Goal: Task Accomplishment & Management: Use online tool/utility

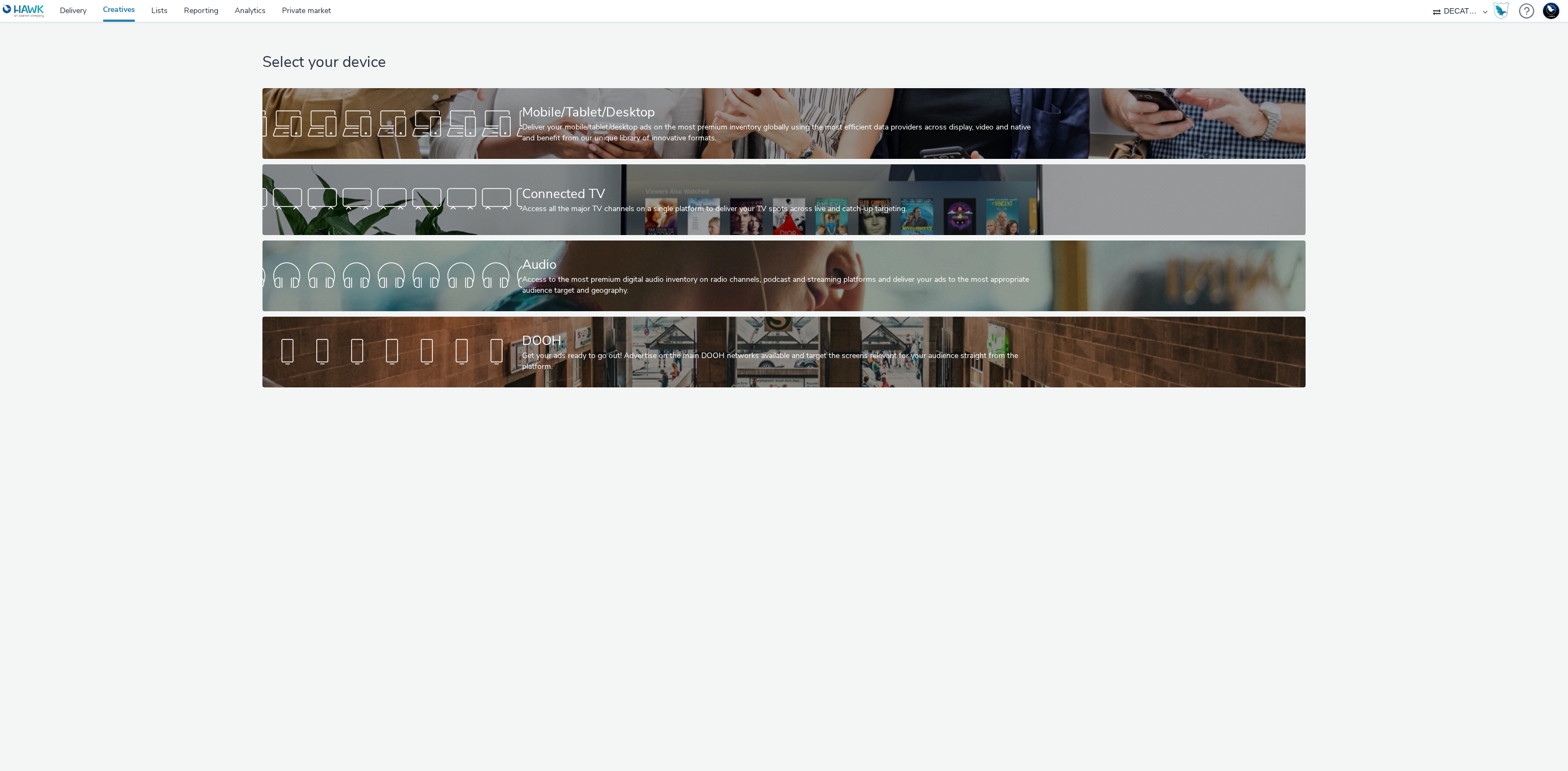
select select "440da4fd-3060-4a41-ba81-8784f925740e"
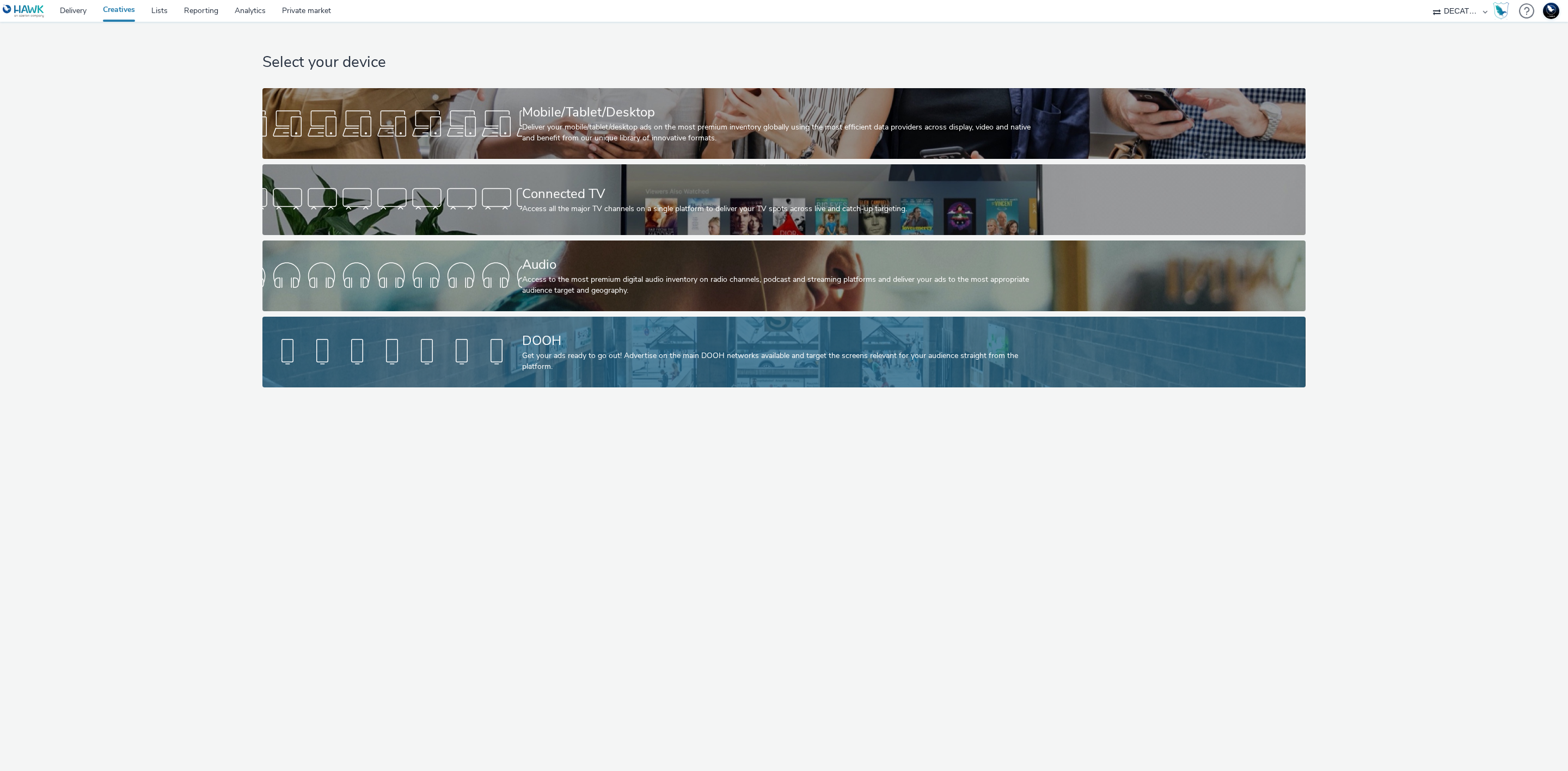
click at [637, 366] on div "Get your ads ready to go out! Advertise on the main DOOH networks available and…" at bounding box center [782, 361] width 520 height 22
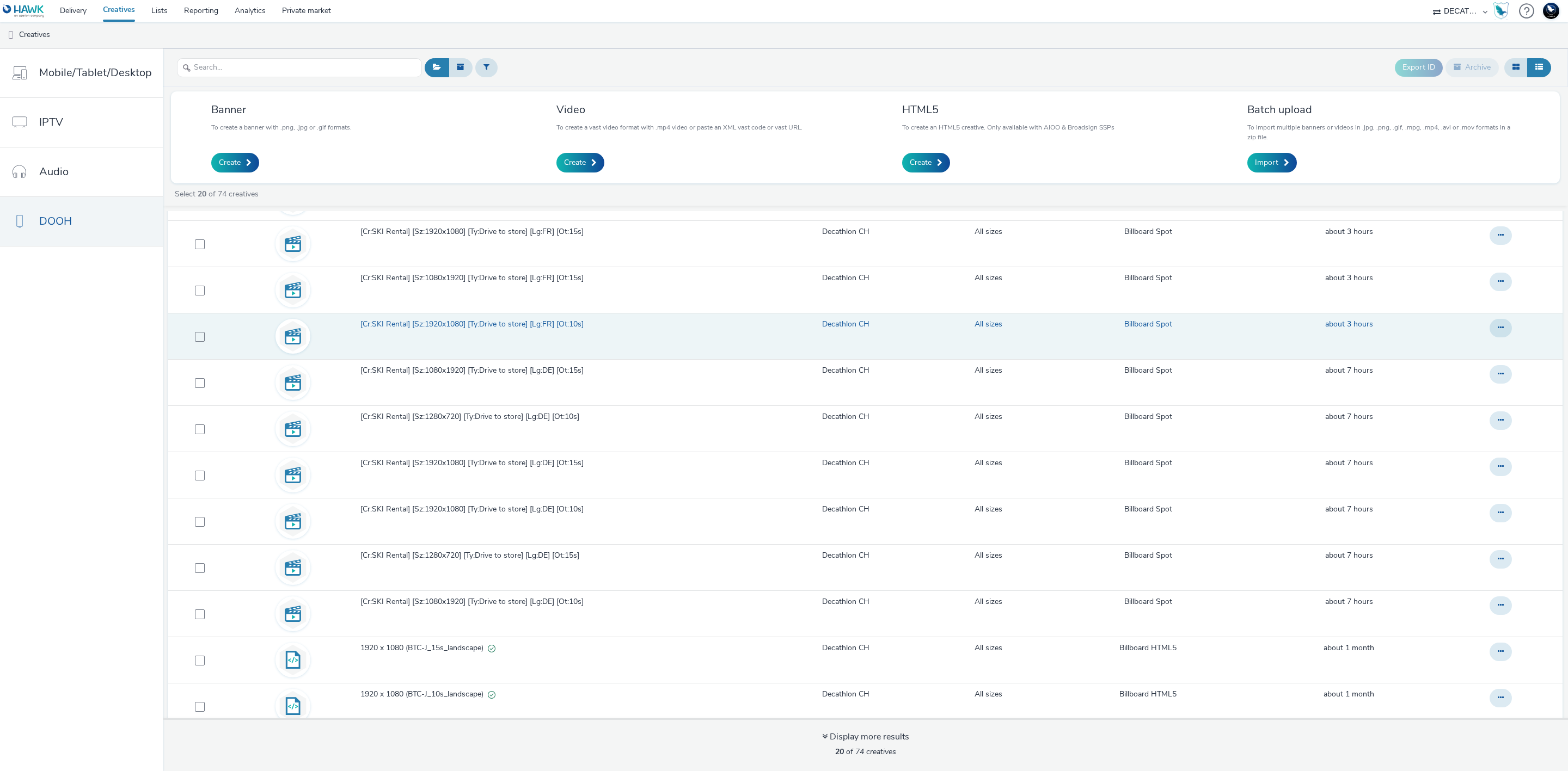
scroll to position [165, 0]
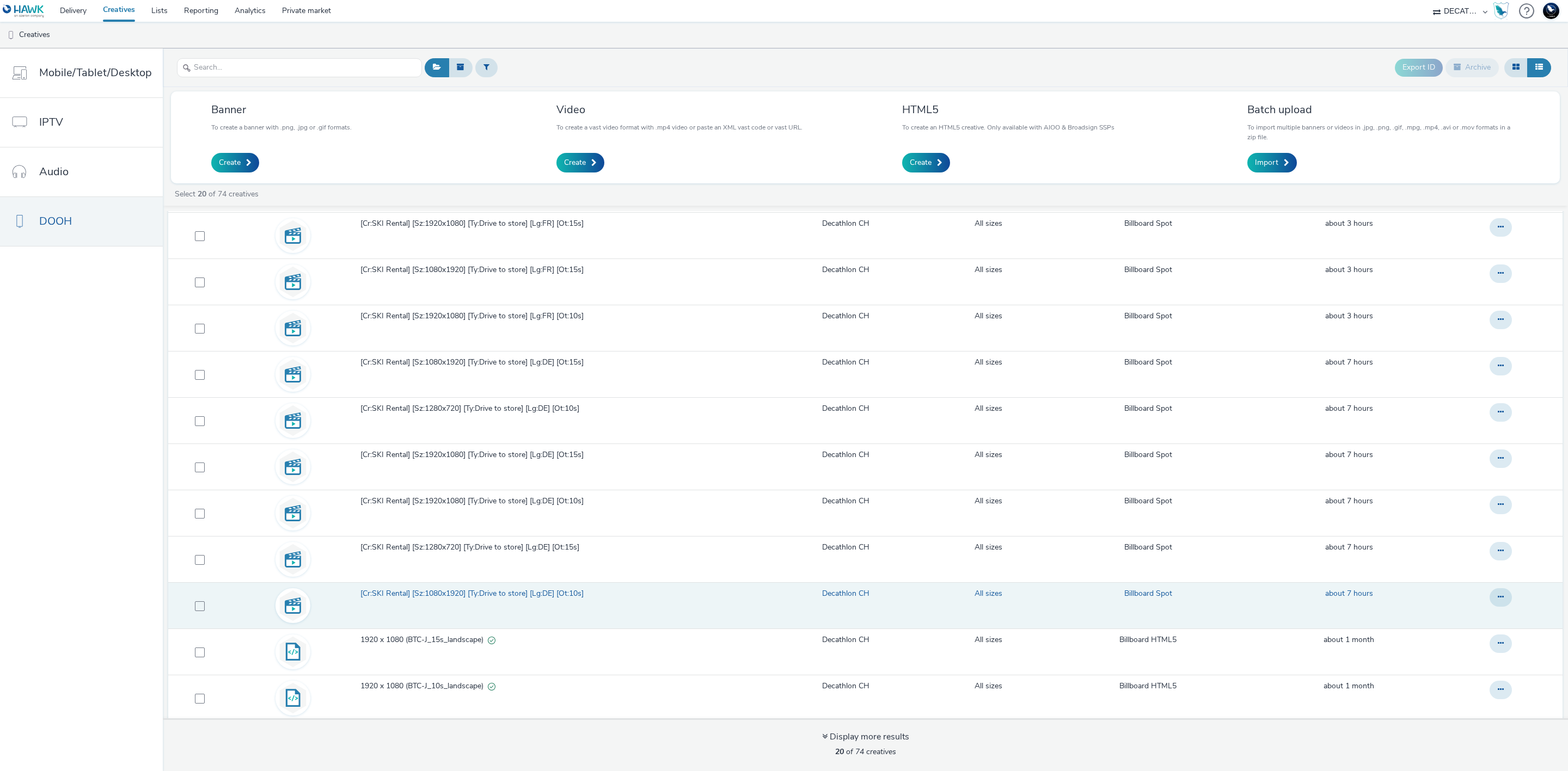
click at [562, 592] on span "[Cr:SKI Rental] [Sz:1080x1920] [Ty:Drive to store] [Lg:DE] [Ot:10s]" at bounding box center [474, 594] width 228 height 11
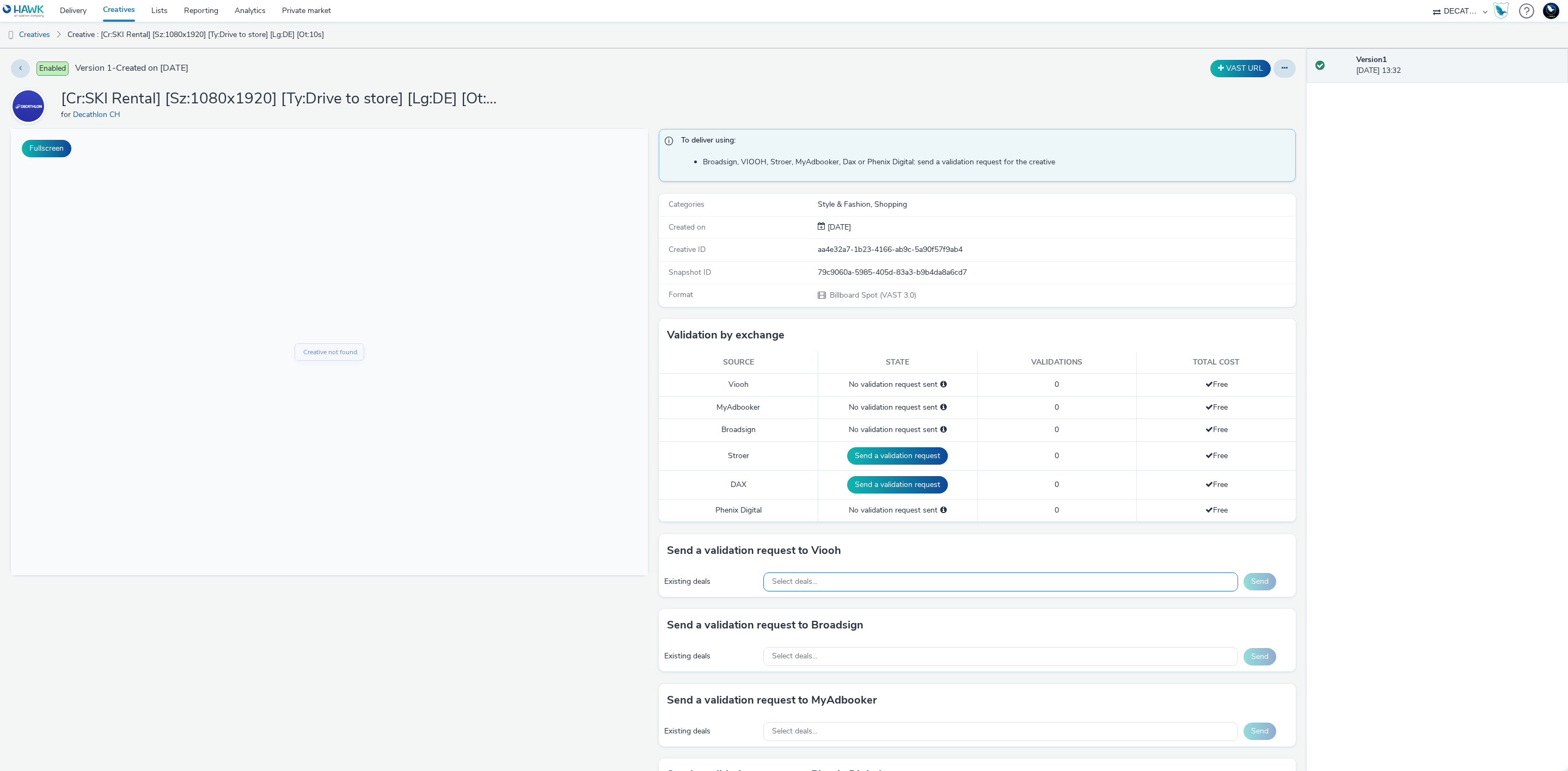
click at [840, 588] on div "Select deals..." at bounding box center [1000, 582] width 475 height 19
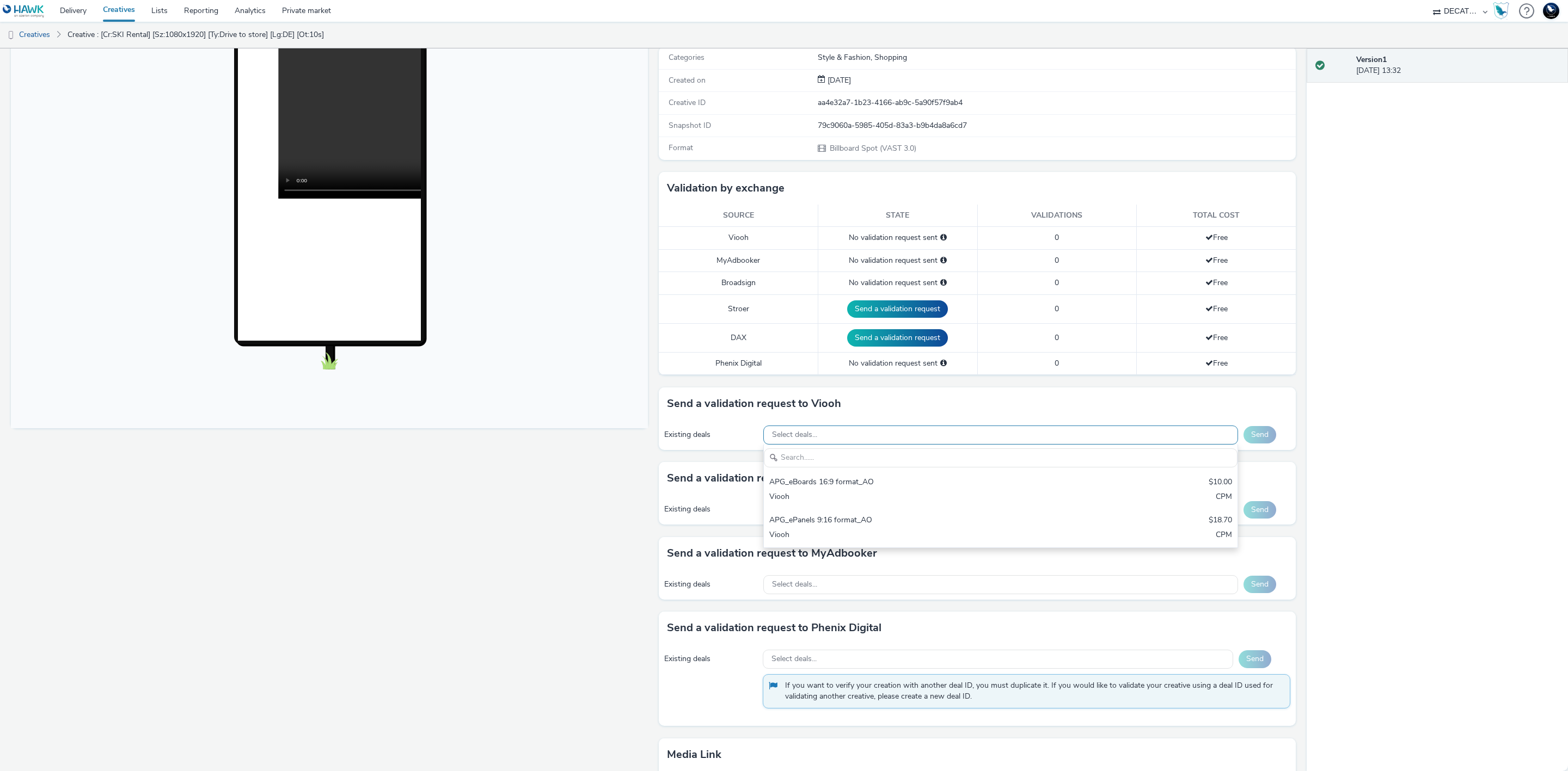
scroll to position [148, 0]
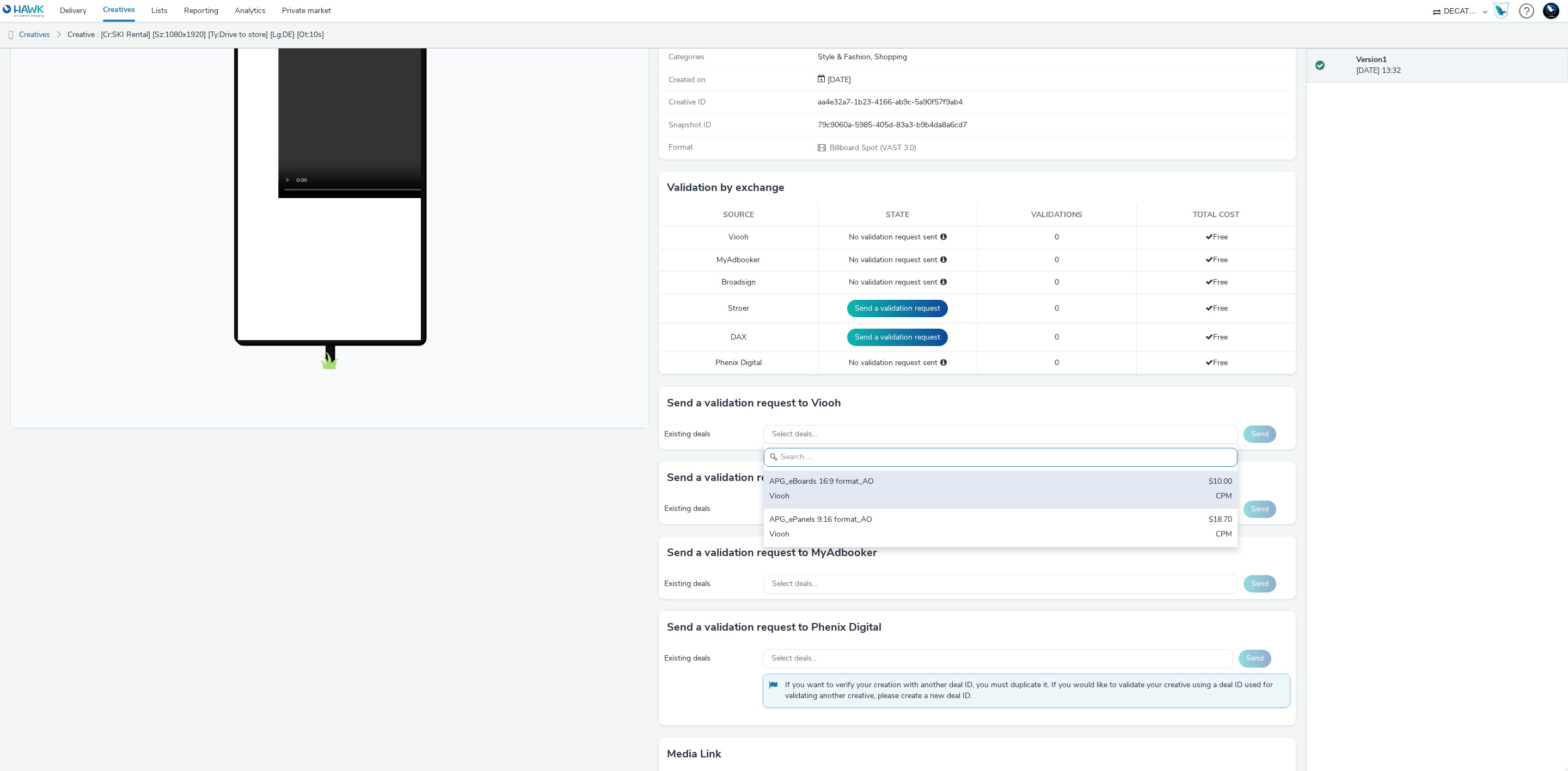
click at [906, 493] on div "APG_eBoards 16:9 format_AO $10.00 Viooh CPM" at bounding box center [1000, 489] width 473 height 38
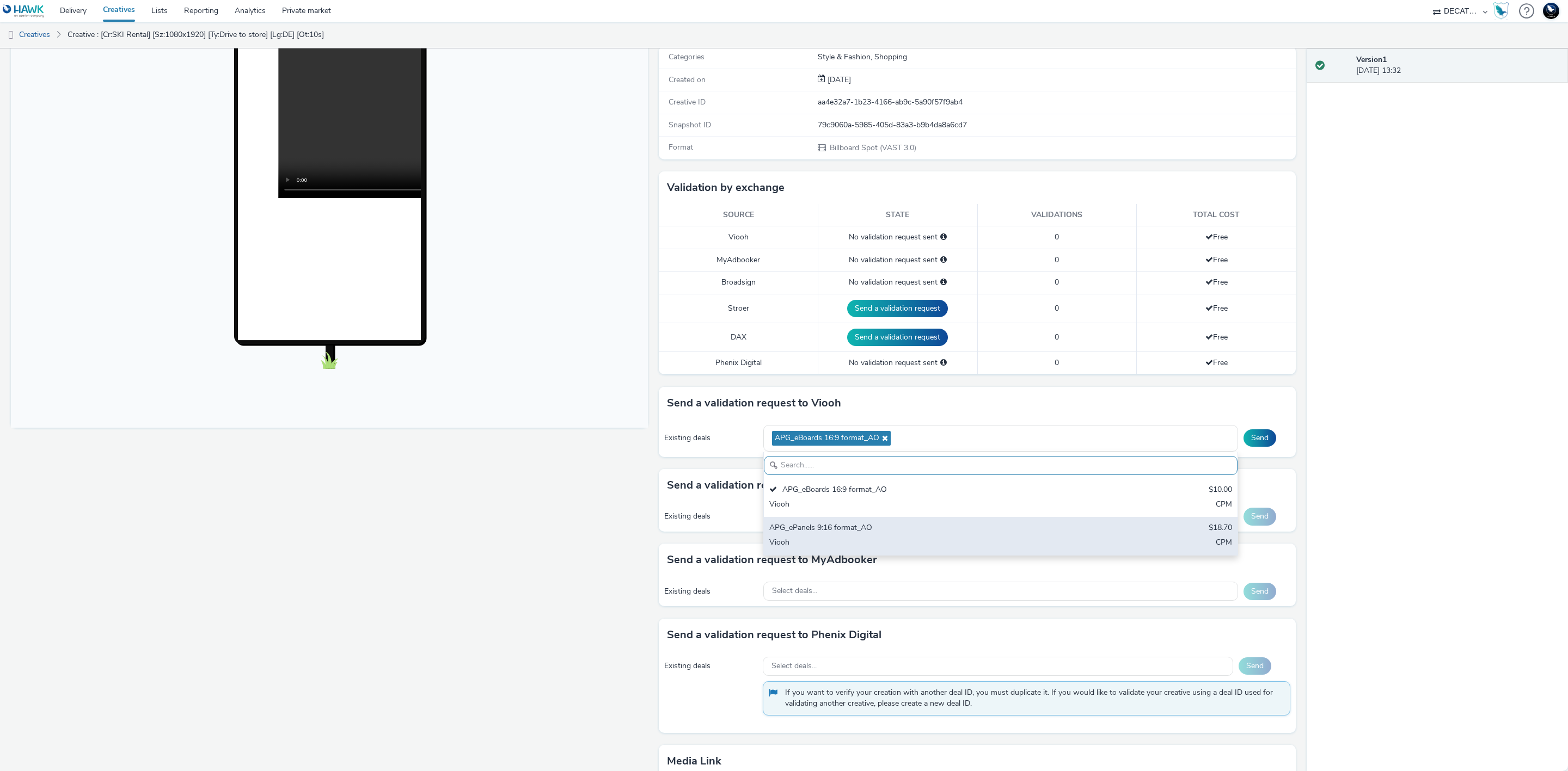
click at [962, 539] on div "APG_ePanels 9:16 format_AO $18.70 Viooh CPM" at bounding box center [1000, 536] width 473 height 38
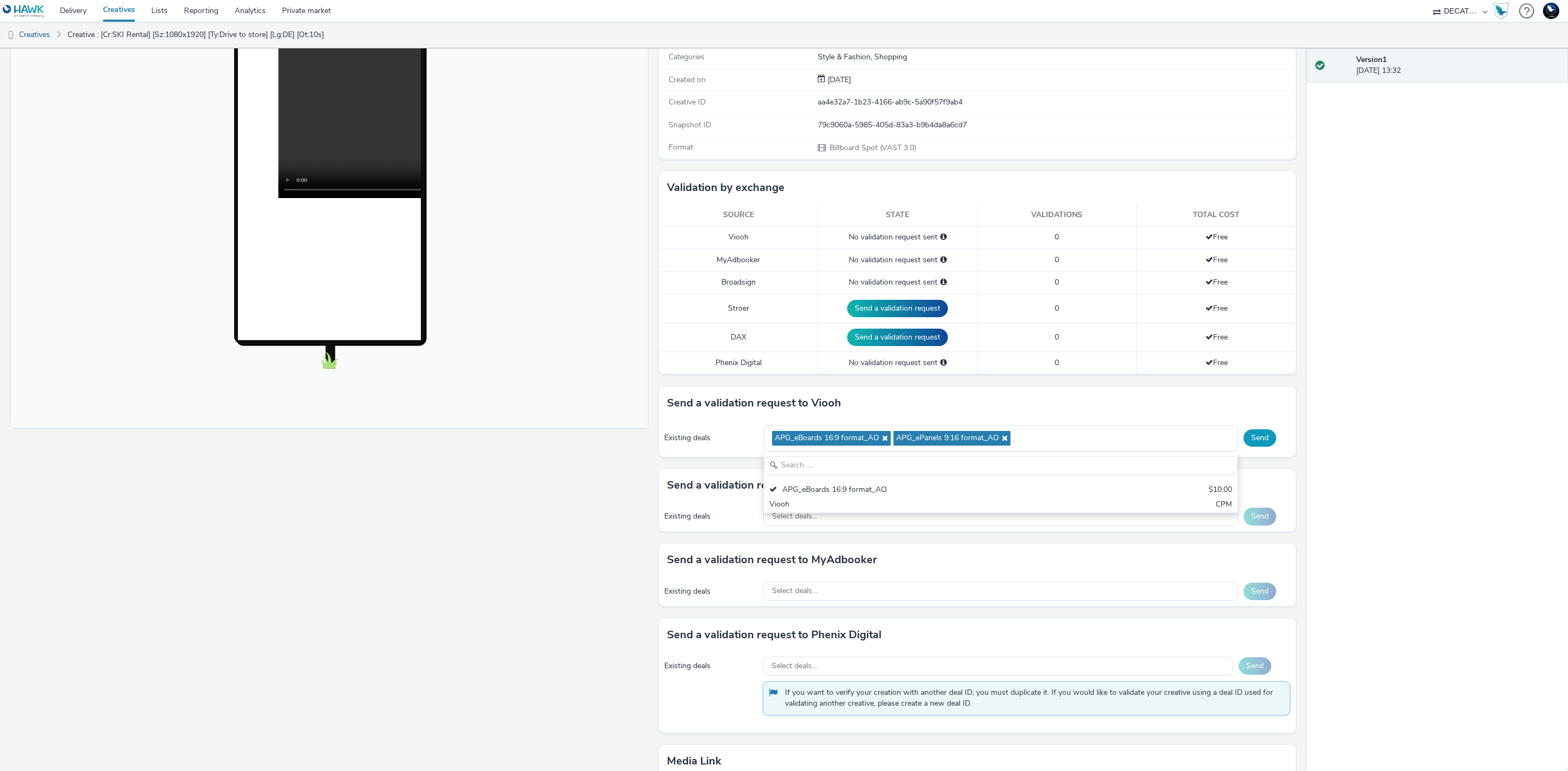
click at [1250, 443] on button "Send" at bounding box center [1260, 438] width 33 height 18
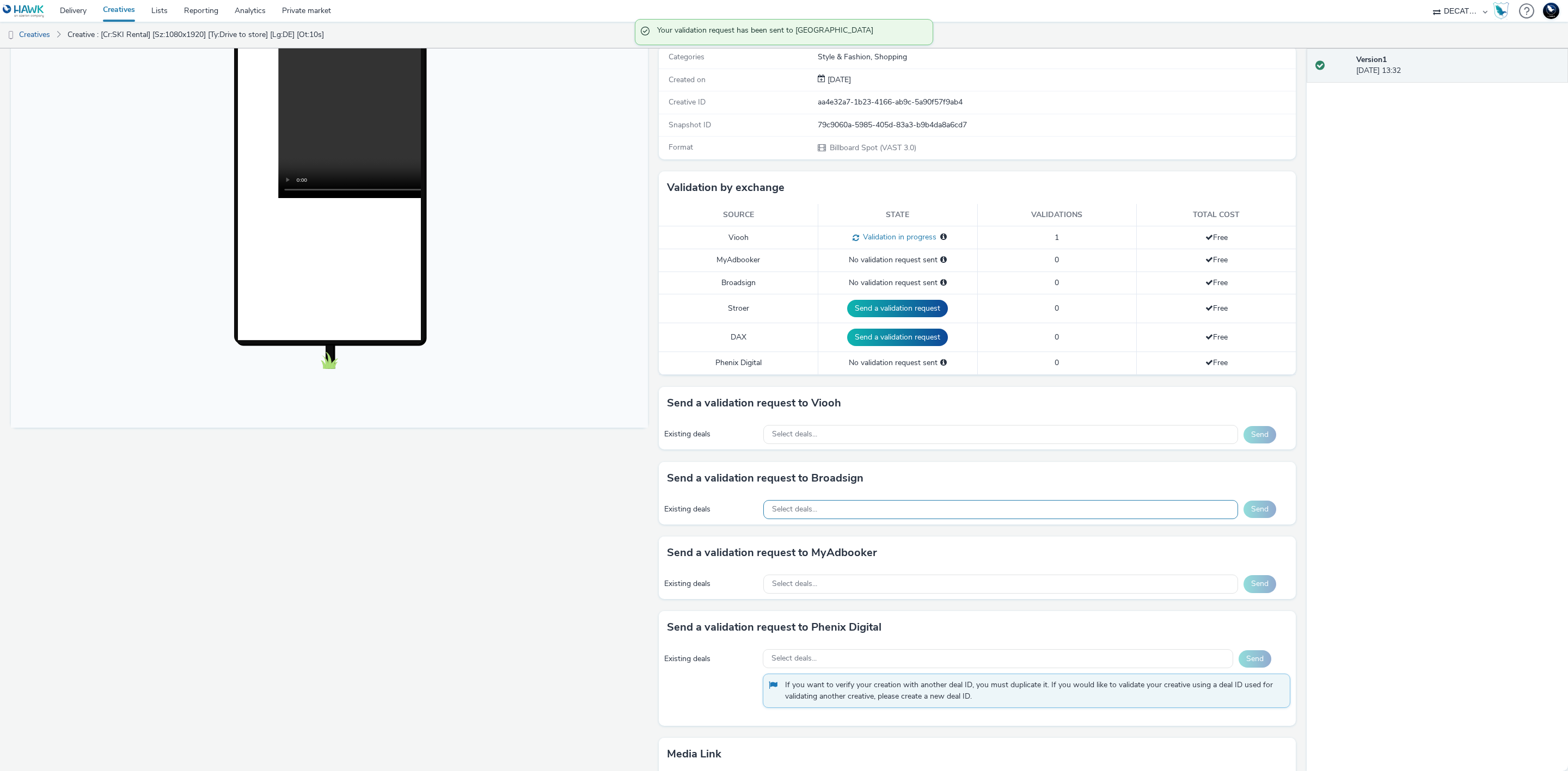
click at [1116, 516] on div "Select deals..." at bounding box center [1000, 510] width 475 height 19
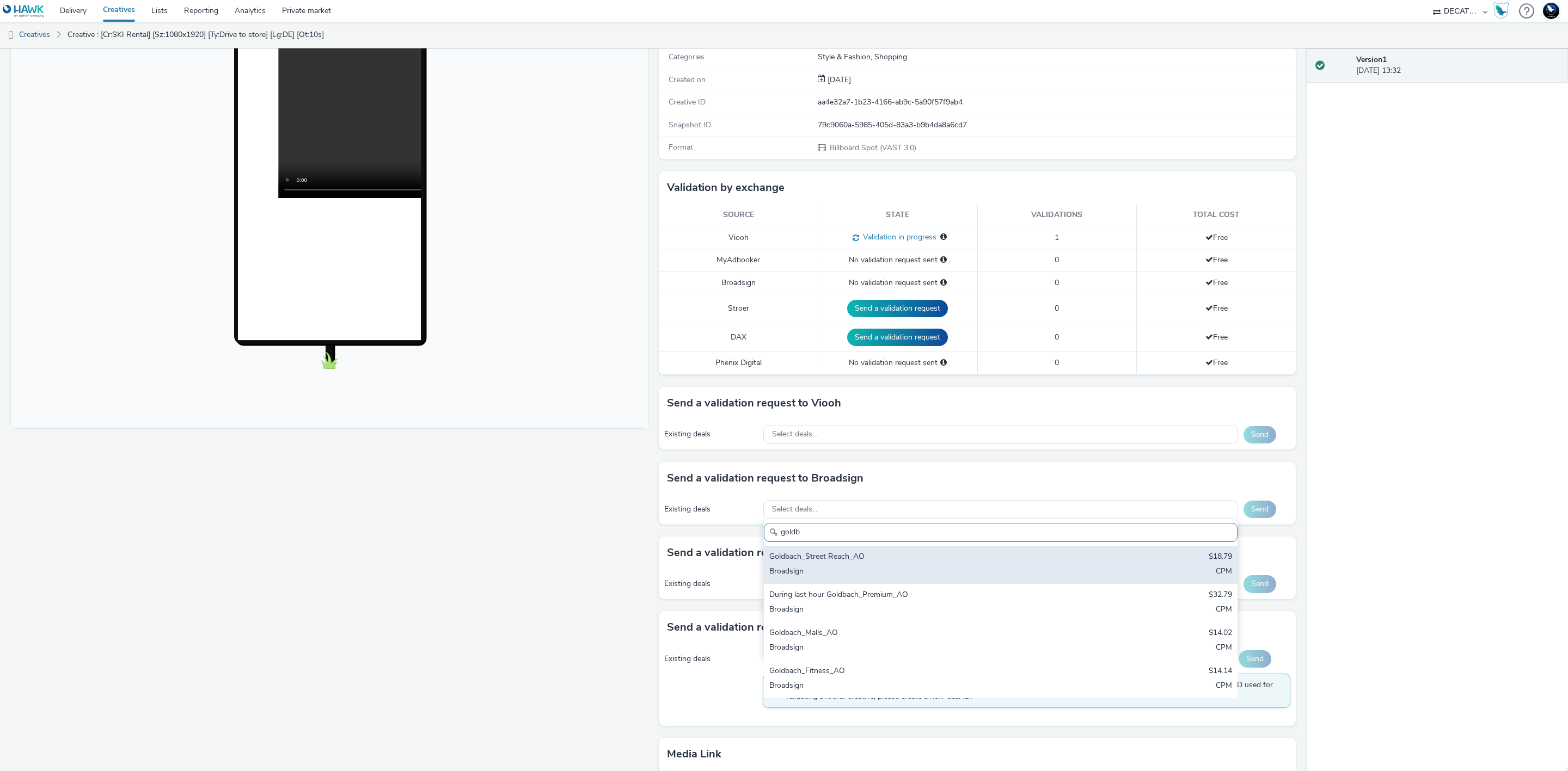
type input "goldb"
click at [1119, 570] on div "Goldbach_Street Reach_AO $18.79 Broadsign CPM" at bounding box center [1000, 565] width 473 height 38
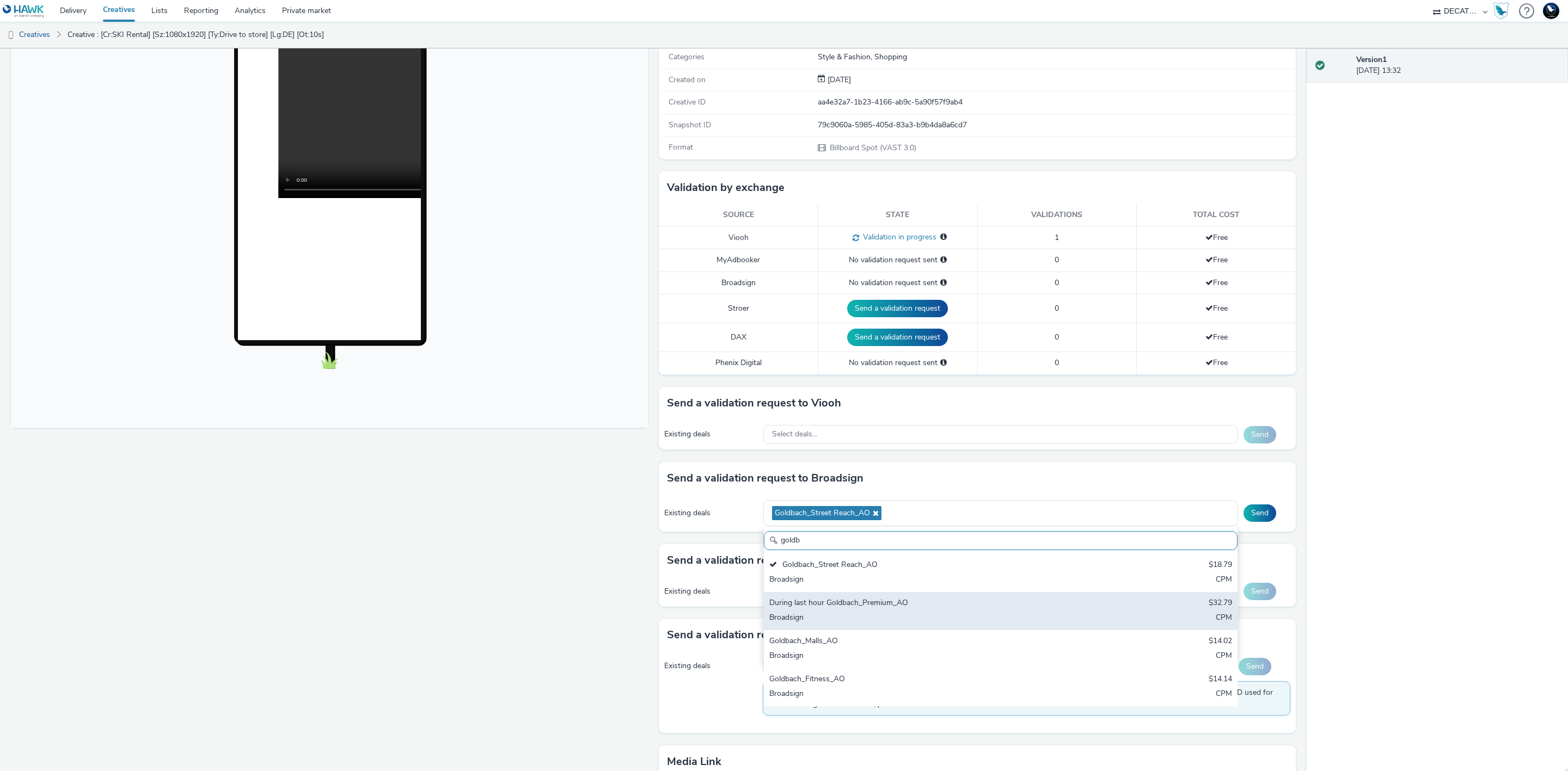
click at [1123, 611] on div "During last hour Goldbach_Premium_AO $32.79 Broadsign CPM" at bounding box center [1000, 611] width 473 height 38
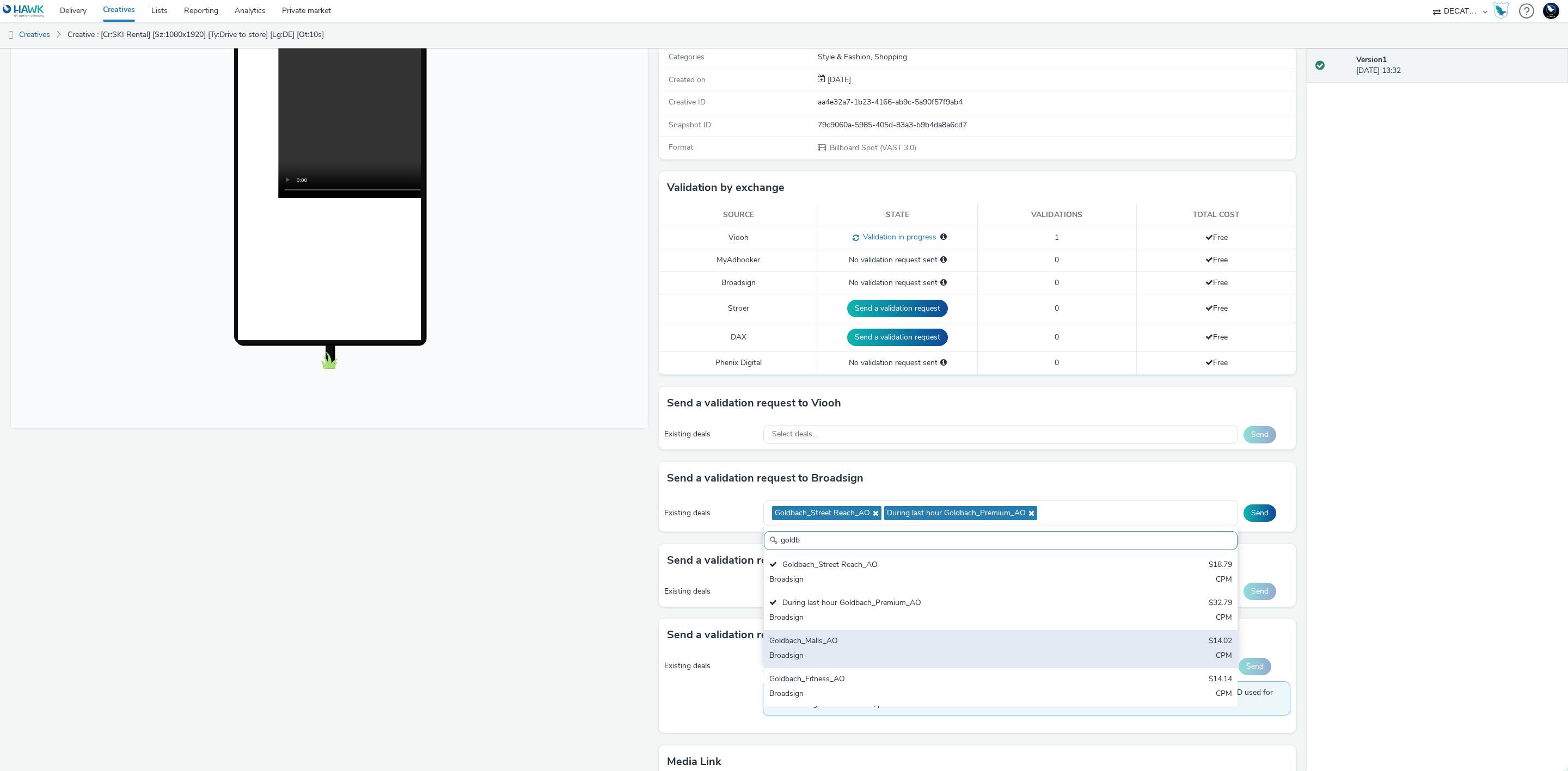
click at [1127, 645] on div "Goldbach_Malls_AO $14.02 Broadsign CPM" at bounding box center [1000, 649] width 473 height 38
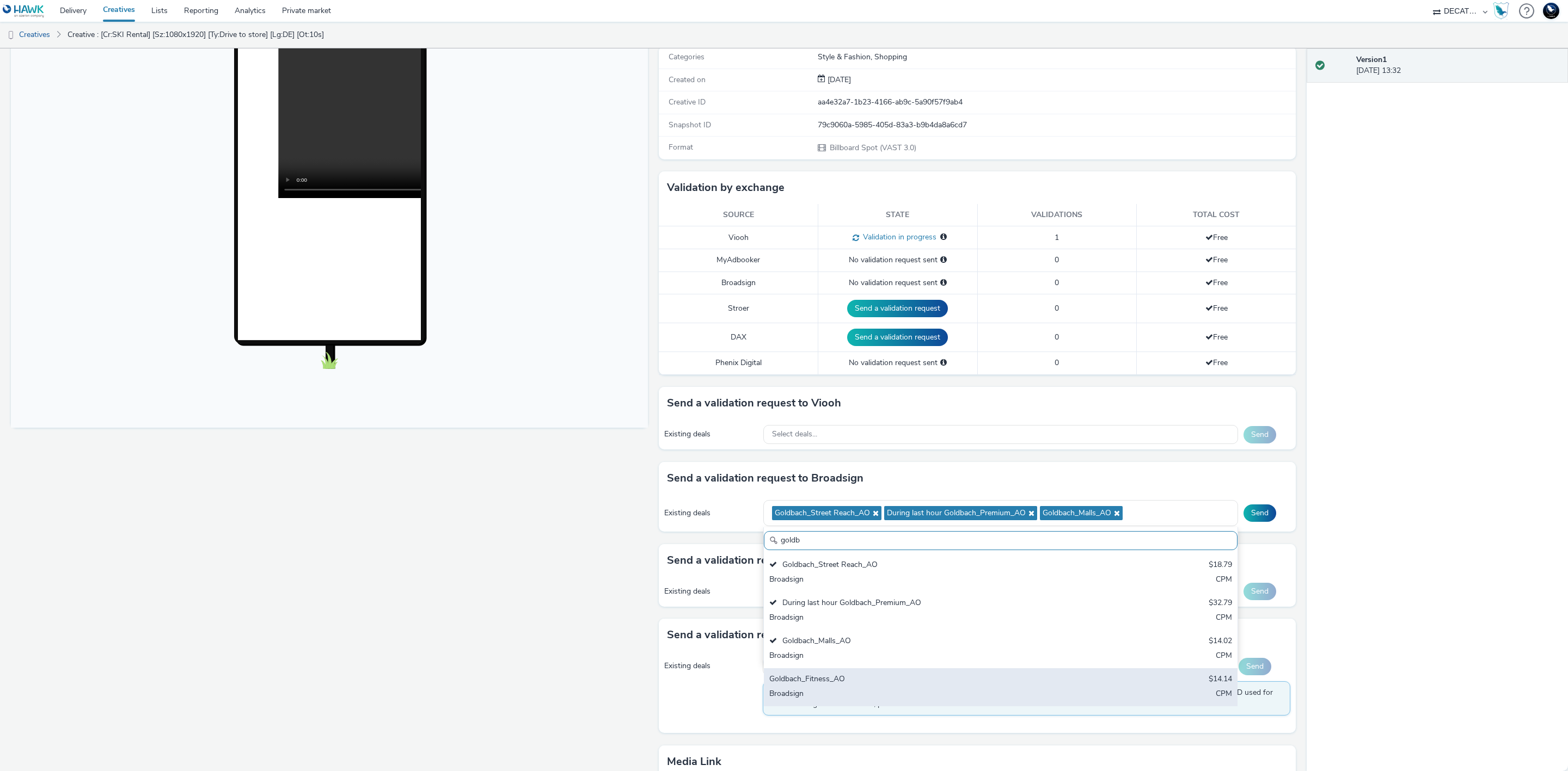
click at [1136, 682] on div "Goldbach_Fitness_AO $14.14 Broadsign CPM" at bounding box center [1000, 687] width 473 height 38
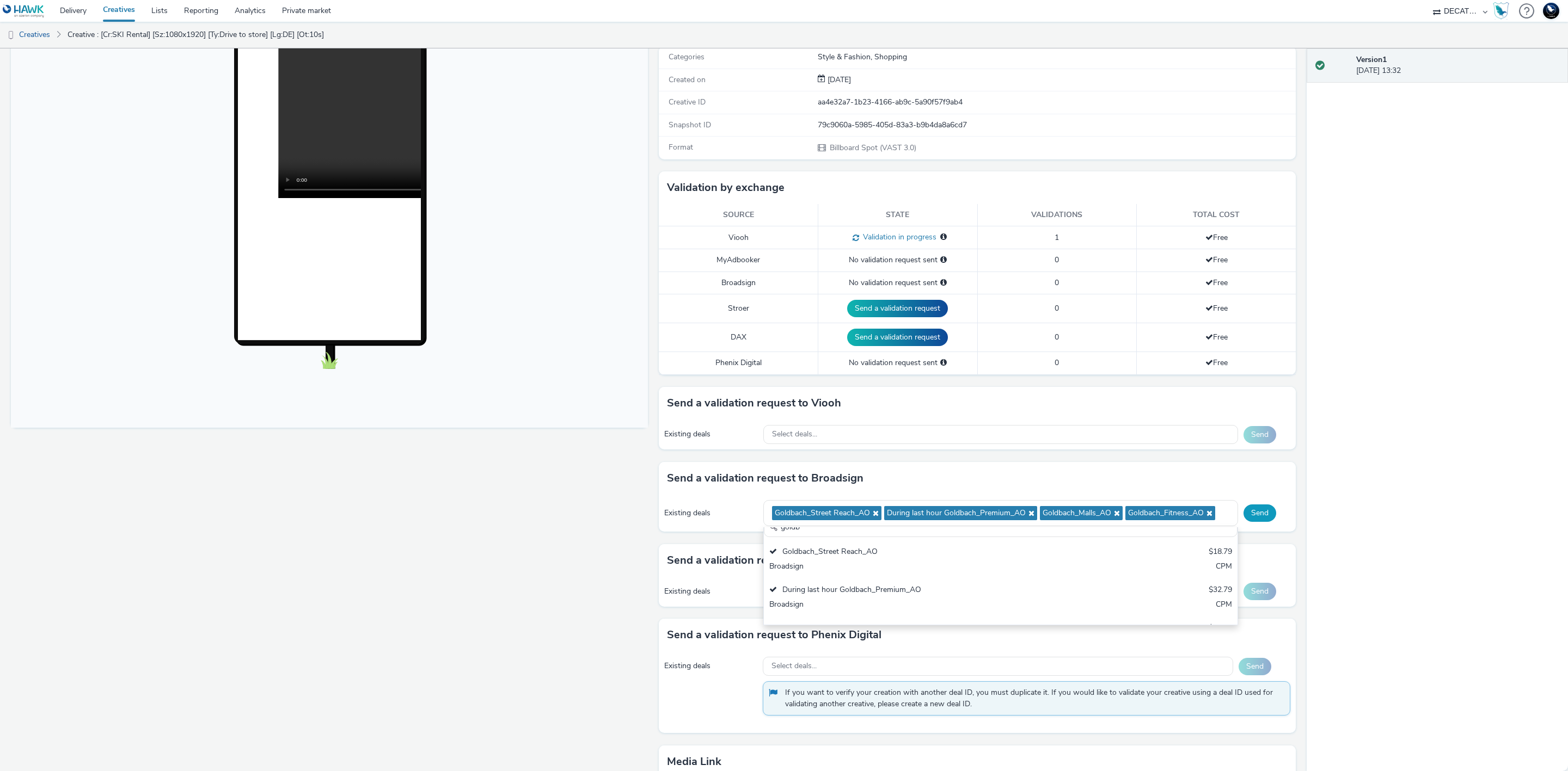
click at [1244, 520] on button "Send" at bounding box center [1260, 513] width 33 height 18
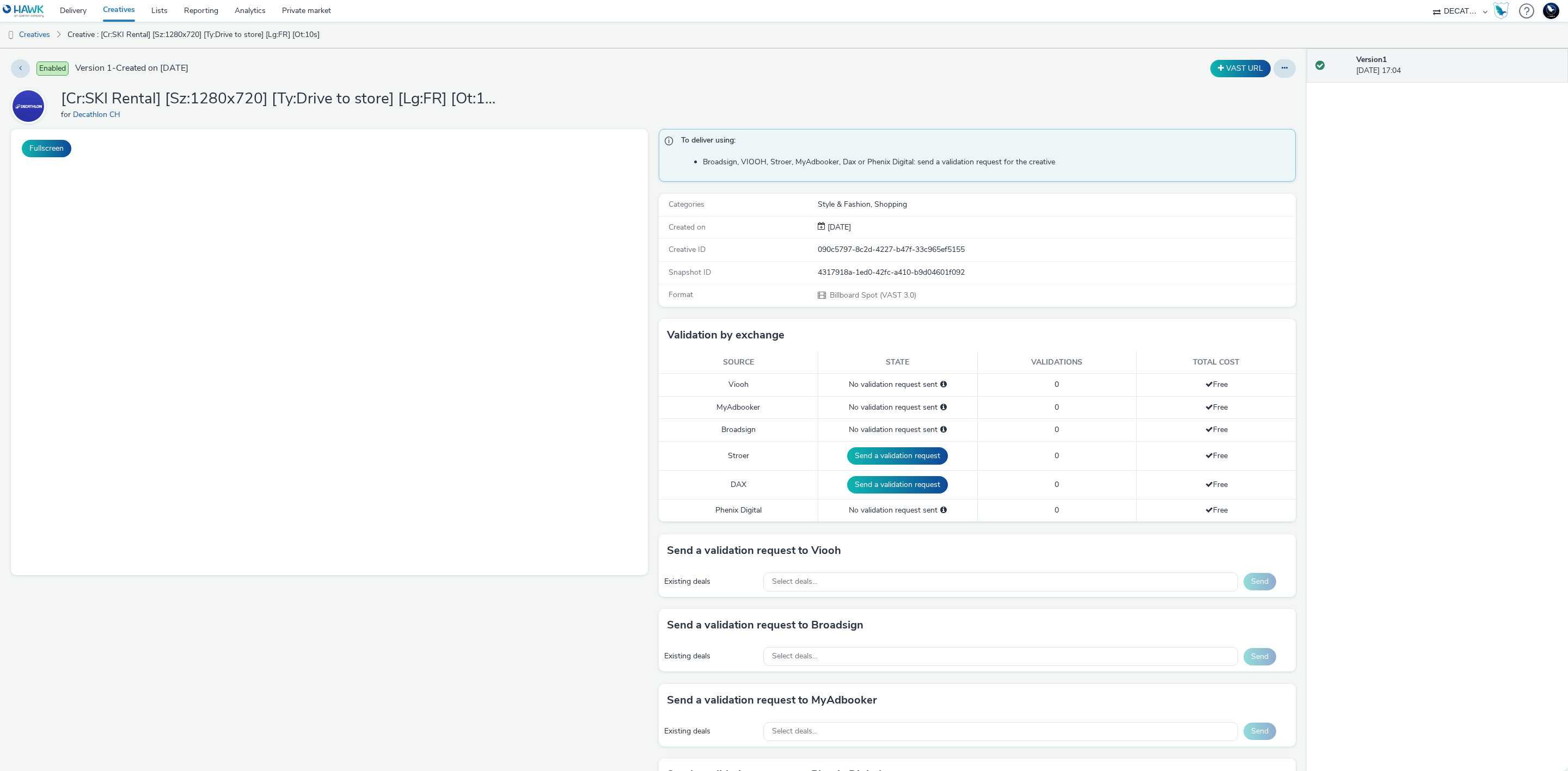
select select "440da4fd-3060-4a41-ba81-8784f925740e"
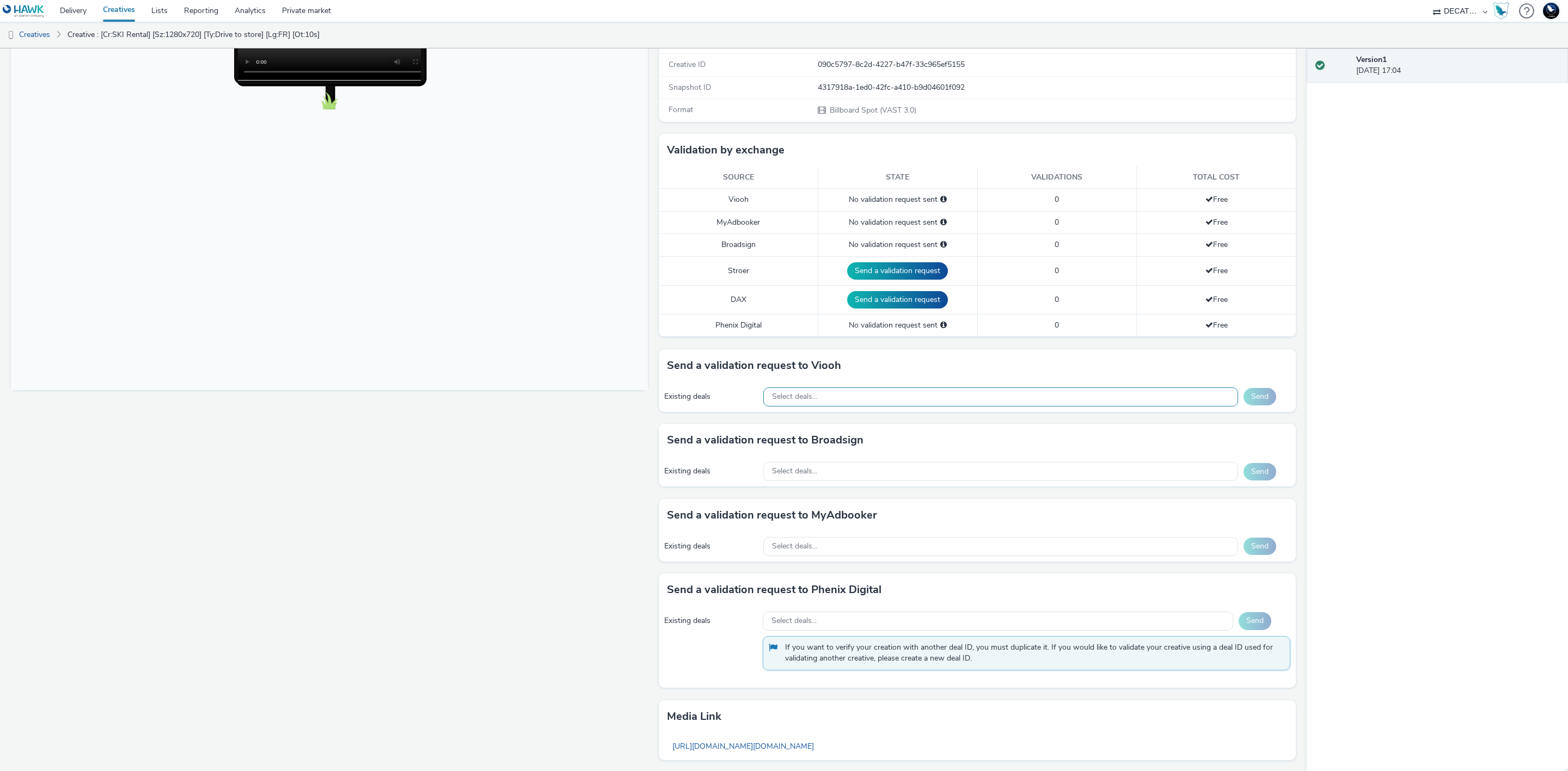
scroll to position [186, 0]
click at [874, 405] on div "Select deals..." at bounding box center [1000, 396] width 475 height 19
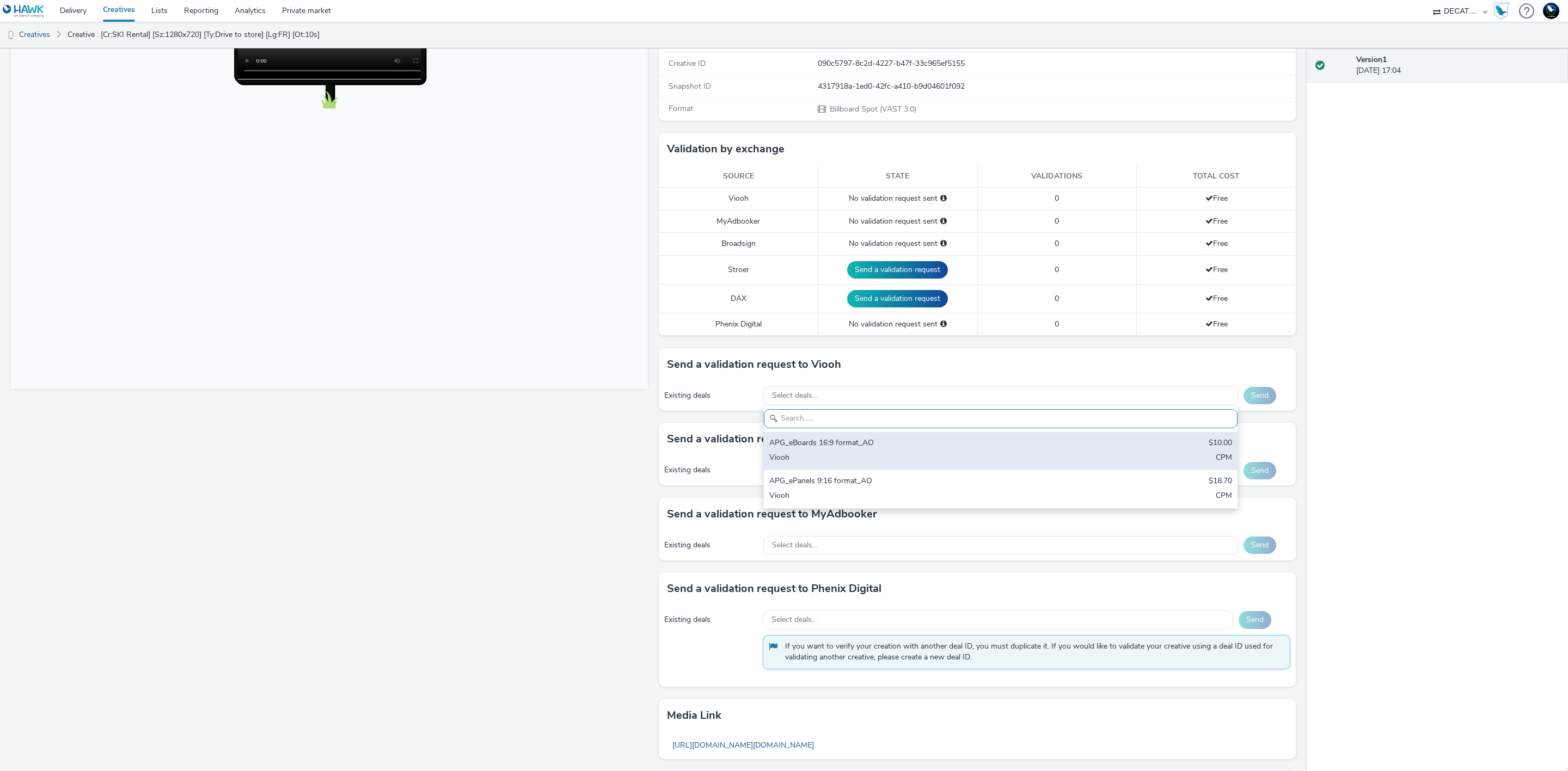
click at [913, 446] on div "APG_eBoards 16:9 format_AO" at bounding box center [923, 443] width 307 height 12
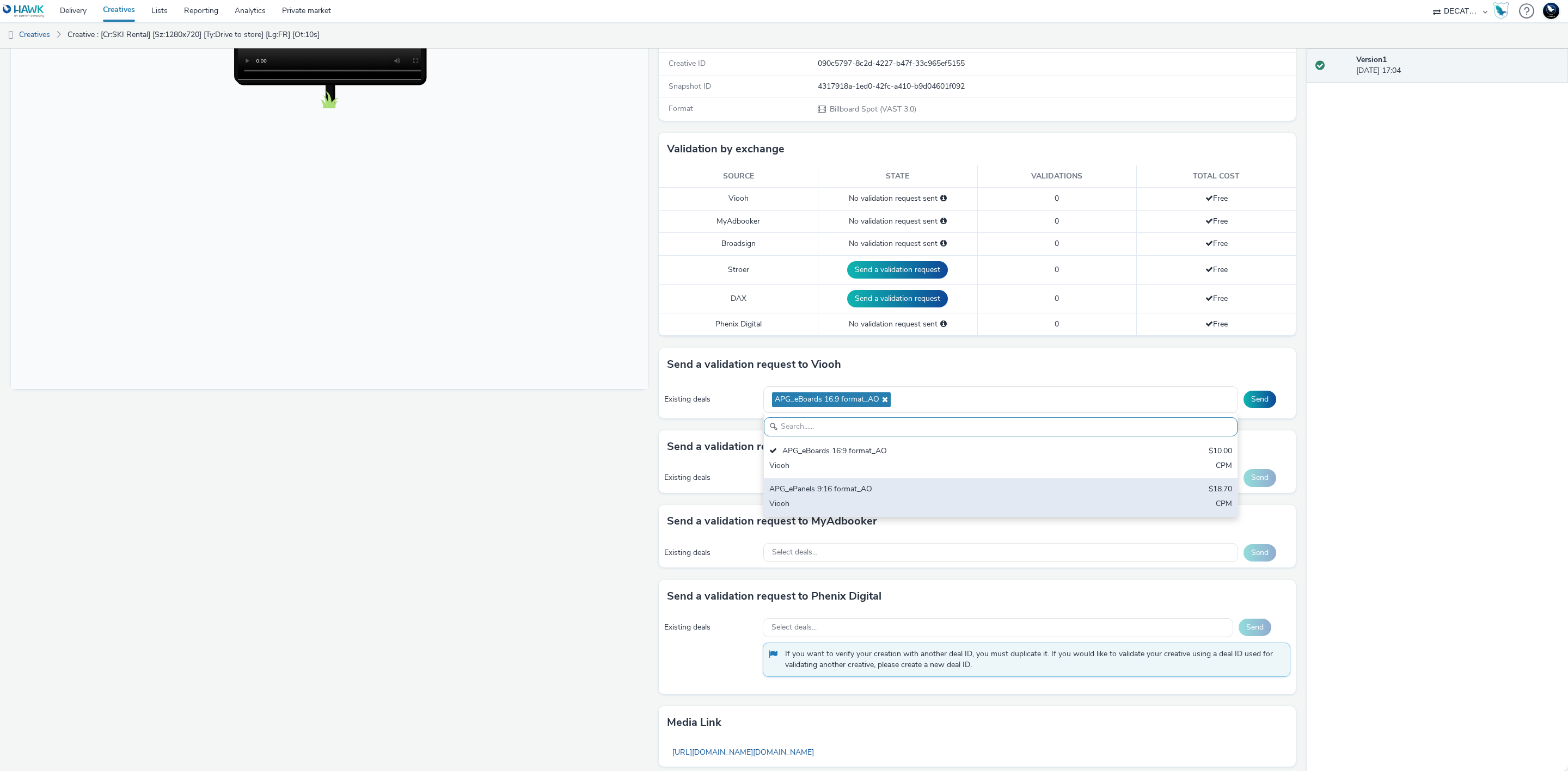
click at [958, 487] on div "APG_ePanels 9:16 format_AO $18.70 Viooh CPM" at bounding box center [1000, 498] width 473 height 38
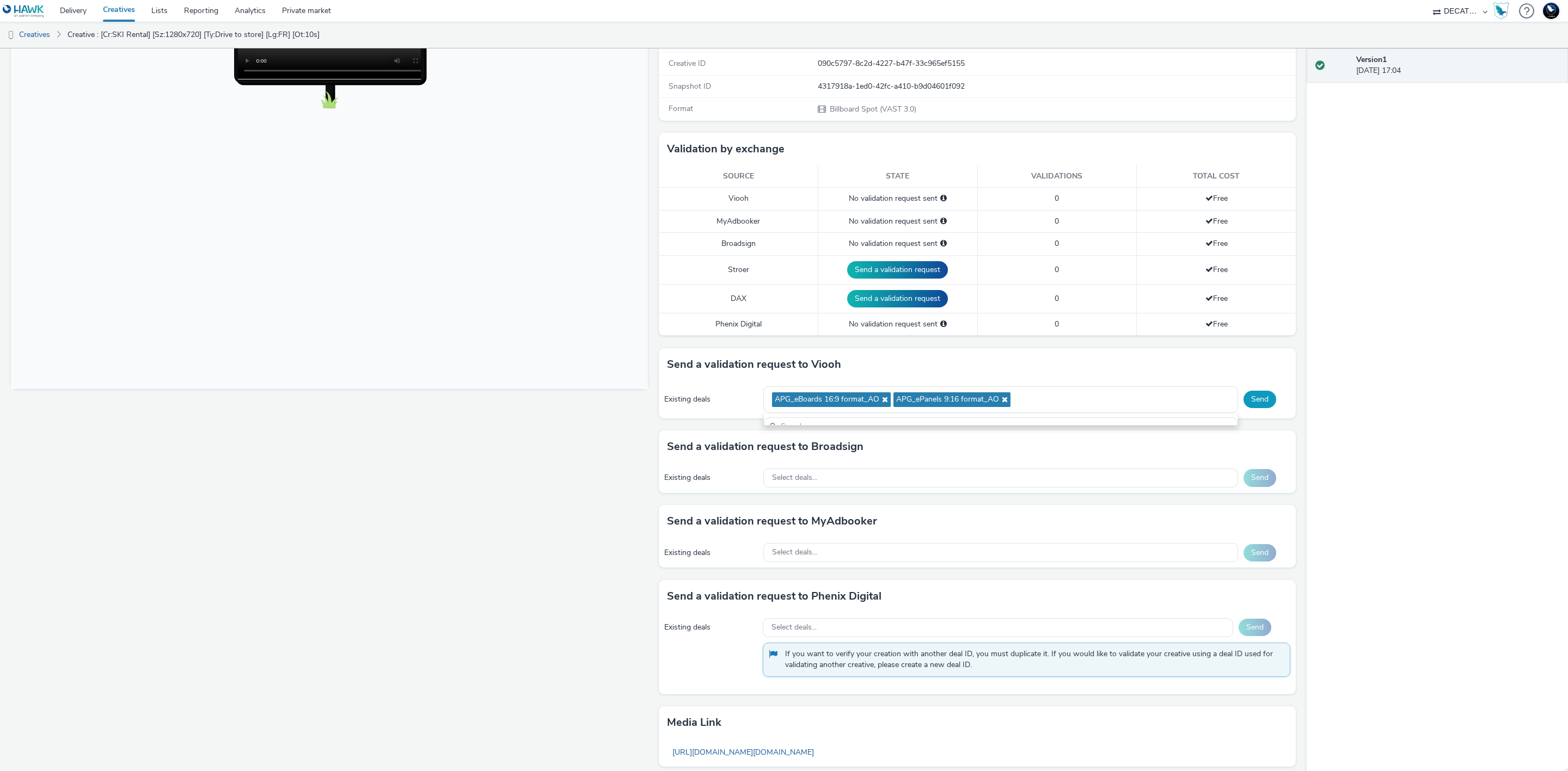
click at [1245, 401] on button "Send" at bounding box center [1260, 399] width 33 height 18
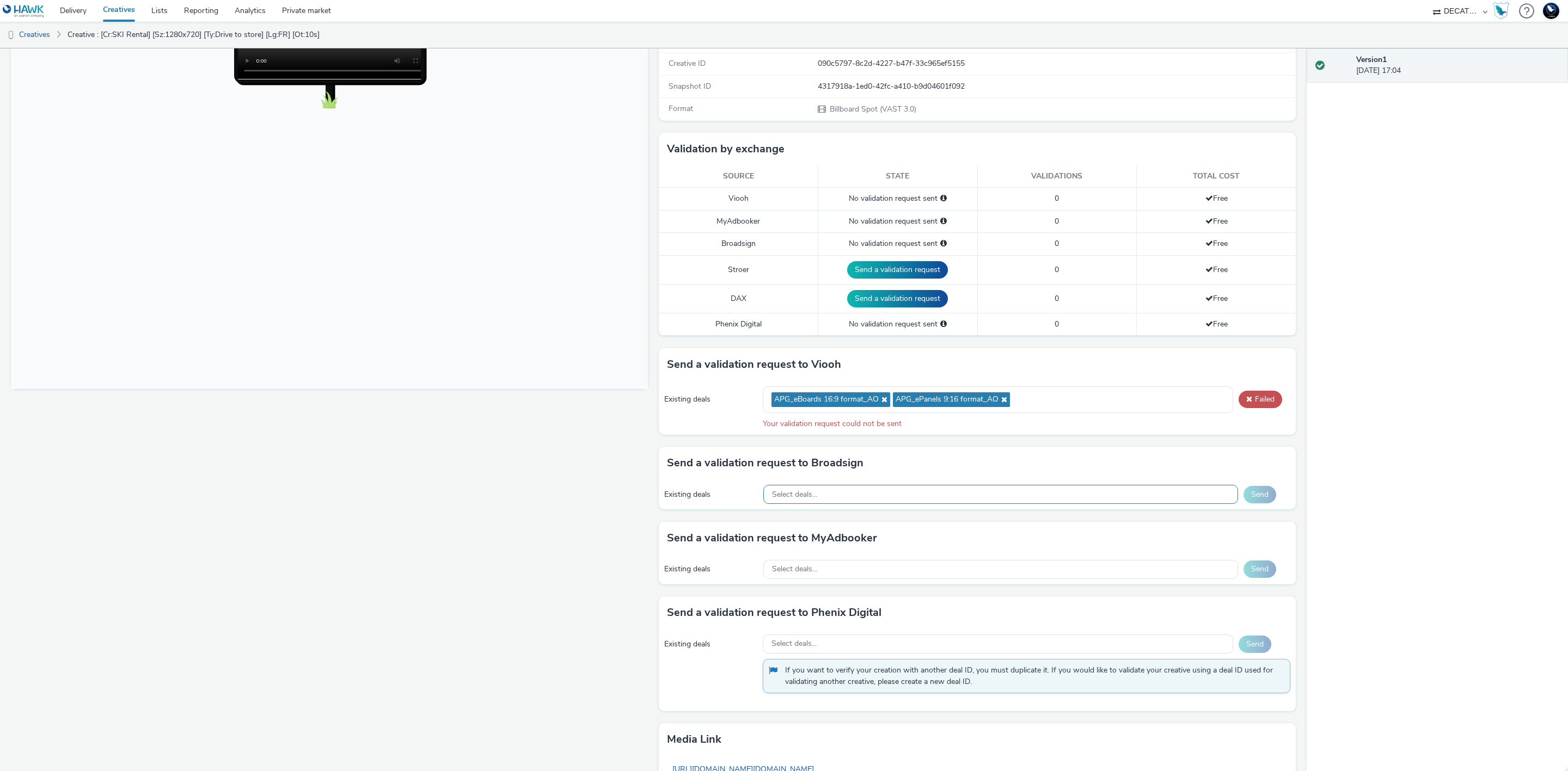
click at [912, 498] on div "Select deals..." at bounding box center [1000, 494] width 475 height 19
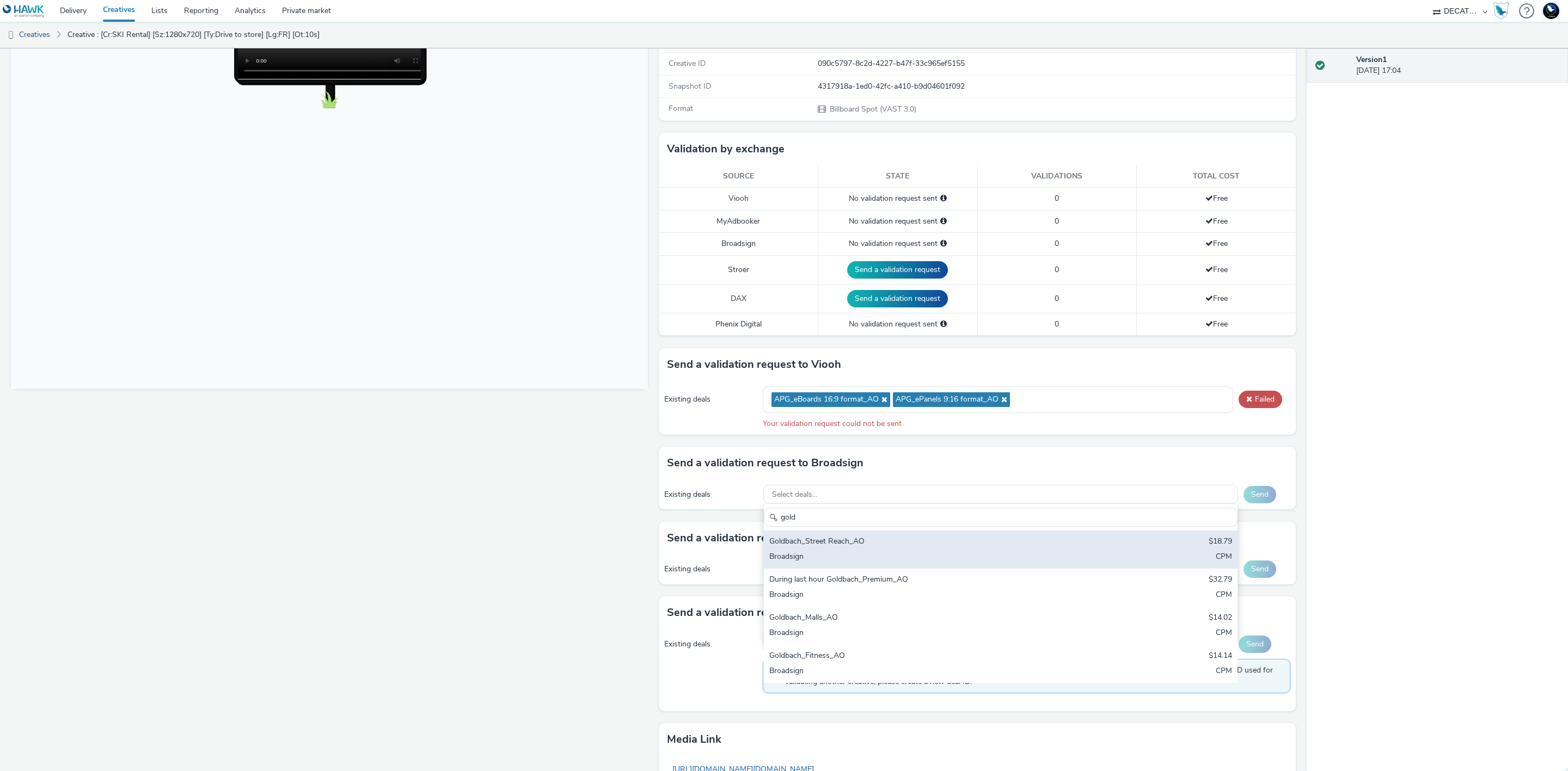
type input "gold"
click at [930, 547] on div "Goldbach_Street Reach_AO" at bounding box center [923, 542] width 307 height 12
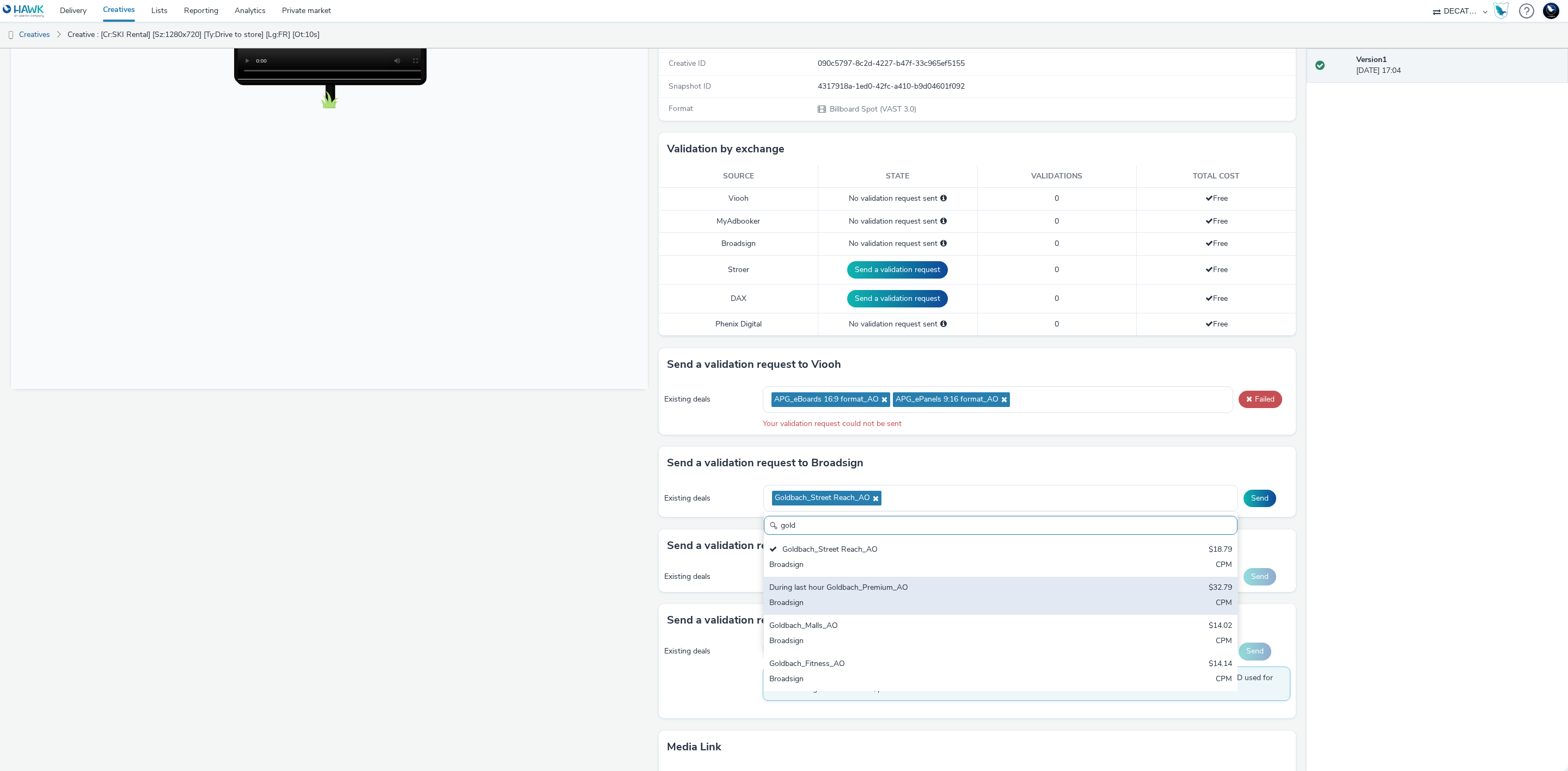
click at [959, 585] on div "During last hour Goldbach_Premium_AO $32.79 Broadsign CPM" at bounding box center [1000, 596] width 473 height 38
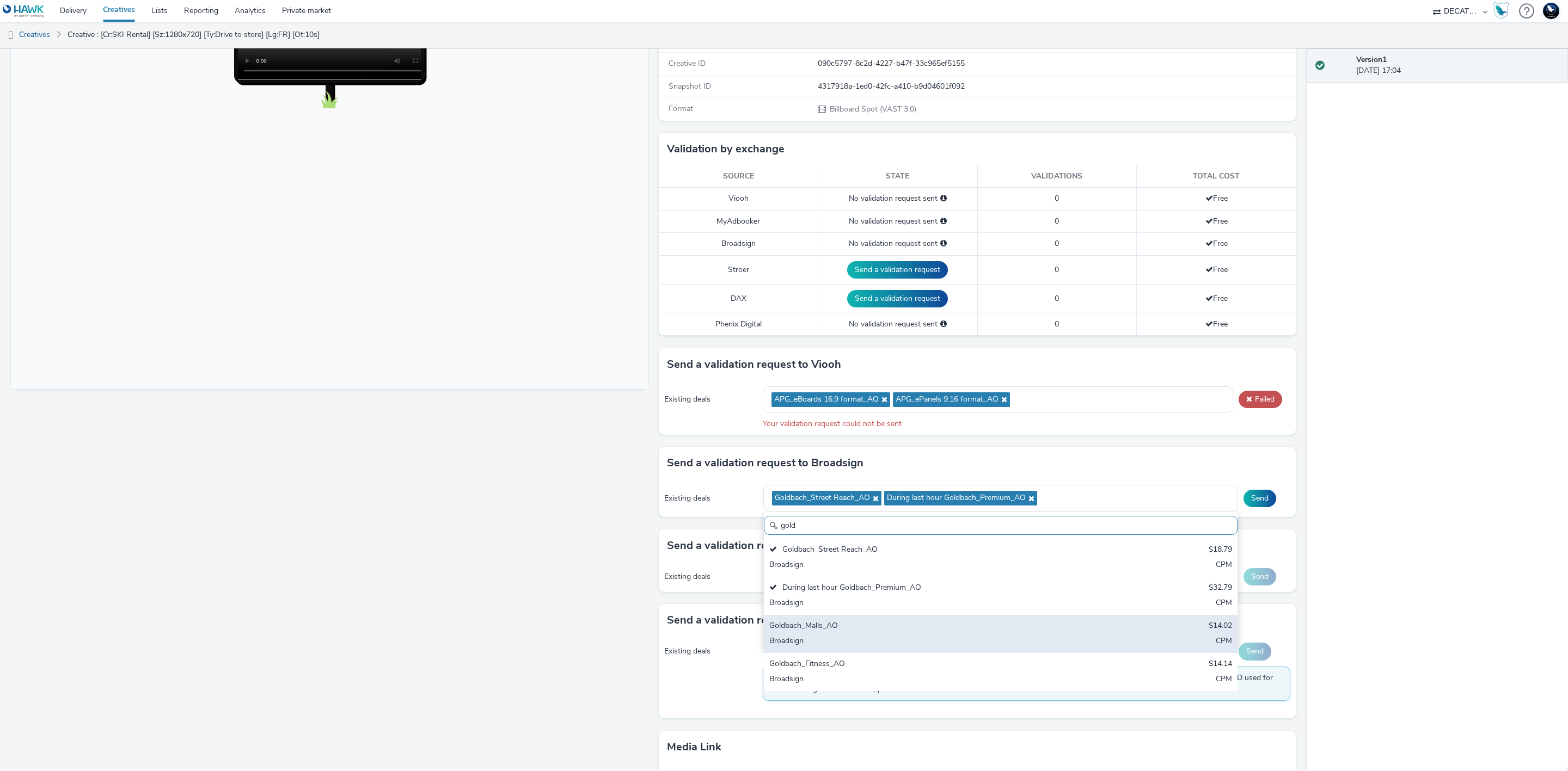
click at [985, 623] on div "Goldbach_Malls_AO $14.02 Broadsign CPM" at bounding box center [1000, 634] width 473 height 38
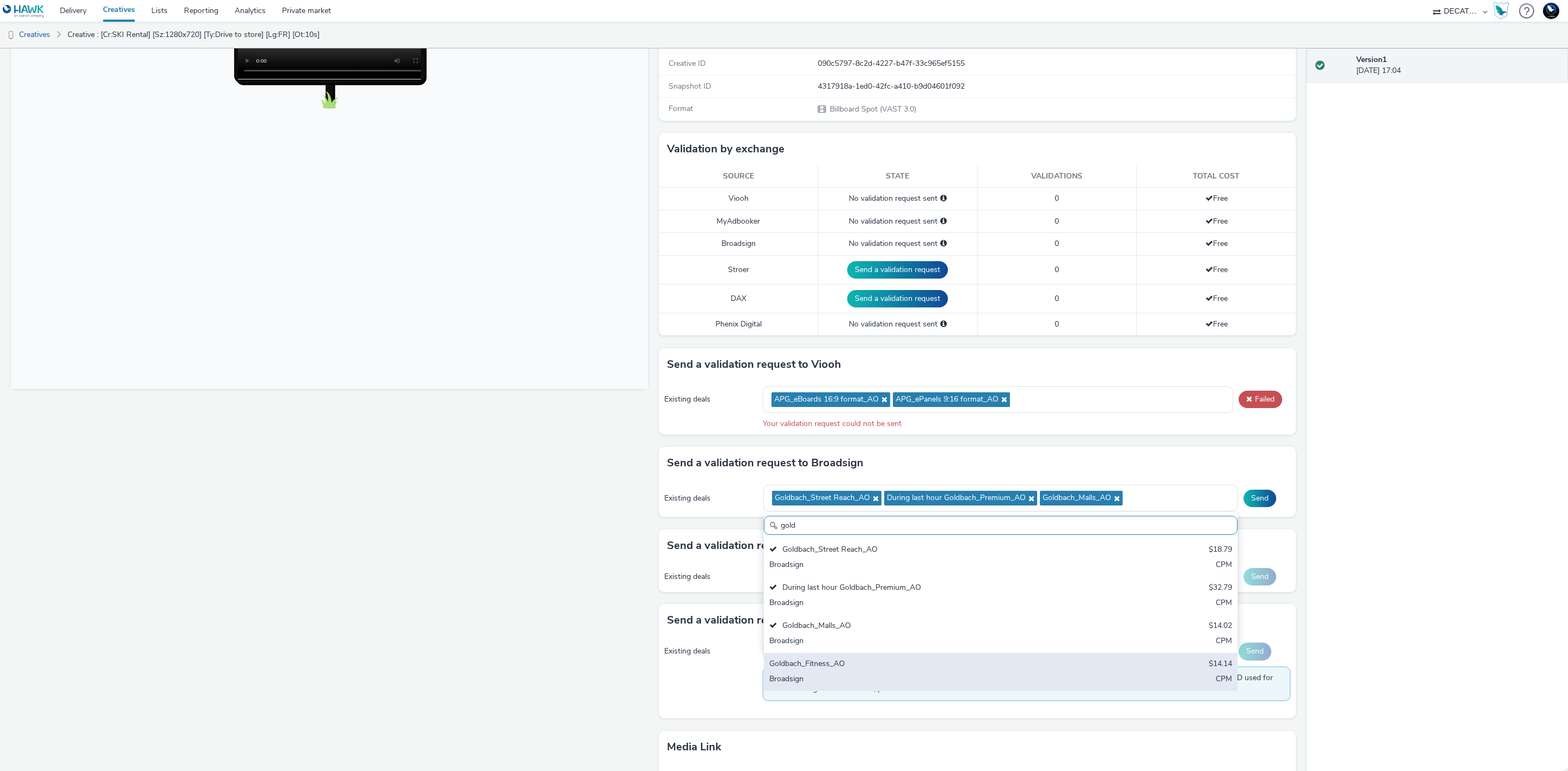
click at [1017, 660] on div "Goldbach_Fitness_AO $14.14 Broadsign CPM" at bounding box center [1000, 672] width 473 height 38
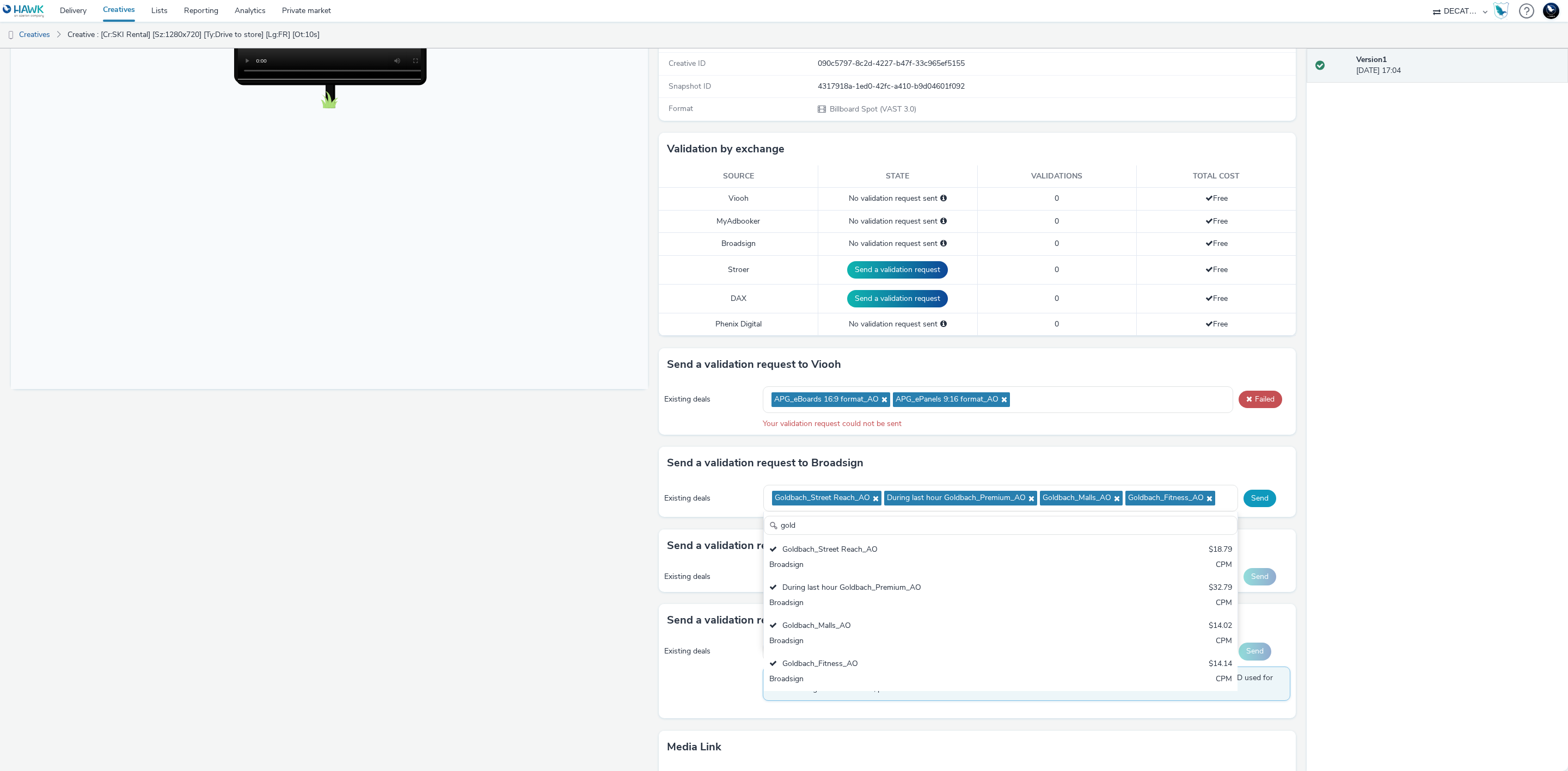
click at [1245, 507] on button "Send" at bounding box center [1260, 498] width 33 height 18
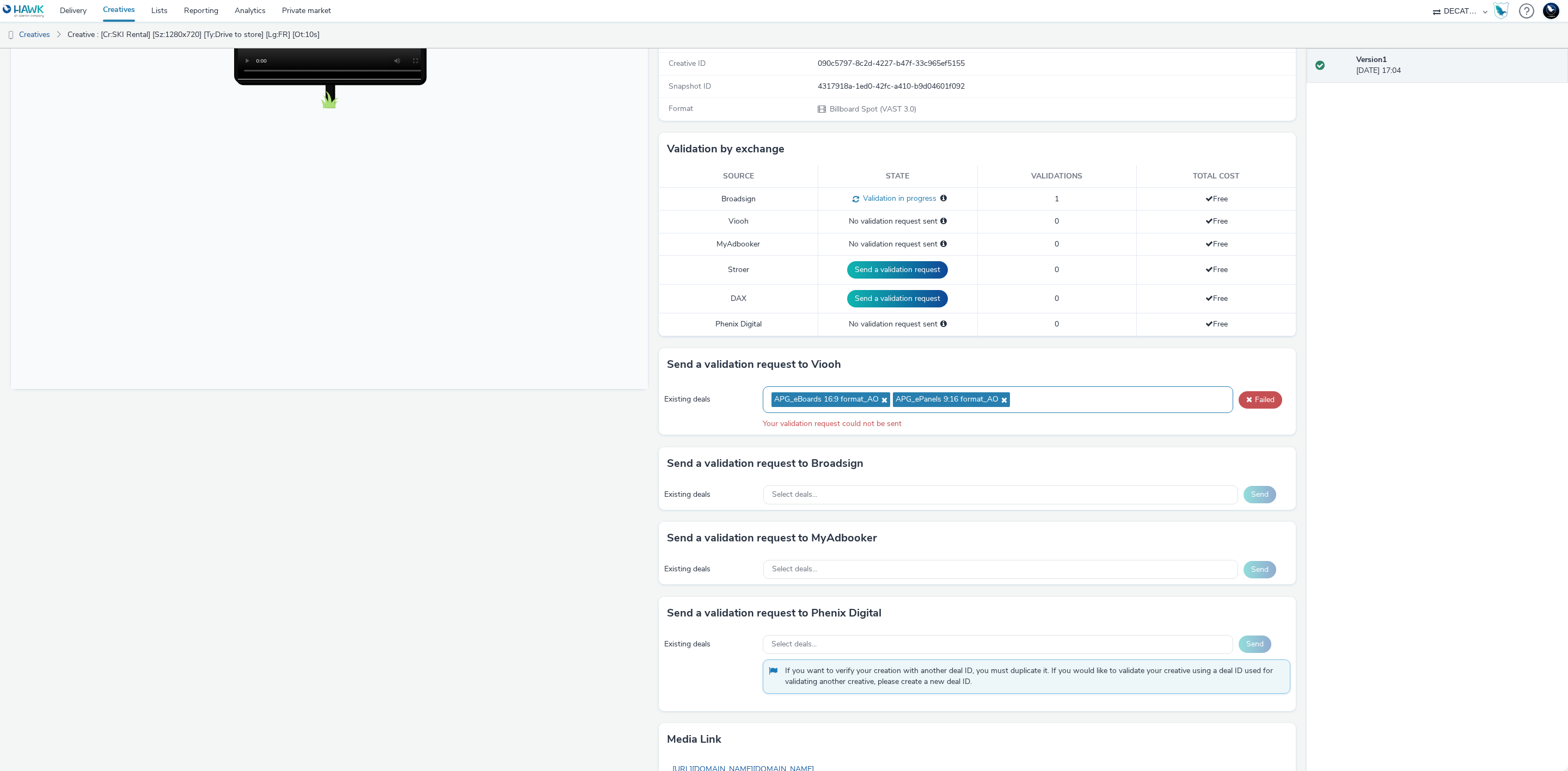
click at [878, 402] on icon at bounding box center [883, 399] width 9 height 7
click at [878, 402] on icon at bounding box center [881, 399] width 9 height 7
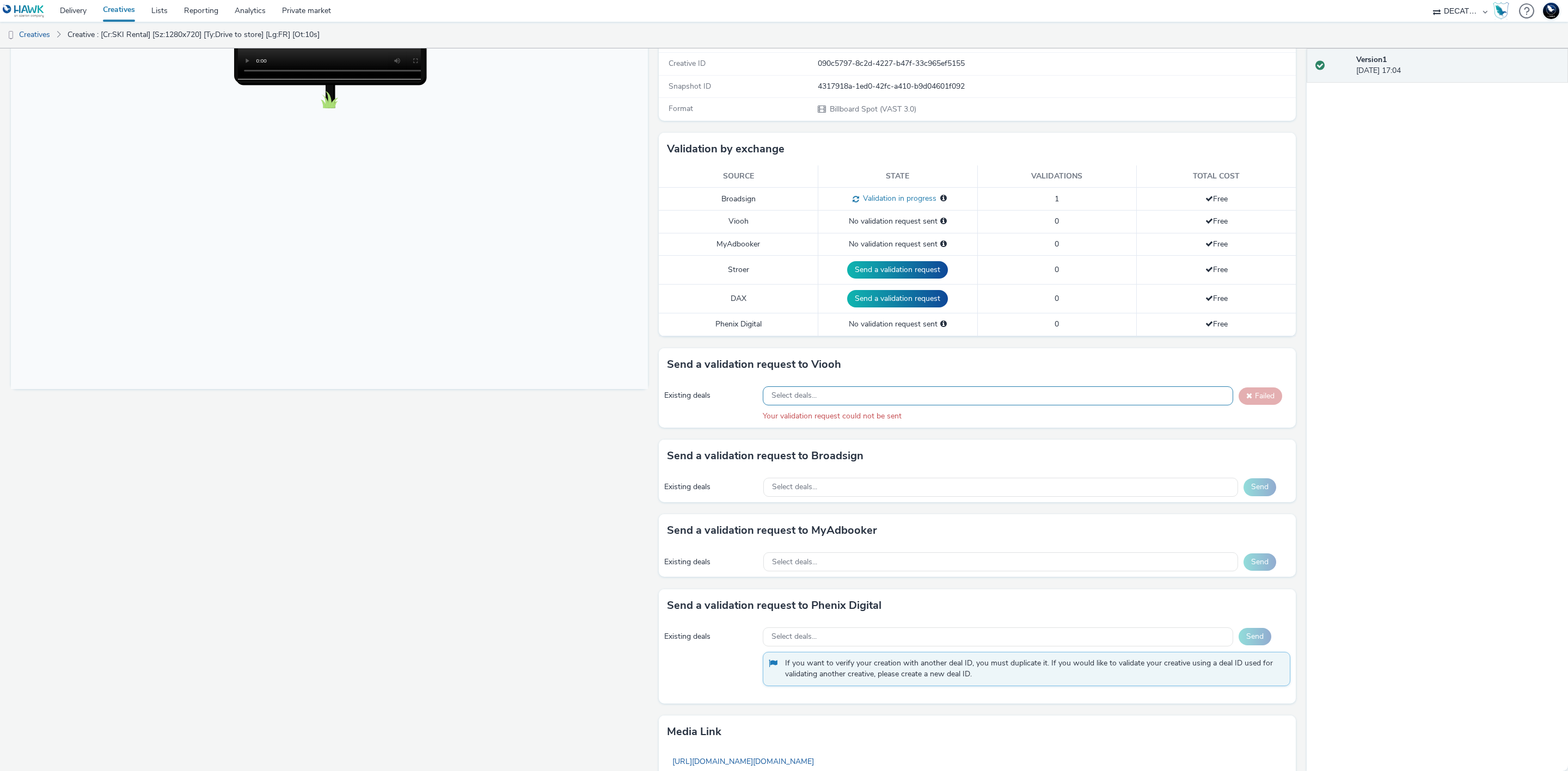
click at [878, 402] on div "Select deals..." at bounding box center [998, 396] width 471 height 19
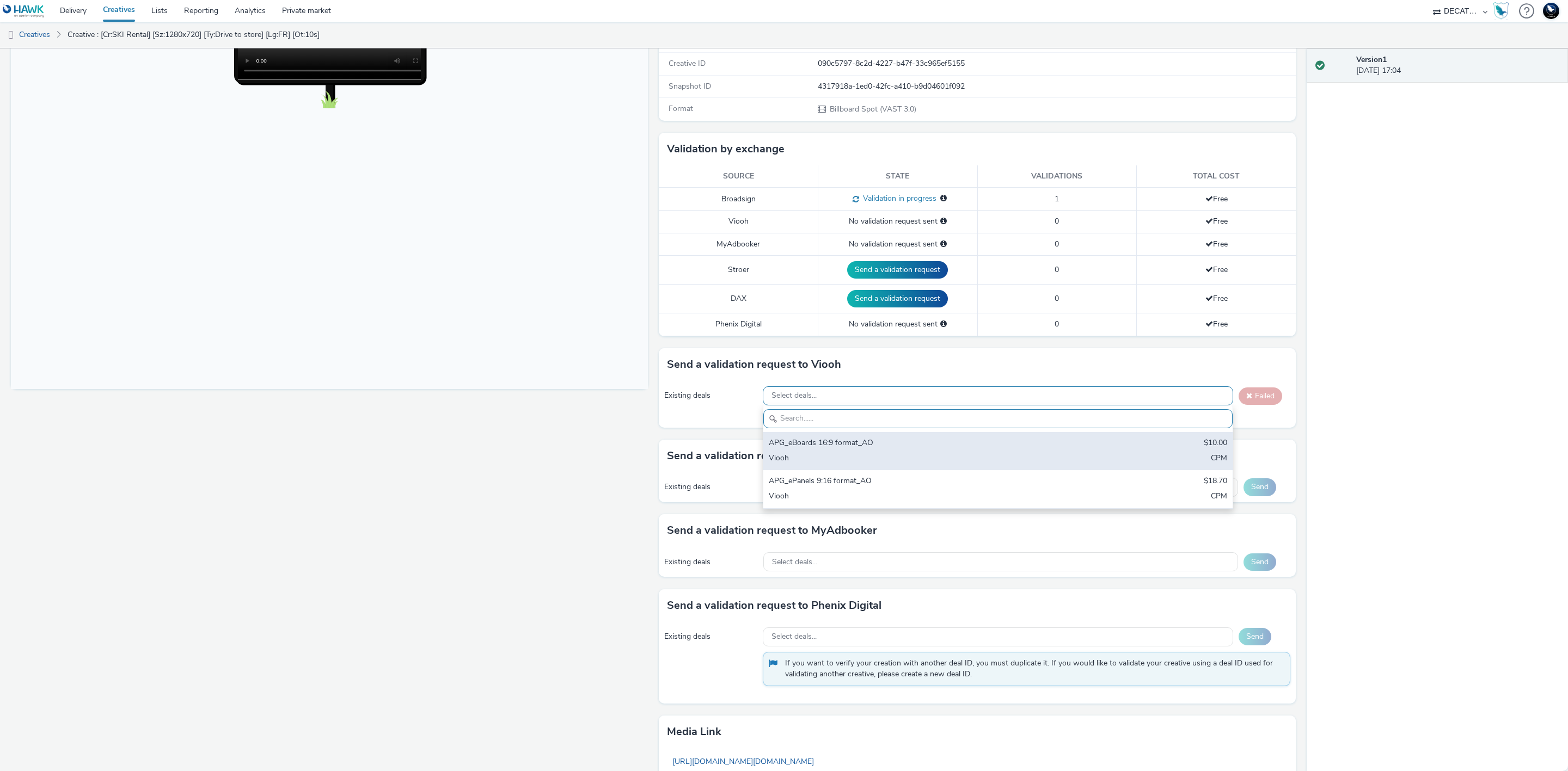
click at [906, 445] on div "APG_eBoards 16:9 format_AO" at bounding box center [920, 443] width 304 height 12
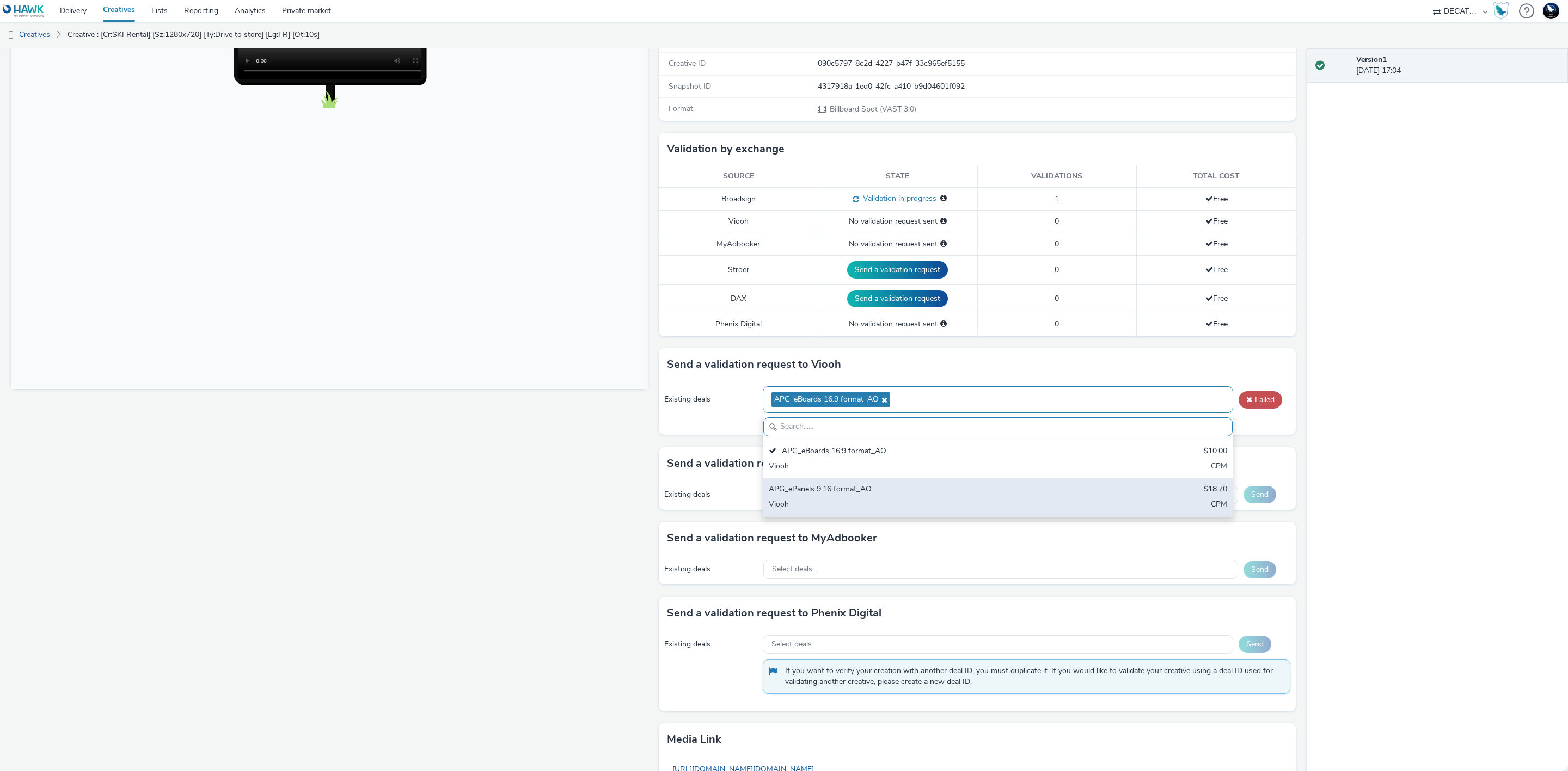
click at [929, 493] on div "APG_ePanels 9:16 format_AO" at bounding box center [920, 490] width 304 height 12
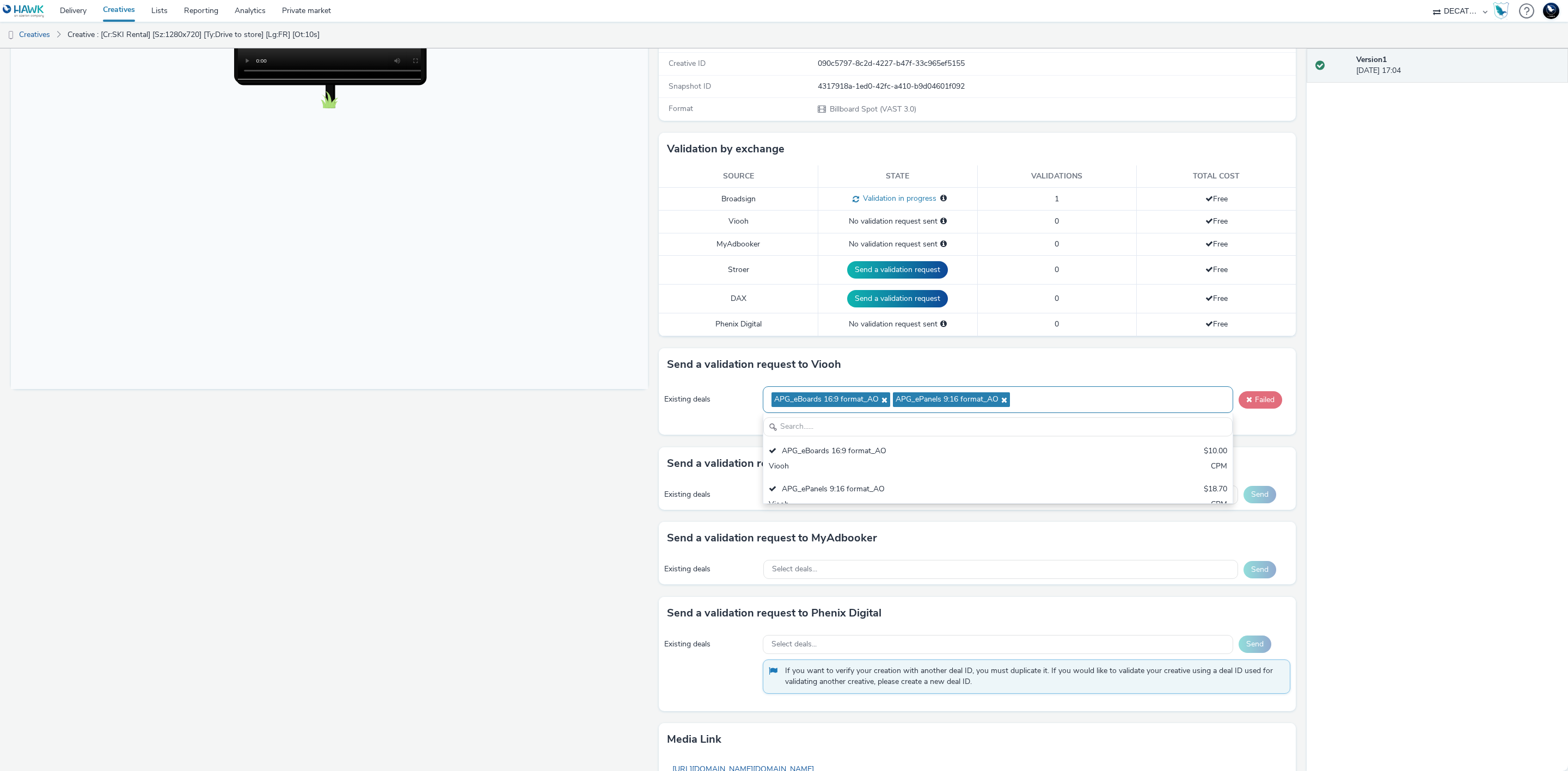
click at [1246, 403] on span at bounding box center [1249, 399] width 6 height 7
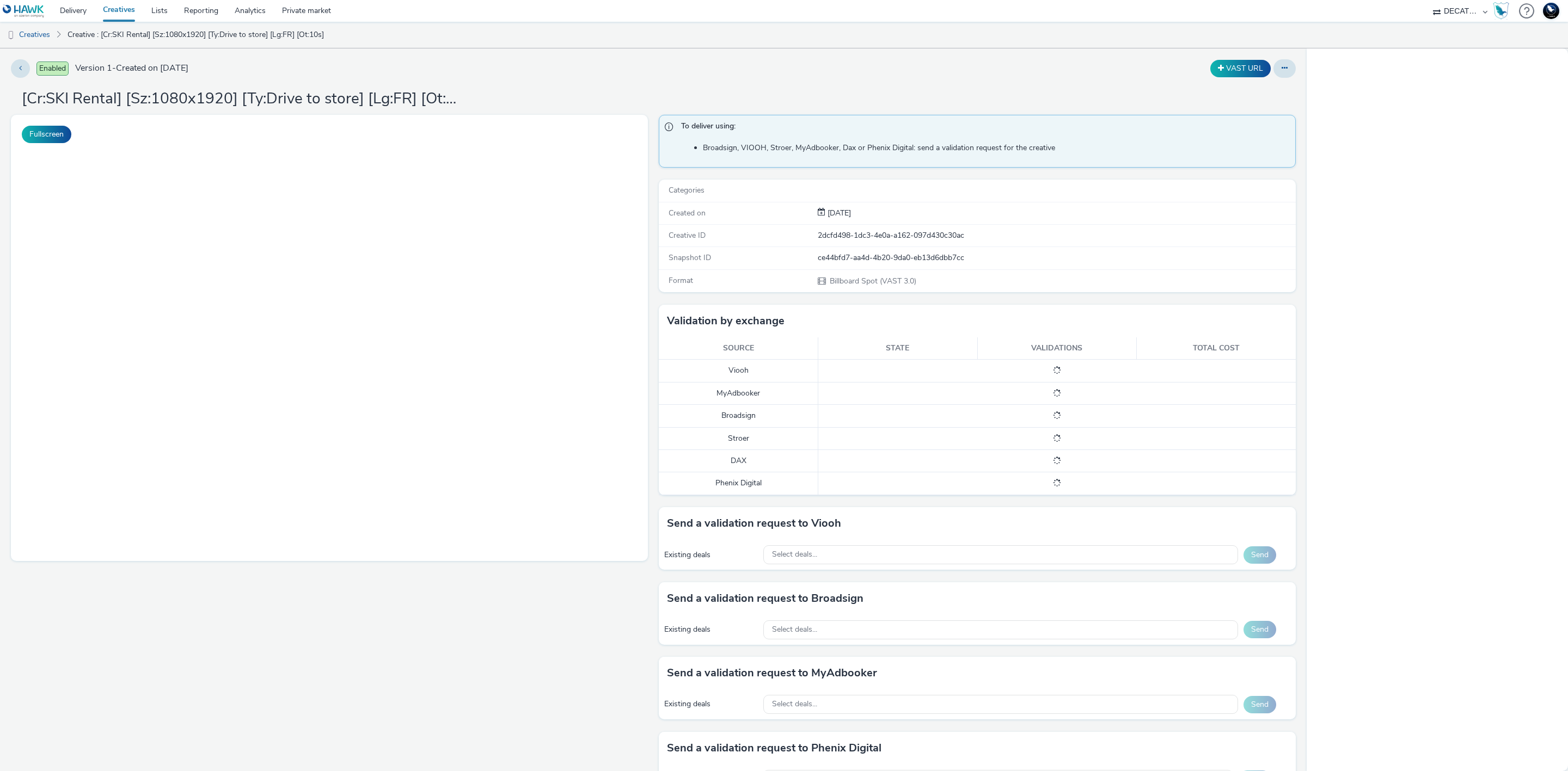
select select "440da4fd-3060-4a41-ba81-8784f925740e"
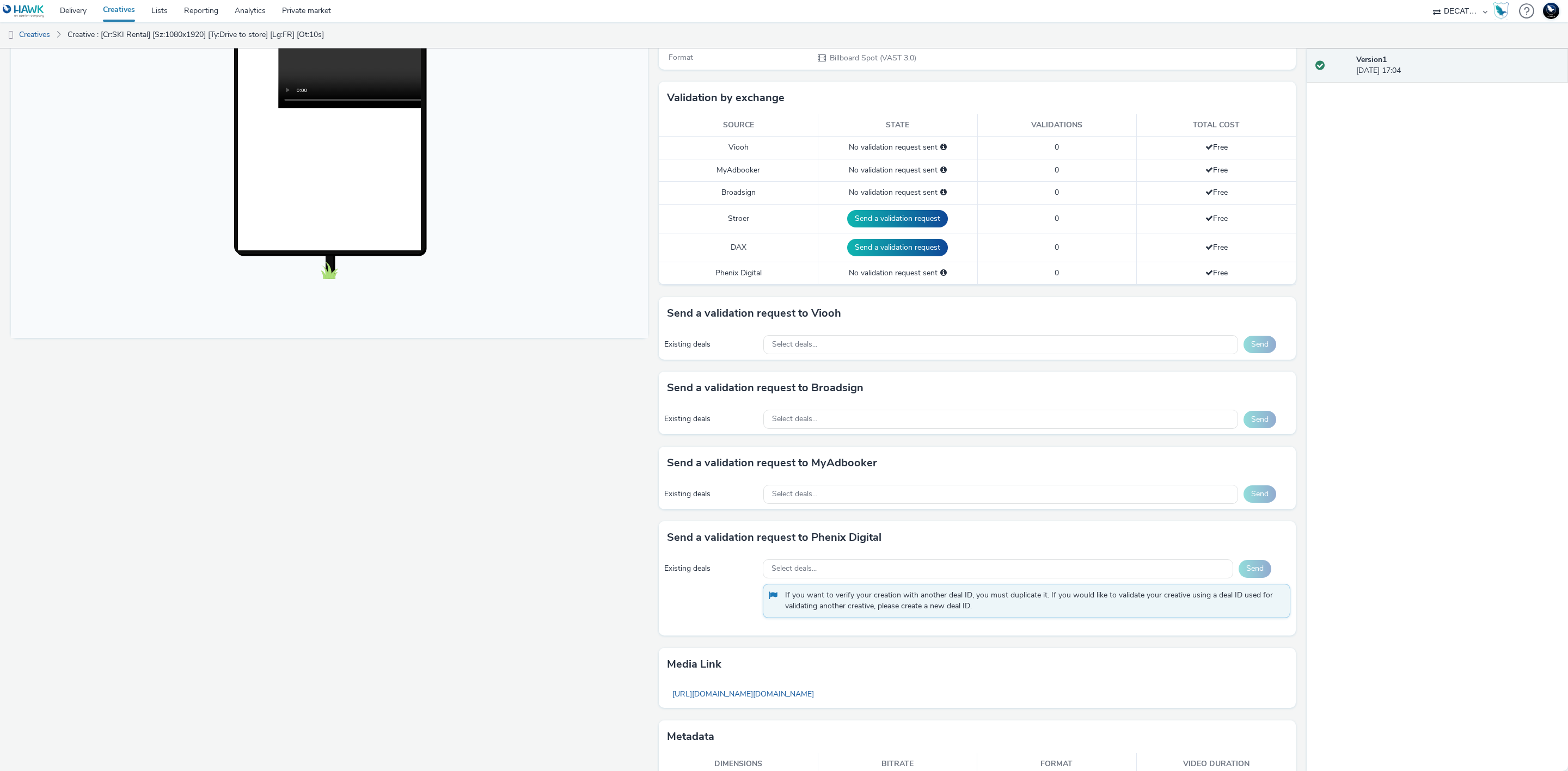
scroll to position [282, 0]
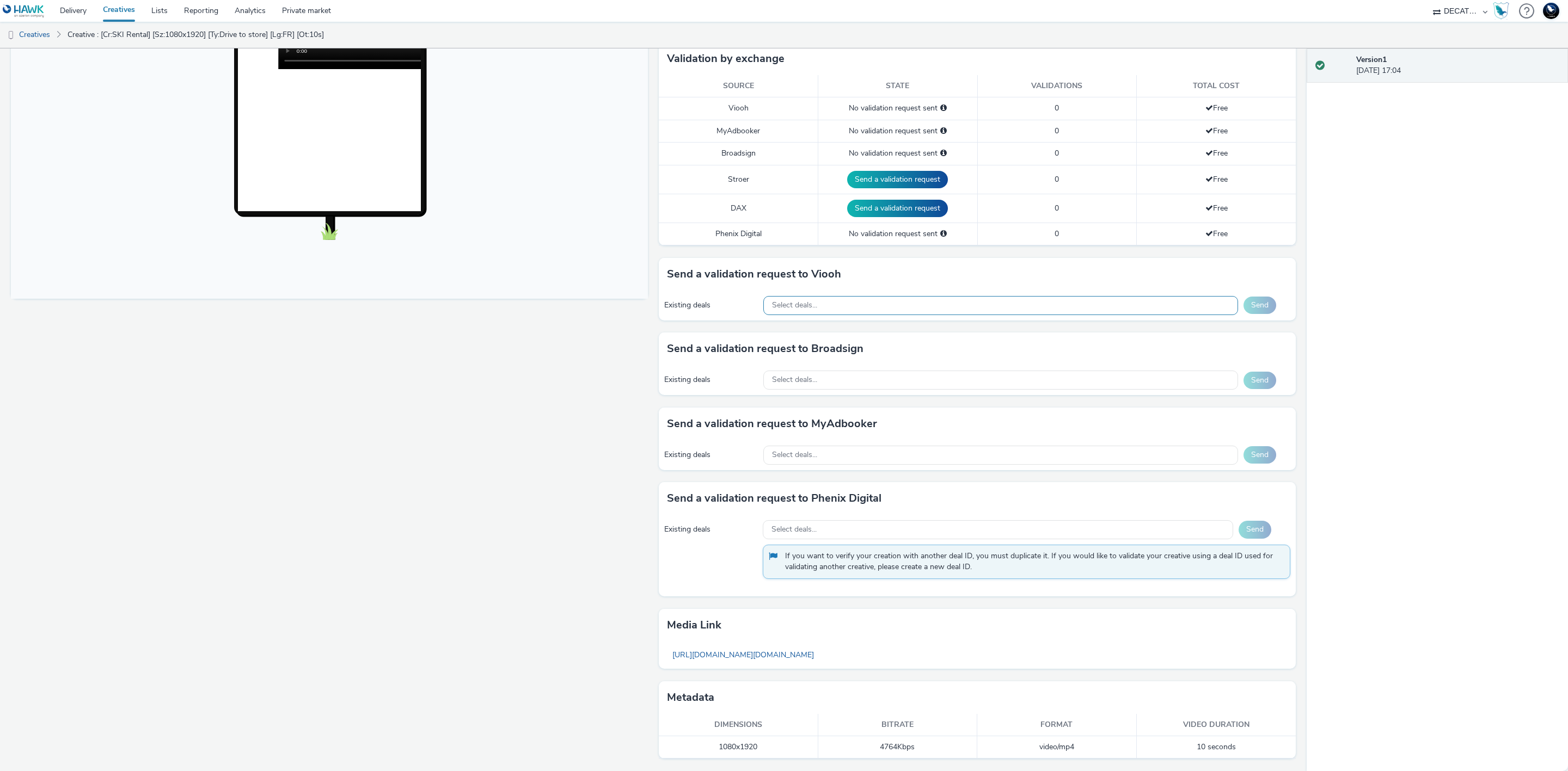
click at [918, 307] on div "Select deals..." at bounding box center [1000, 305] width 475 height 19
click at [917, 304] on div "Select deals..." at bounding box center [1000, 305] width 475 height 19
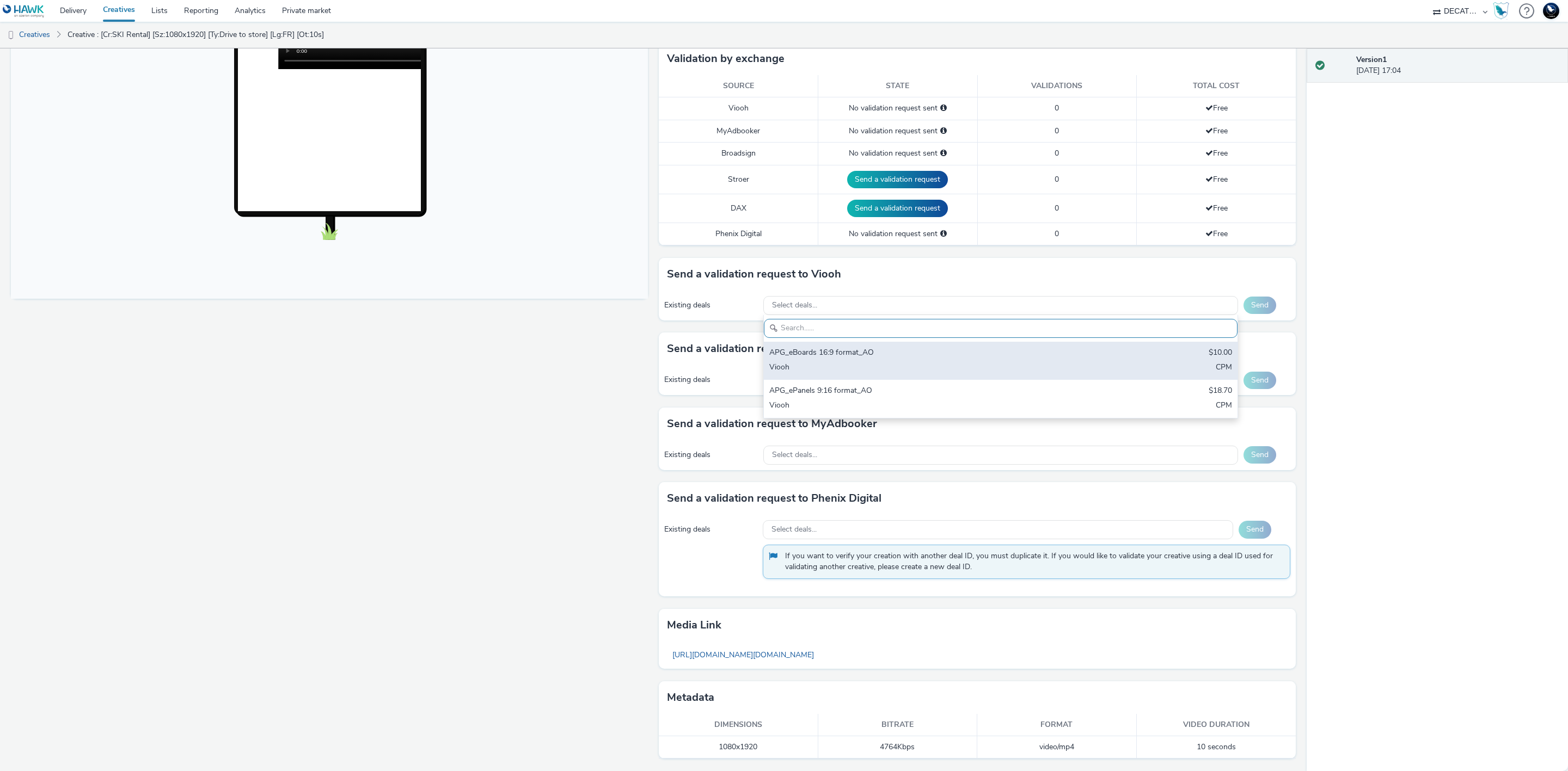
click at [954, 347] on div "APG_eBoards 16:9 format_AO" at bounding box center [923, 353] width 307 height 12
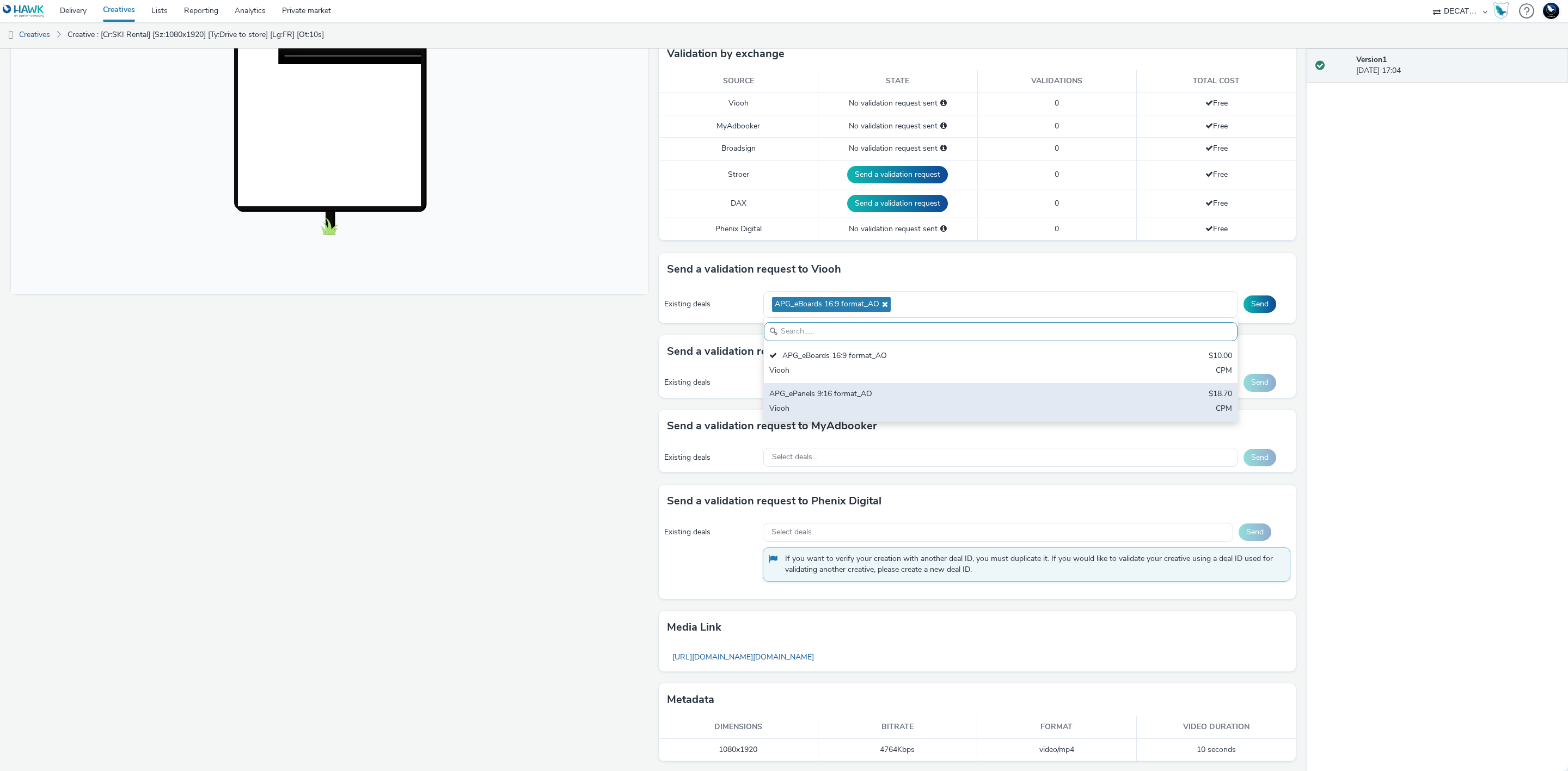
click at [1023, 399] on div "APG_ePanels 9:16 format_AO" at bounding box center [923, 395] width 307 height 12
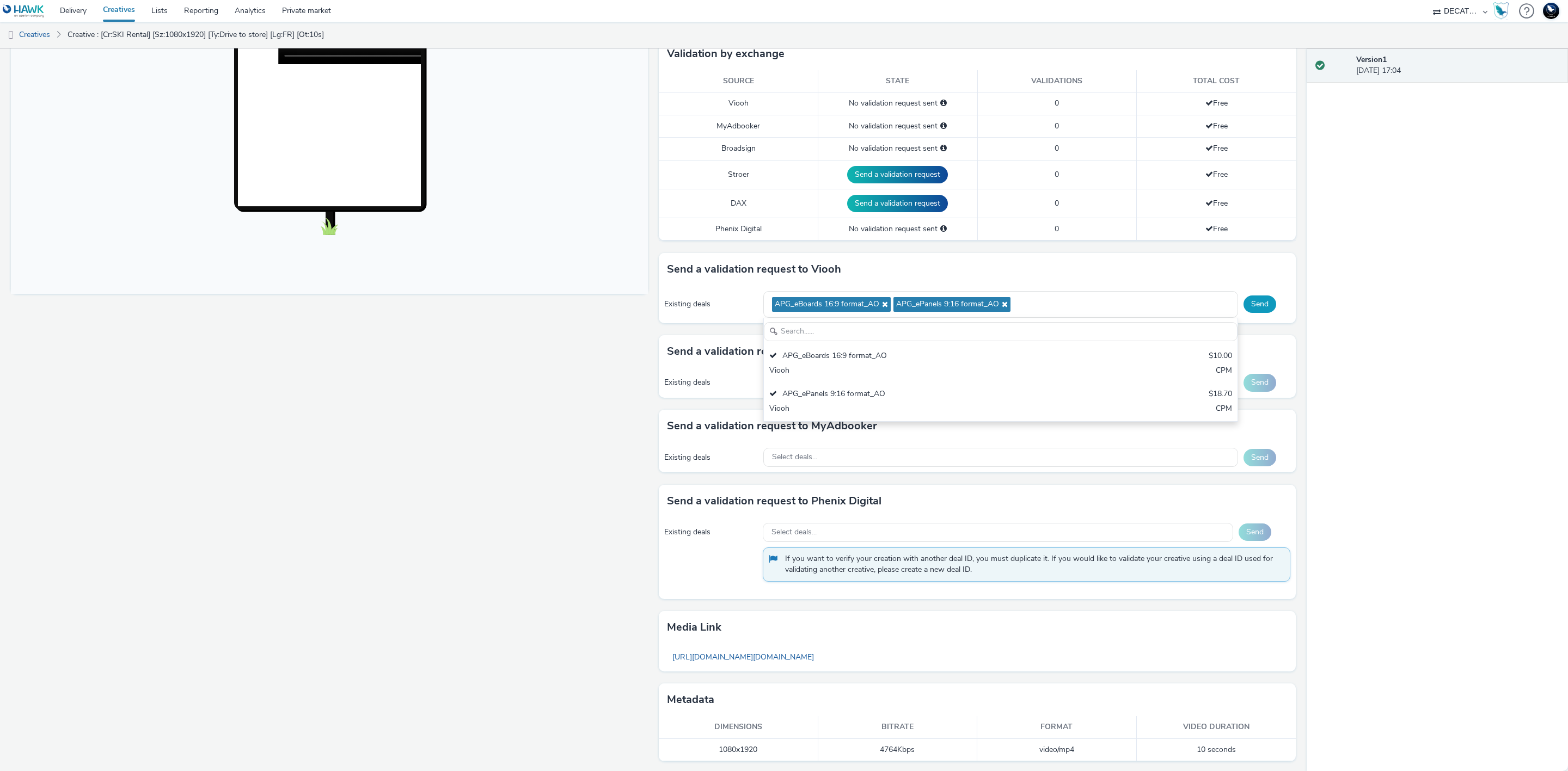
click at [1244, 304] on button "Send" at bounding box center [1260, 304] width 33 height 18
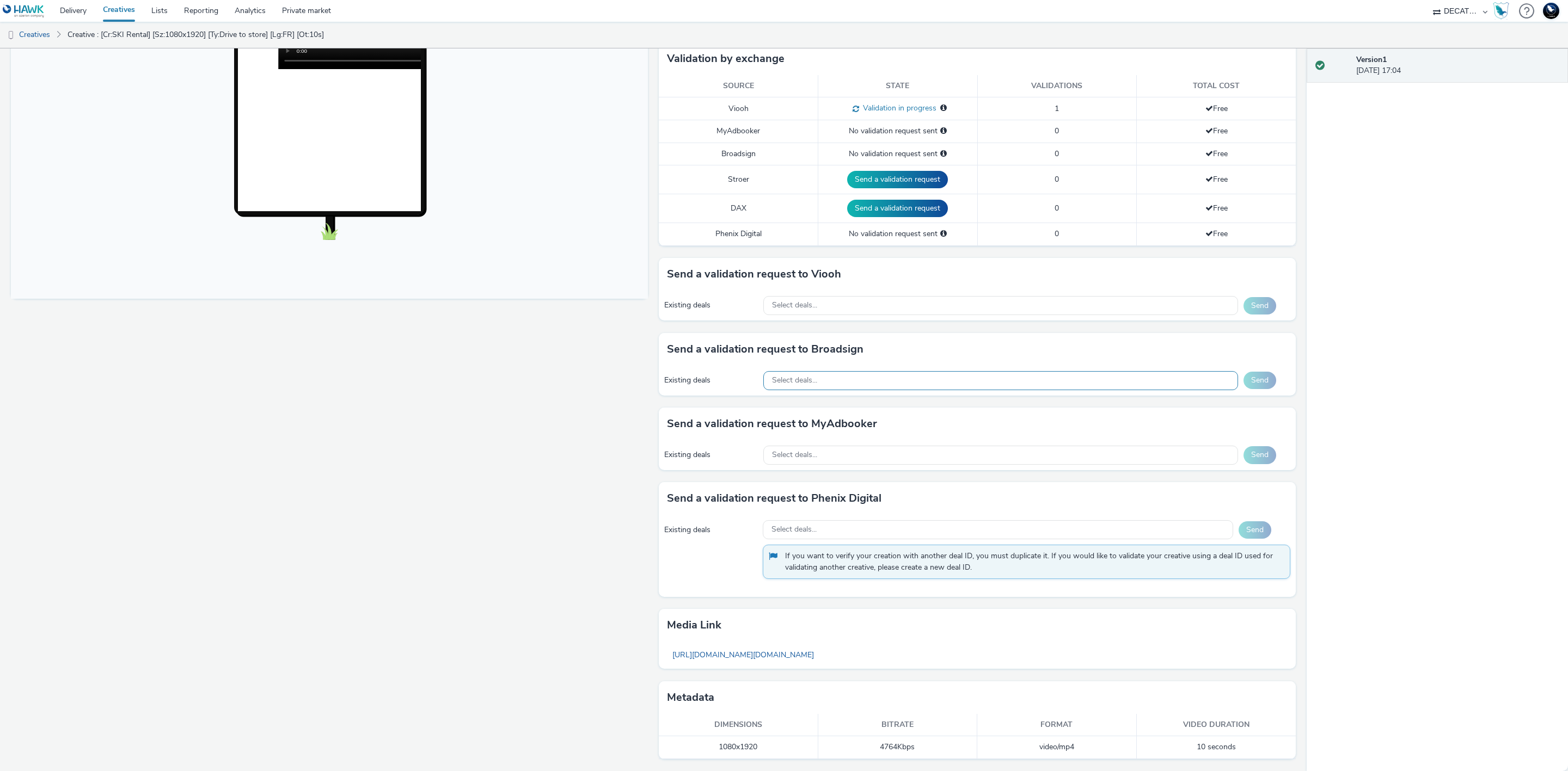
click at [904, 382] on div "Select deals..." at bounding box center [1000, 380] width 475 height 19
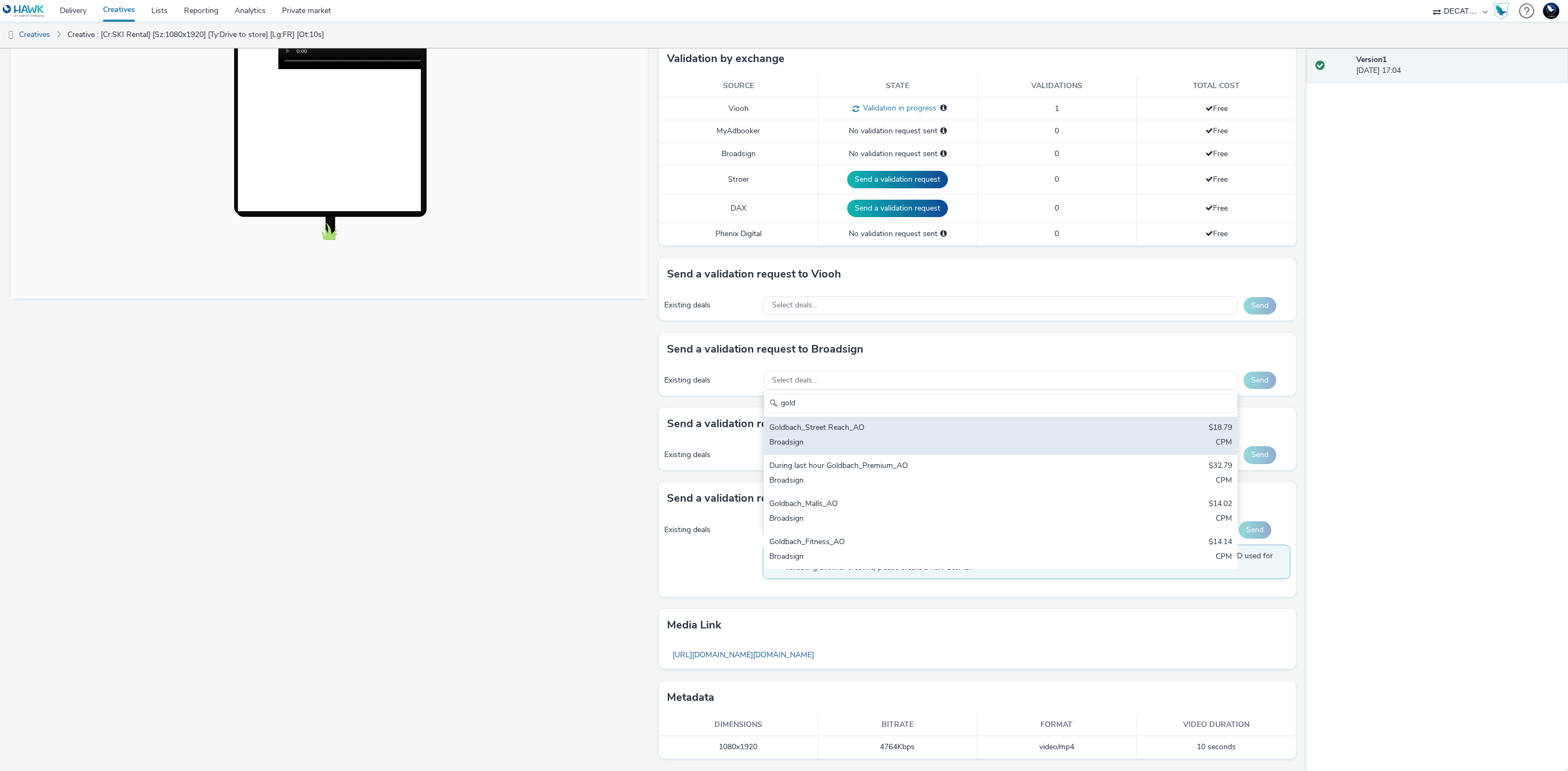
type input "gold"
click at [934, 424] on div "Goldbach_Street Reach_AO" at bounding box center [923, 428] width 307 height 12
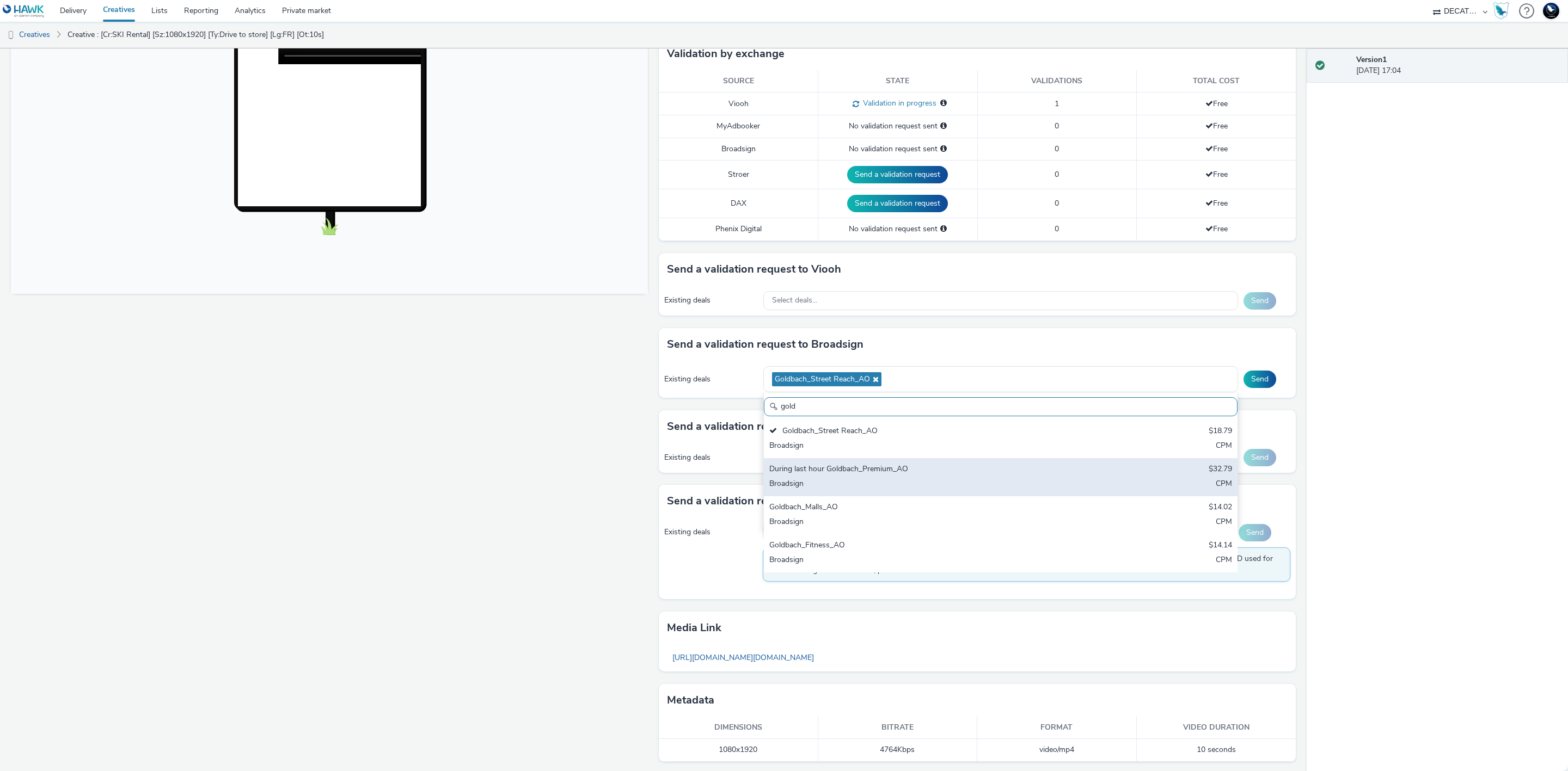
click at [962, 474] on div "During last hour Goldbach_Premium_AO" at bounding box center [923, 470] width 307 height 12
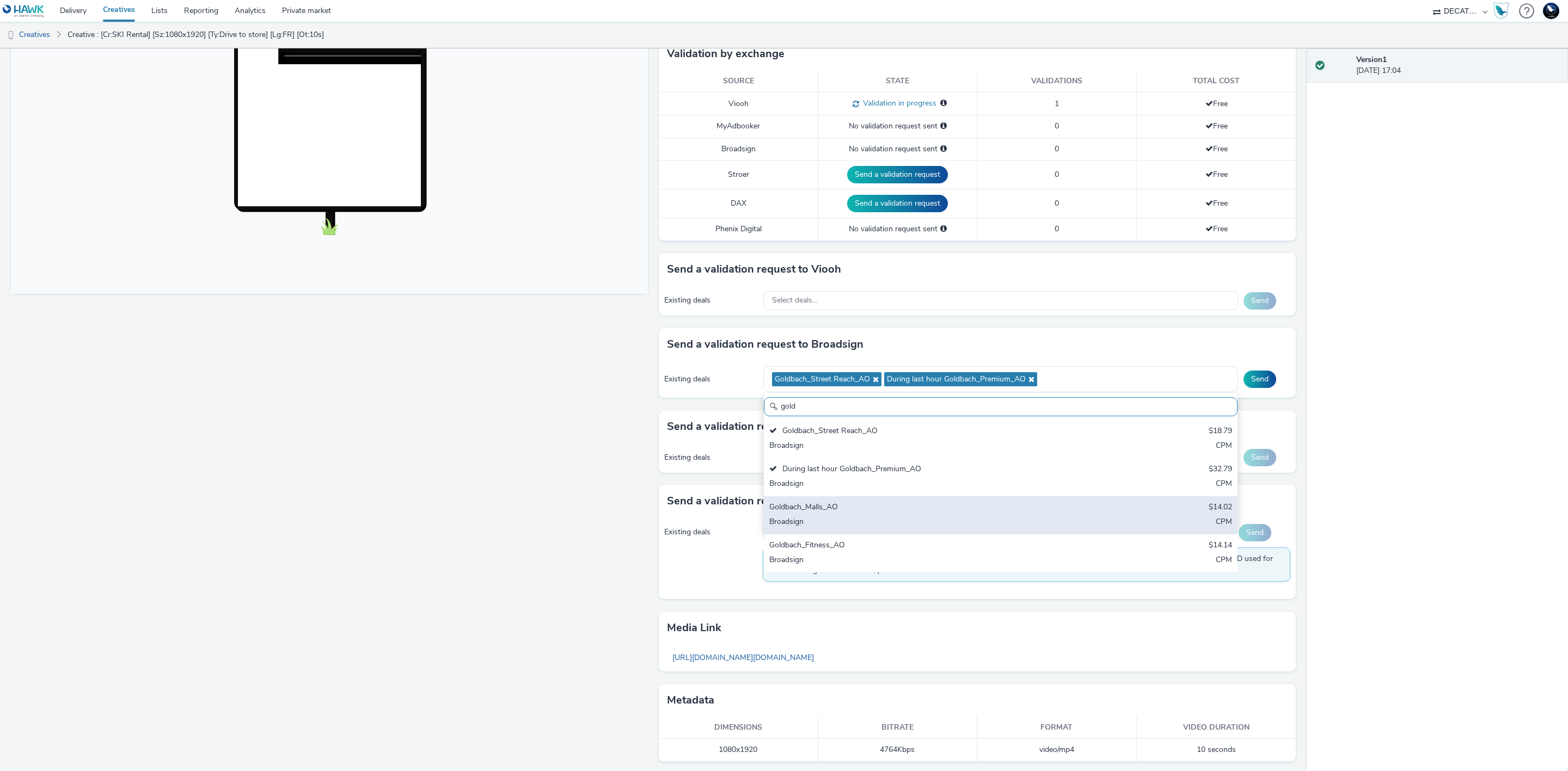
click at [981, 501] on div "Goldbach_Malls_AO $14.02 Broadsign CPM" at bounding box center [1000, 515] width 473 height 38
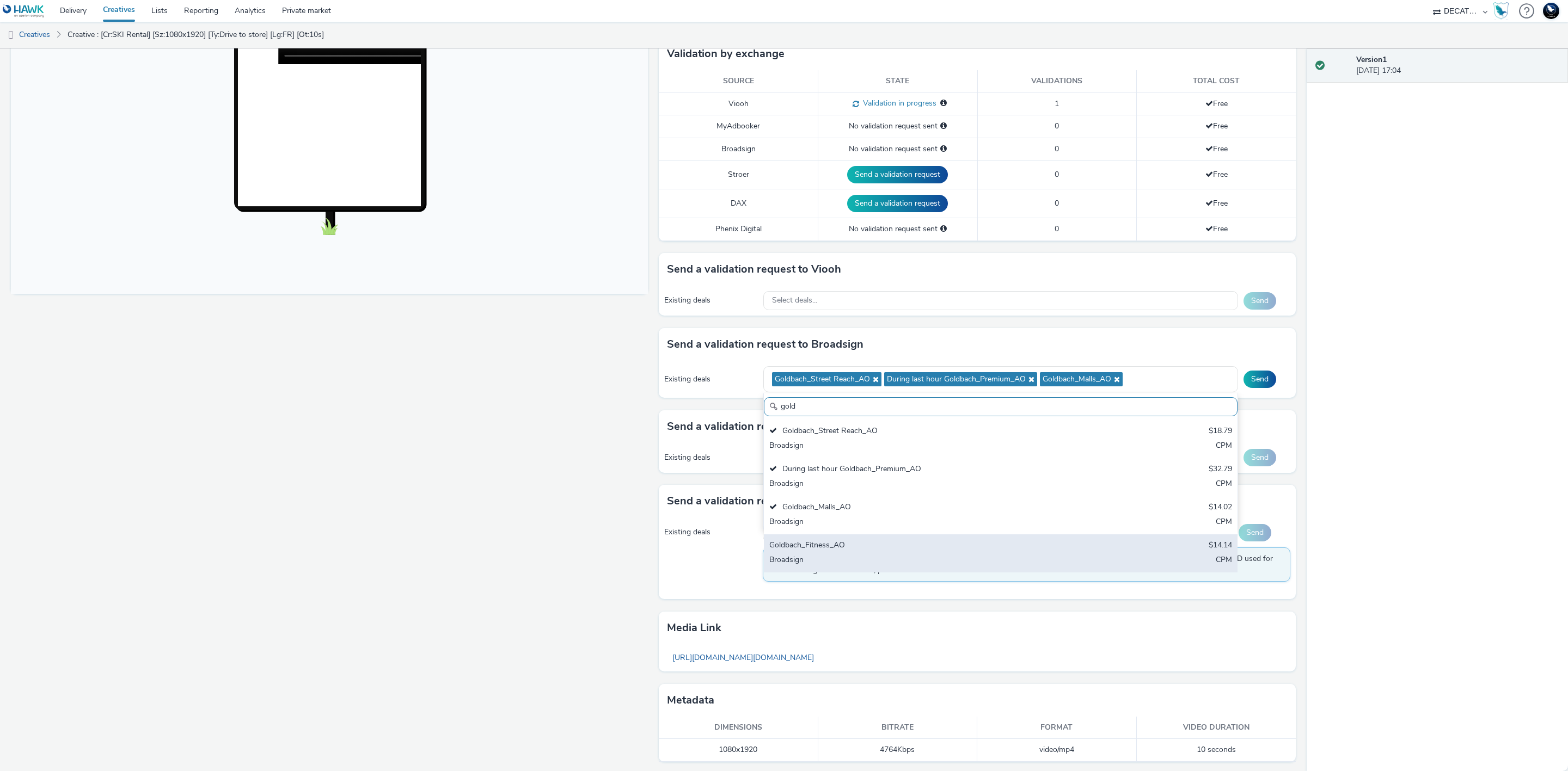
click at [1004, 541] on div "Goldbach_Fitness_AO $14.14 Broadsign CPM" at bounding box center [1000, 553] width 473 height 38
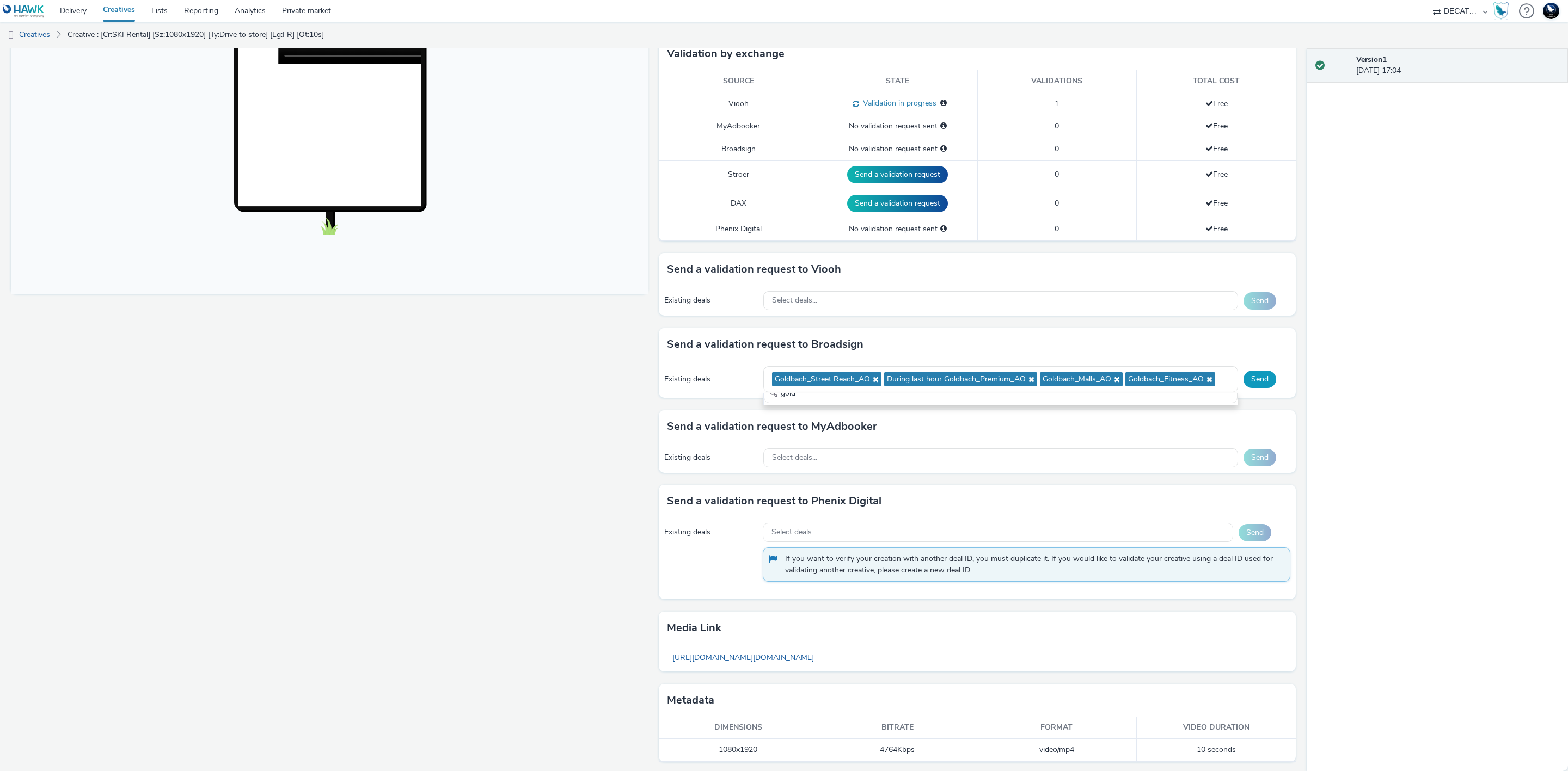
click at [1250, 378] on button "Send" at bounding box center [1260, 379] width 33 height 18
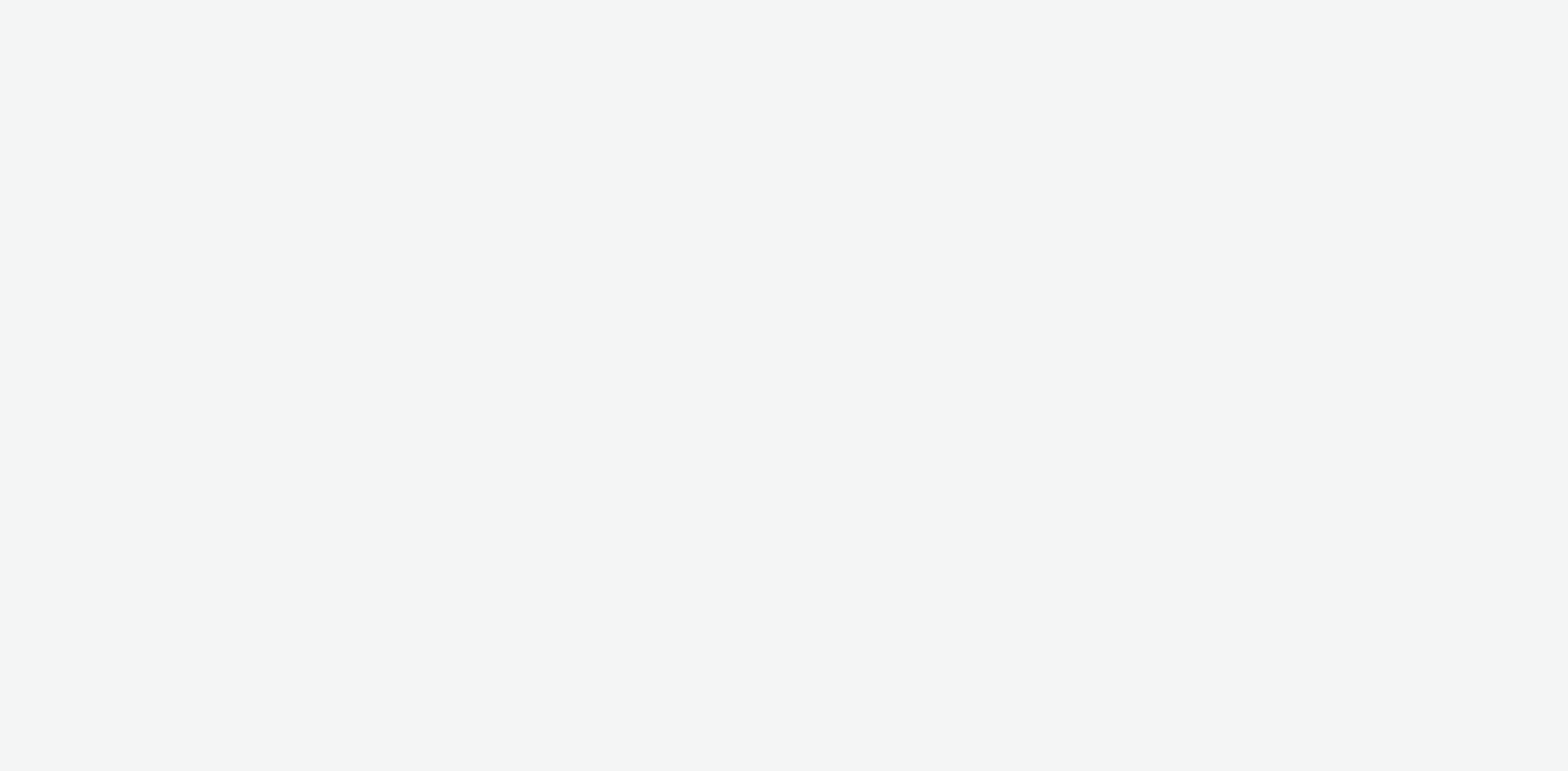
select select "440da4fd-3060-4a41-ba81-8784f925740e"
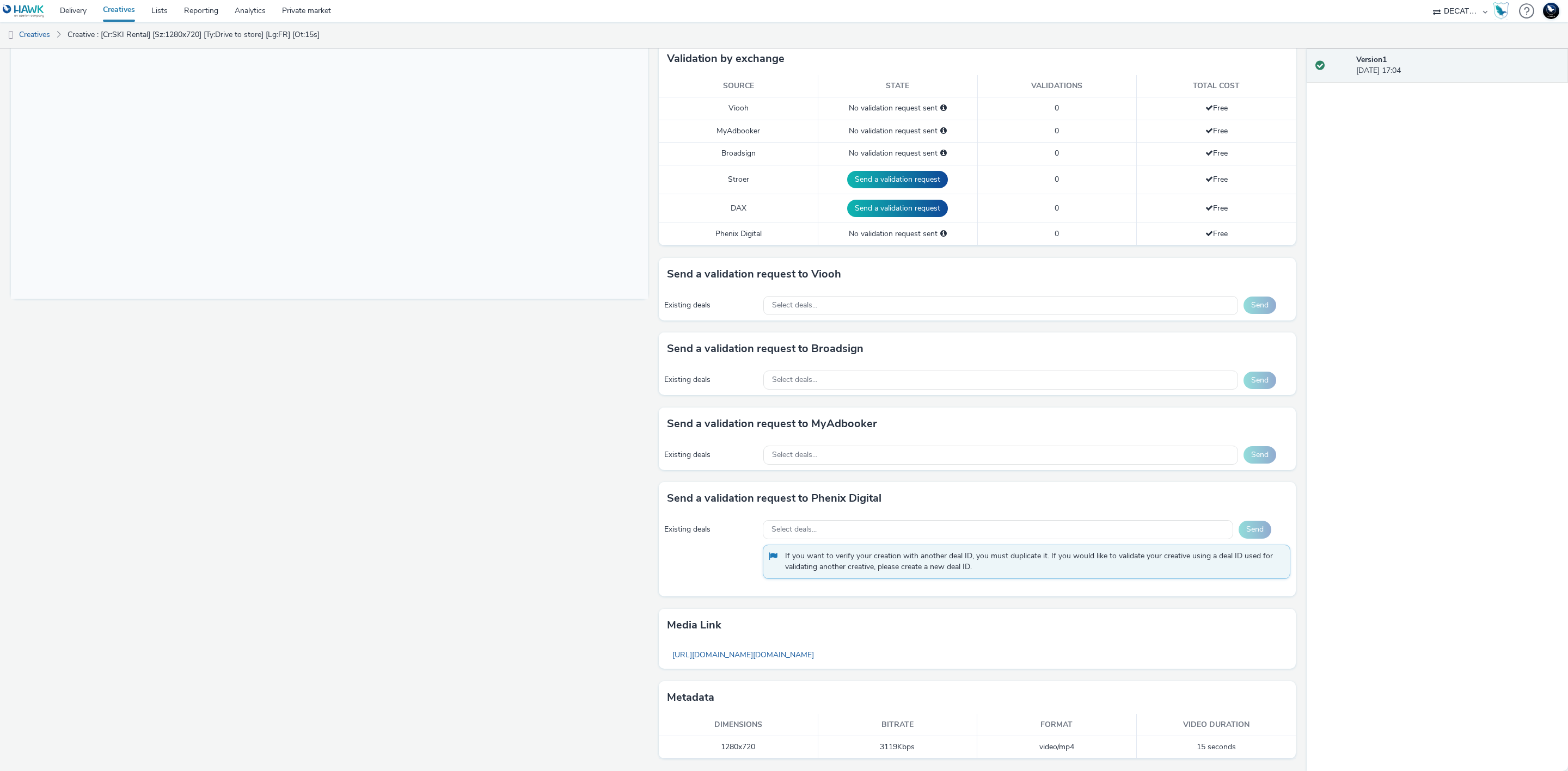
scroll to position [282, 0]
click at [918, 311] on div "Select deals..." at bounding box center [1000, 305] width 475 height 19
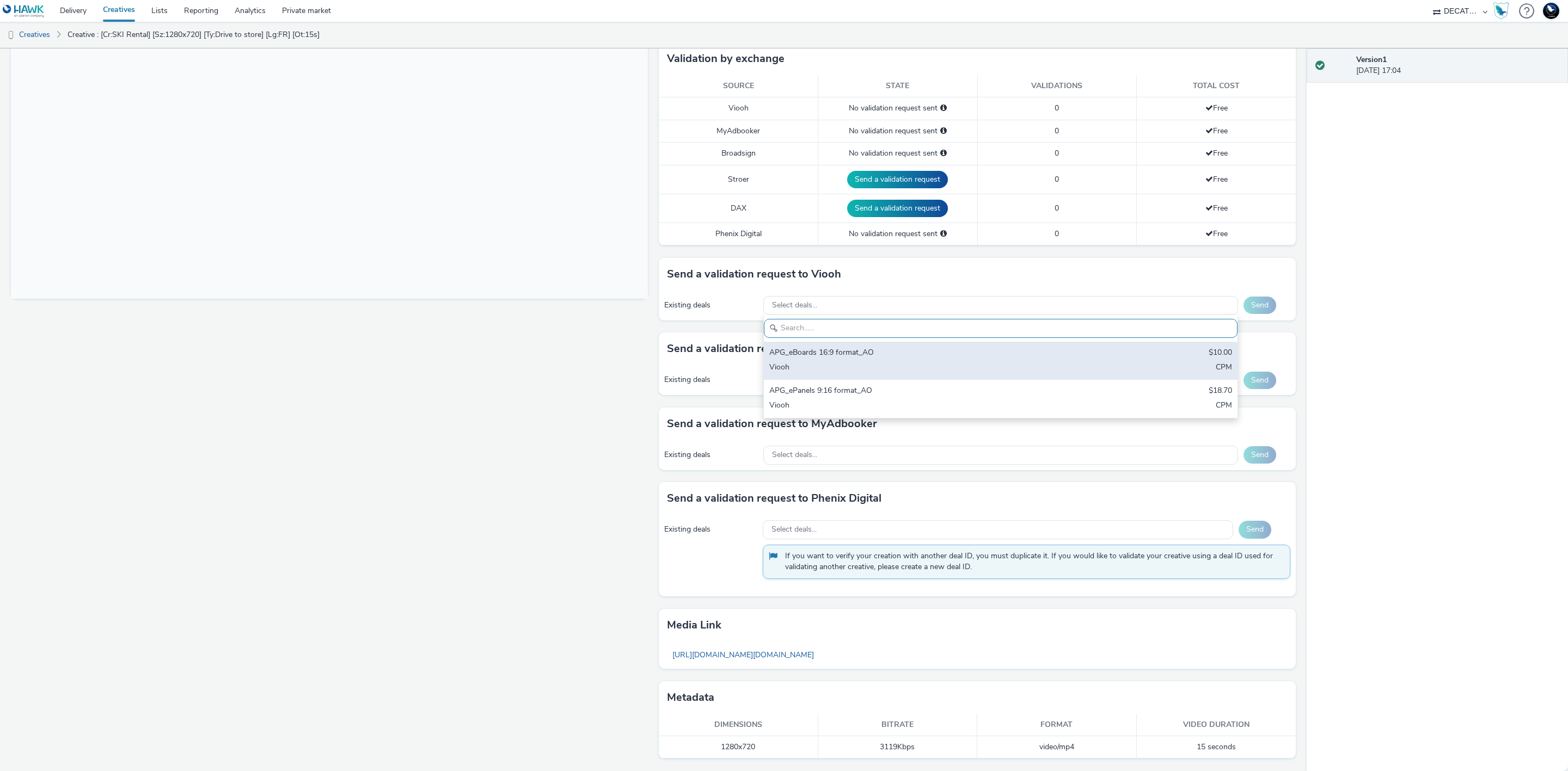
click at [942, 347] on div "APG_eBoards 16:9 format_AO" at bounding box center [923, 353] width 307 height 12
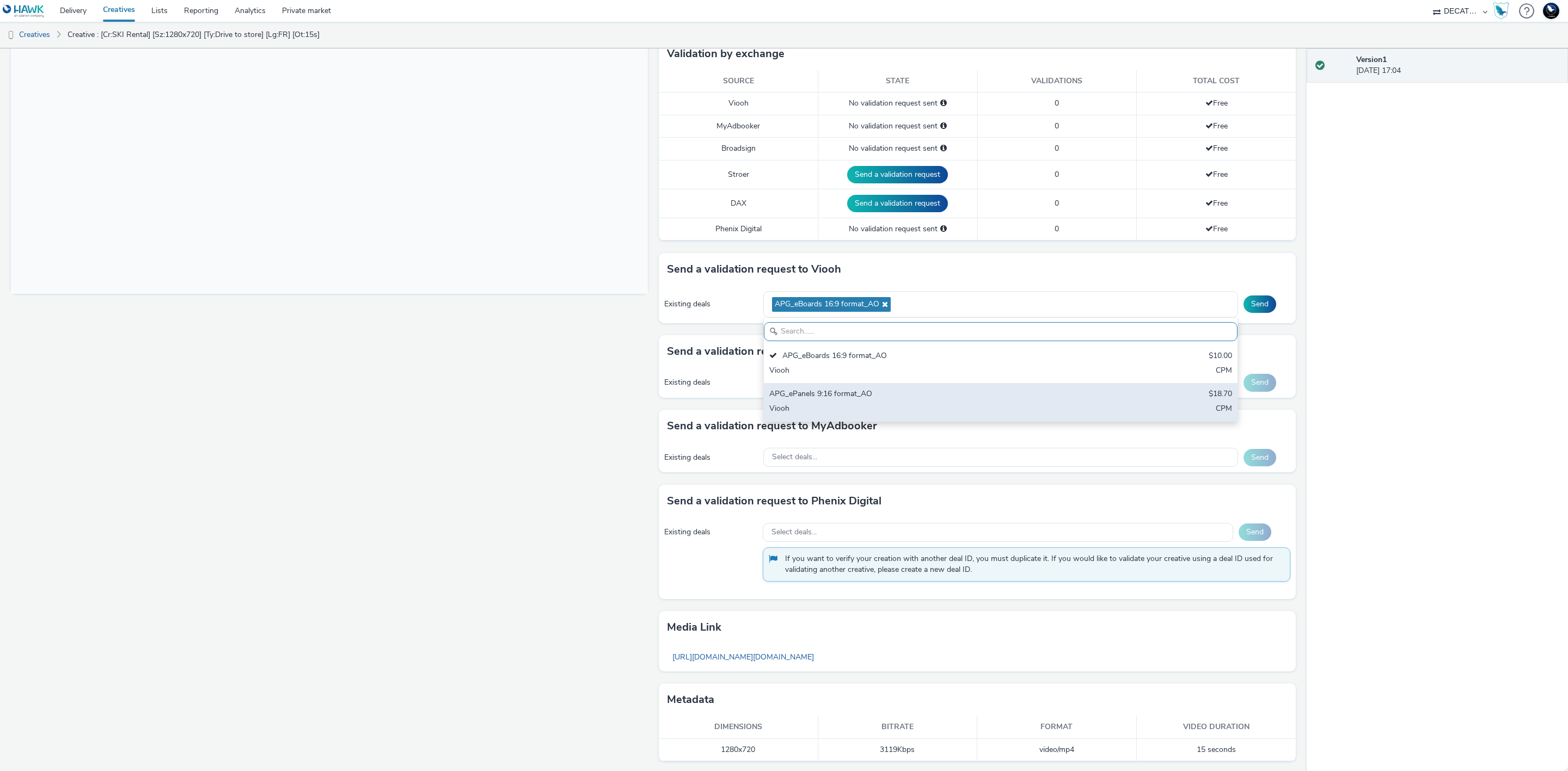
click at [990, 398] on div "APG_ePanels 9:16 format_AO" at bounding box center [923, 395] width 307 height 12
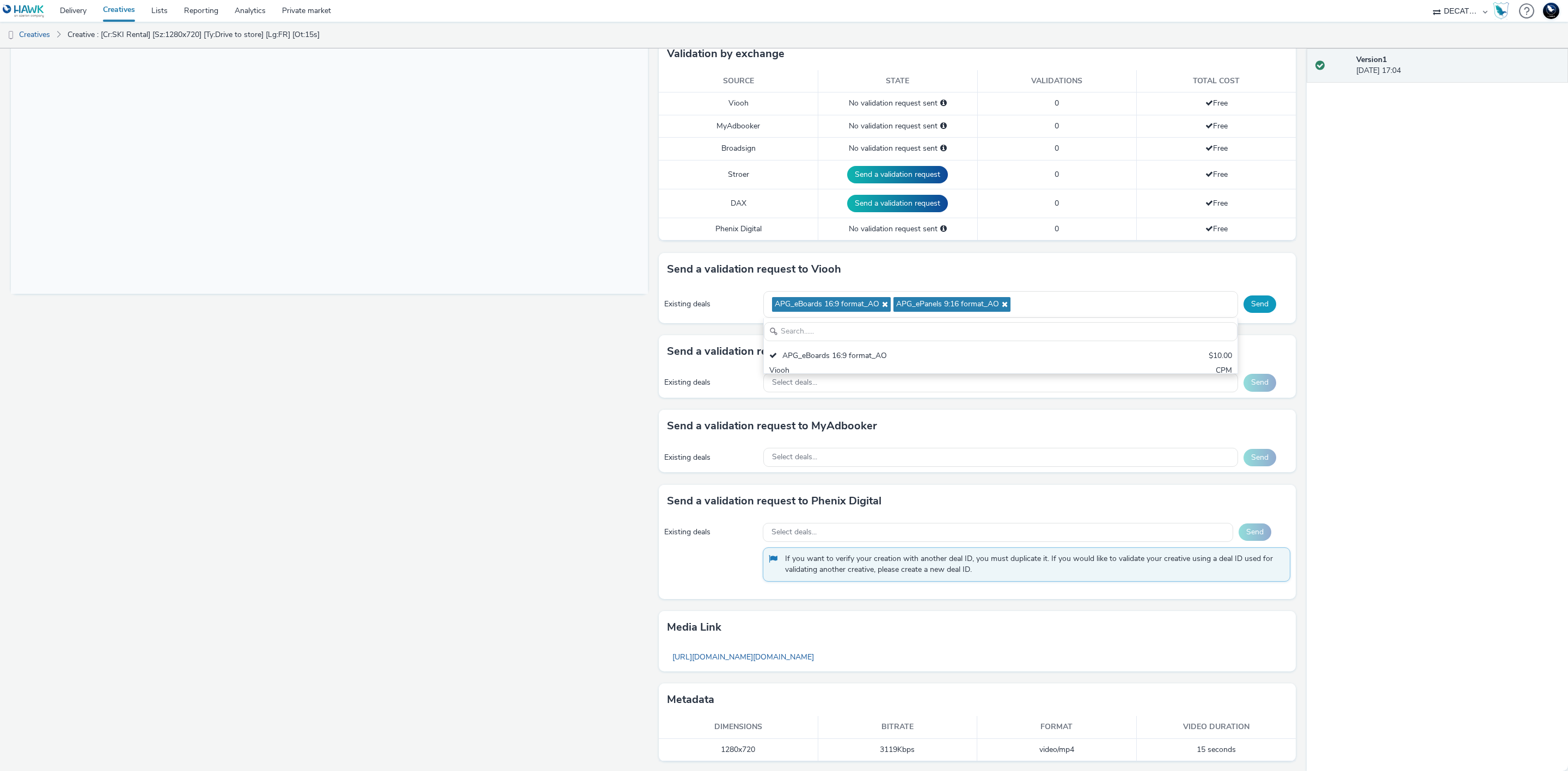
click at [1251, 301] on button "Send" at bounding box center [1260, 304] width 33 height 18
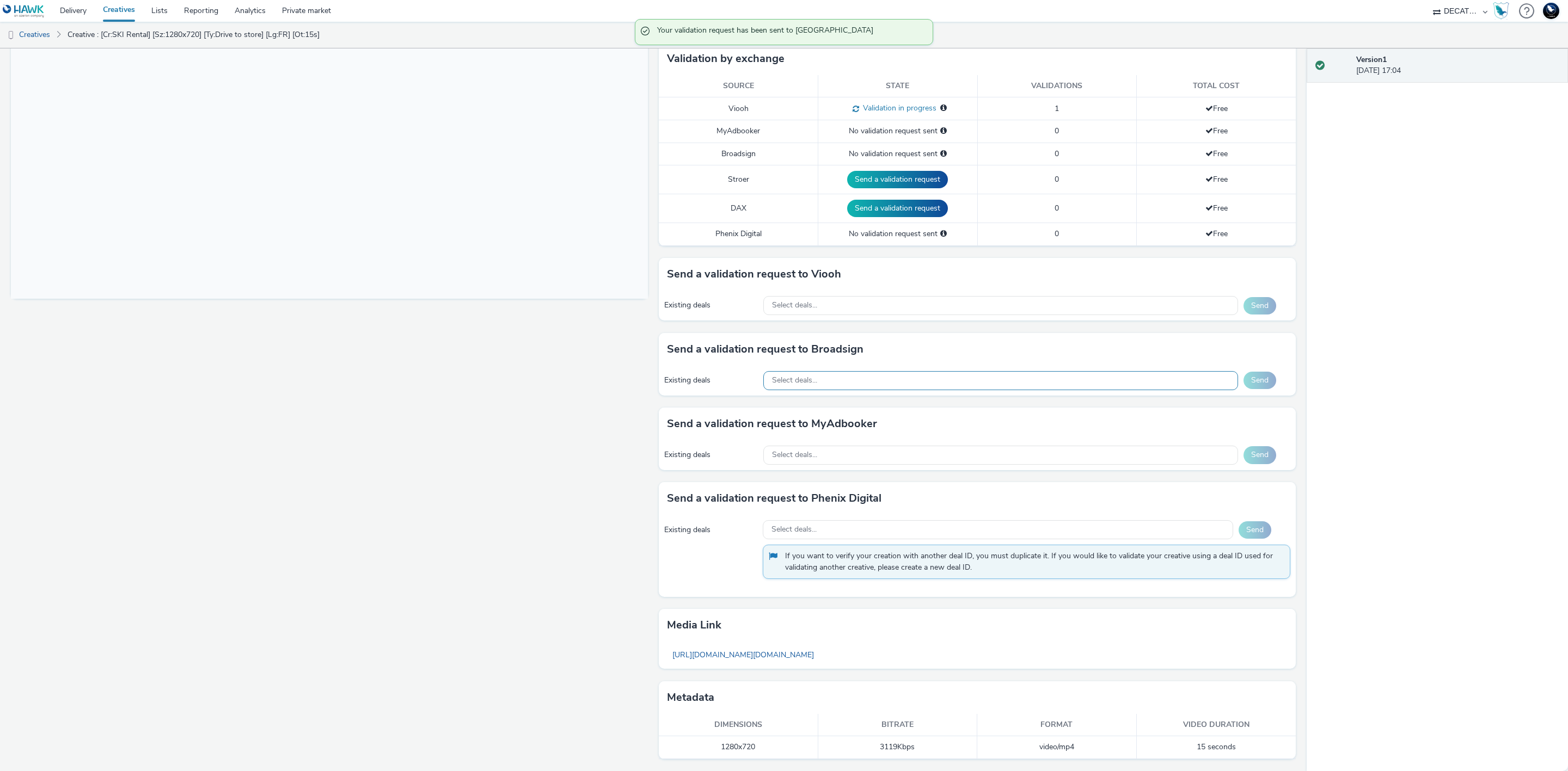
click at [866, 381] on div "Select deals..." at bounding box center [1000, 380] width 475 height 19
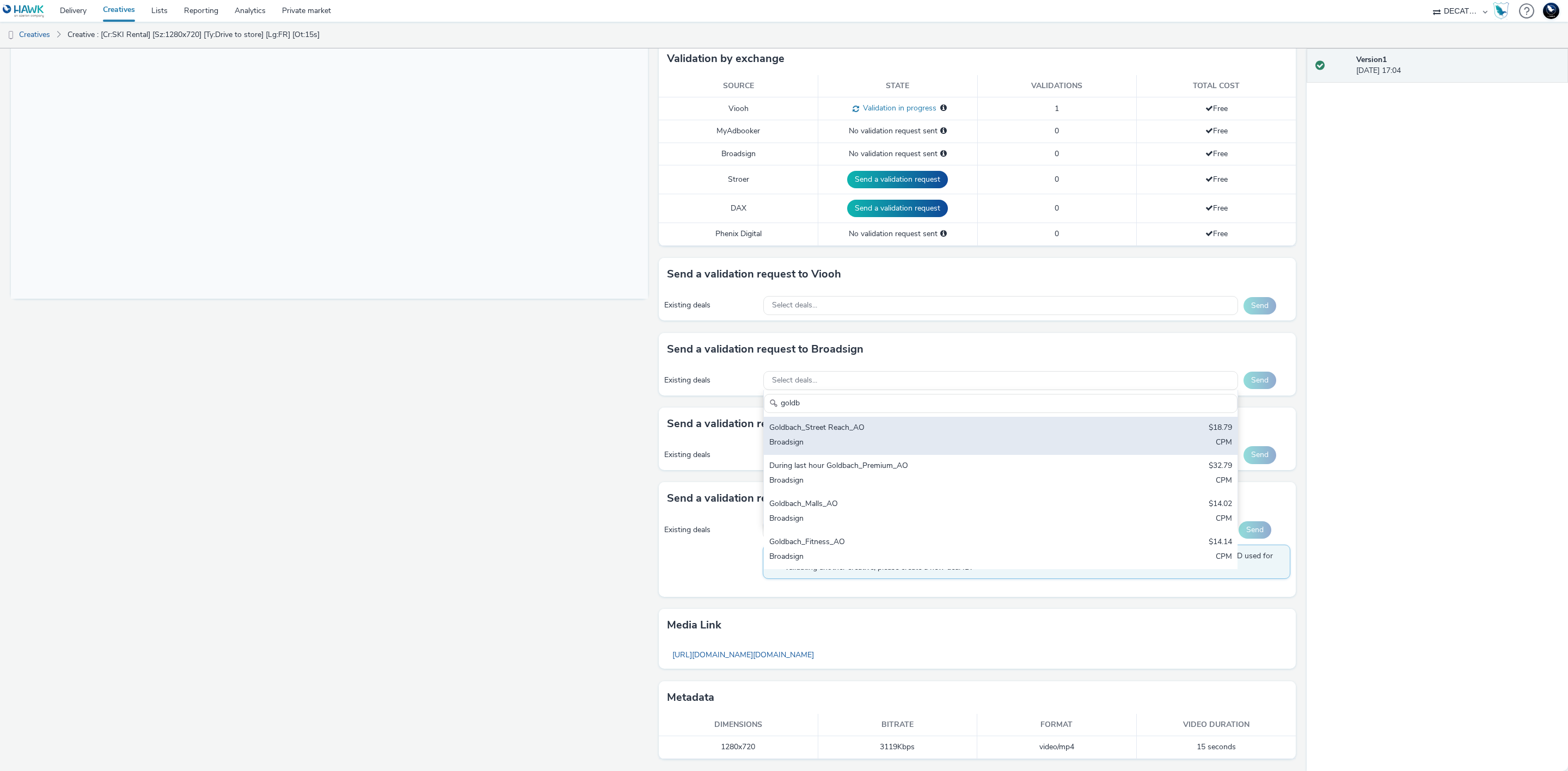
type input "goldb"
click at [920, 431] on div "Goldbach_Street Reach_AO" at bounding box center [923, 428] width 307 height 12
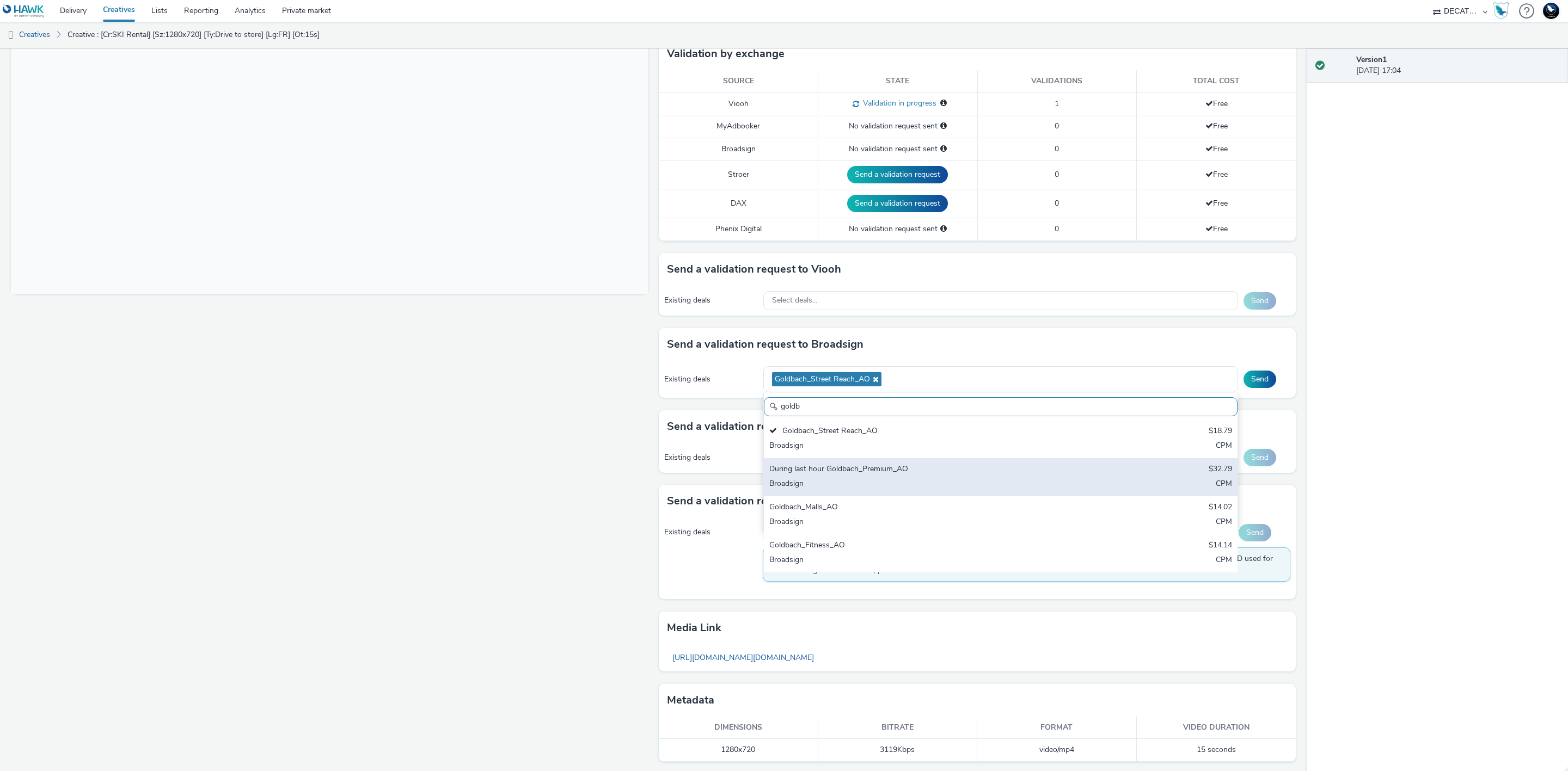
click at [954, 468] on div "During last hour Goldbach_Premium_AO" at bounding box center [923, 470] width 307 height 12
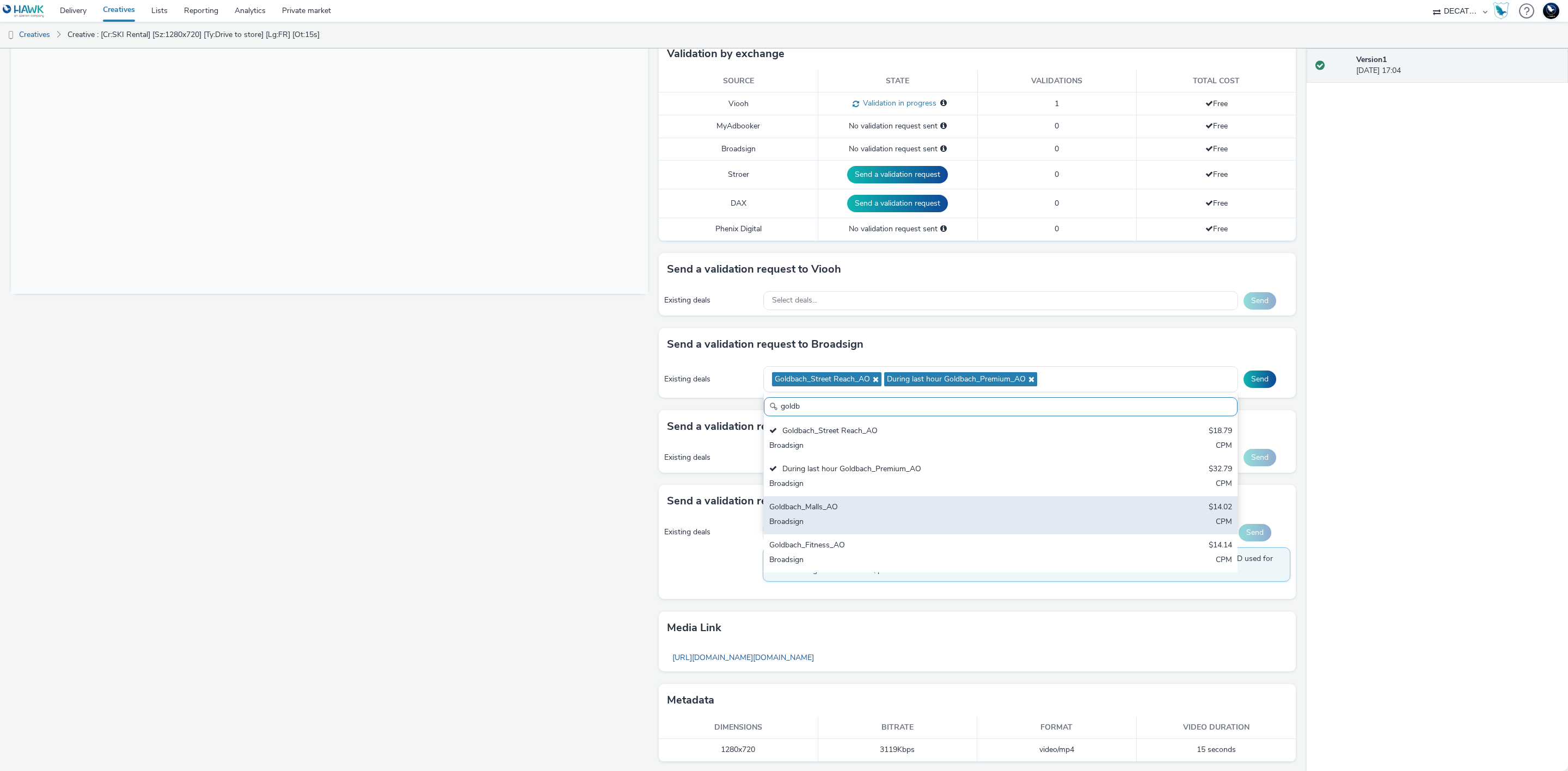
click at [982, 504] on div "Goldbach_Malls_AO $14.02 Broadsign CPM" at bounding box center [1000, 515] width 473 height 38
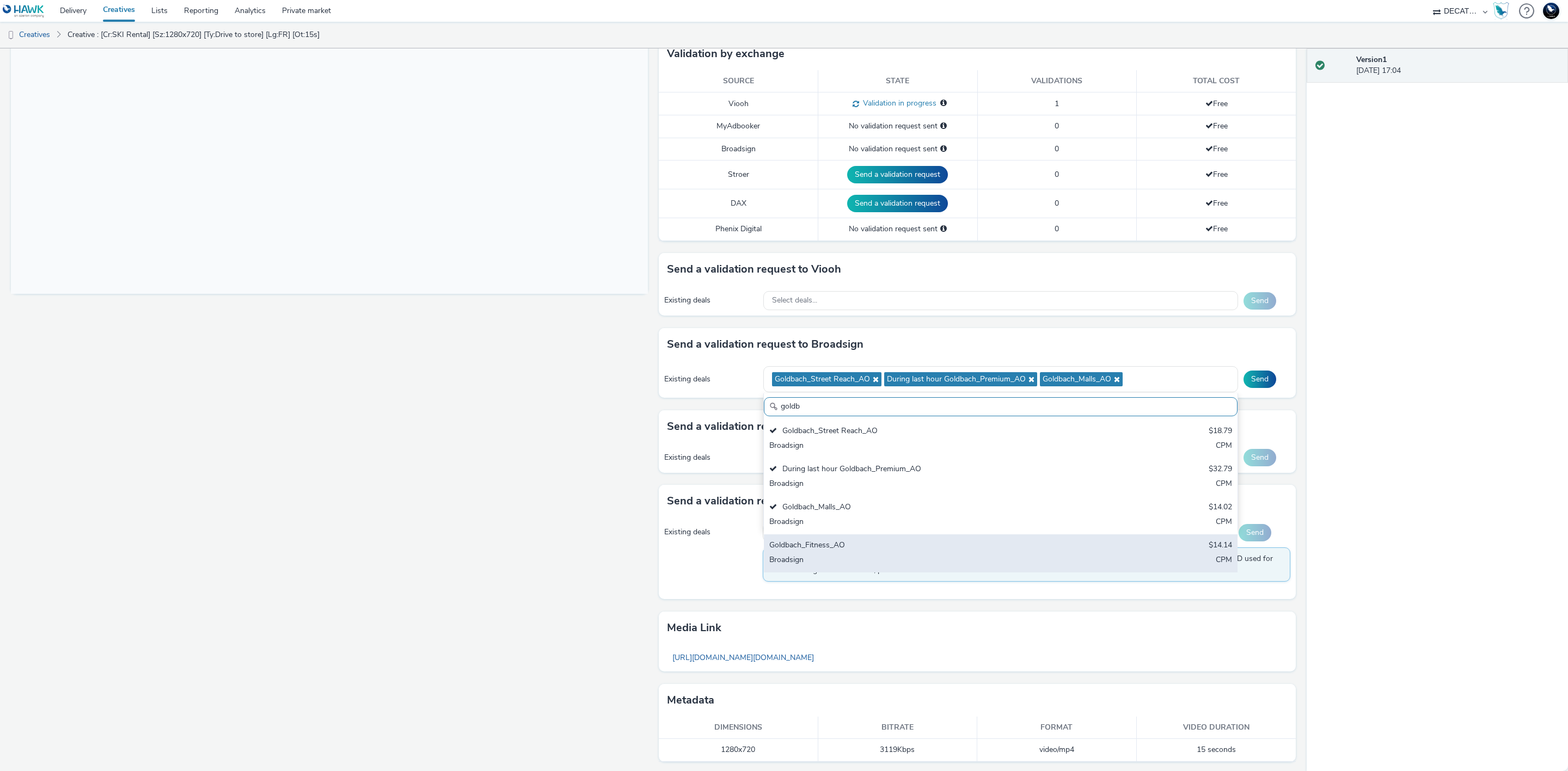
click at [1021, 539] on div "Goldbach_Fitness_AO $14.14 Broadsign CPM" at bounding box center [1000, 553] width 473 height 38
click at [1250, 380] on button "Send" at bounding box center [1260, 379] width 33 height 18
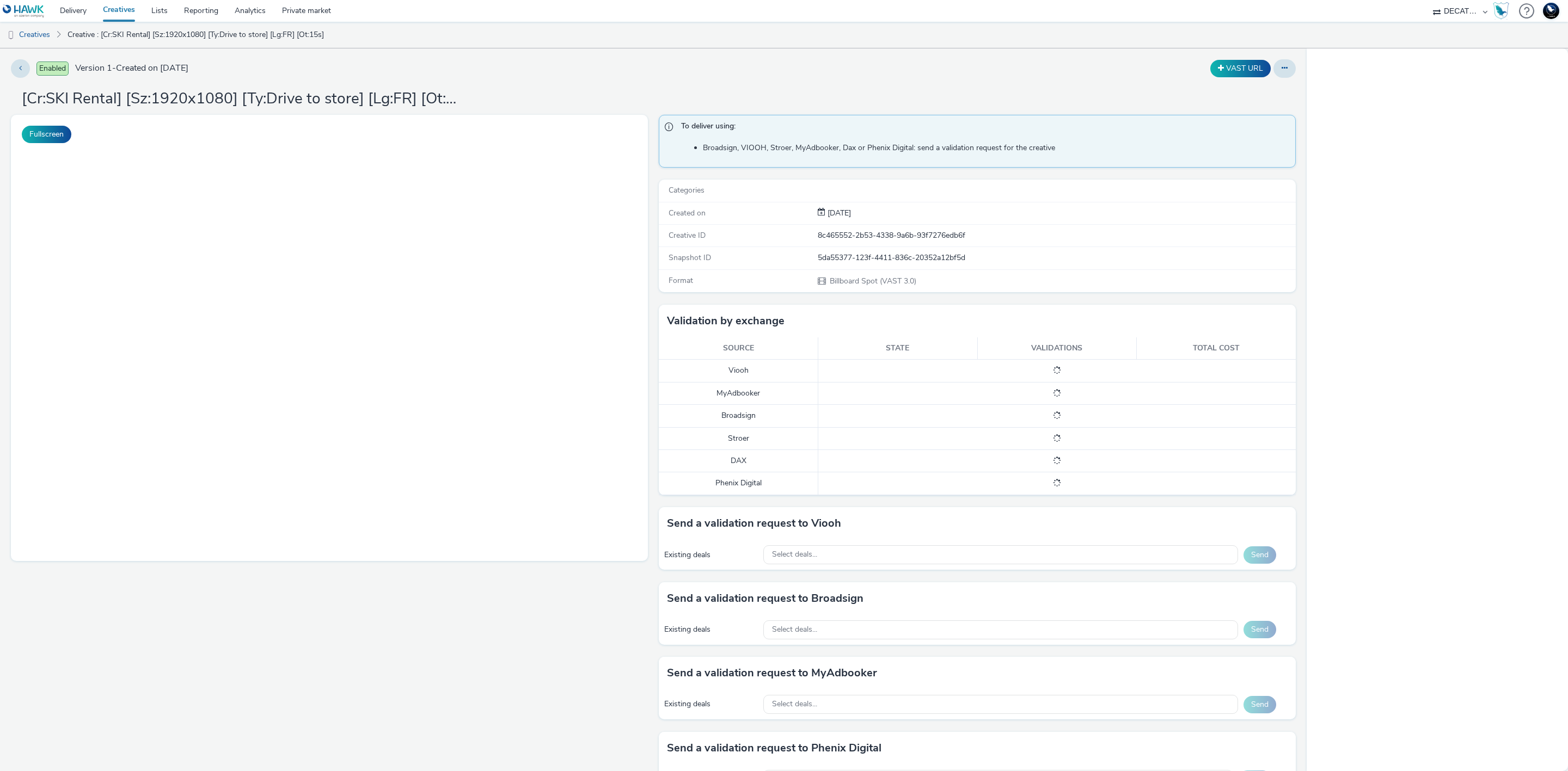
select select "440da4fd-3060-4a41-ba81-8784f925740e"
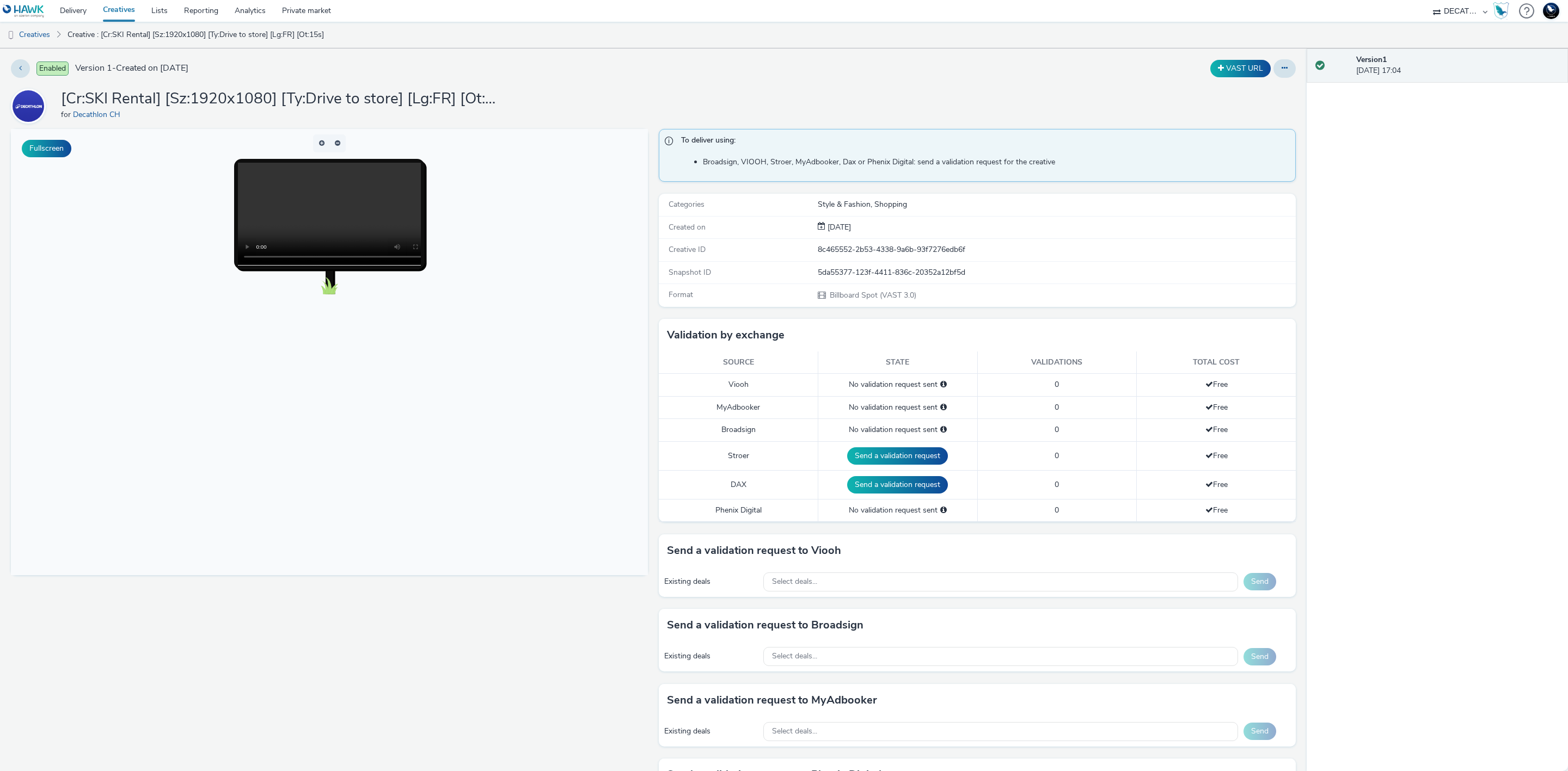
scroll to position [282, 0]
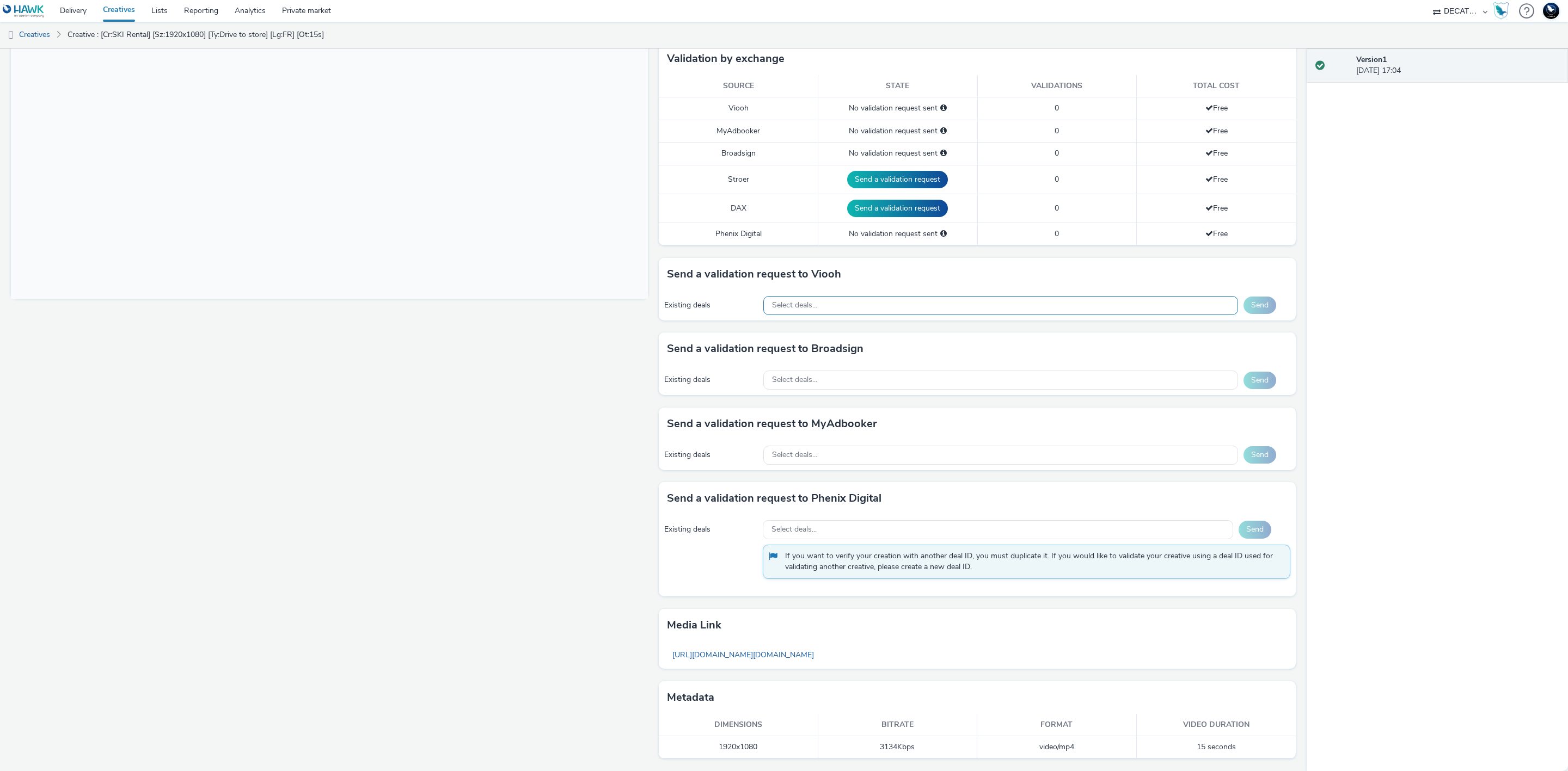
click at [976, 309] on div "Select deals..." at bounding box center [1000, 305] width 475 height 19
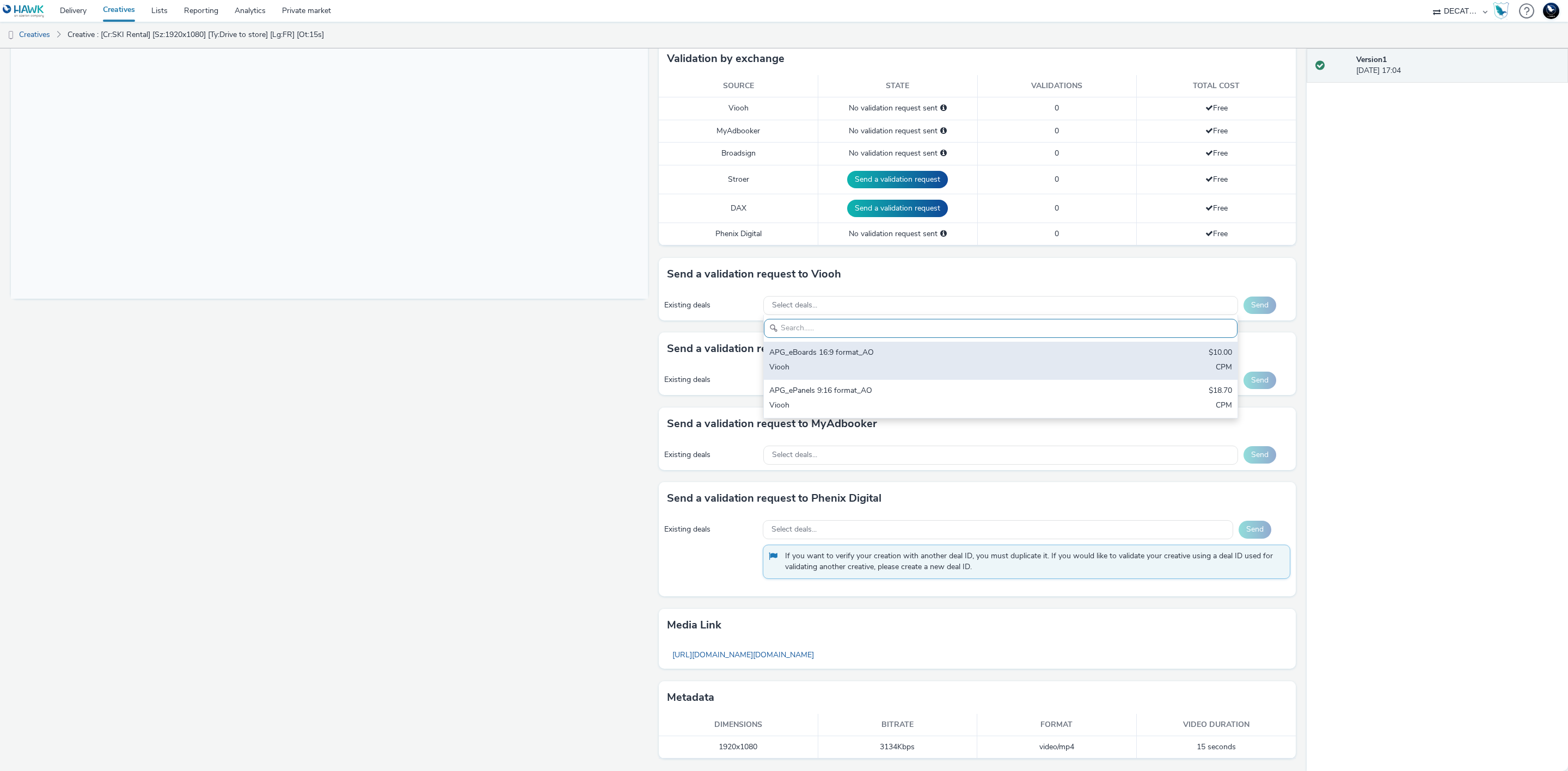
click at [990, 353] on div "APG_eBoards 16:9 format_AO" at bounding box center [923, 353] width 307 height 12
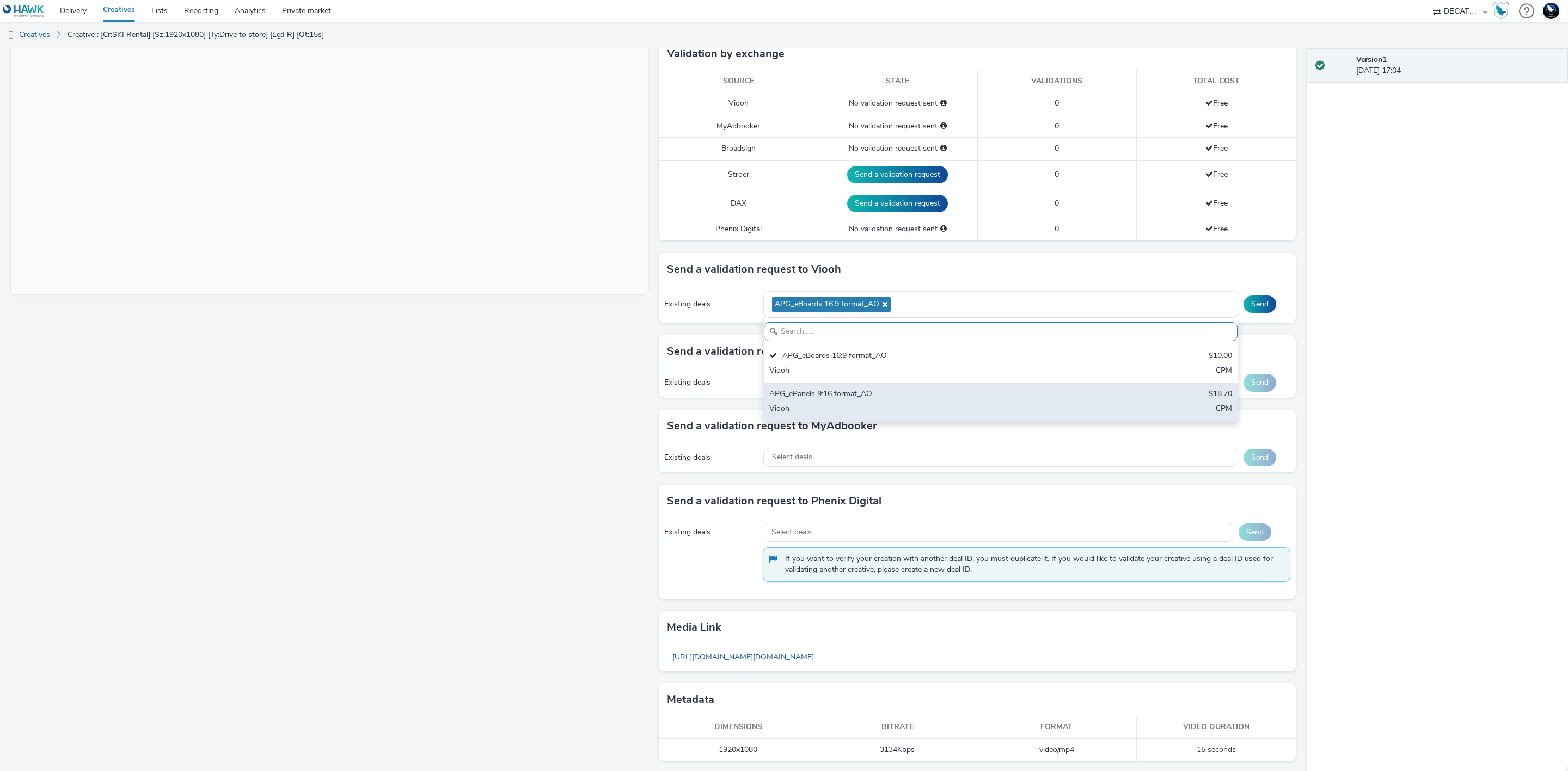
click at [1018, 405] on div "APG_ePanels 9:16 format_AO $18.70 Viooh CPM" at bounding box center [1000, 402] width 473 height 38
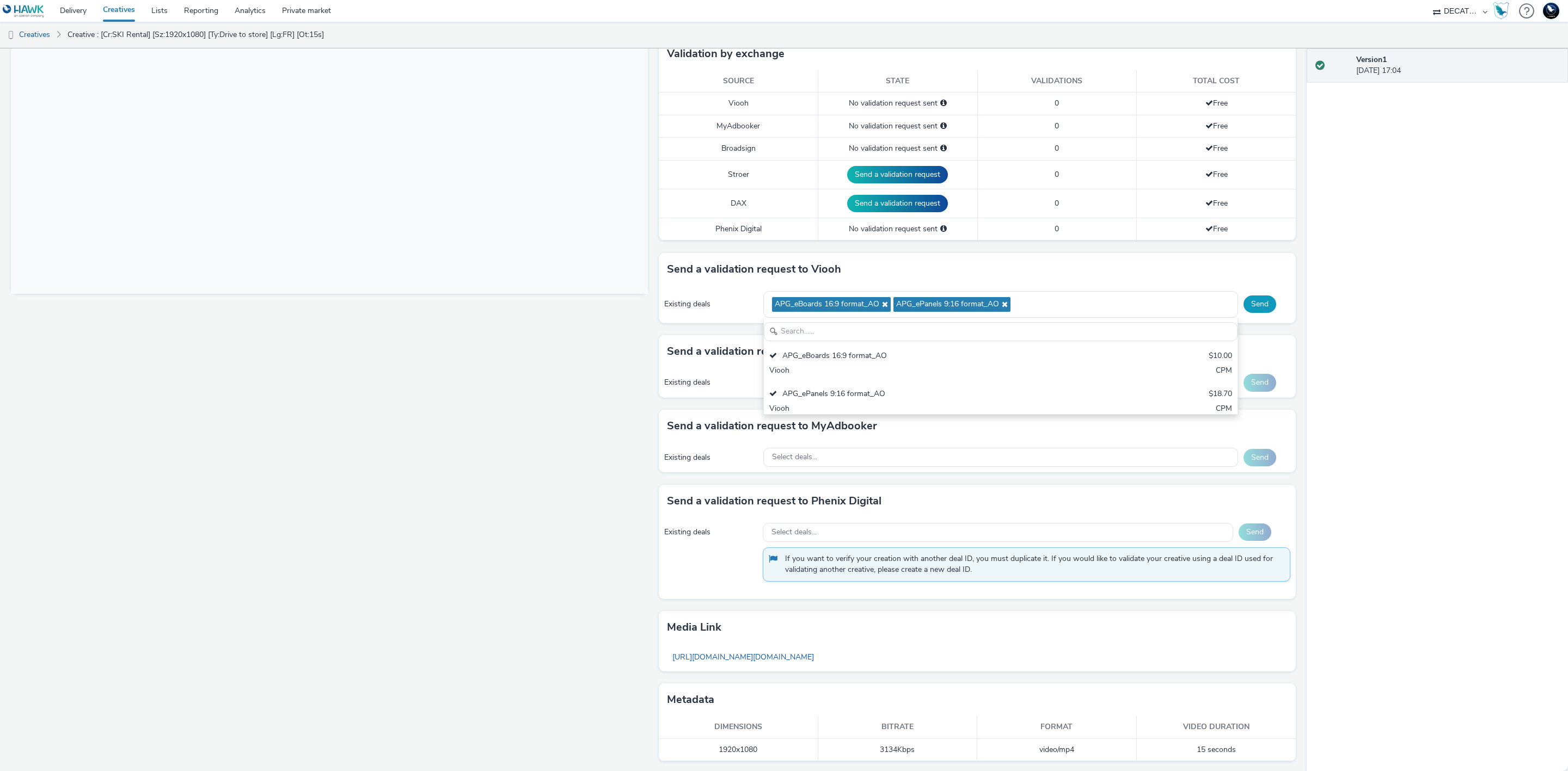
click at [1250, 313] on button "Send" at bounding box center [1260, 304] width 33 height 18
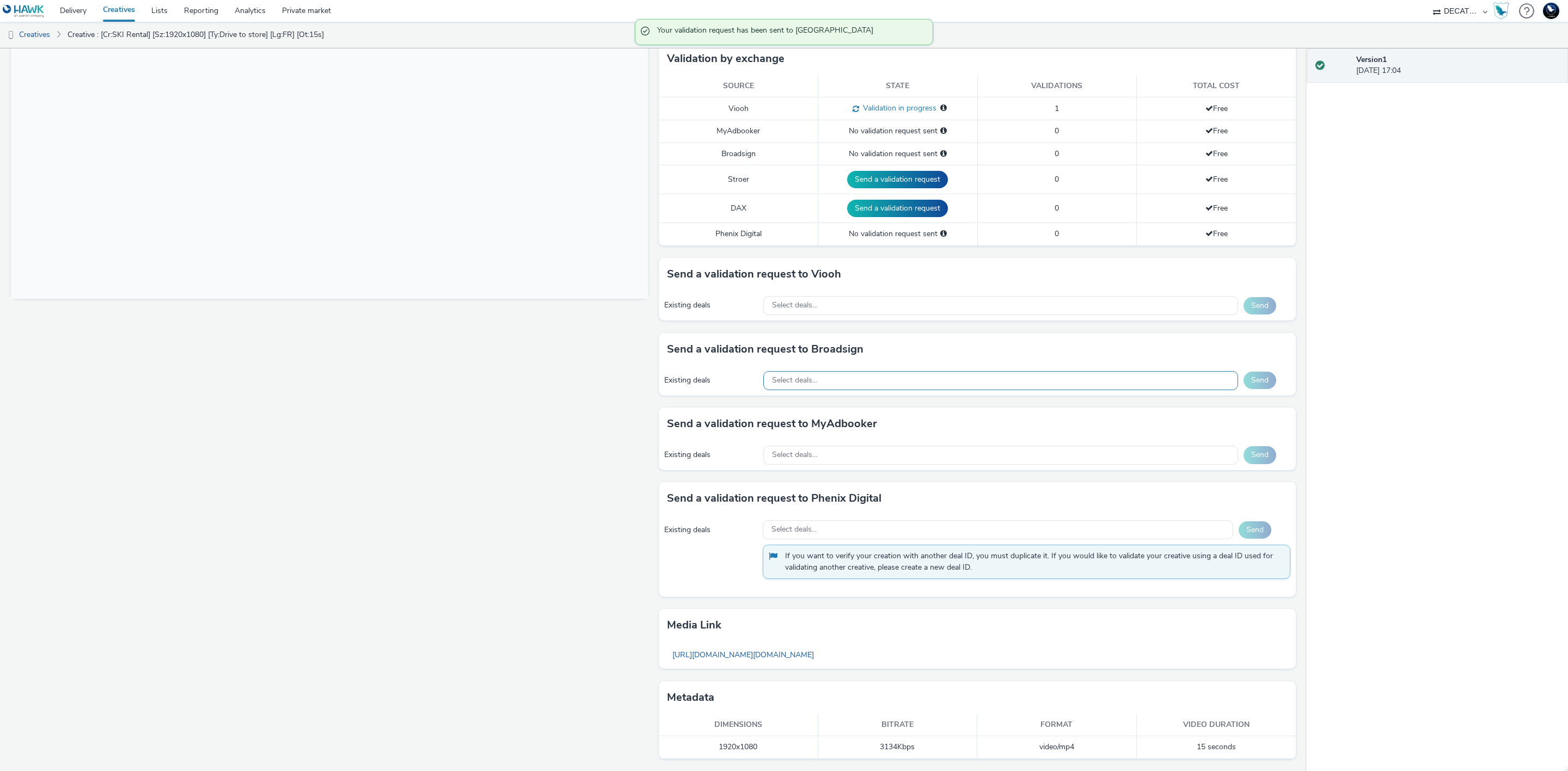
click at [1047, 379] on div "Select deals..." at bounding box center [1000, 380] width 475 height 19
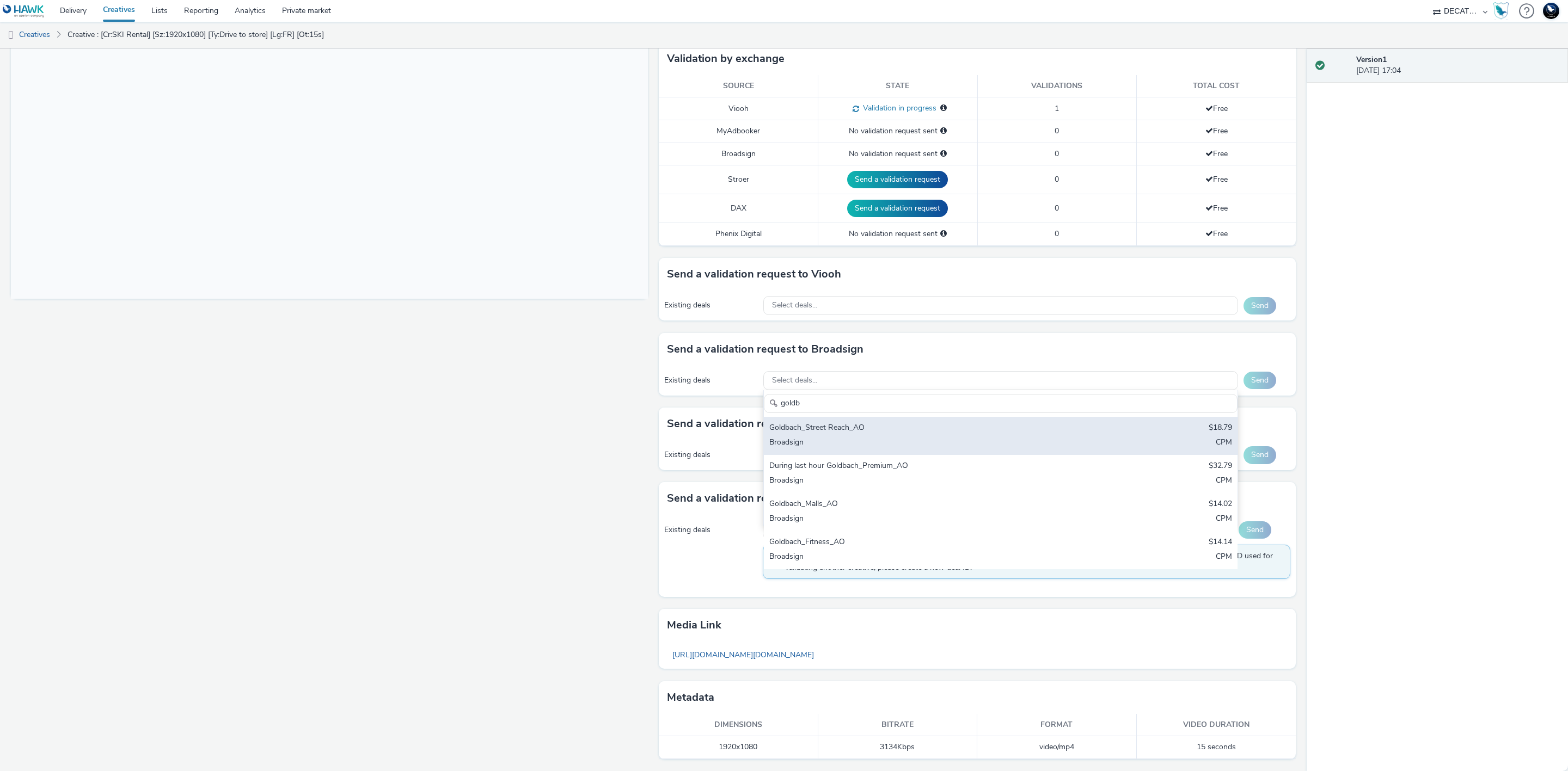
type input "goldb"
click at [1077, 429] on div "Goldbach_Street Reach_AO $18.79 Broadsign CPM" at bounding box center [1000, 436] width 473 height 38
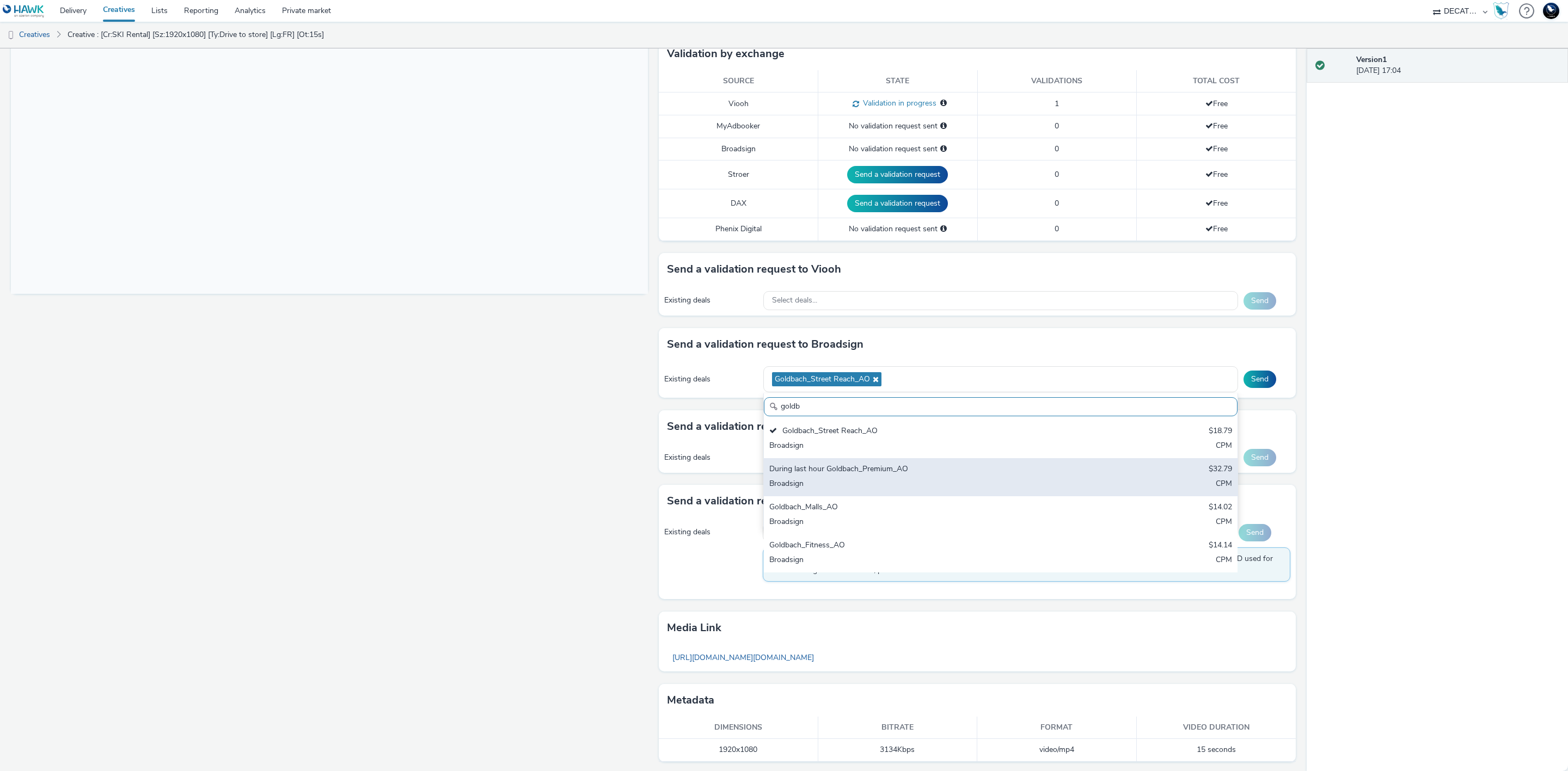
click at [1093, 472] on div "During last hour Goldbach_Premium_AO $32.79 Broadsign CPM" at bounding box center [1000, 477] width 473 height 38
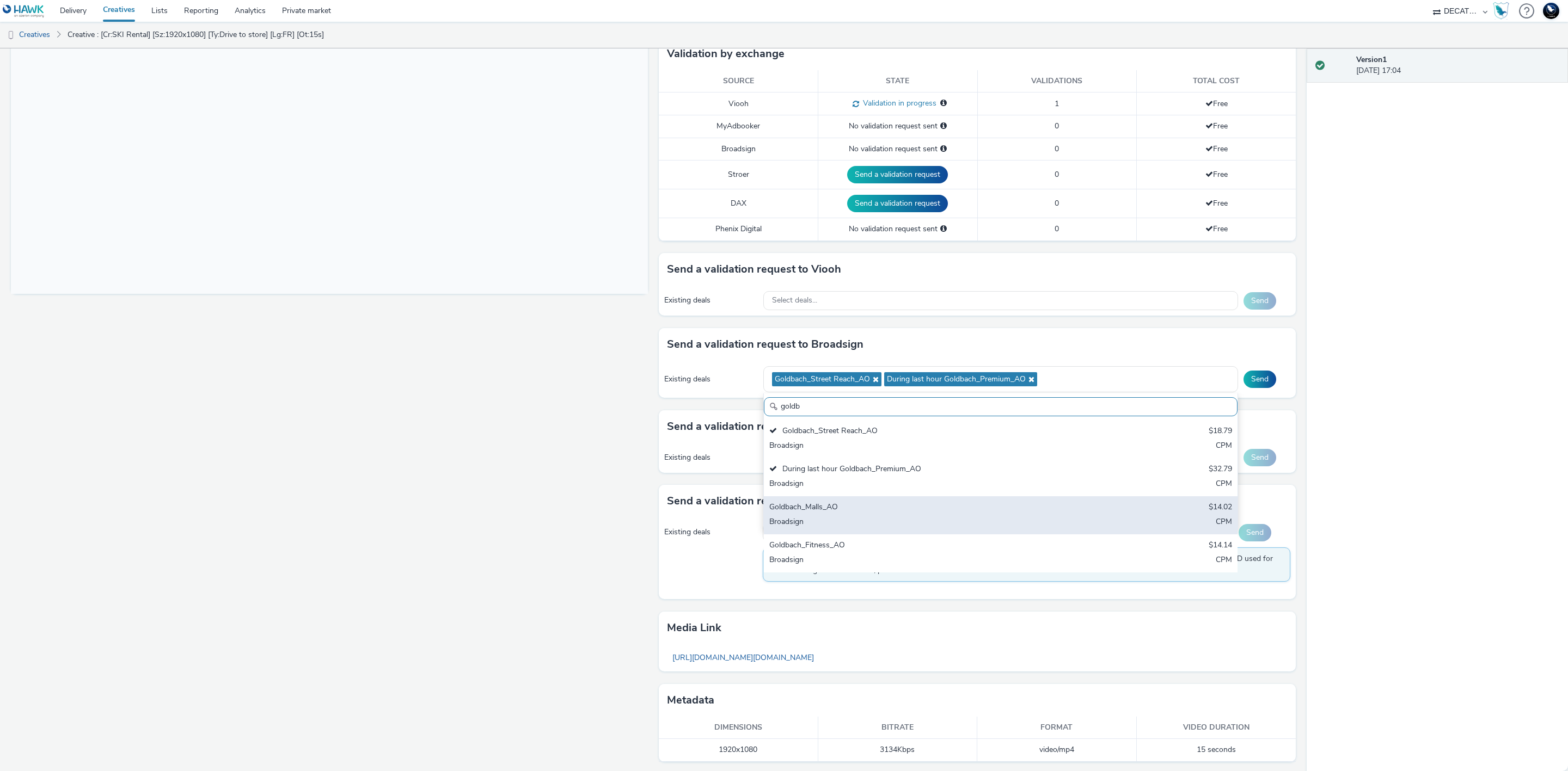
click at [1109, 508] on div "Goldbach_Malls_AO $14.02 Broadsign CPM" at bounding box center [1000, 515] width 473 height 38
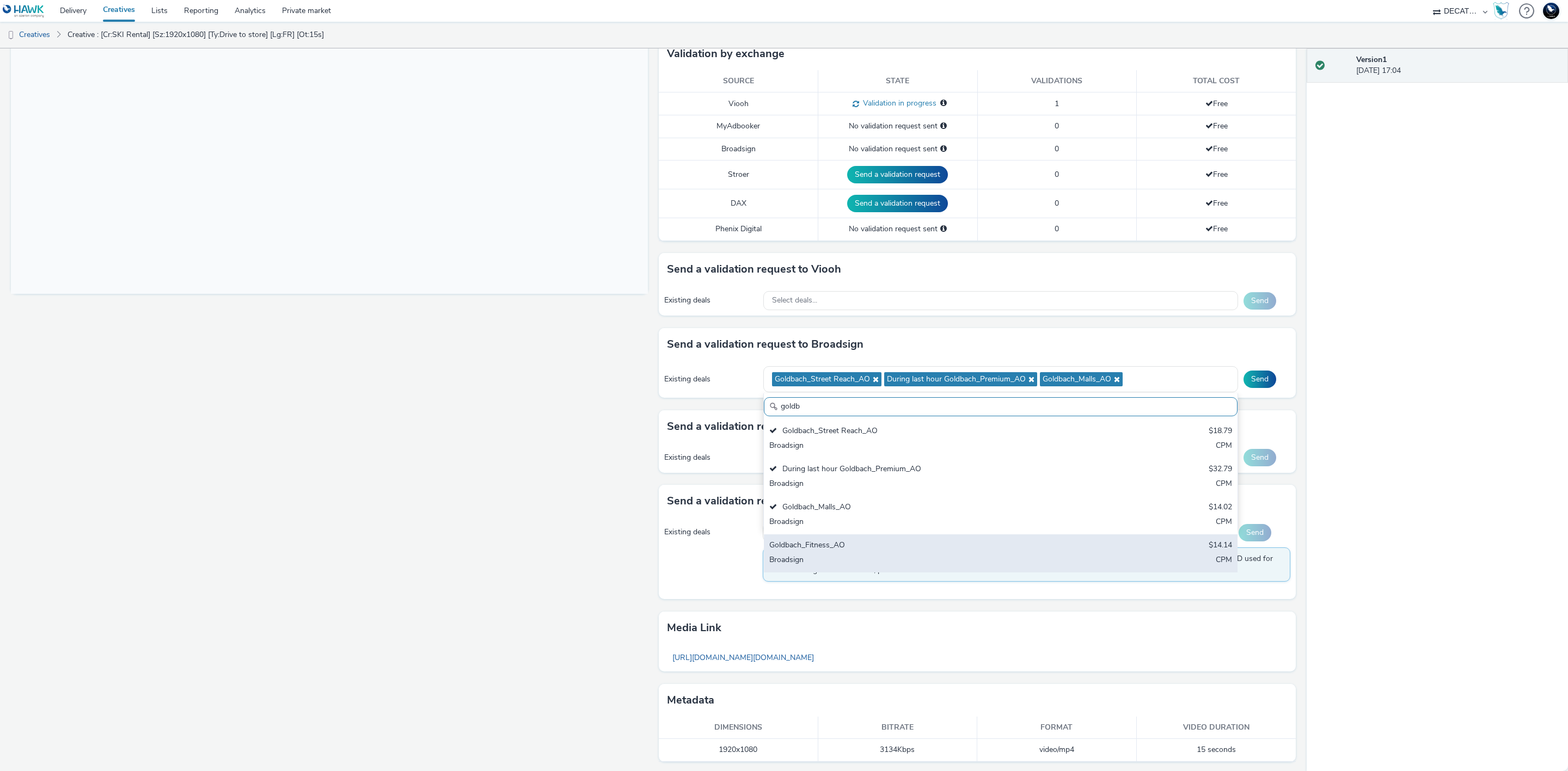
click at [1126, 552] on div "Goldbach_Fitness_AO $14.14 Broadsign CPM" at bounding box center [1000, 553] width 473 height 38
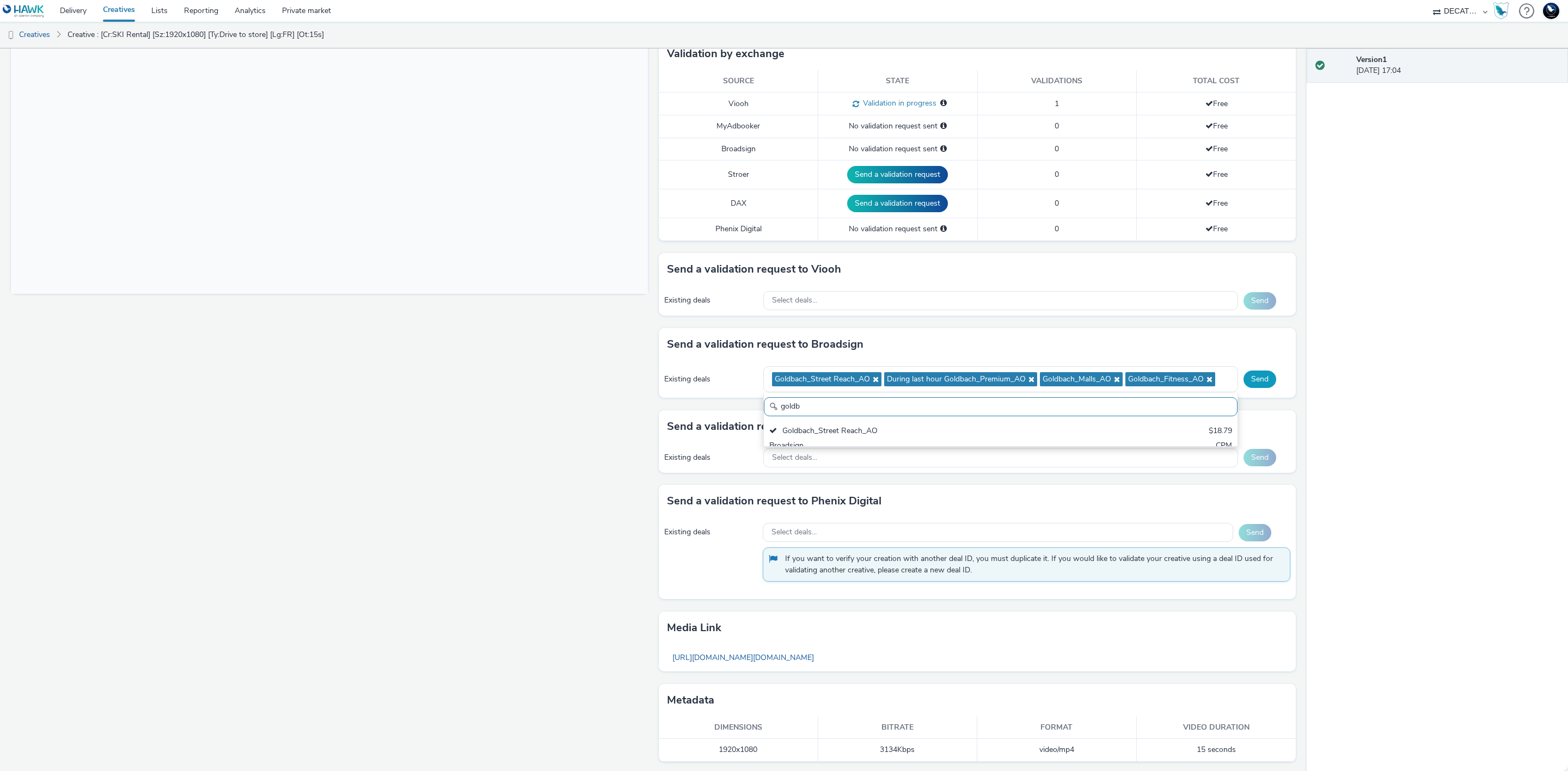
click at [1250, 379] on button "Send" at bounding box center [1260, 379] width 33 height 18
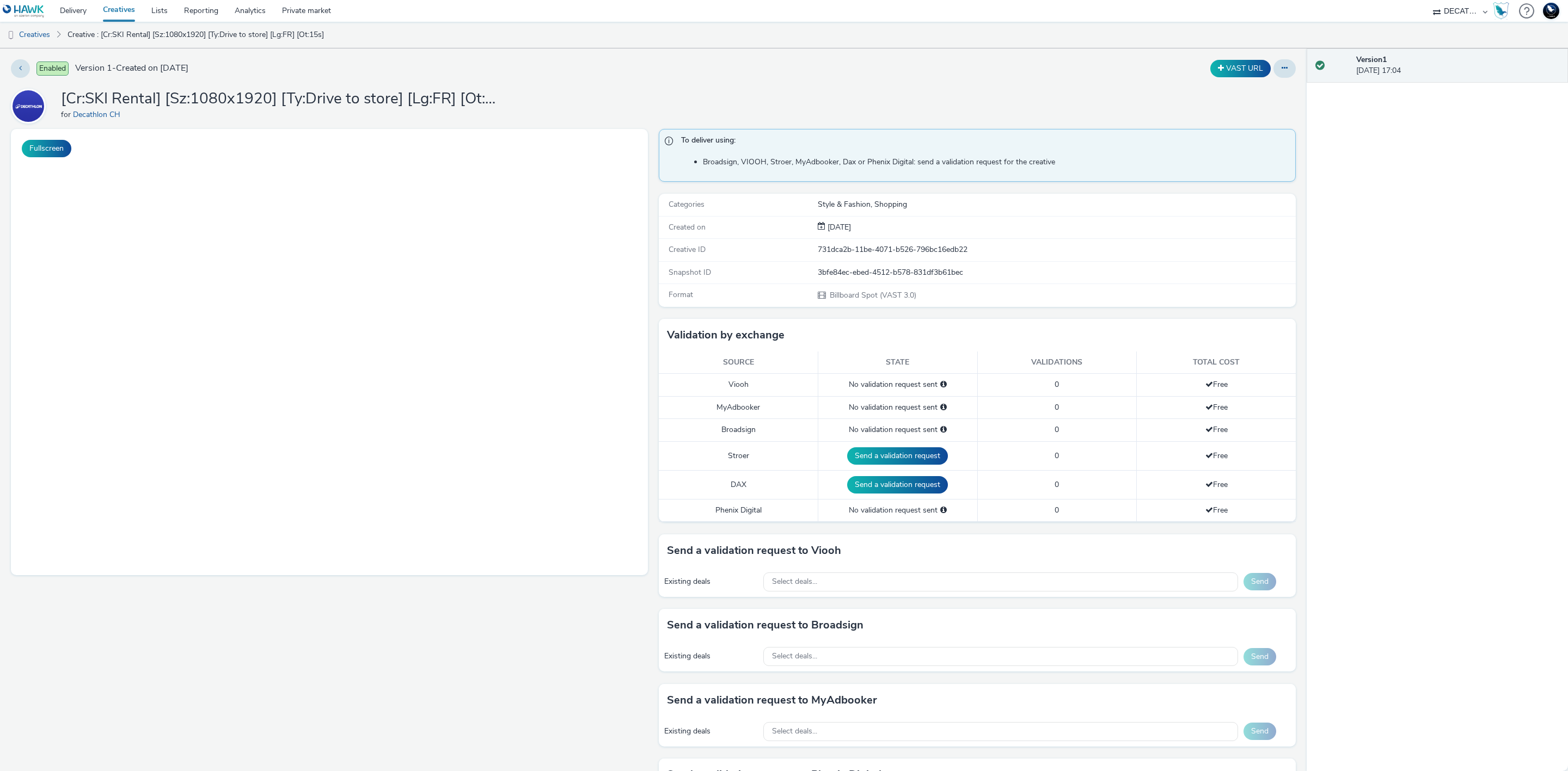
select select "440da4fd-3060-4a41-ba81-8784f925740e"
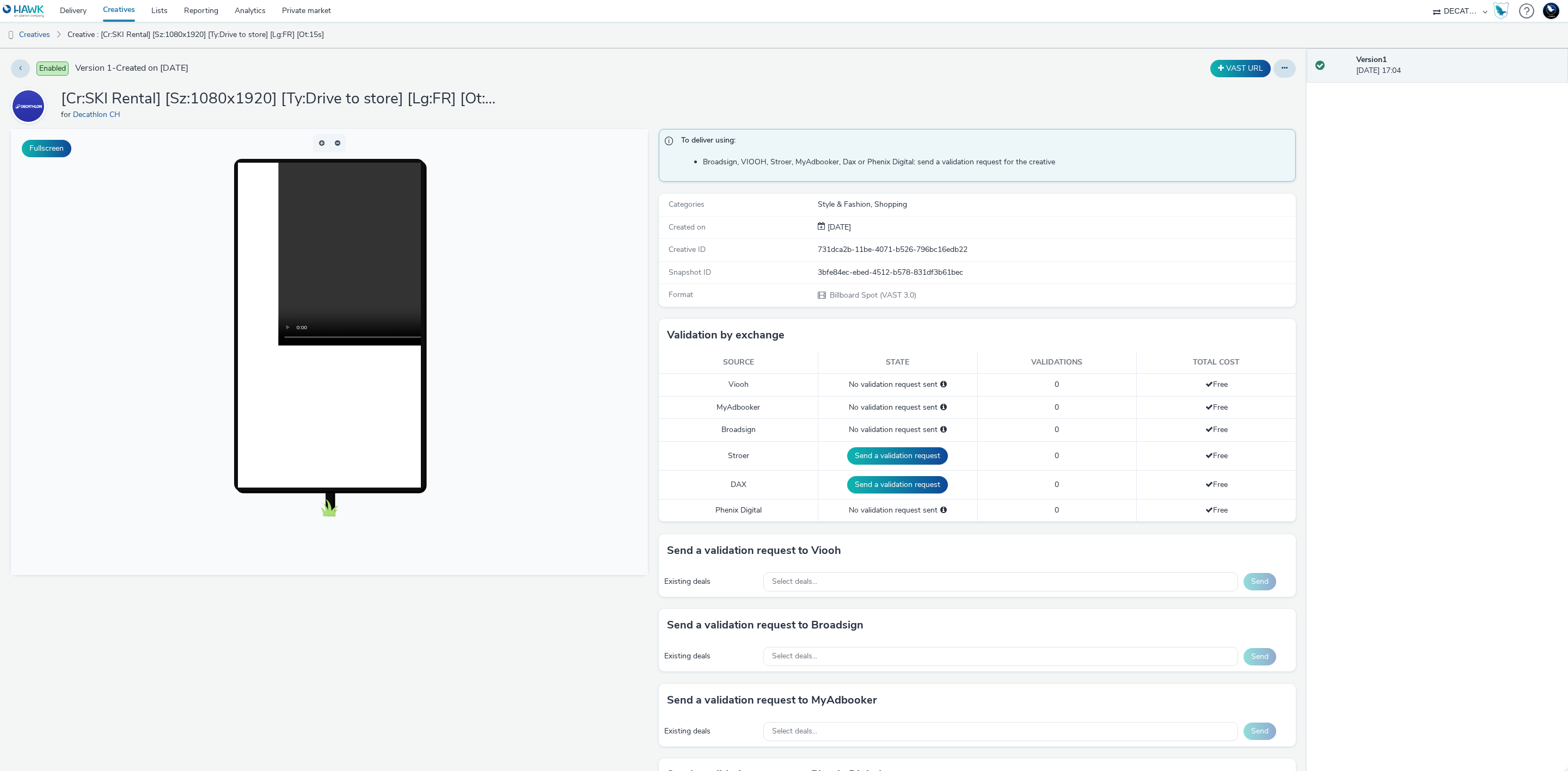
scroll to position [282, 0]
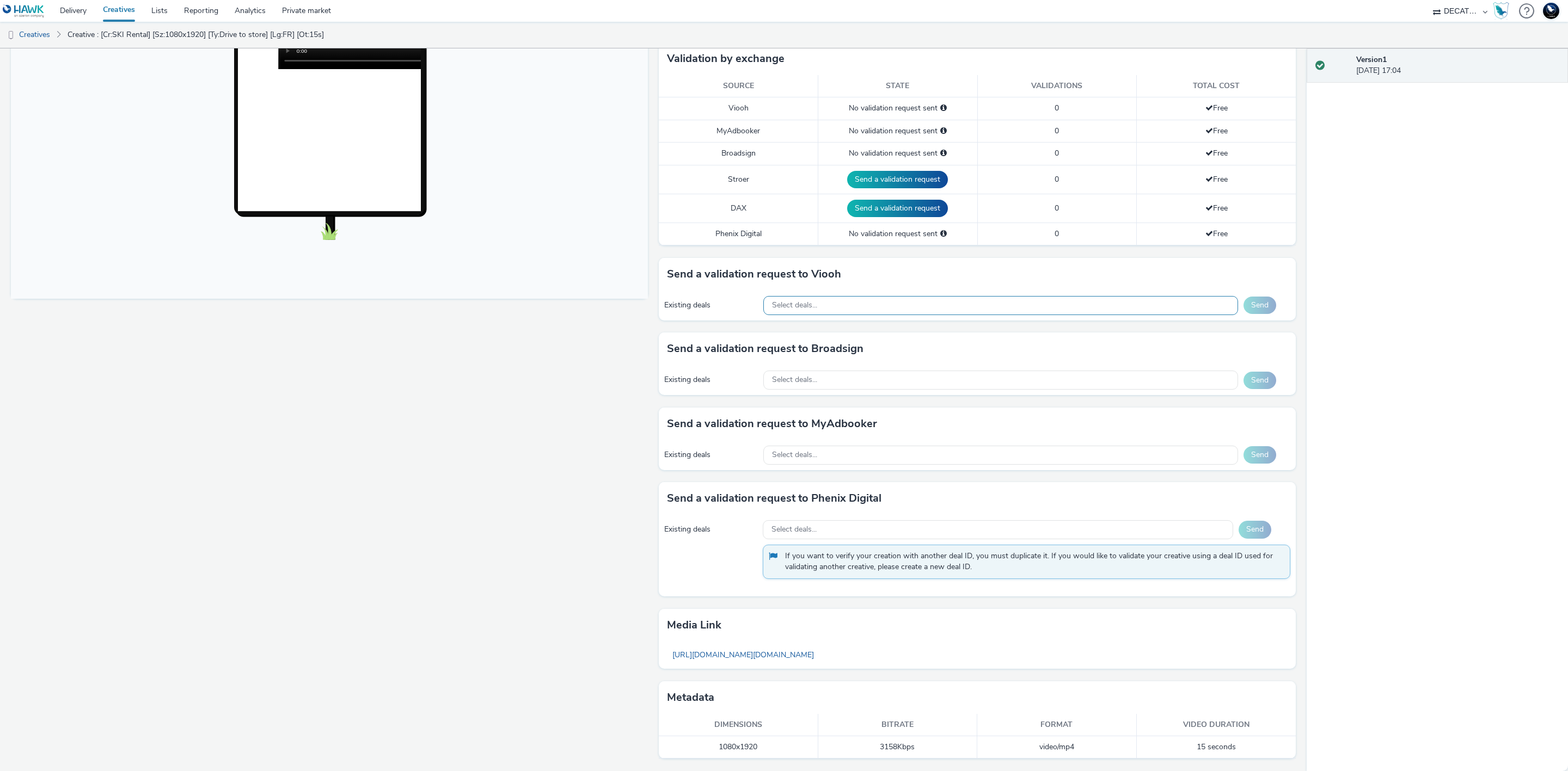
click at [884, 306] on div "Select deals..." at bounding box center [1000, 305] width 475 height 19
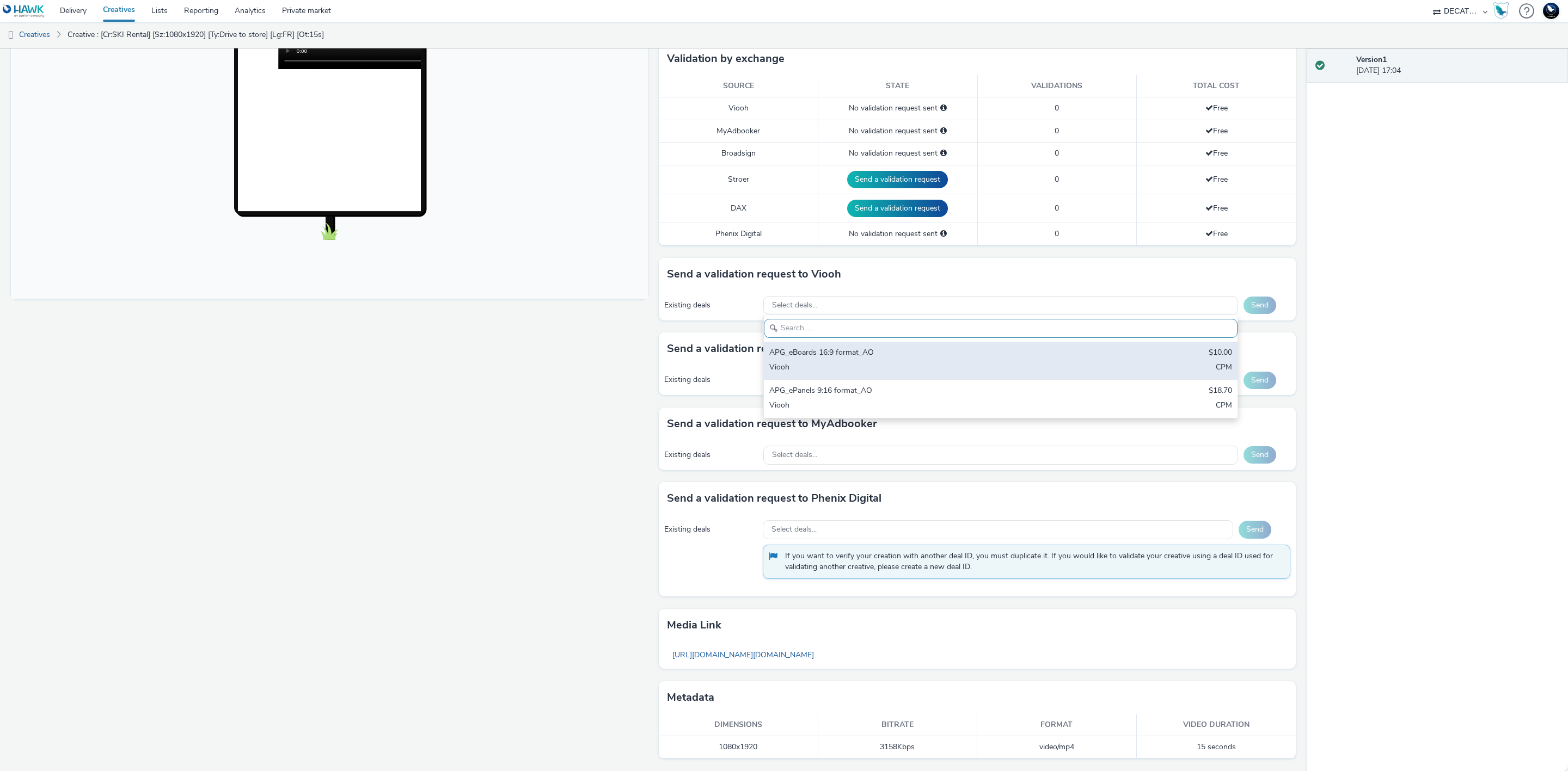
click at [904, 342] on div "APG_eBoards 16:9 format_AO $10.00 Viooh CPM" at bounding box center [1000, 361] width 473 height 38
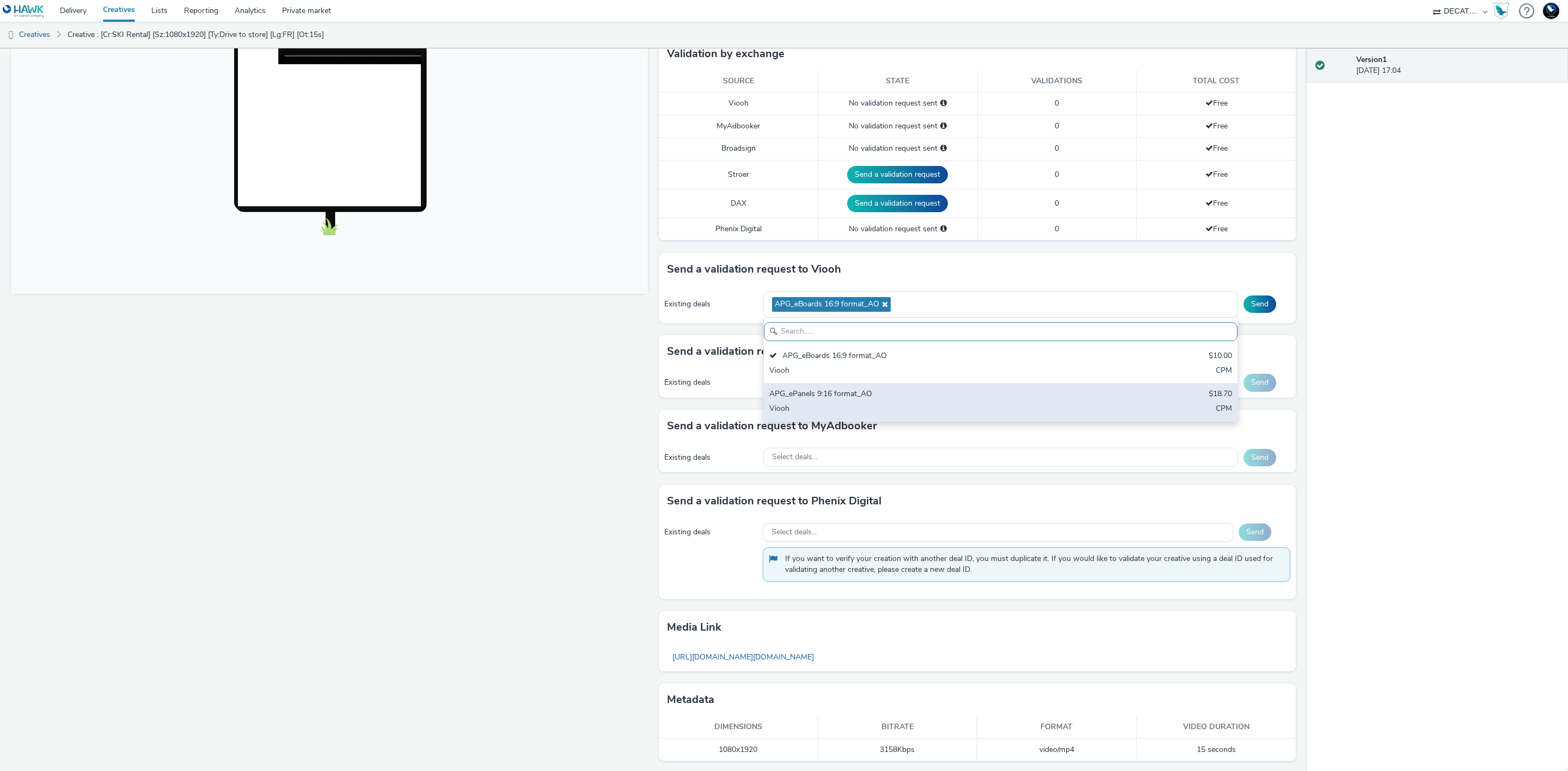
click at [954, 401] on div "APG_ePanels 9:16 format_AO" at bounding box center [923, 395] width 307 height 12
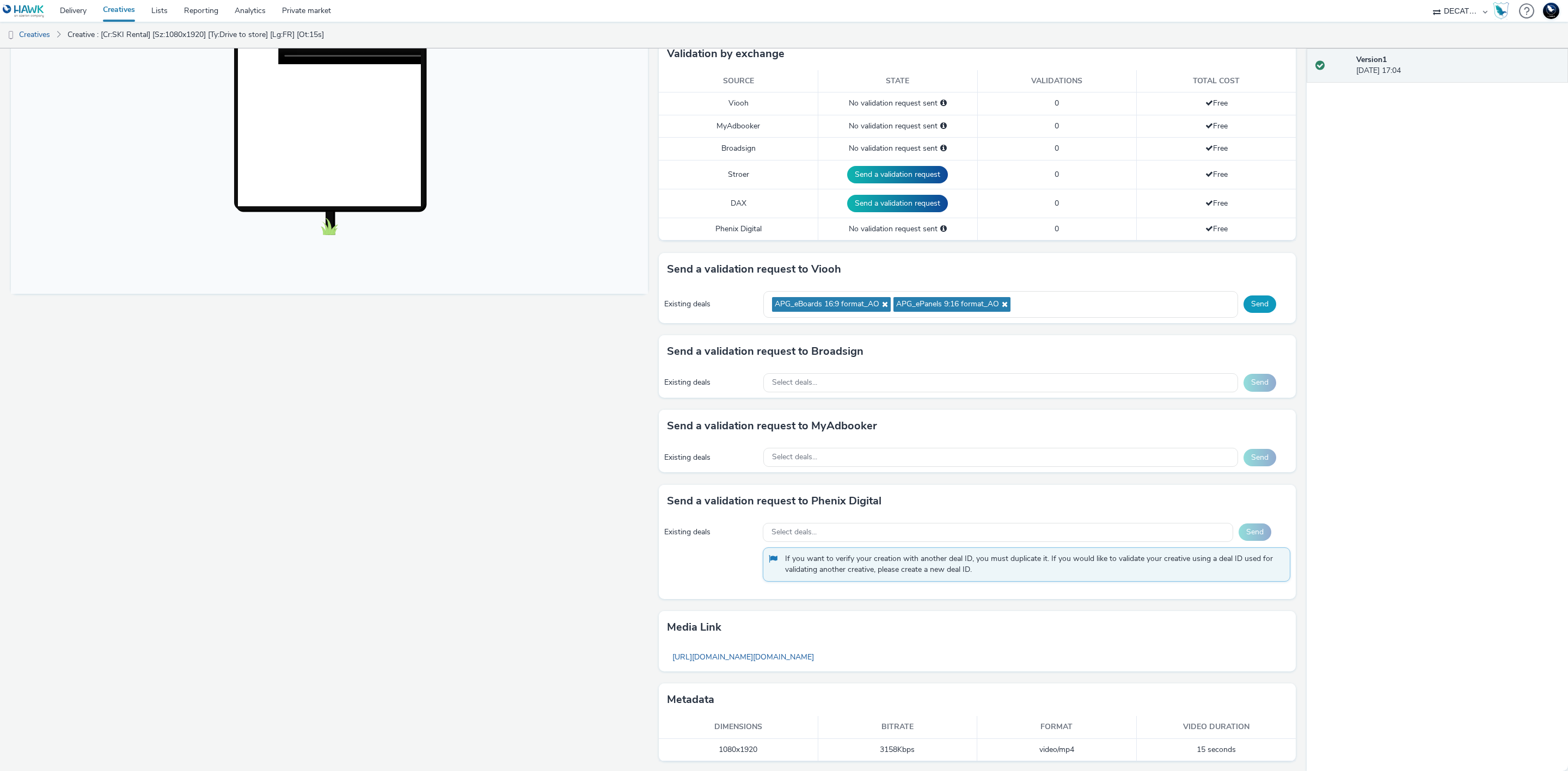
click at [1244, 307] on button "Send" at bounding box center [1260, 304] width 33 height 18
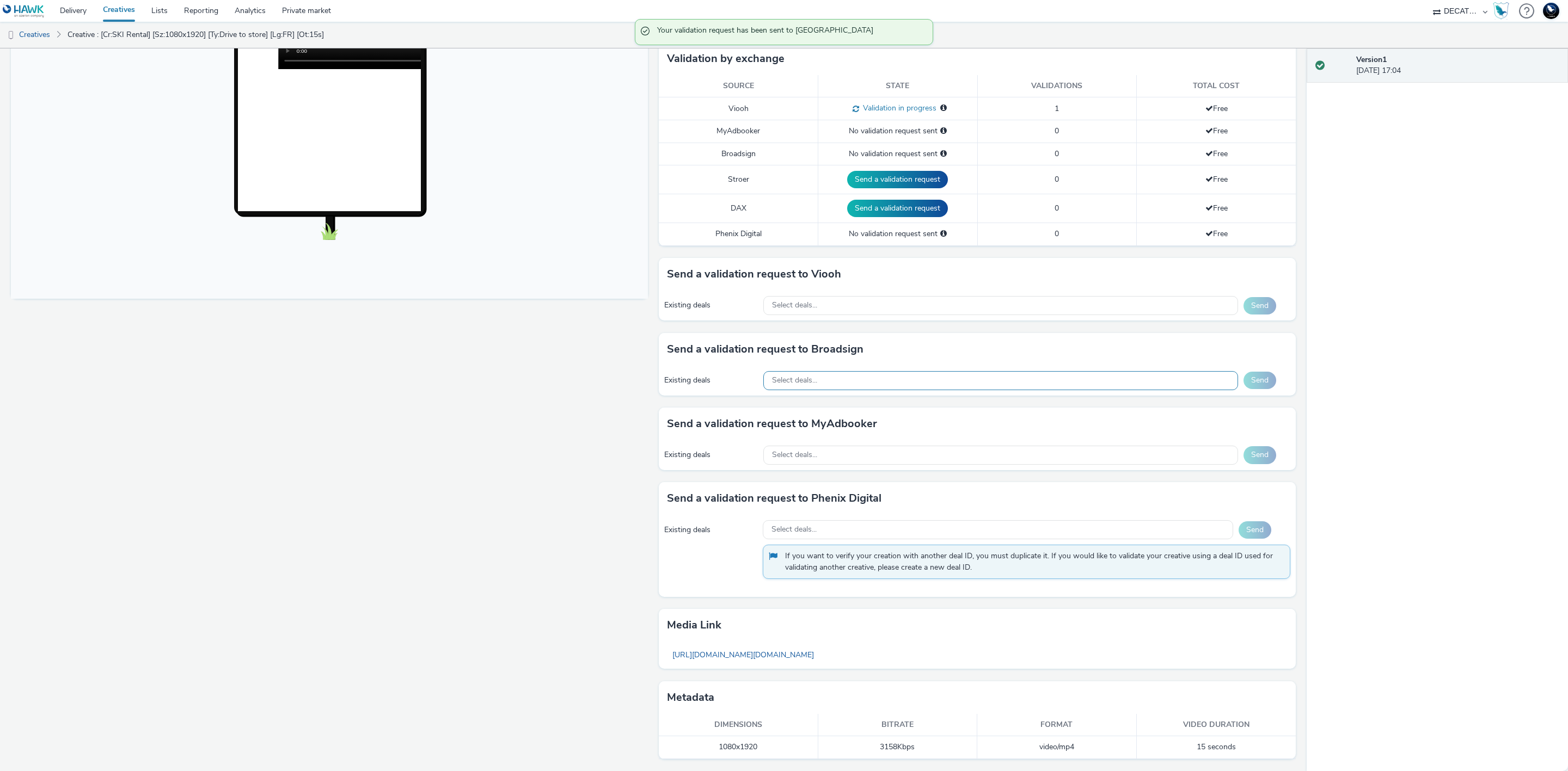
click at [942, 380] on div "Select deals..." at bounding box center [1000, 380] width 475 height 19
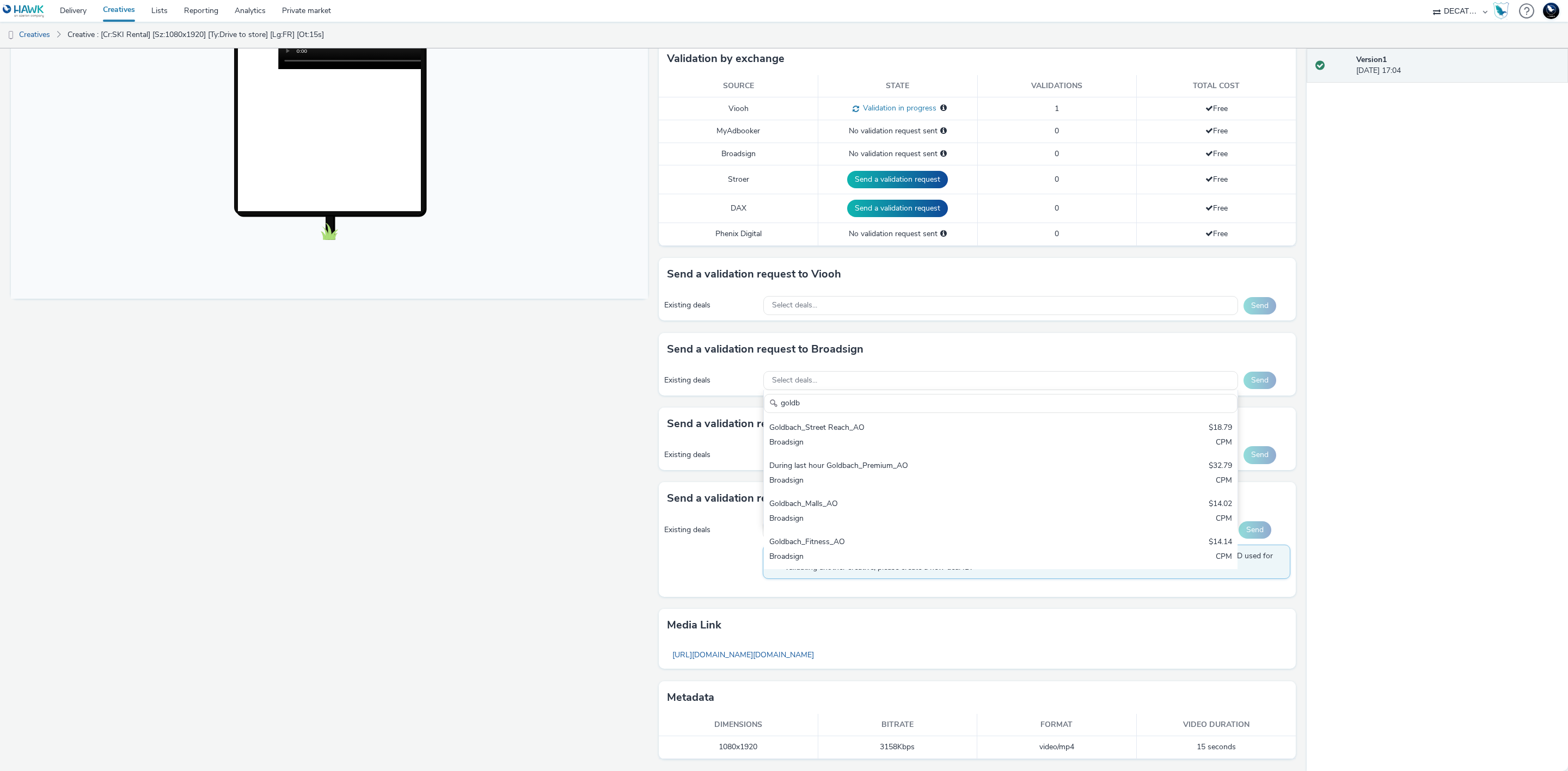
type input "goldb"
click at [951, 428] on div "Goldbach_Street Reach_AO" at bounding box center [923, 428] width 307 height 12
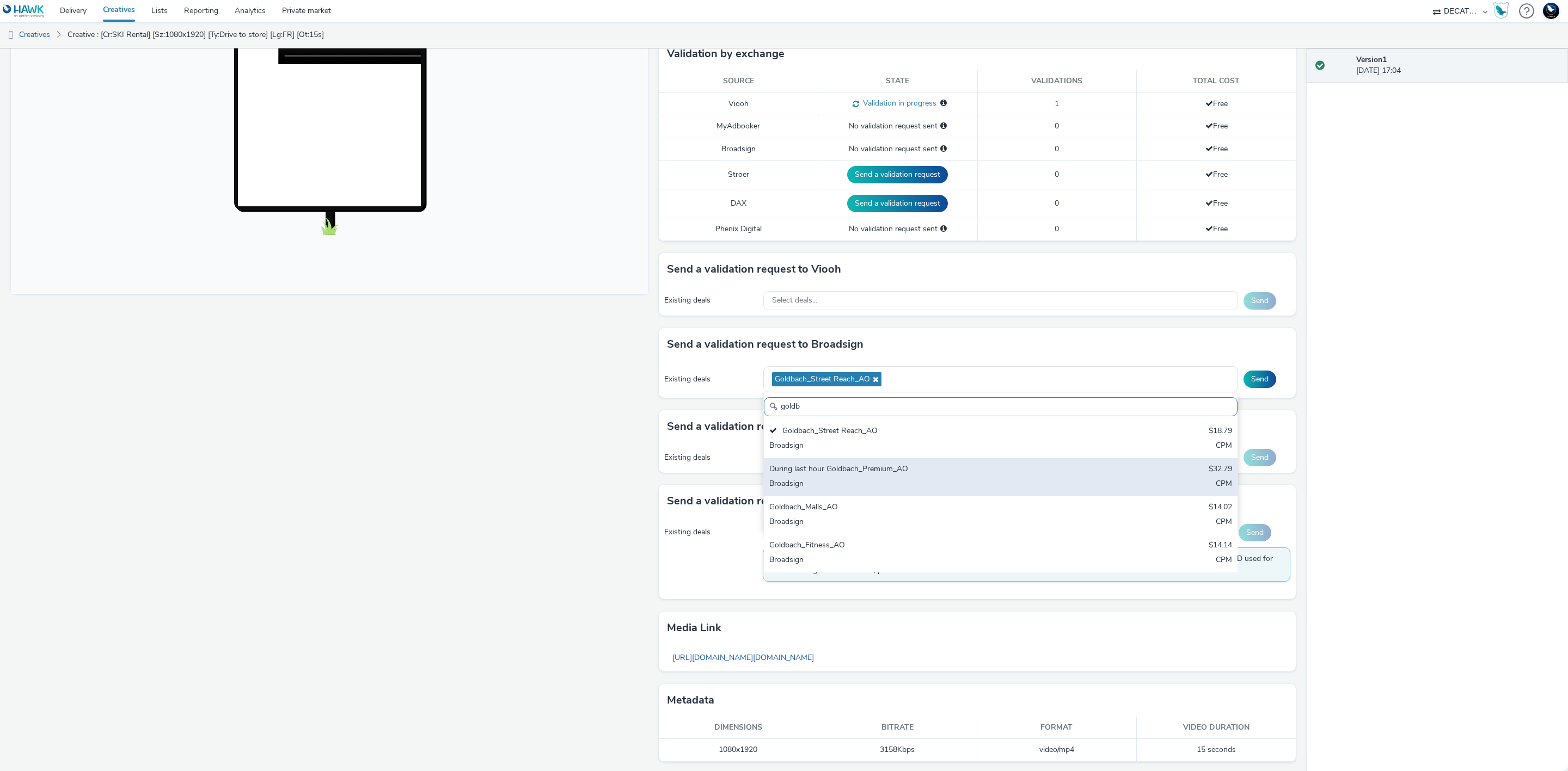
click at [986, 472] on div "During last hour Goldbach_Premium_AO" at bounding box center [923, 470] width 307 height 12
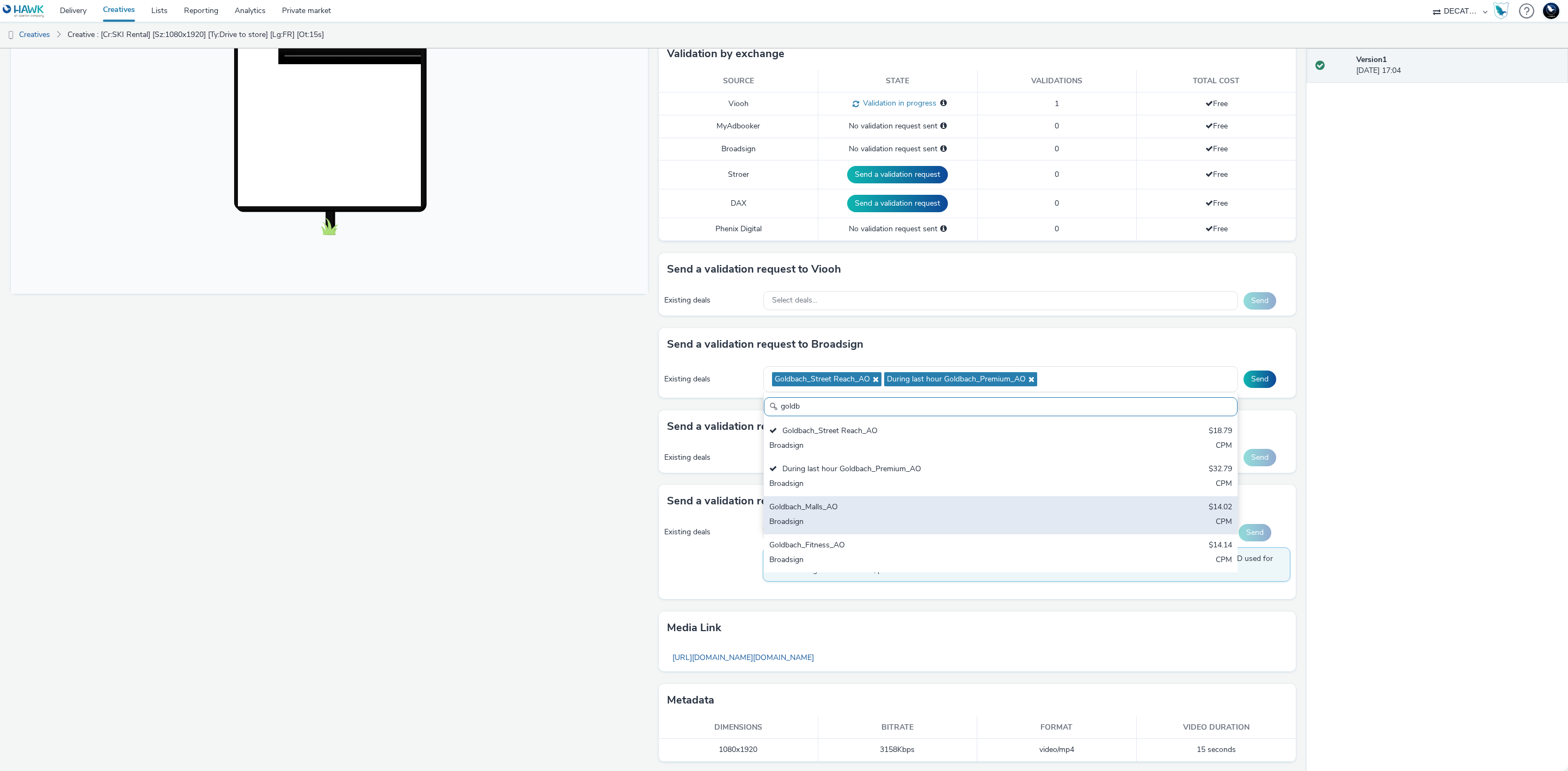
click at [1013, 506] on div "Goldbach_Malls_AO" at bounding box center [923, 508] width 307 height 12
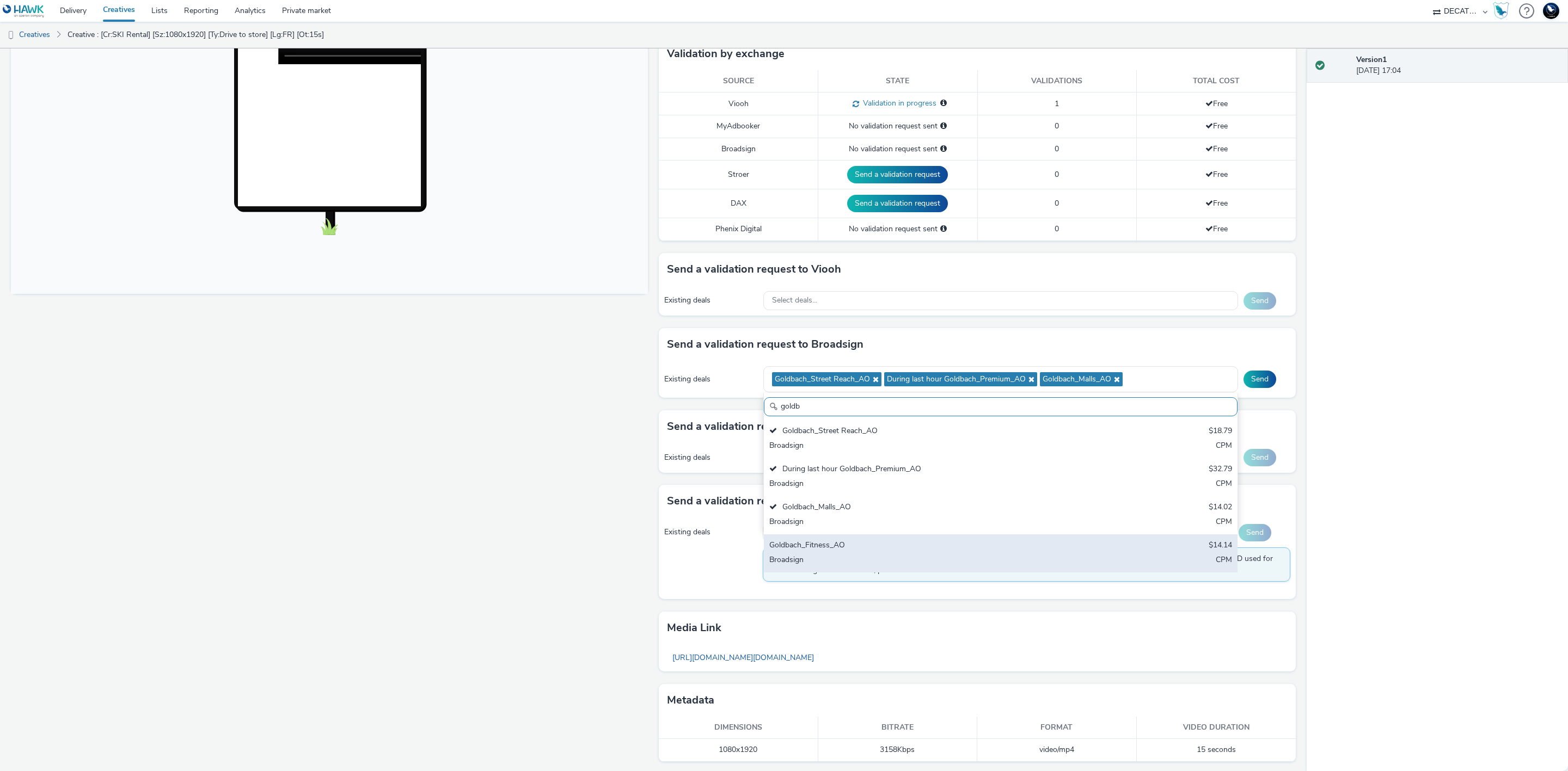
click at [1053, 548] on div "Goldbach_Fitness_AO" at bounding box center [923, 546] width 307 height 12
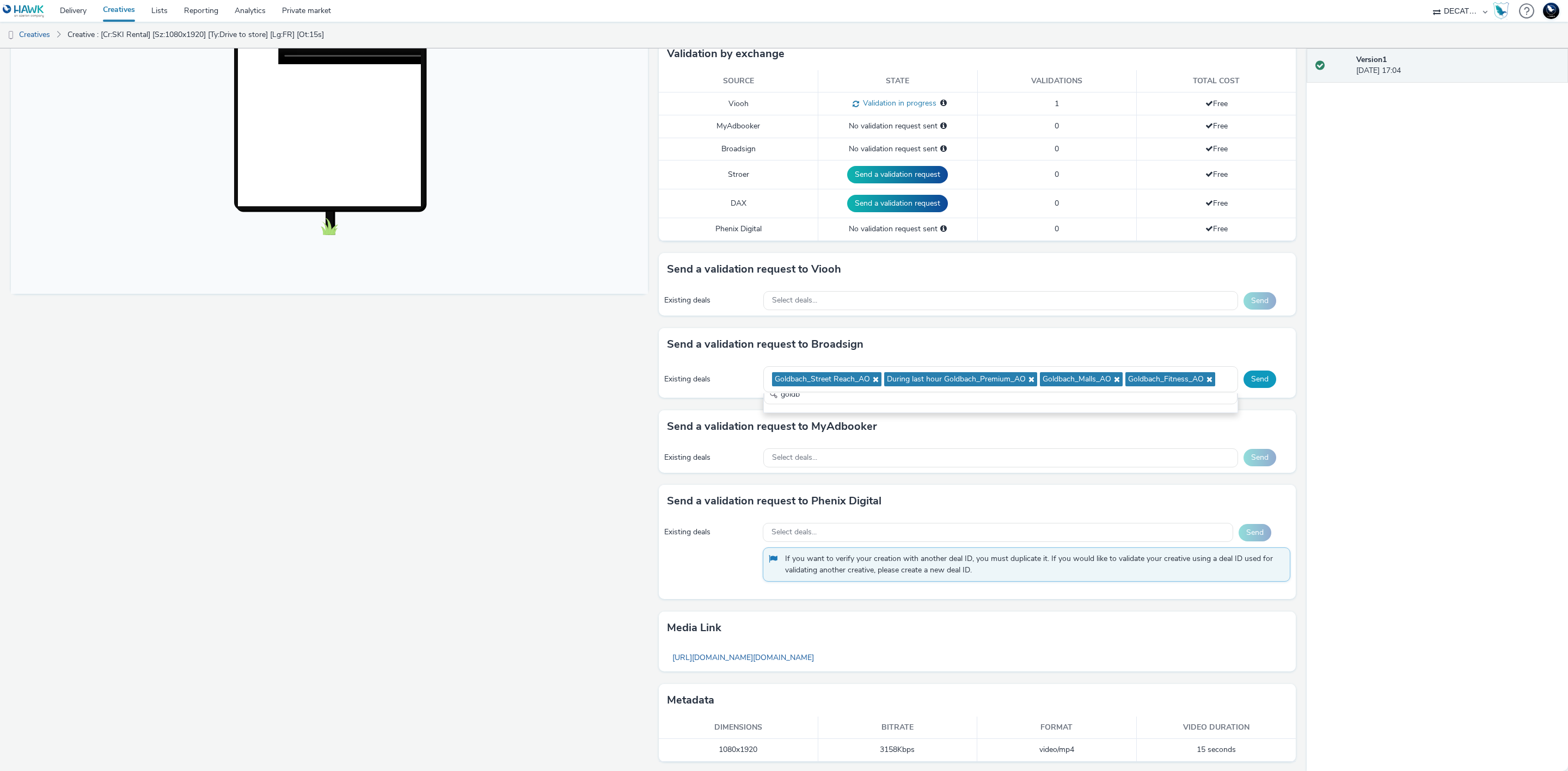
click at [1250, 377] on button "Send" at bounding box center [1260, 379] width 33 height 18
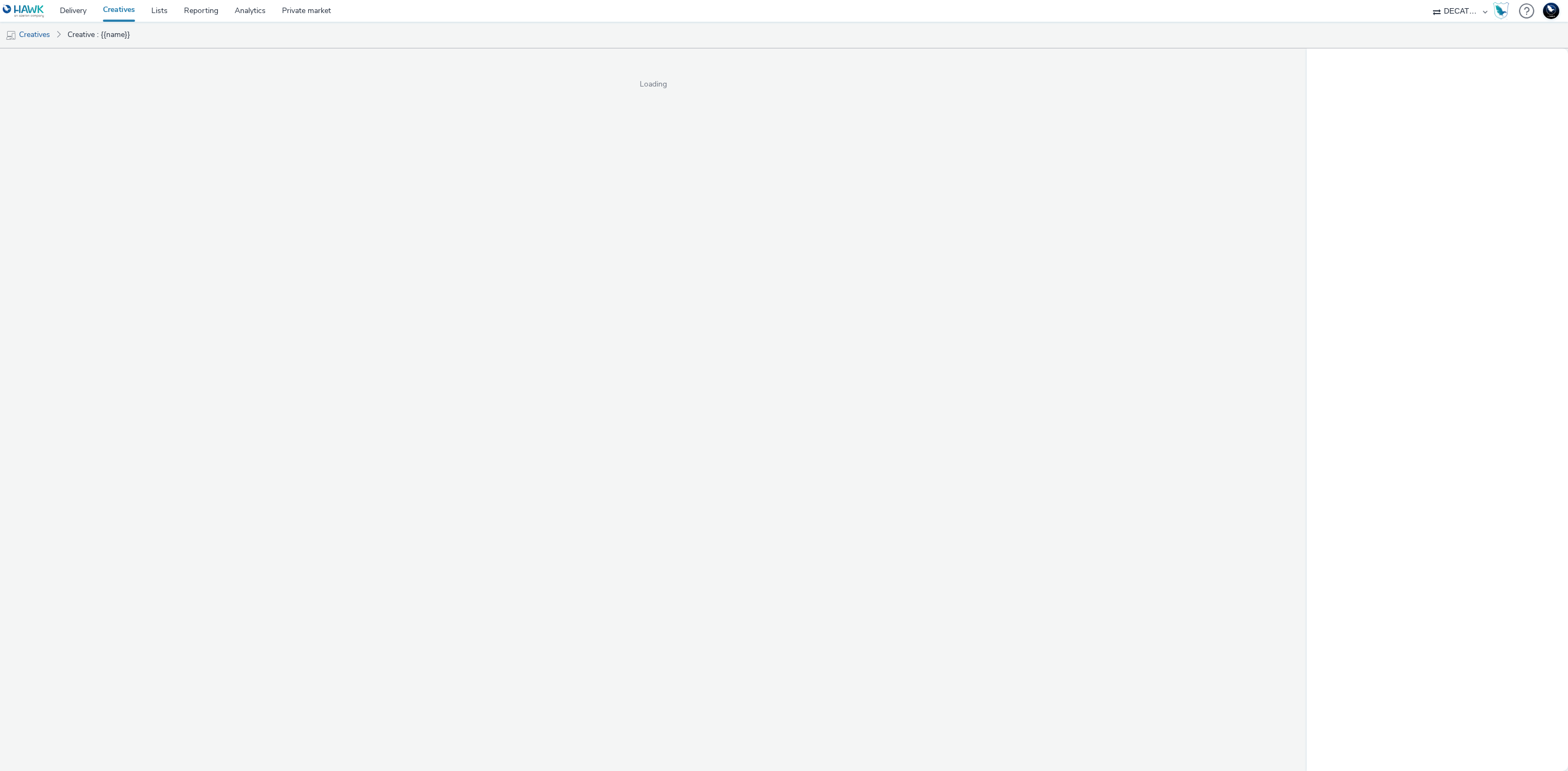
select select "440da4fd-3060-4a41-ba81-8784f925740e"
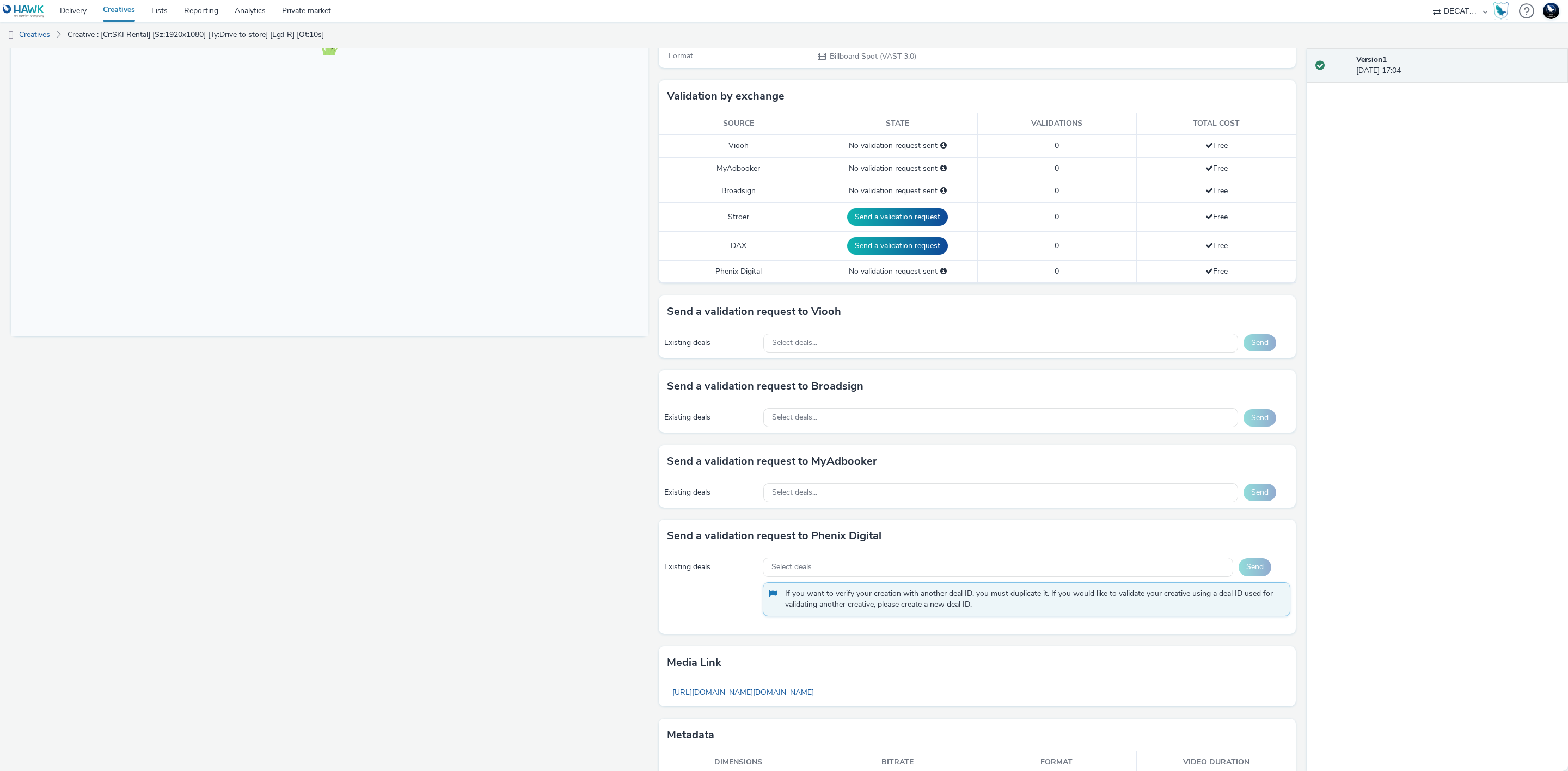
scroll to position [240, 0]
click at [964, 338] on div "Select deals..." at bounding box center [1000, 342] width 475 height 19
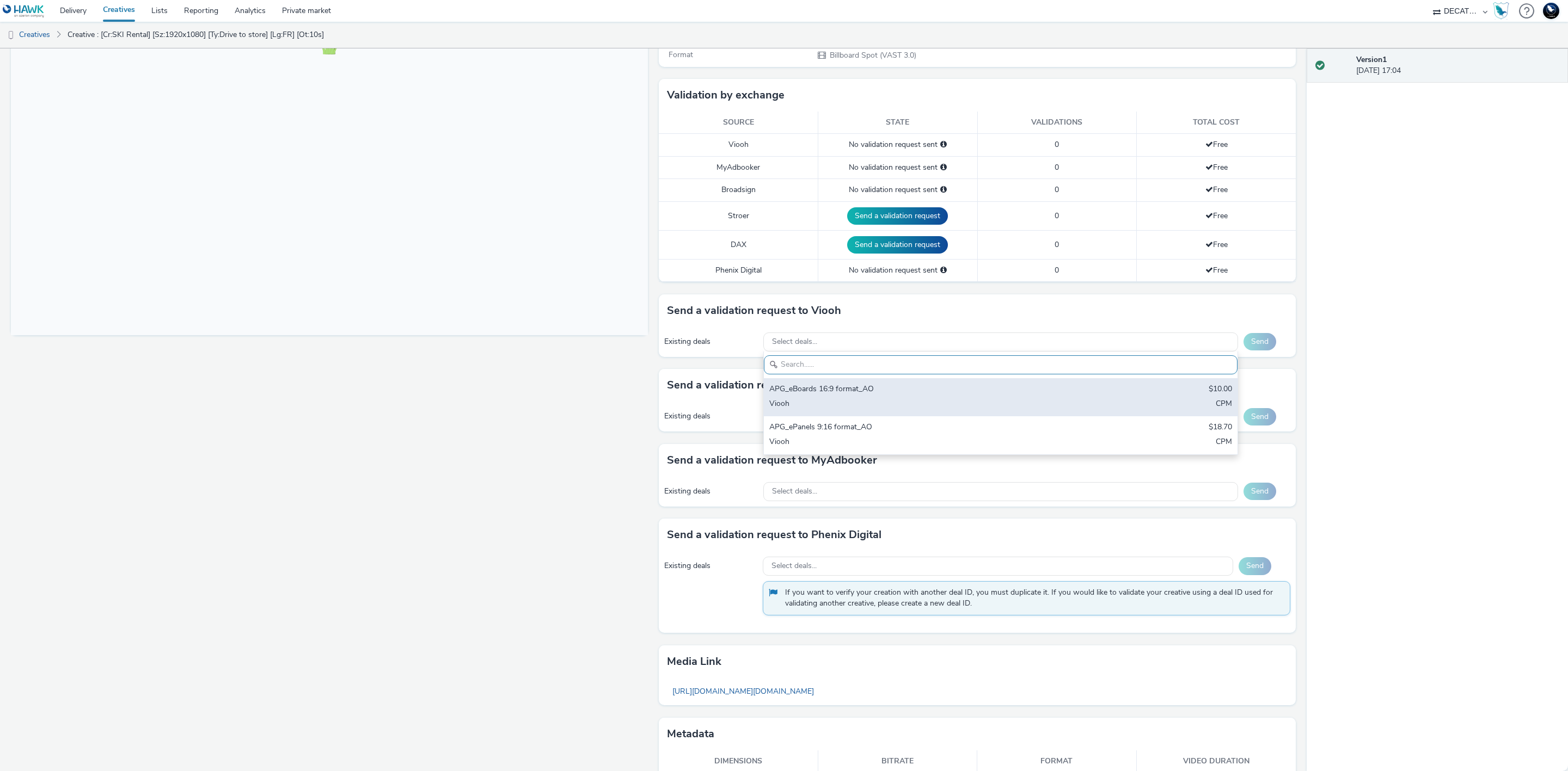
click at [989, 389] on div "APG_eBoards 16:9 format_AO" at bounding box center [923, 390] width 307 height 12
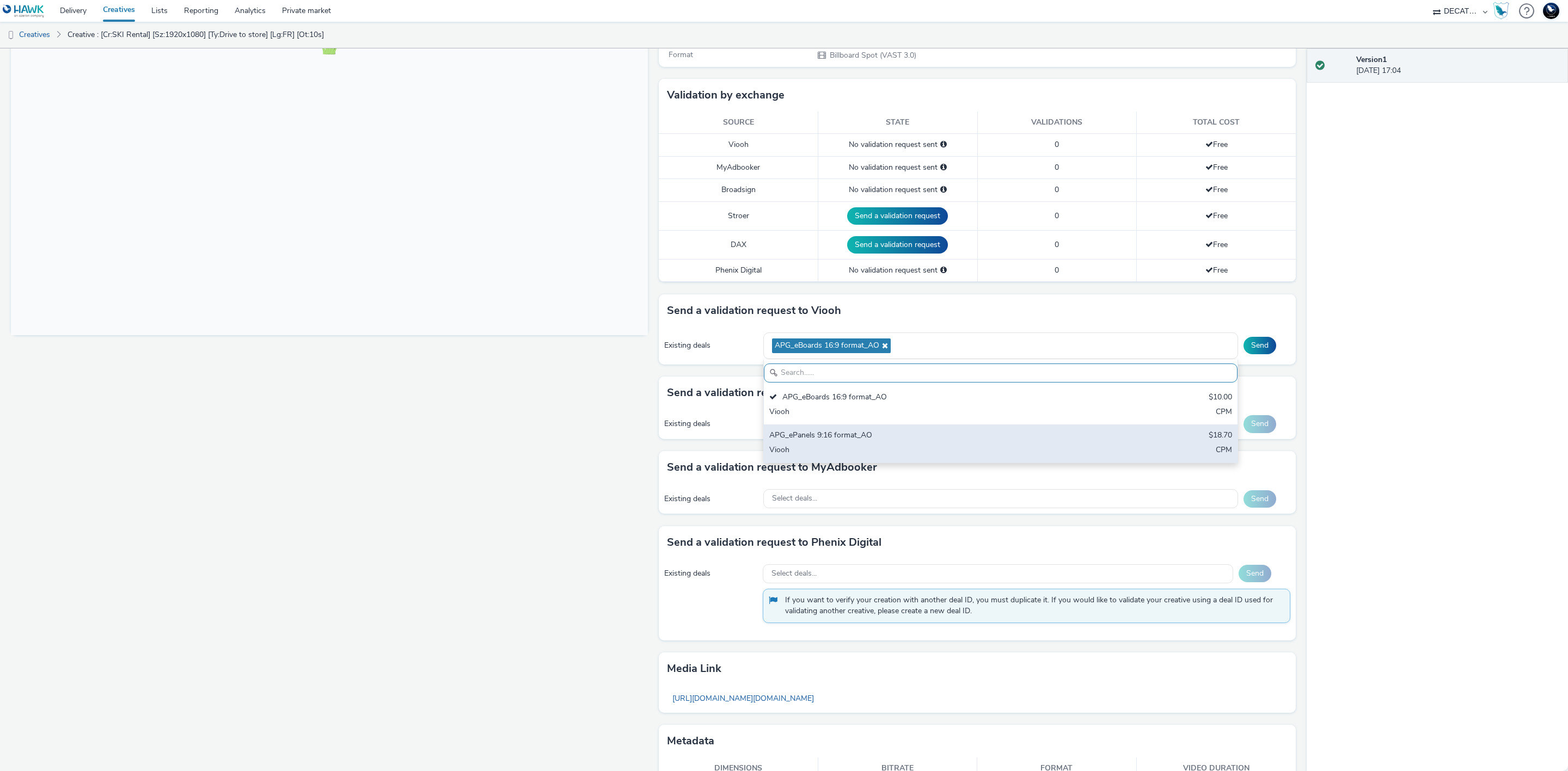
click at [1036, 441] on div "APG_ePanels 9:16 format_AO" at bounding box center [923, 436] width 307 height 12
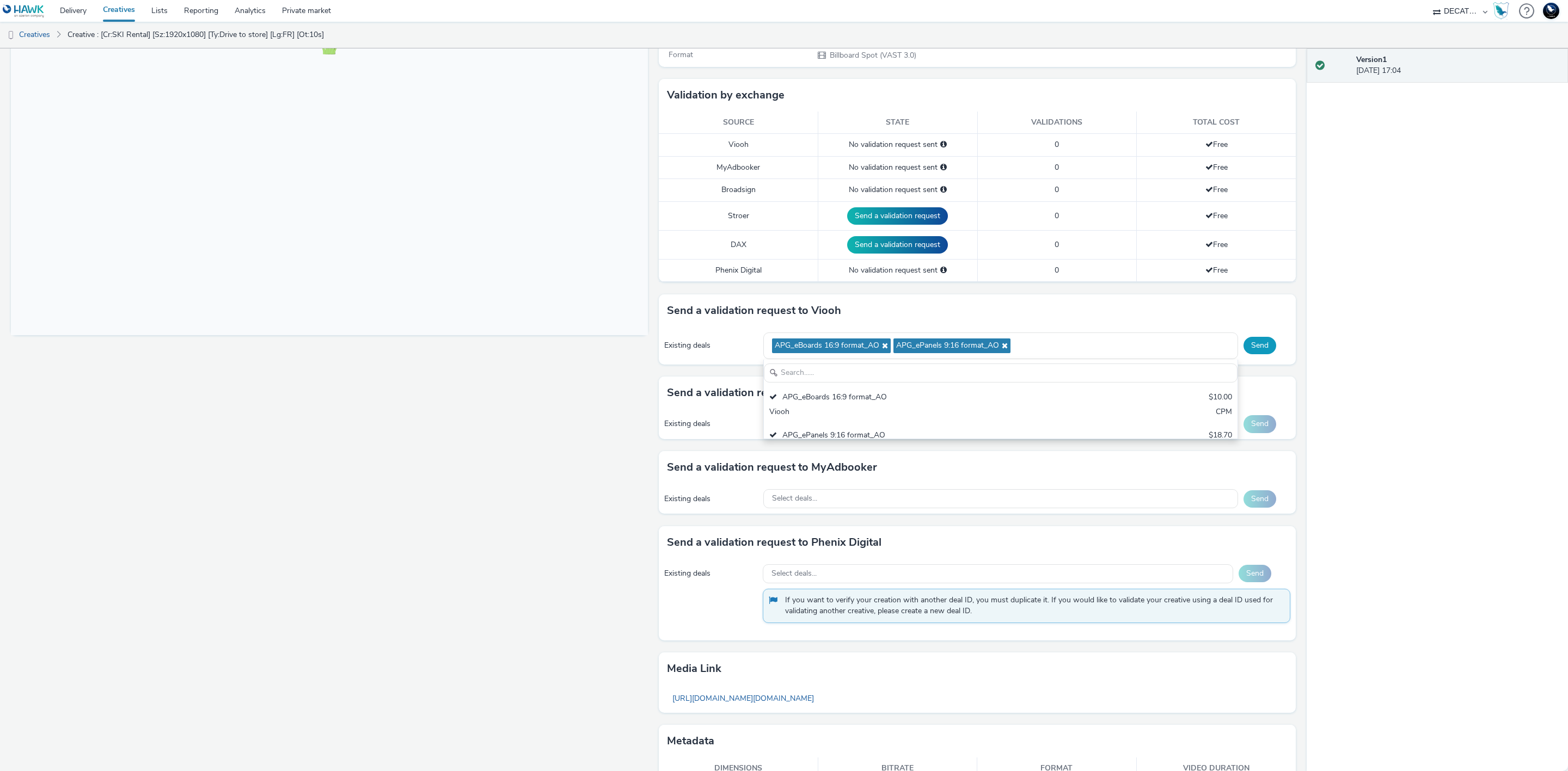
click at [1256, 345] on button "Send" at bounding box center [1260, 346] width 33 height 18
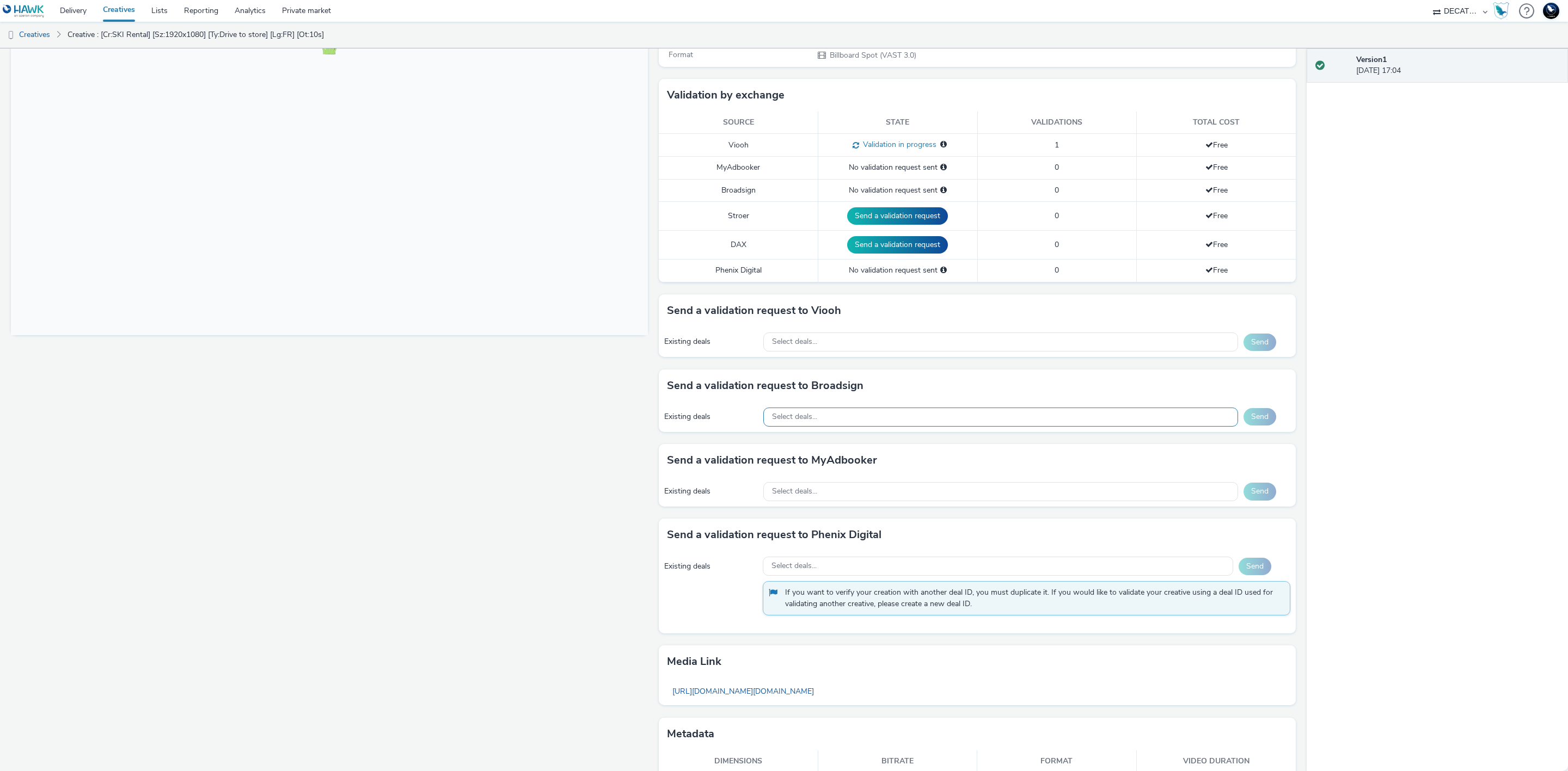
click at [1093, 420] on div "Select deals..." at bounding box center [1000, 417] width 475 height 19
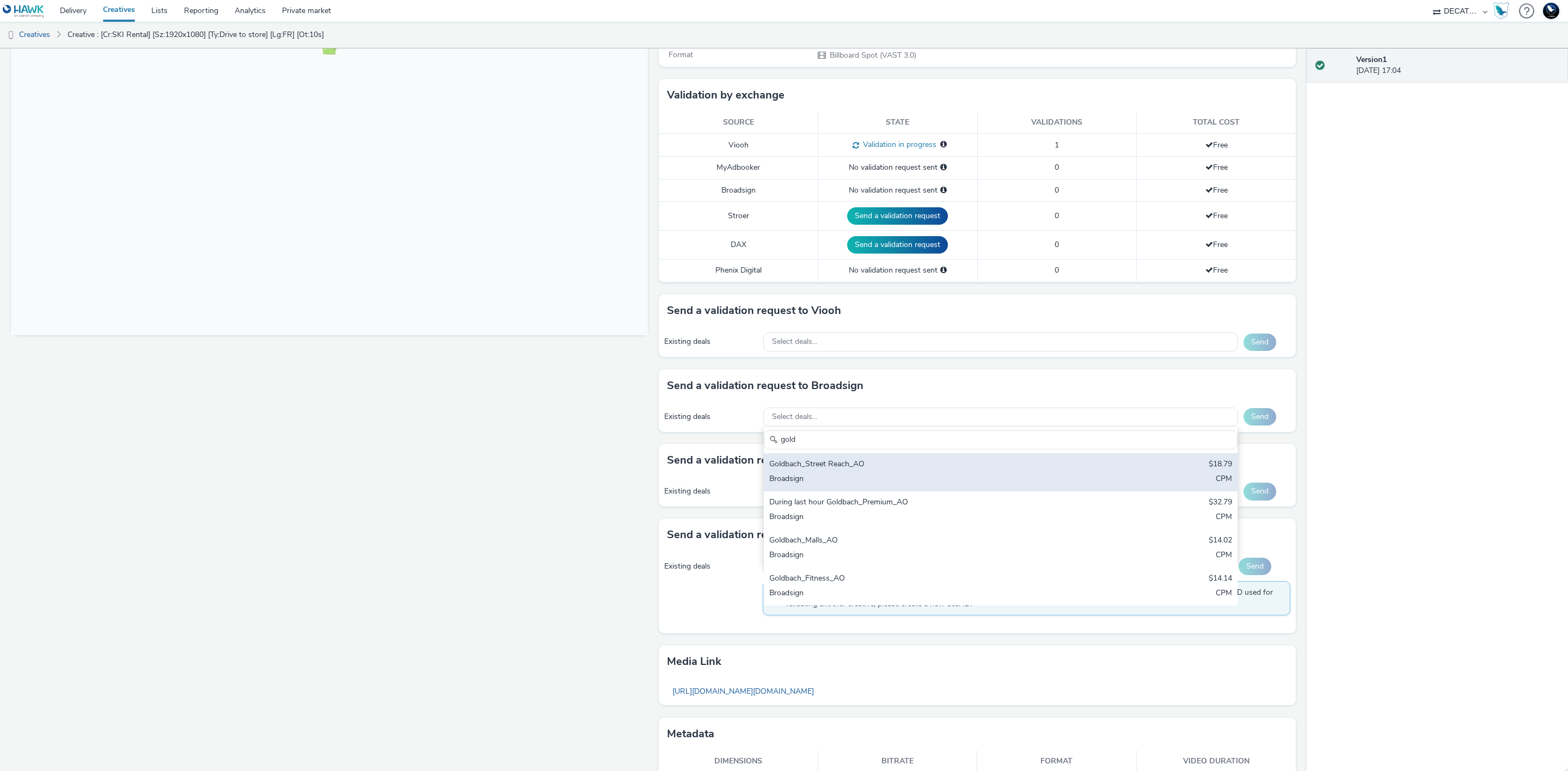
type input "gold"
click at [1103, 479] on div "Goldbach_Street Reach_AO $18.79 Broadsign CPM" at bounding box center [1000, 472] width 473 height 38
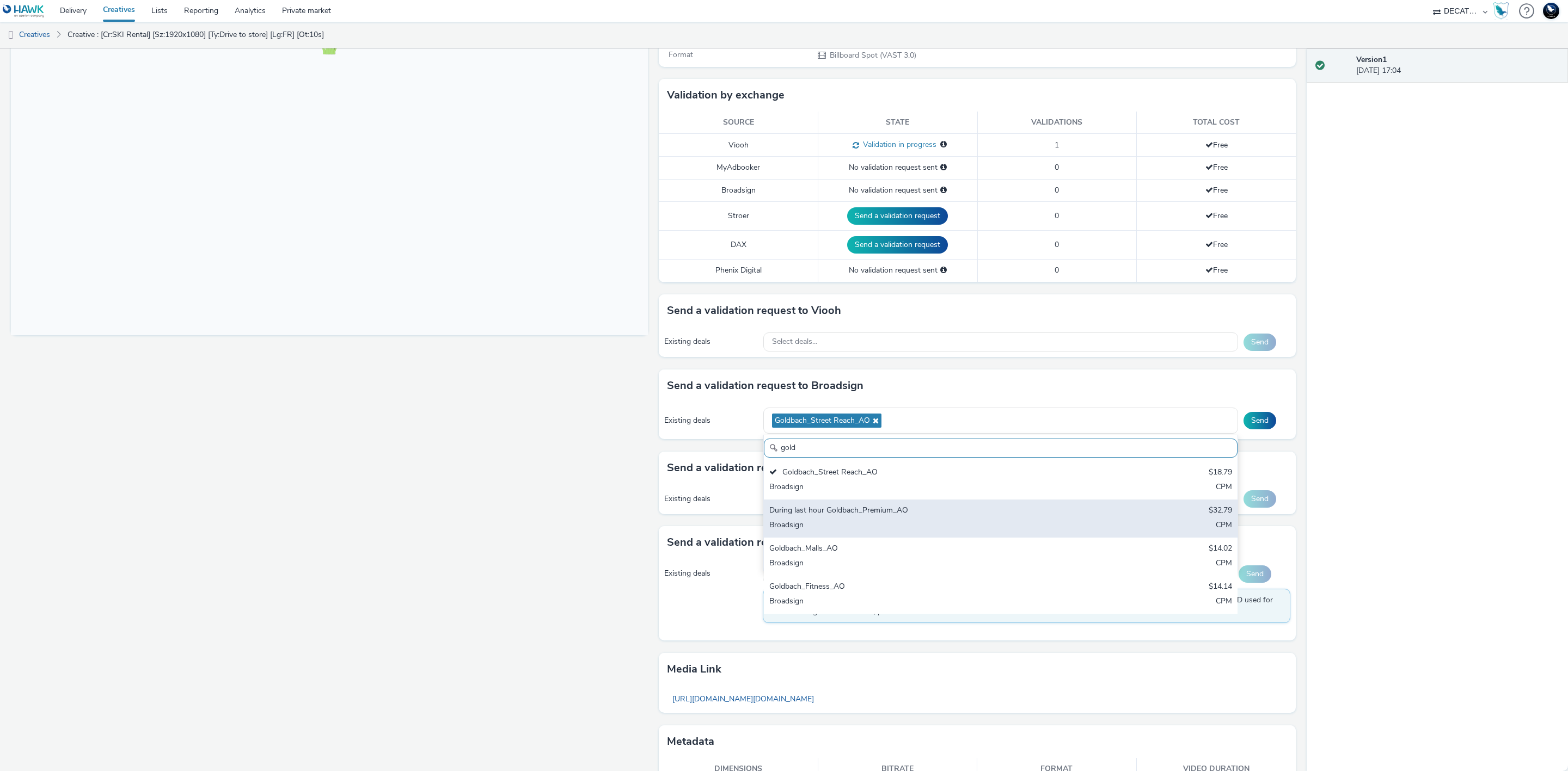
click at [1109, 516] on div "During last hour Goldbach_Premium_AO $32.79 Broadsign CPM" at bounding box center [1000, 519] width 473 height 38
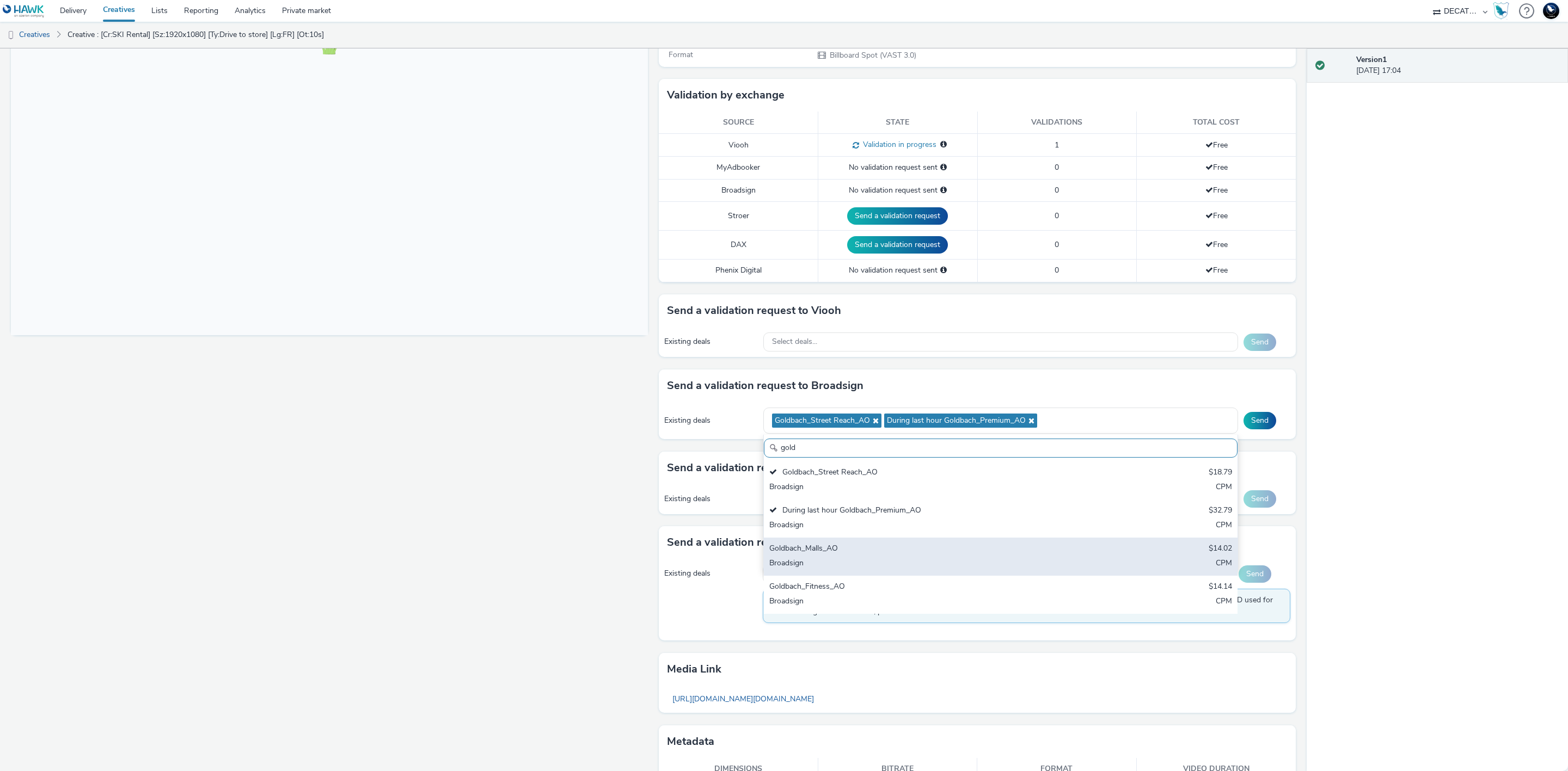
click at [1119, 552] on div "Goldbach_Malls_AO $14.02 Broadsign CPM" at bounding box center [1000, 556] width 473 height 38
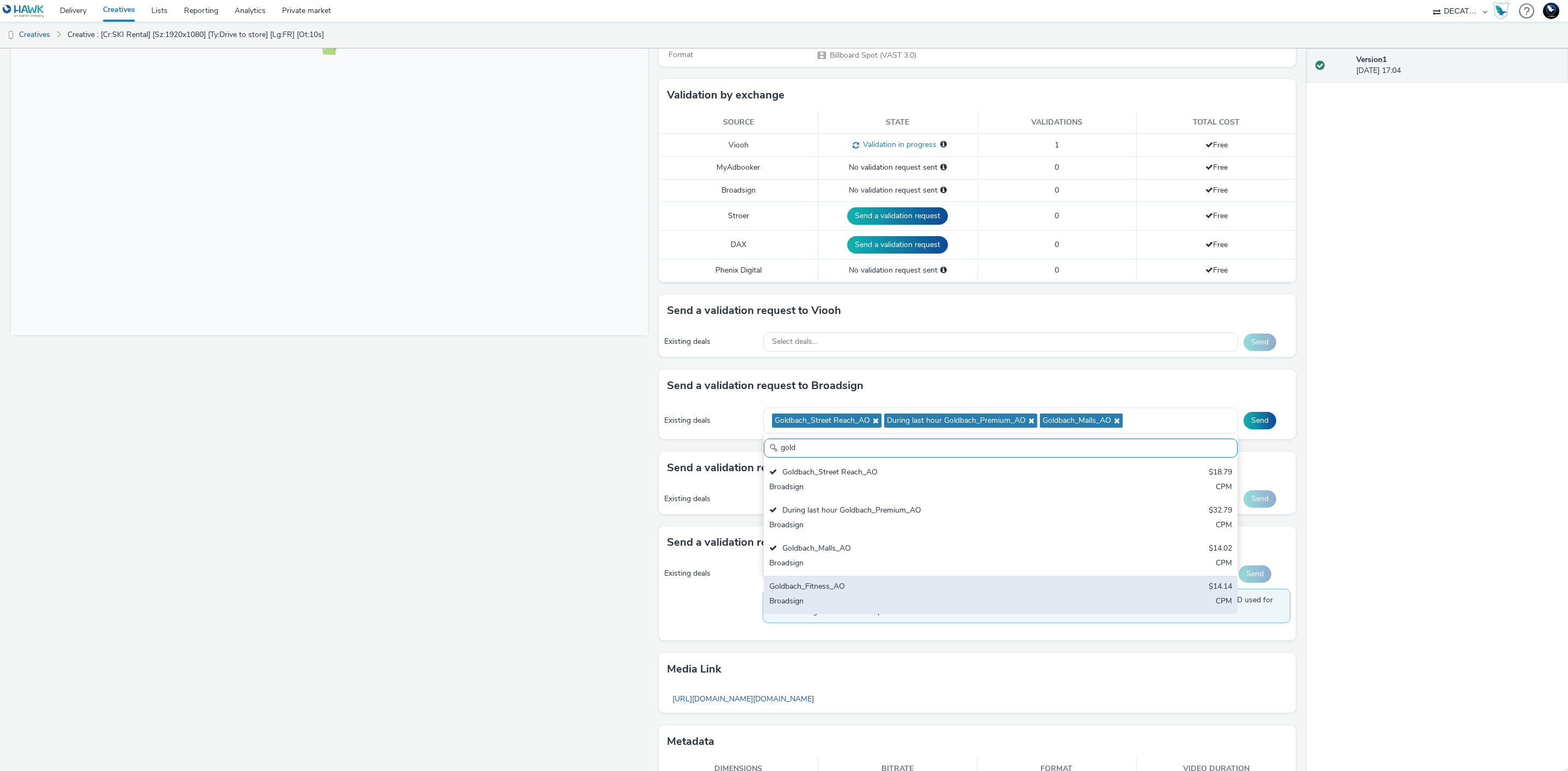
click at [1134, 599] on div "Goldbach_Fitness_AO $14.14 Broadsign CPM" at bounding box center [1000, 594] width 473 height 38
click at [1253, 420] on button "Send" at bounding box center [1260, 421] width 33 height 18
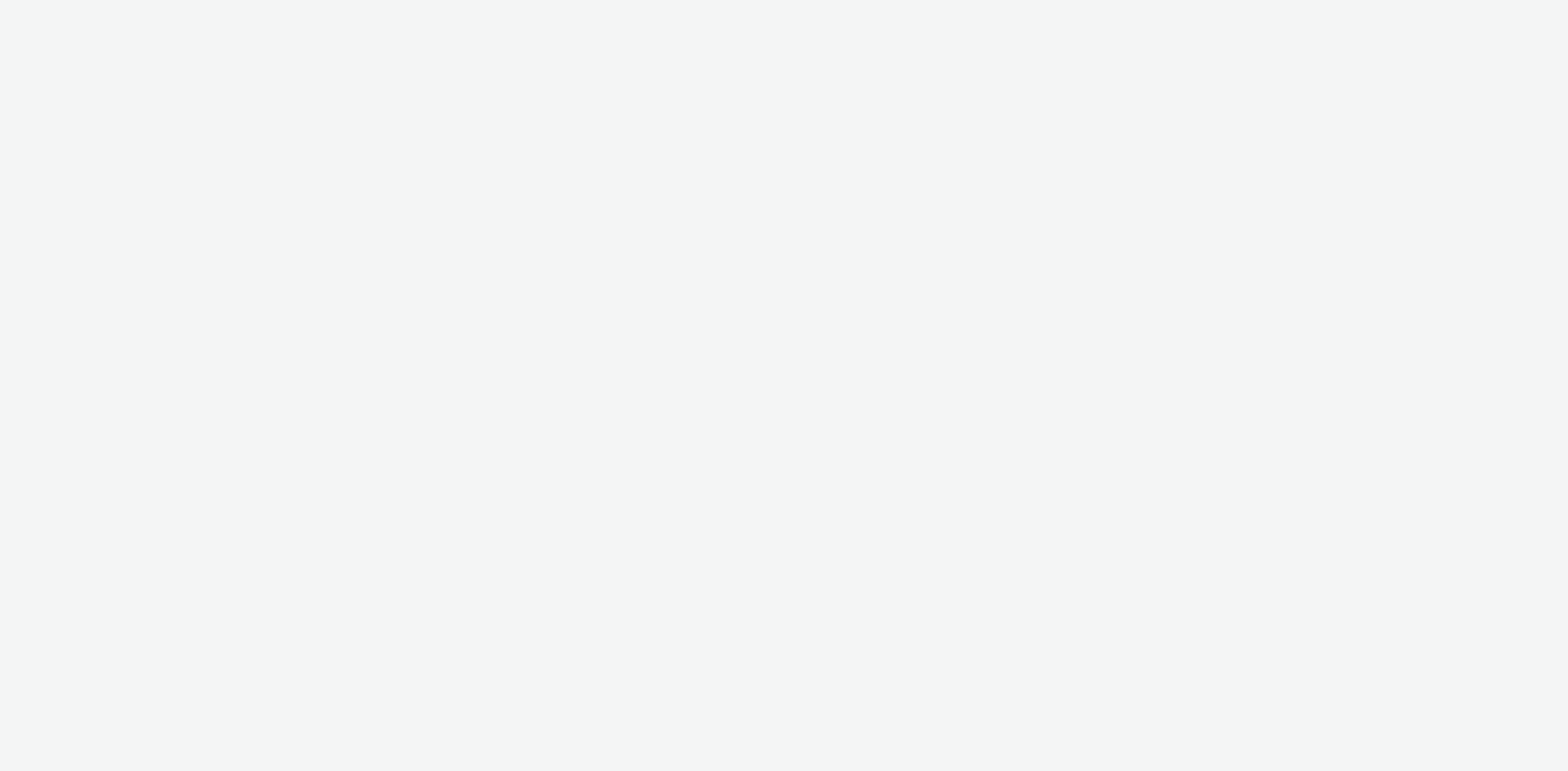
select select "440da4fd-3060-4a41-ba81-8784f925740e"
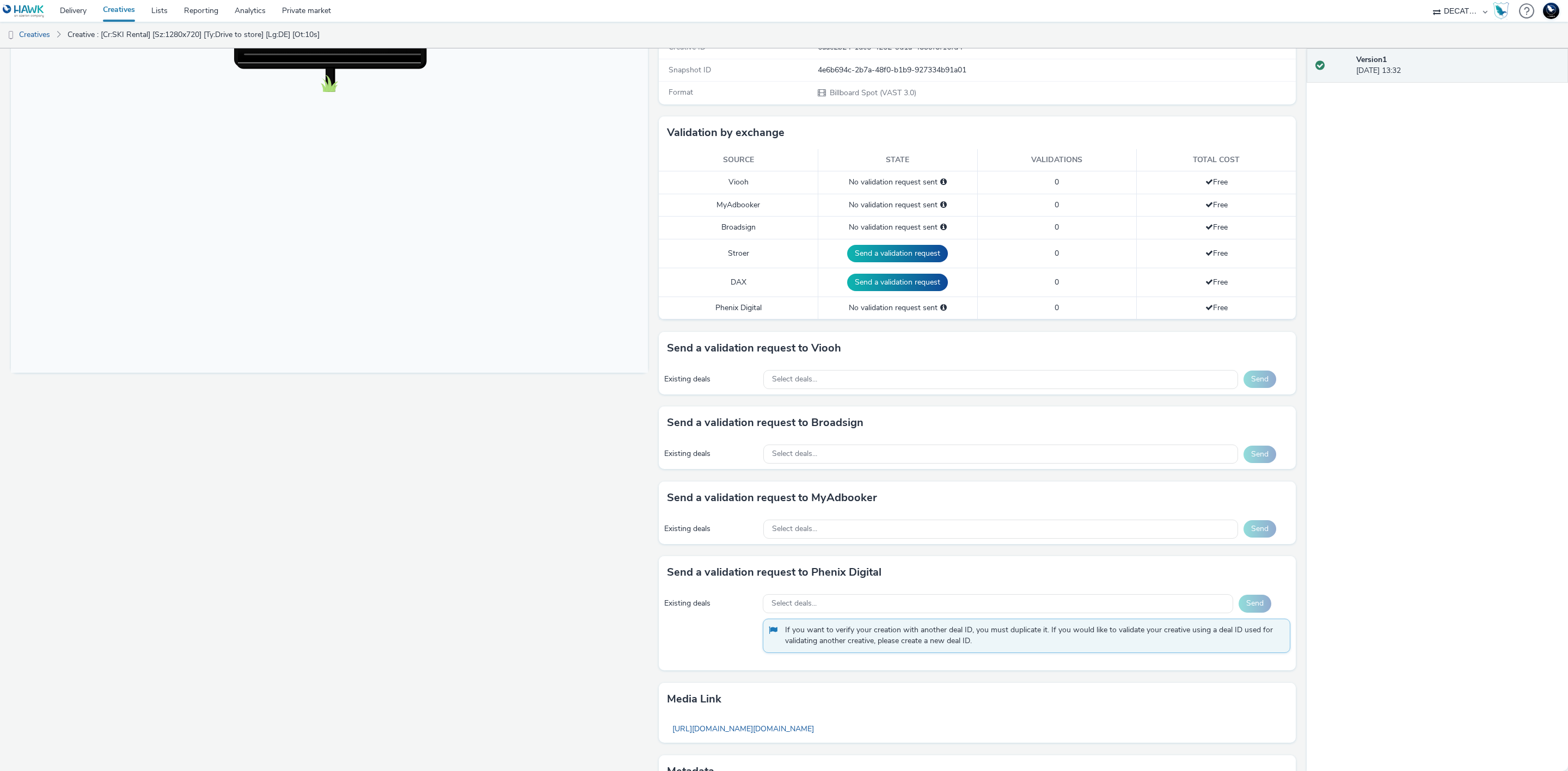
scroll to position [204, 0]
click at [1002, 376] on div "Select deals..." at bounding box center [1000, 377] width 475 height 19
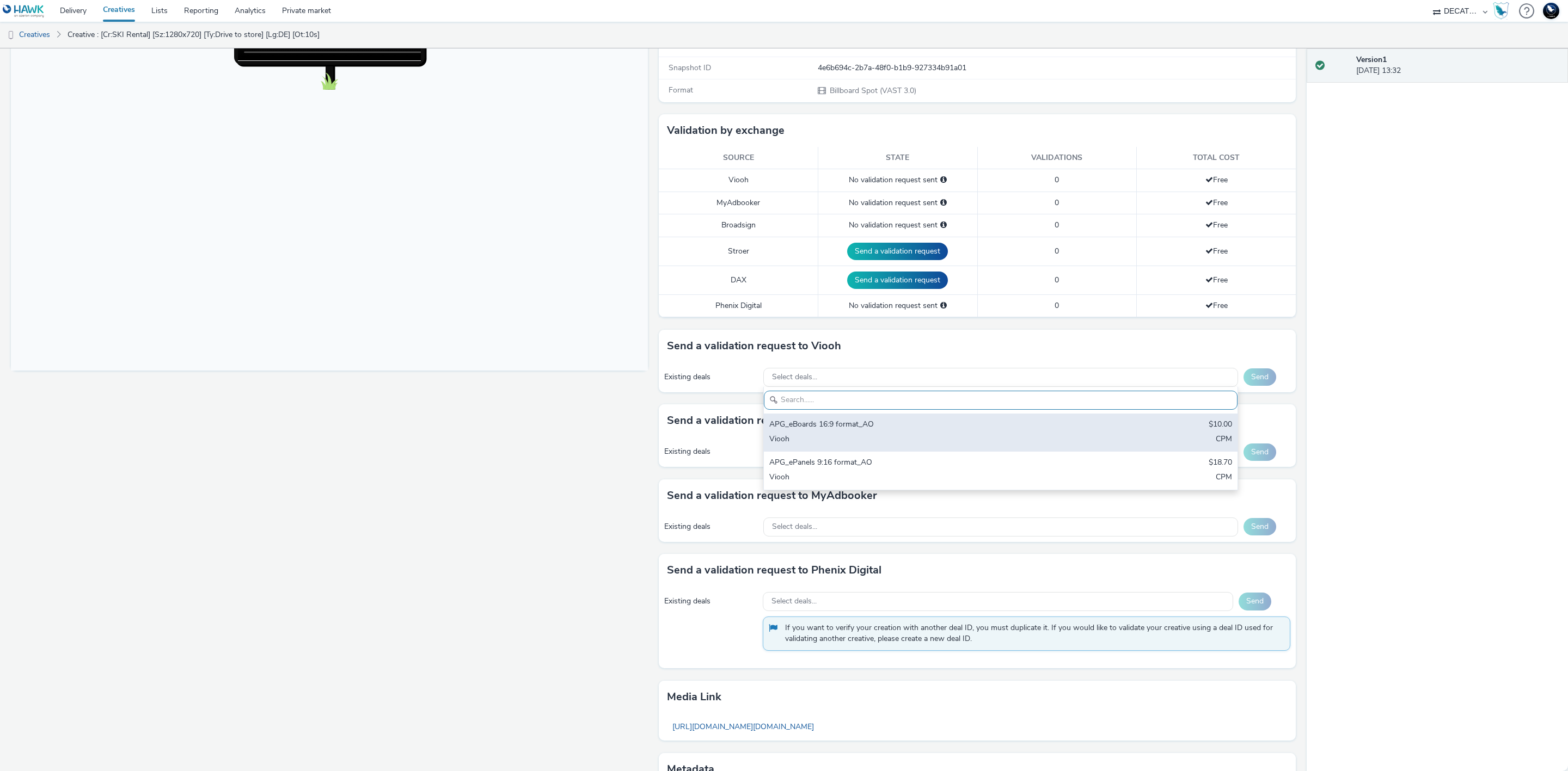
click at [1033, 423] on div "APG_eBoards 16:9 format_AO" at bounding box center [923, 425] width 307 height 12
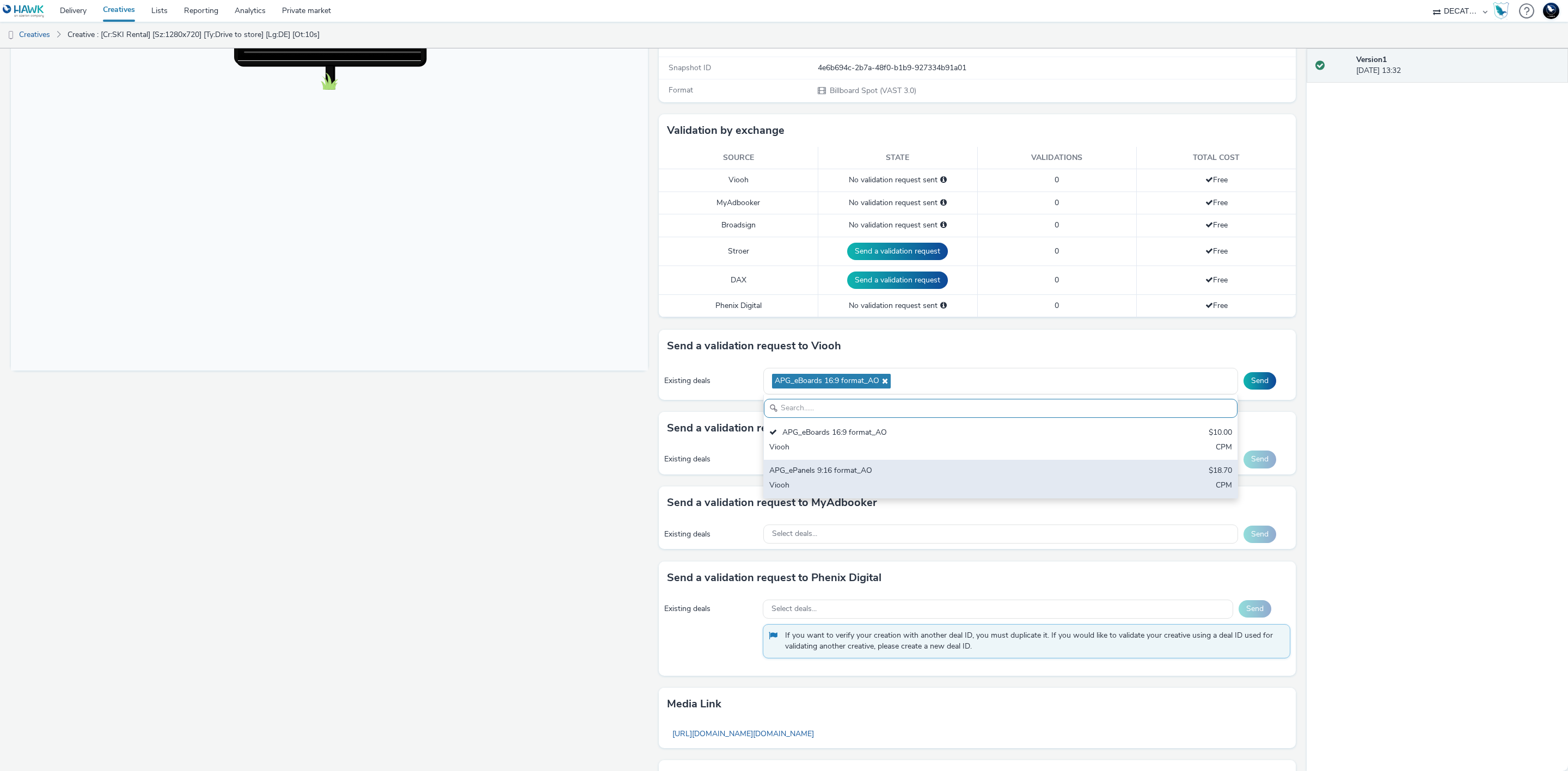
click at [1072, 479] on div "APG_ePanels 9:16 format_AO $18.70 Viooh CPM" at bounding box center [1000, 479] width 473 height 38
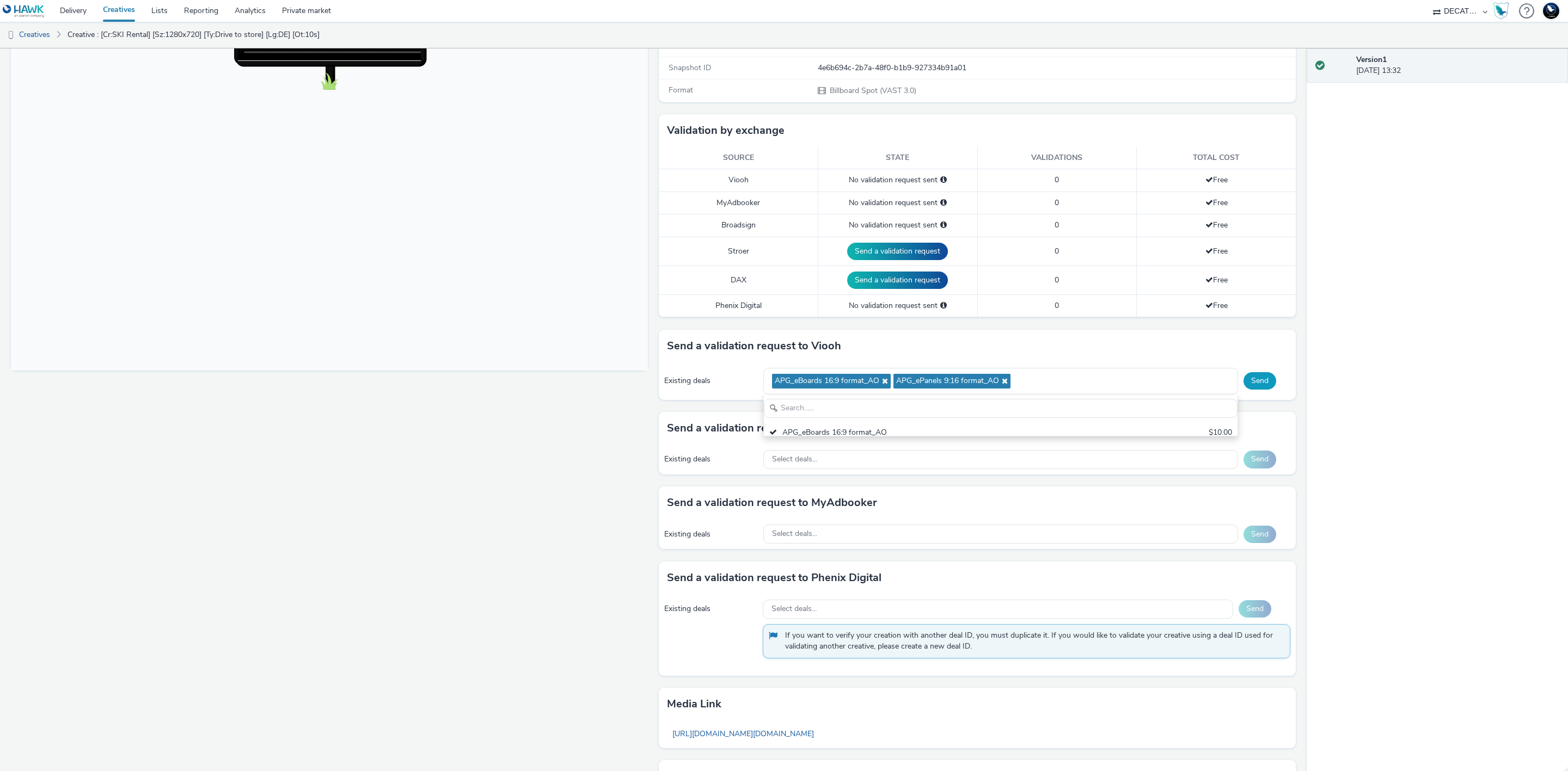
click at [1246, 387] on button "Send" at bounding box center [1260, 381] width 33 height 18
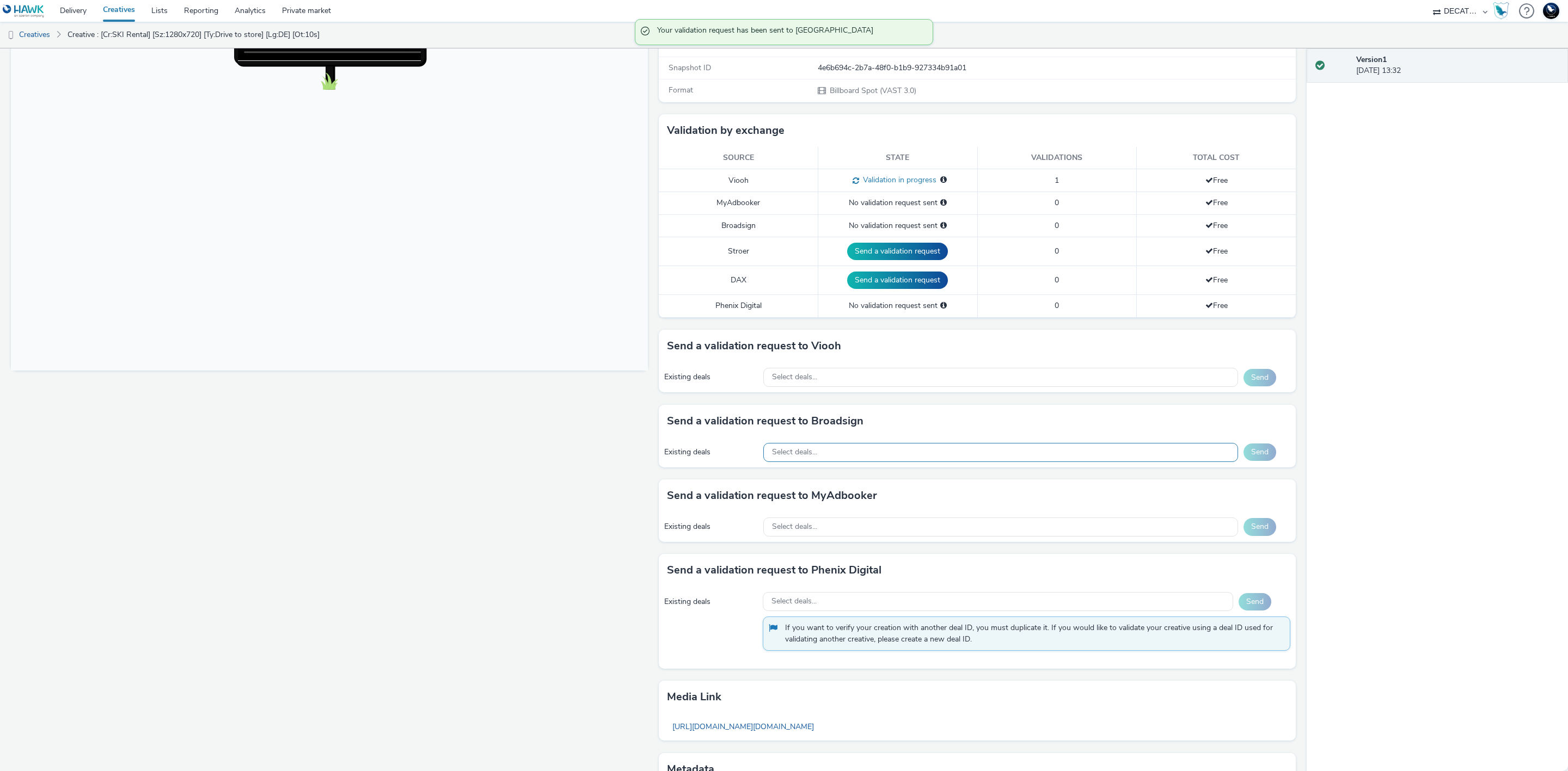
click at [1021, 468] on div "Existing deals Select deals... Send" at bounding box center [977, 452] width 637 height 30
click at [1009, 456] on div "Select deals..." at bounding box center [1000, 452] width 475 height 19
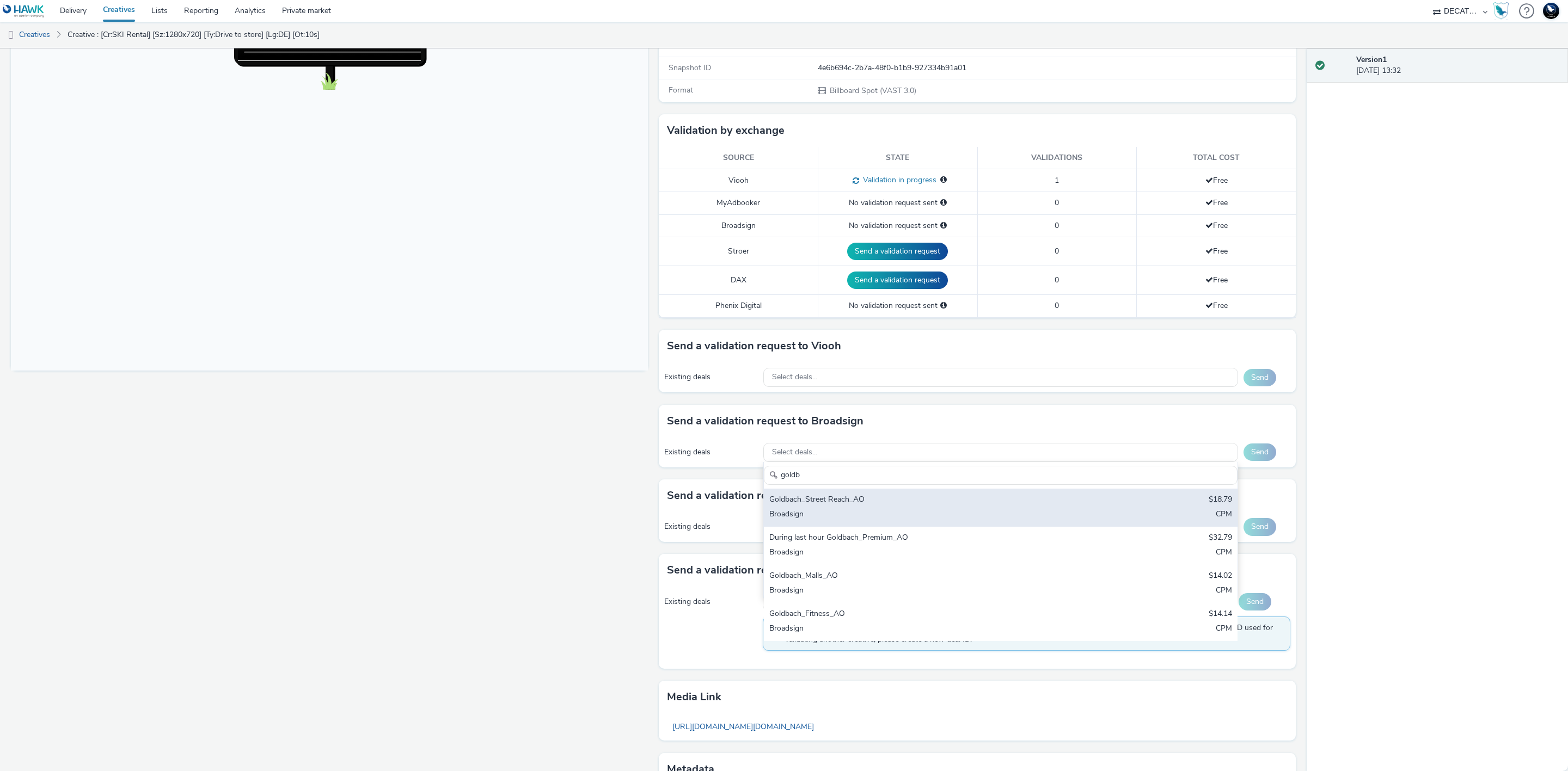
type input "goldb"
click at [1042, 504] on div "Goldbach_Street Reach_AO" at bounding box center [923, 500] width 307 height 12
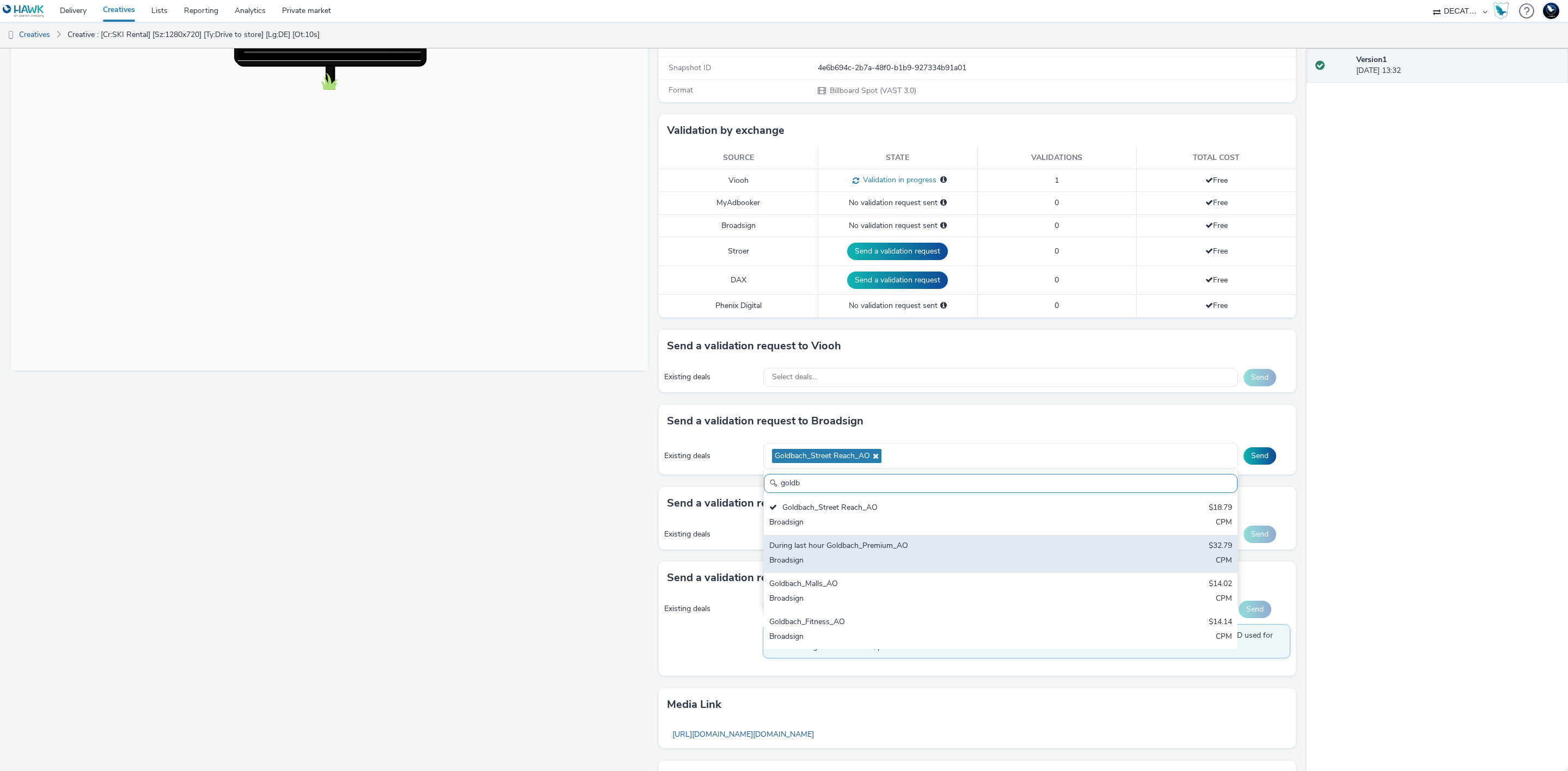
click at [1073, 552] on div "During last hour Goldbach_Premium_AO $32.79 Broadsign CPM" at bounding box center [1000, 554] width 473 height 38
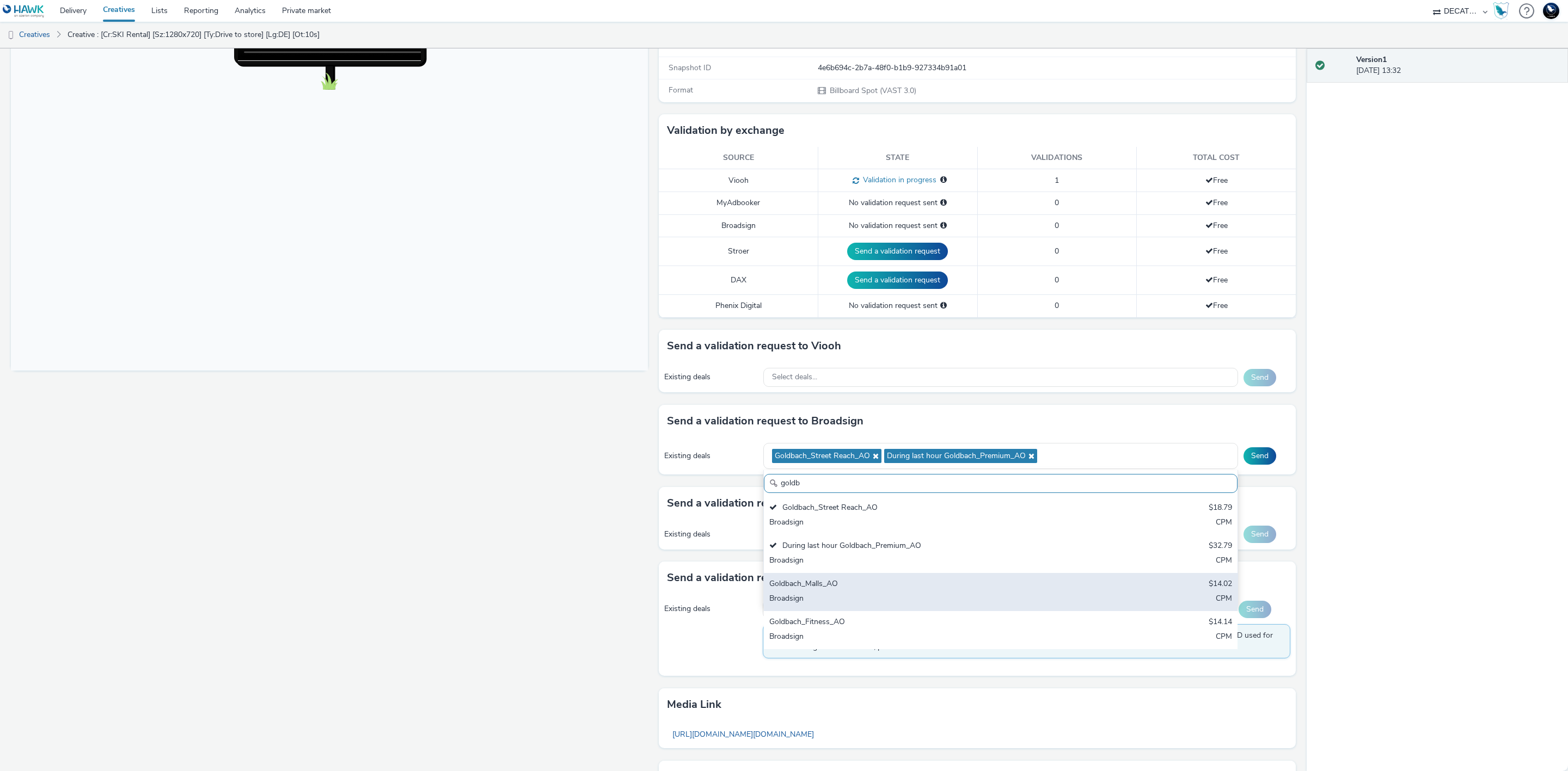
click at [1097, 595] on div "Goldbach_Malls_AO $14.02 Broadsign CPM" at bounding box center [1000, 592] width 473 height 38
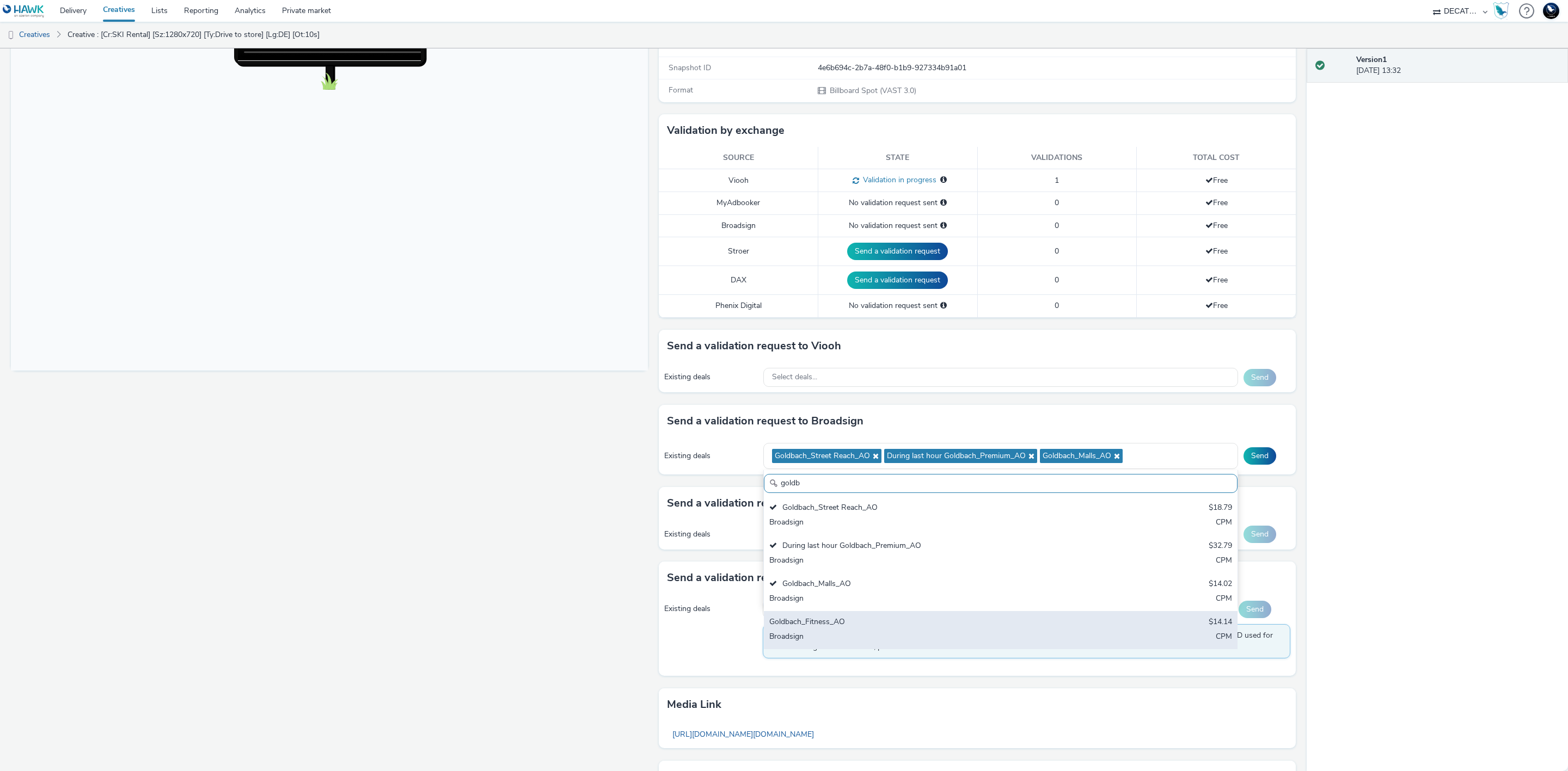
click at [1120, 634] on div "Goldbach_Fitness_AO $14.14 Broadsign CPM" at bounding box center [1000, 630] width 473 height 38
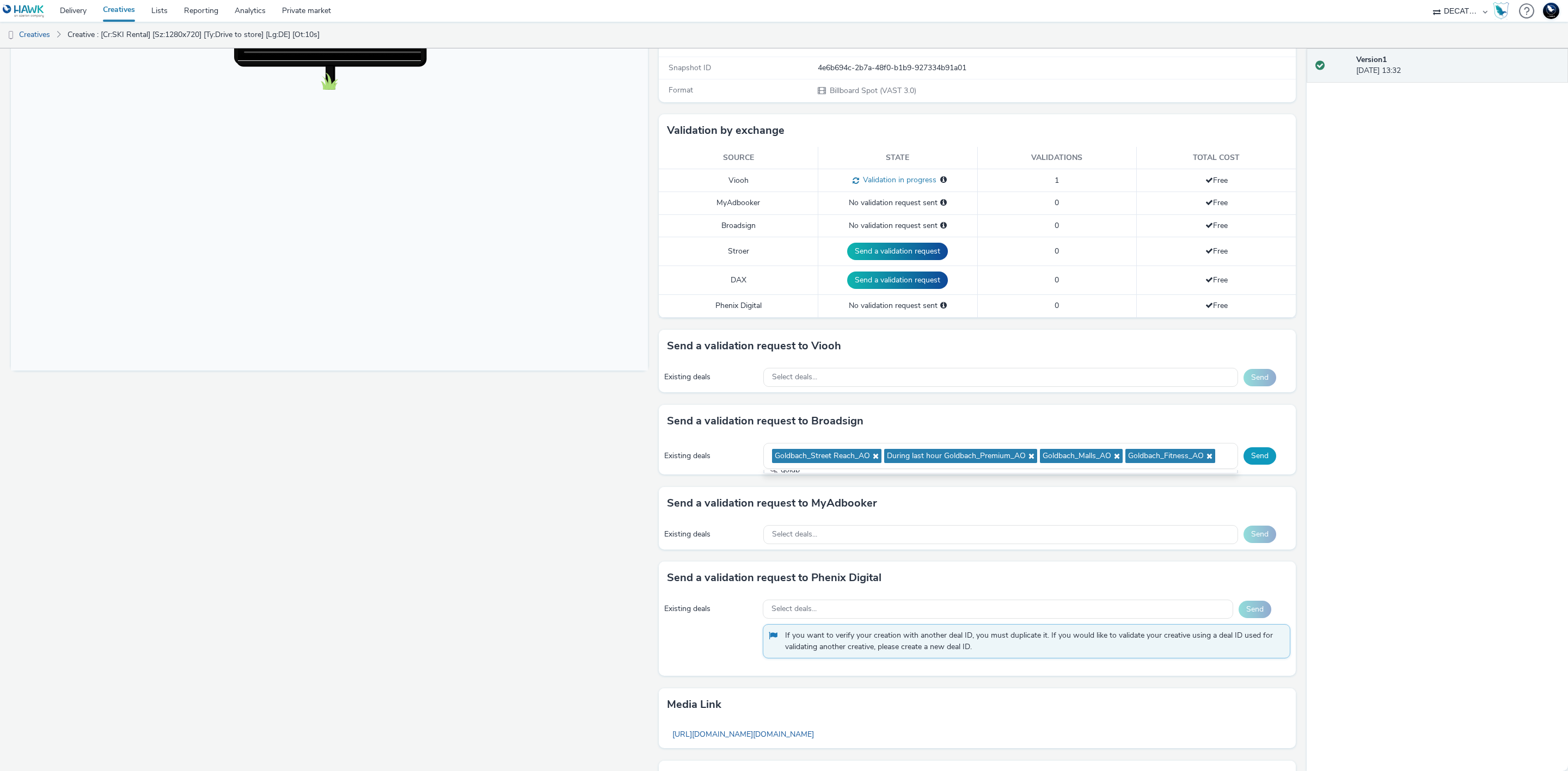
click at [1248, 459] on button "Send" at bounding box center [1260, 456] width 33 height 18
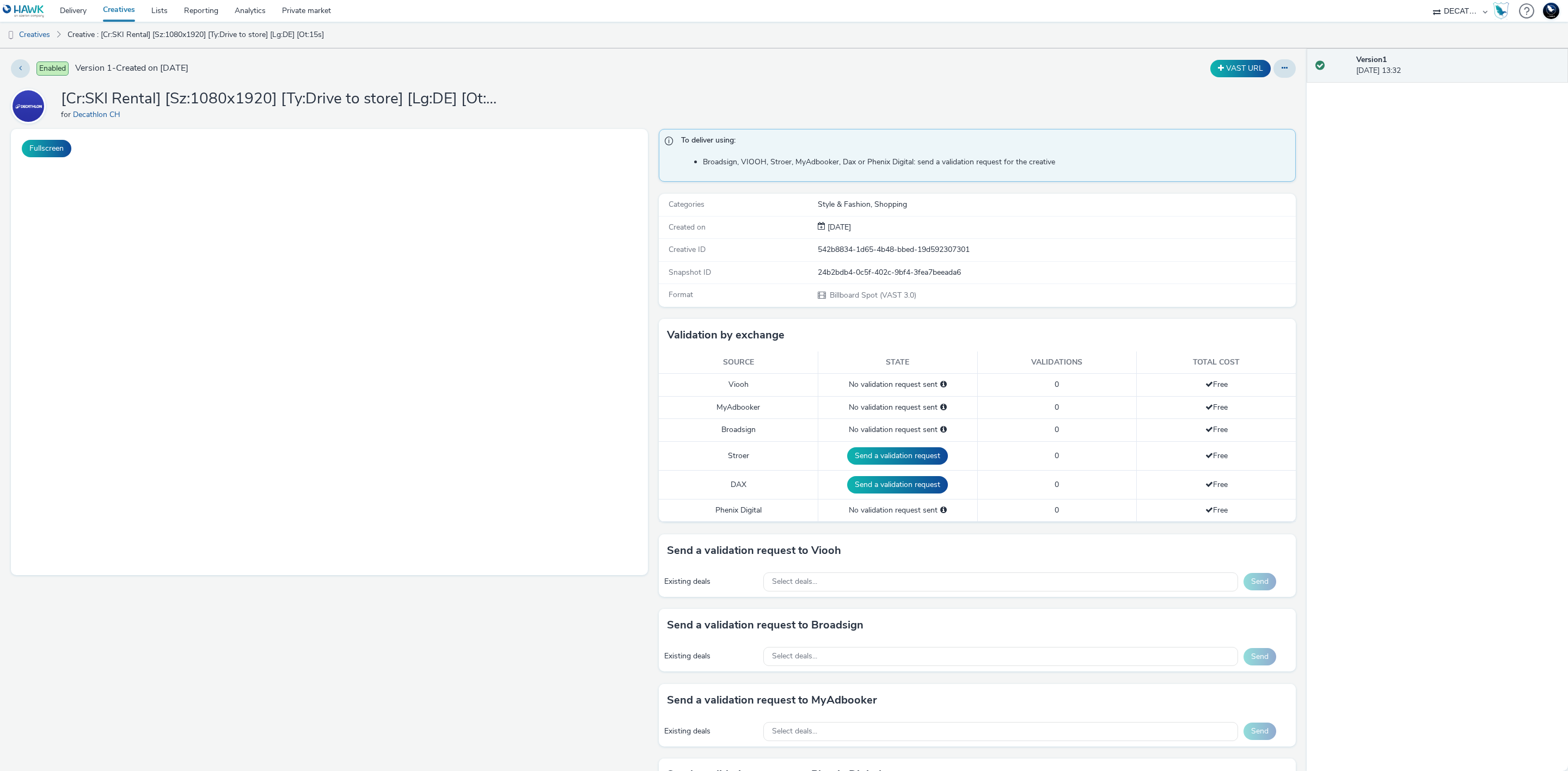
select select "440da4fd-3060-4a41-ba81-8784f925740e"
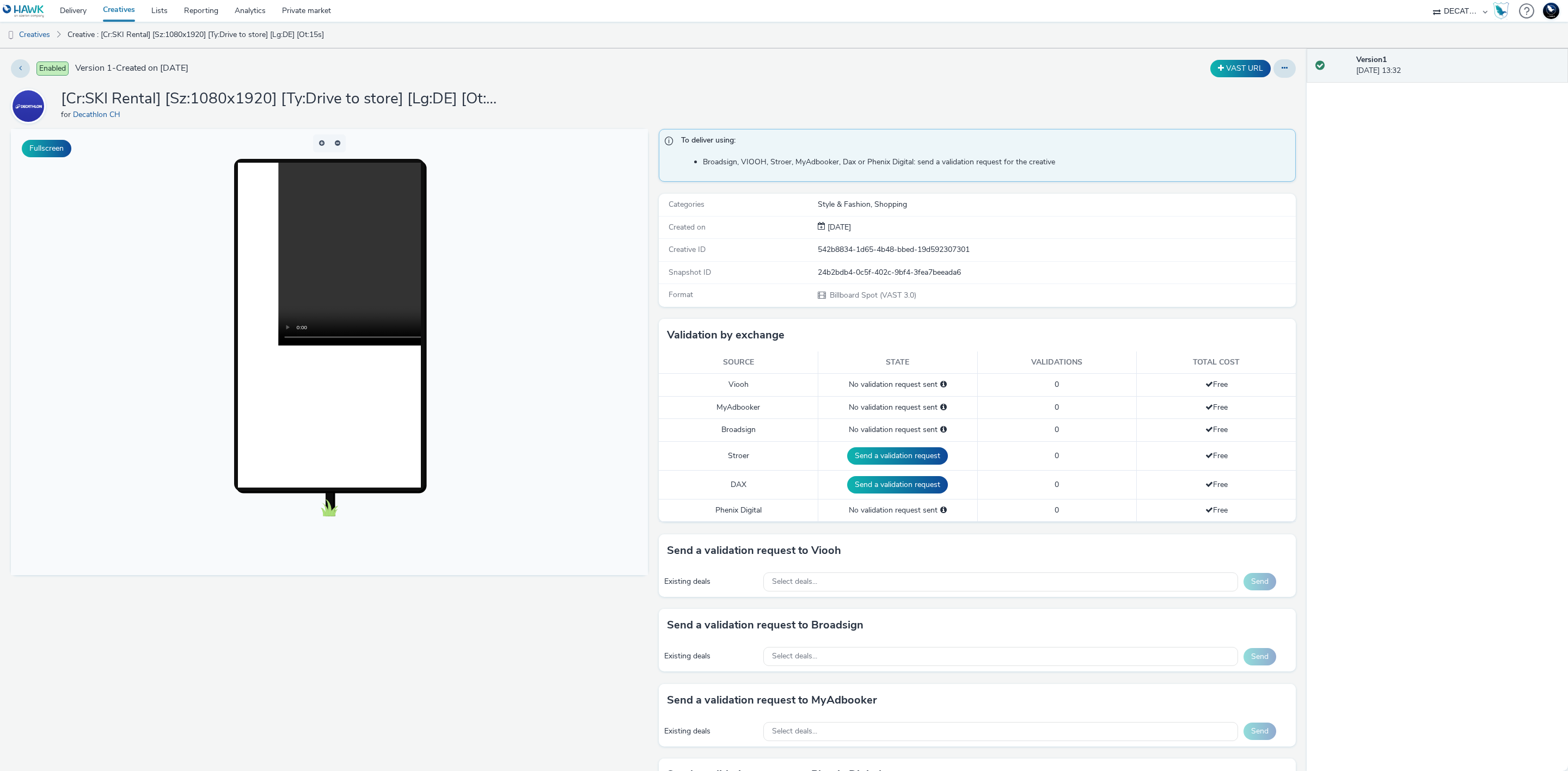
scroll to position [282, 0]
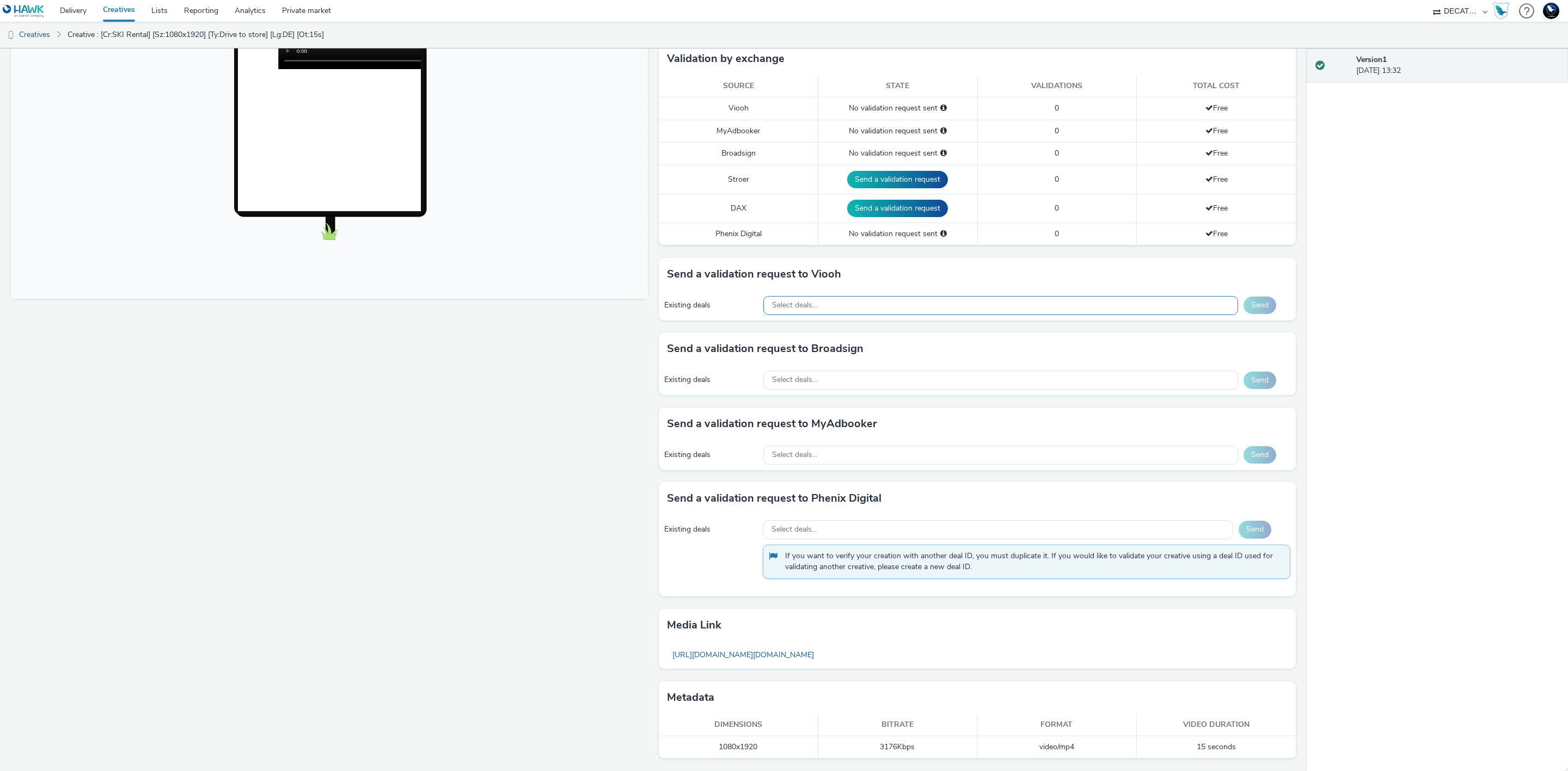
click at [961, 312] on div "Select deals..." at bounding box center [1000, 305] width 475 height 19
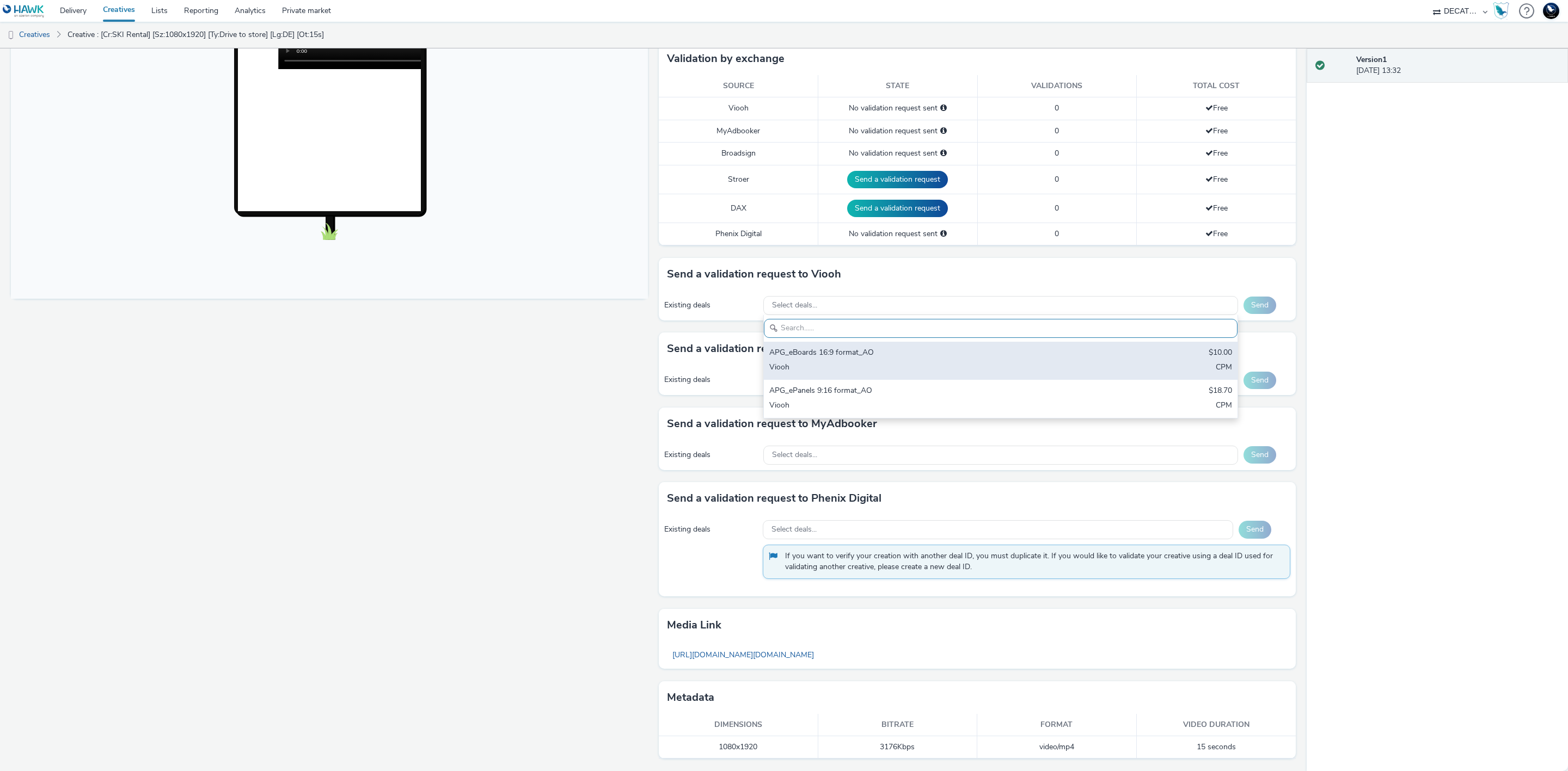
click at [977, 343] on div "APG_eBoards 16:9 format_AO $10.00 Viooh CPM" at bounding box center [1000, 361] width 473 height 38
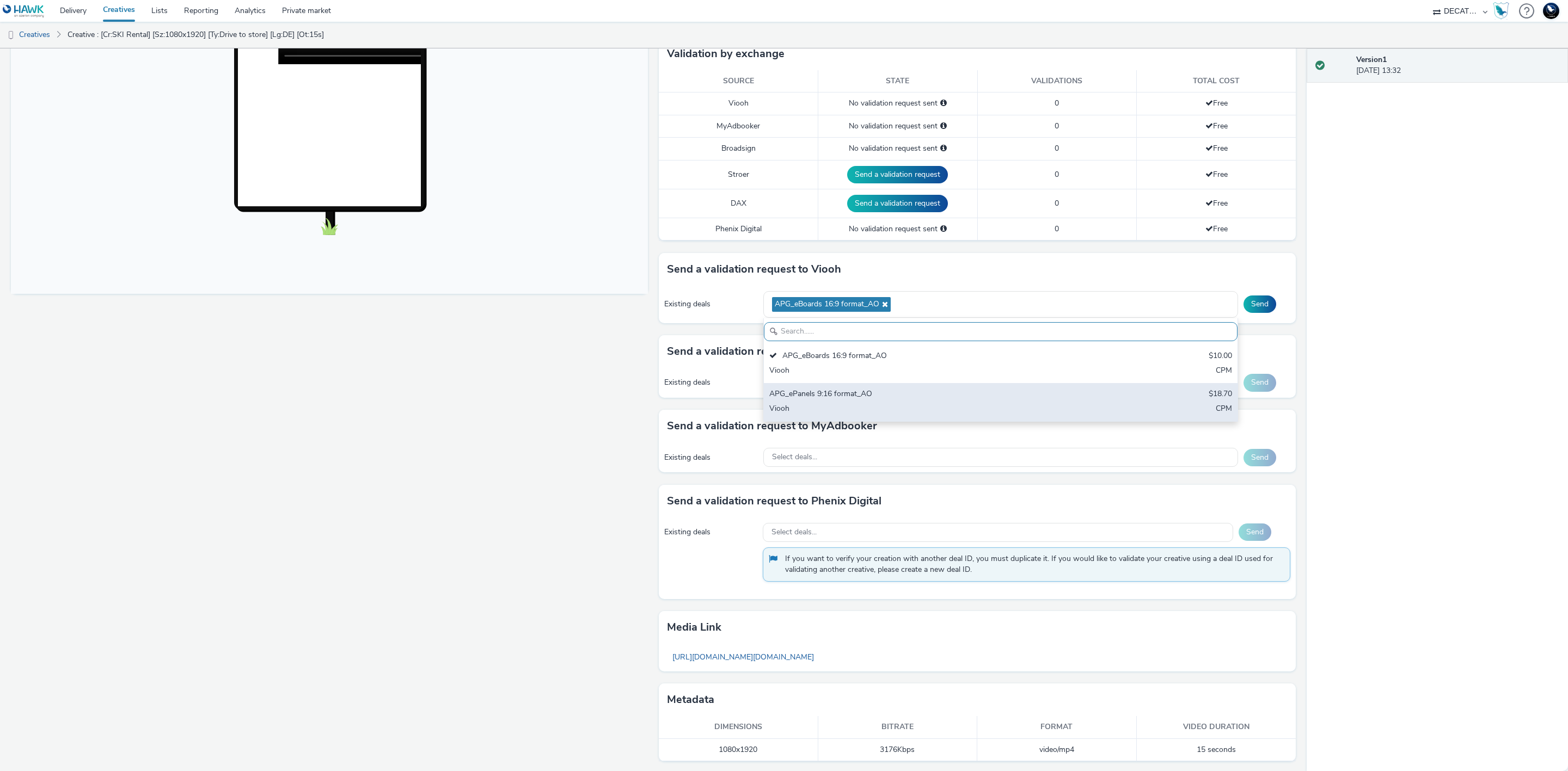
click at [1051, 390] on div "APG_ePanels 9:16 format_AO $18.70 Viooh CPM" at bounding box center [1000, 402] width 473 height 38
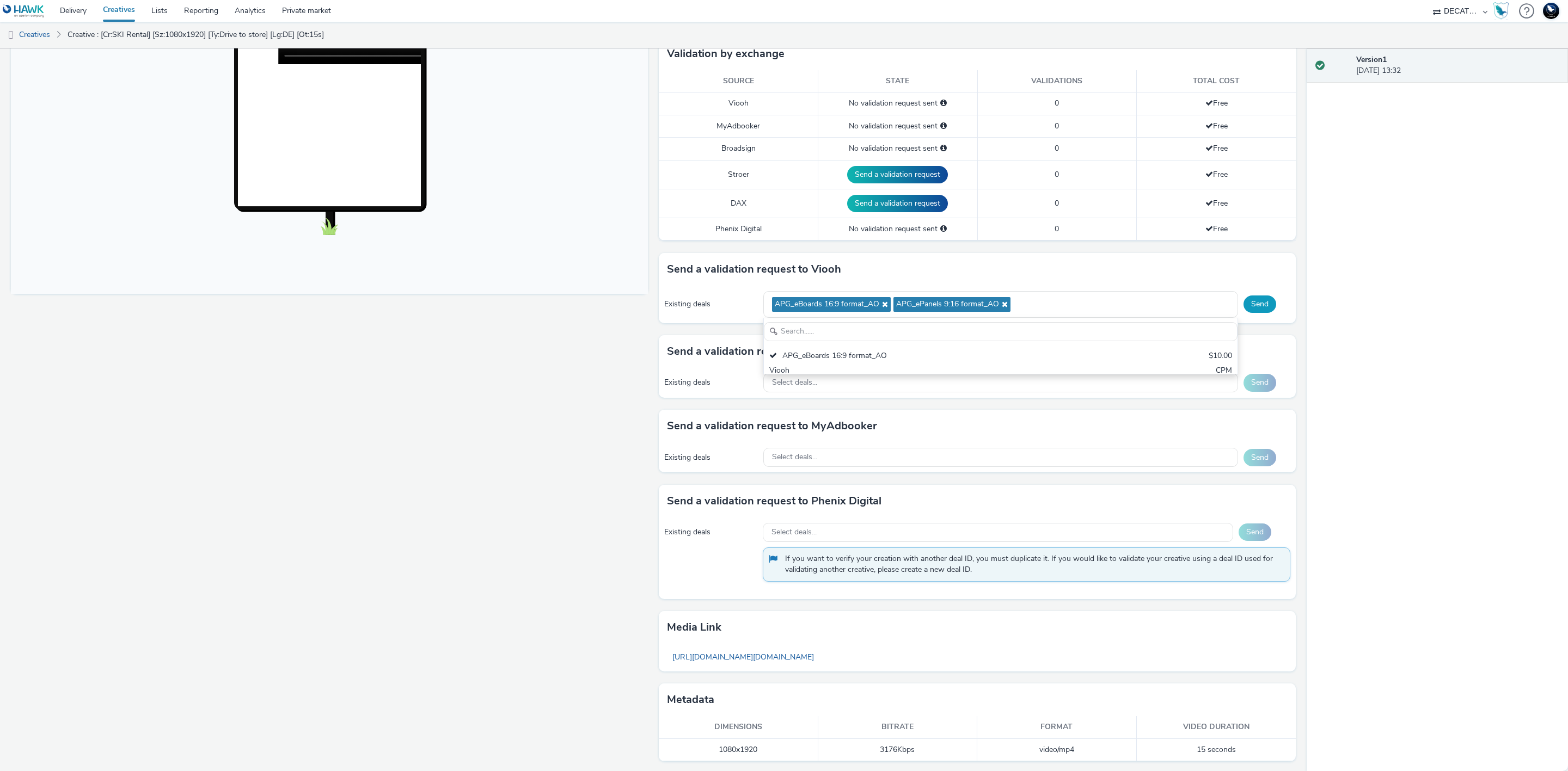
click at [1256, 307] on button "Send" at bounding box center [1260, 304] width 33 height 18
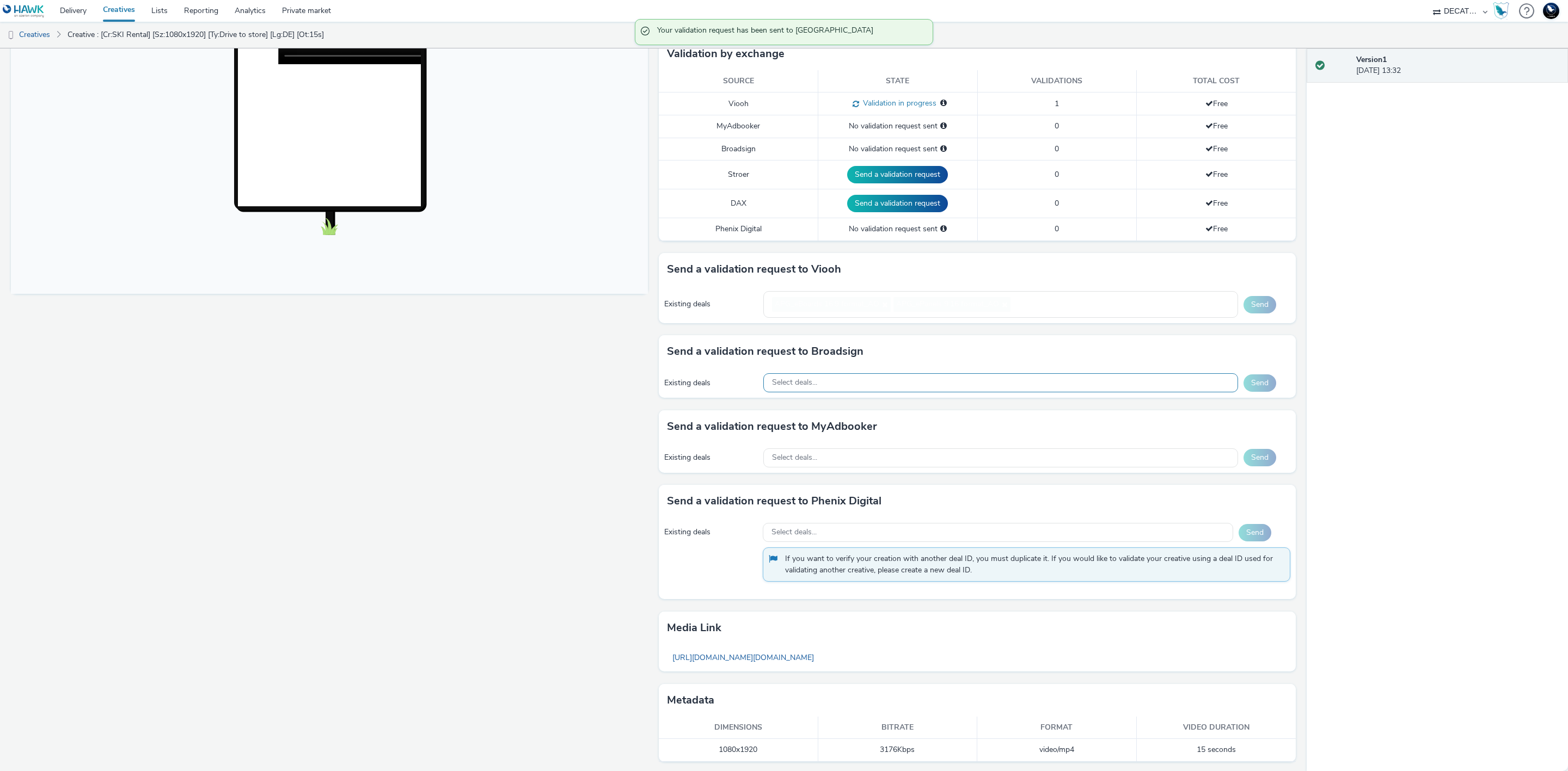
click at [1116, 393] on div "Existing deals Select deals... Send" at bounding box center [977, 382] width 637 height 30
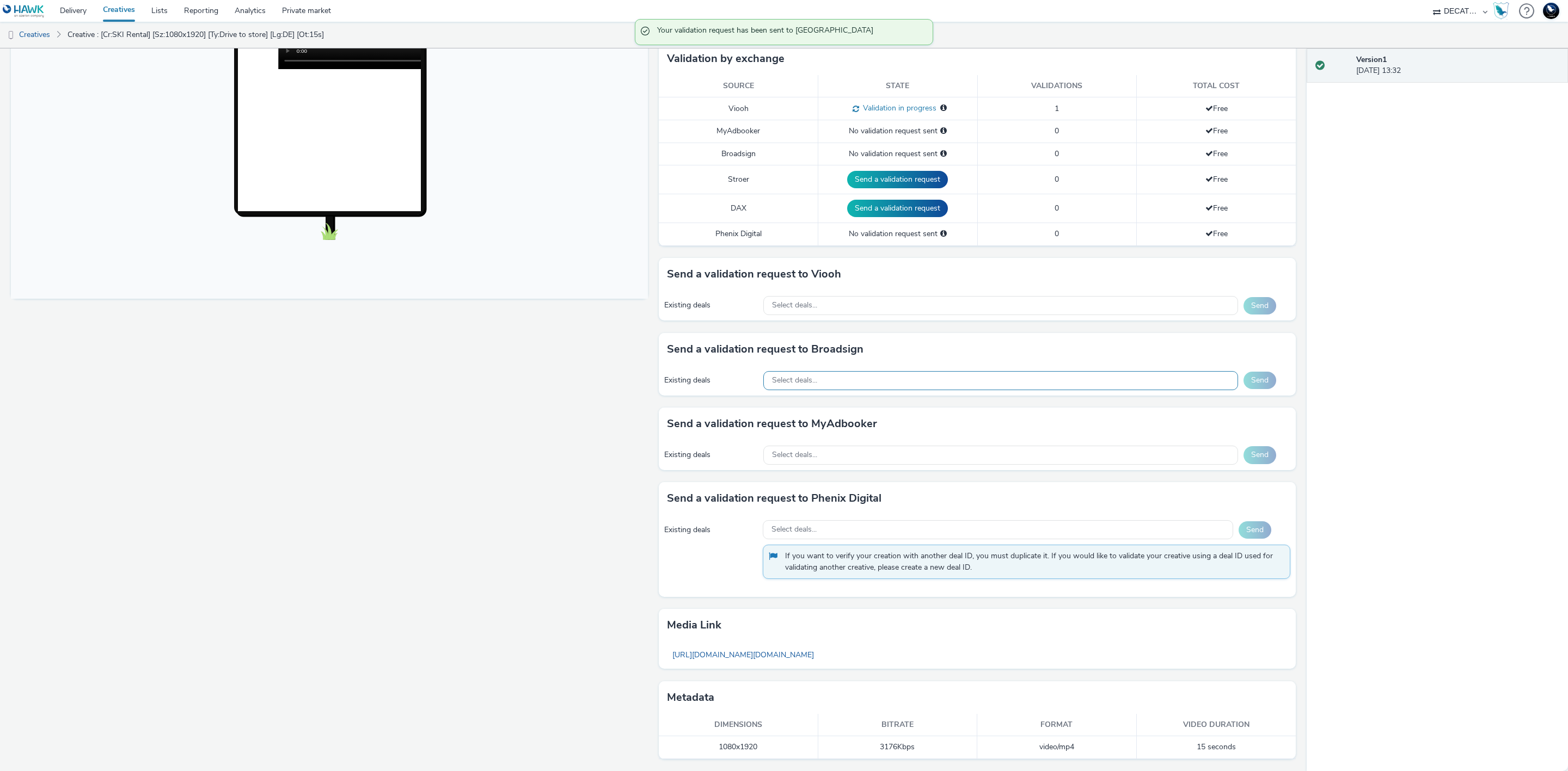
click at [1101, 381] on div "Select deals..." at bounding box center [1000, 380] width 475 height 19
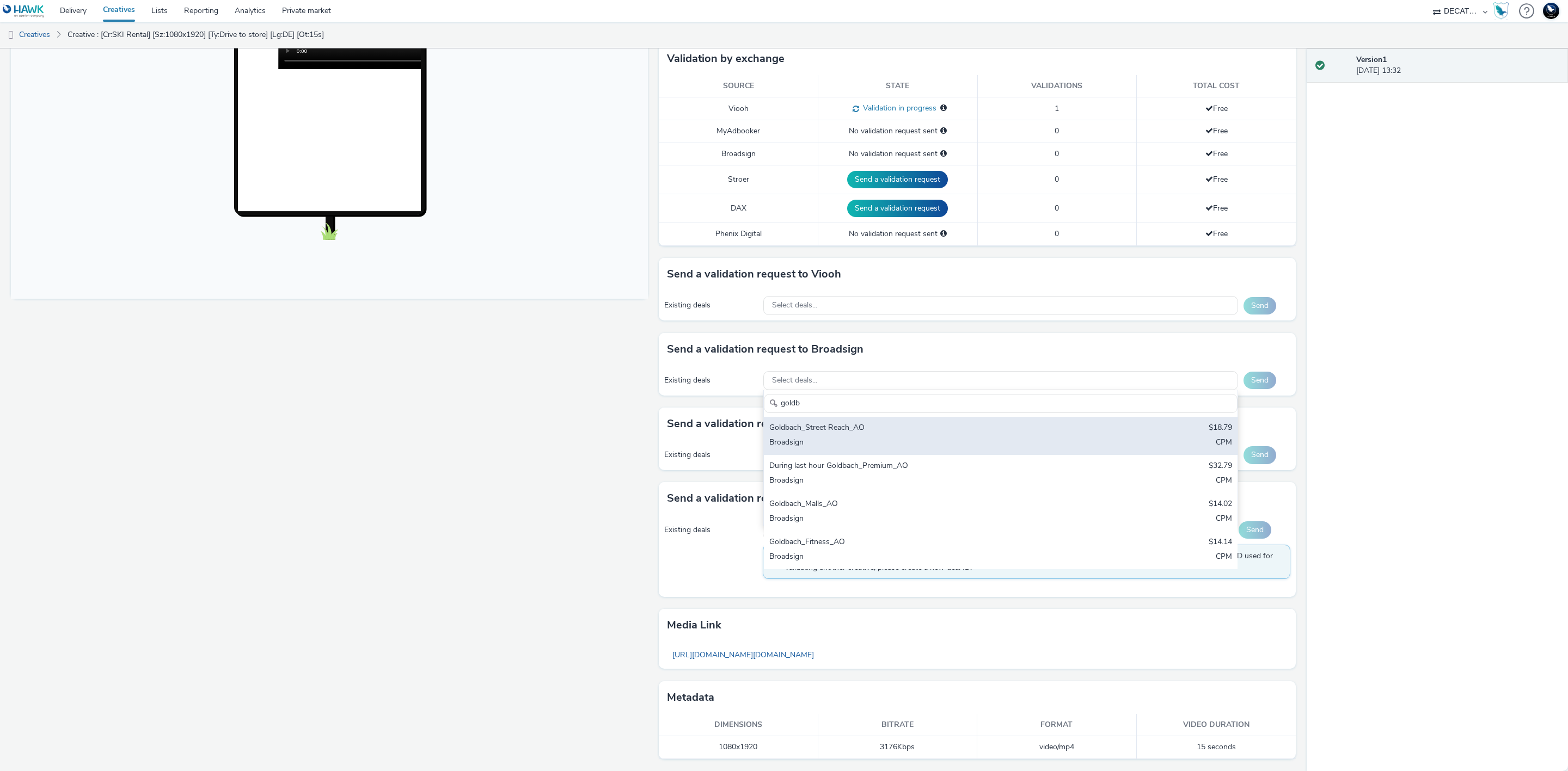
type input "goldb"
click at [1109, 421] on div "Goldbach_Street Reach_AO $18.79 Broadsign CPM" at bounding box center [1000, 436] width 473 height 38
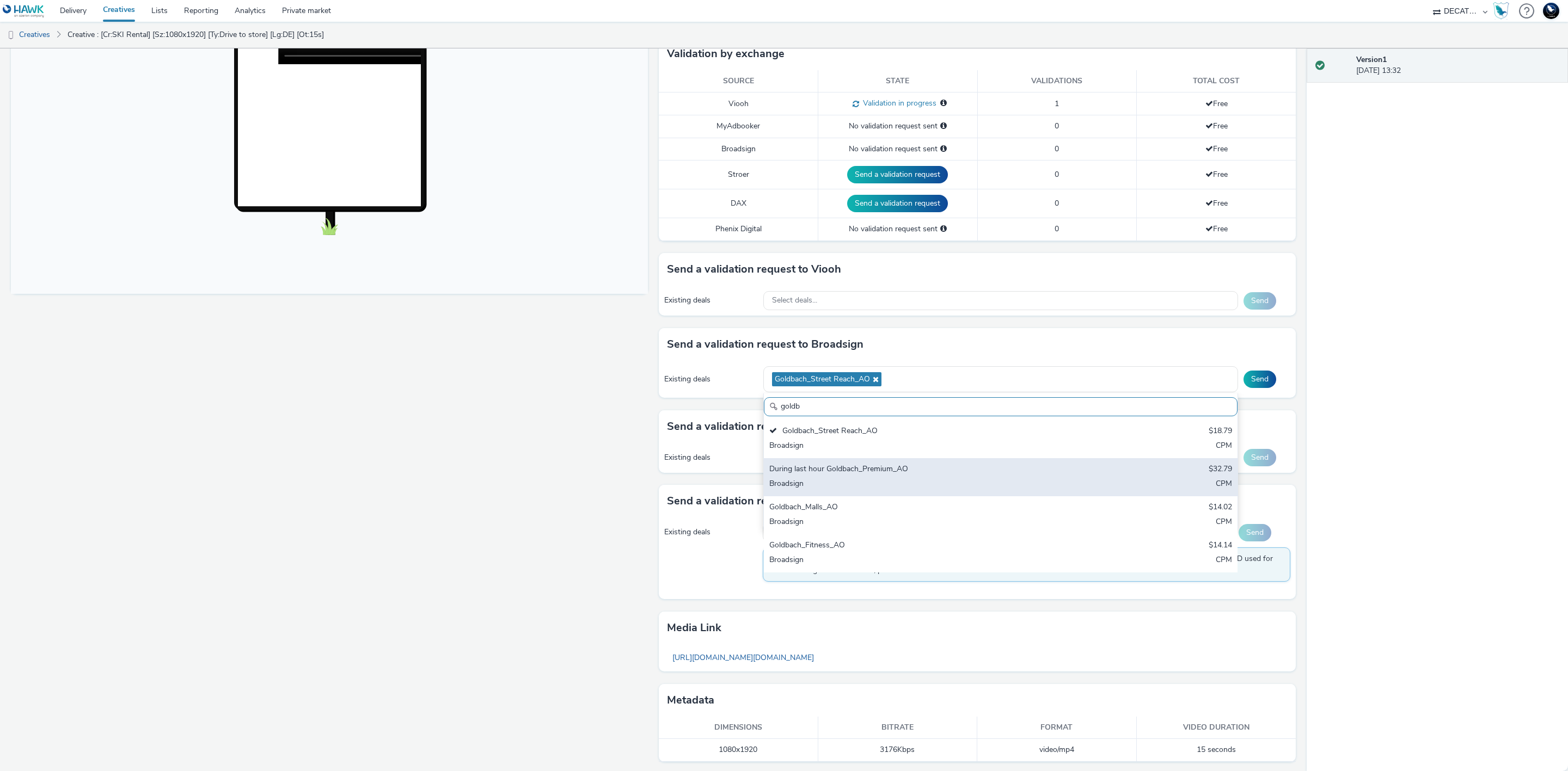
click at [1120, 470] on div "During last hour Goldbach_Premium_AO $32.79 Broadsign CPM" at bounding box center [1000, 477] width 473 height 38
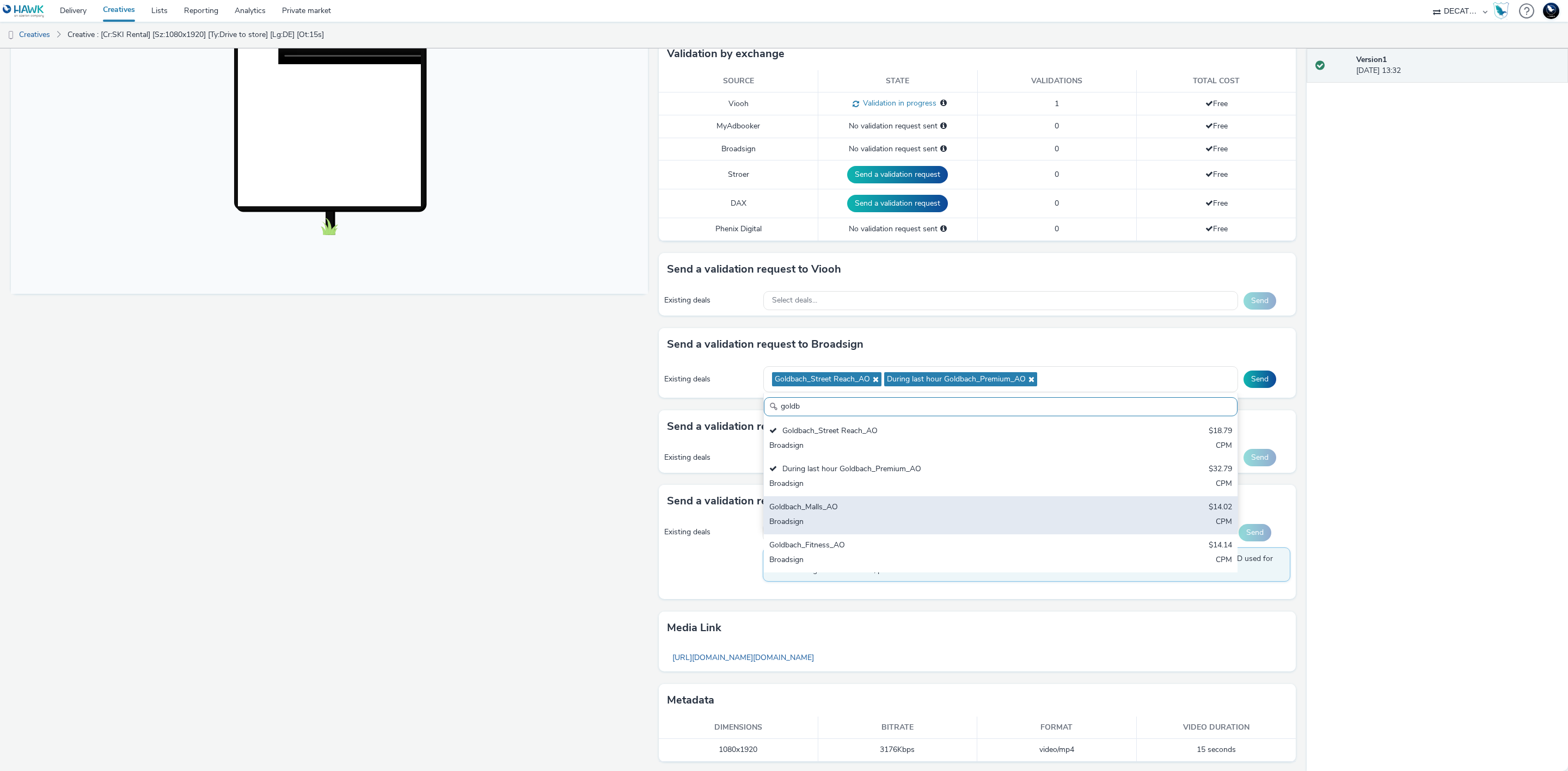
click at [1134, 516] on div "Goldbach_Malls_AO $14.02 Broadsign CPM" at bounding box center [1000, 515] width 473 height 38
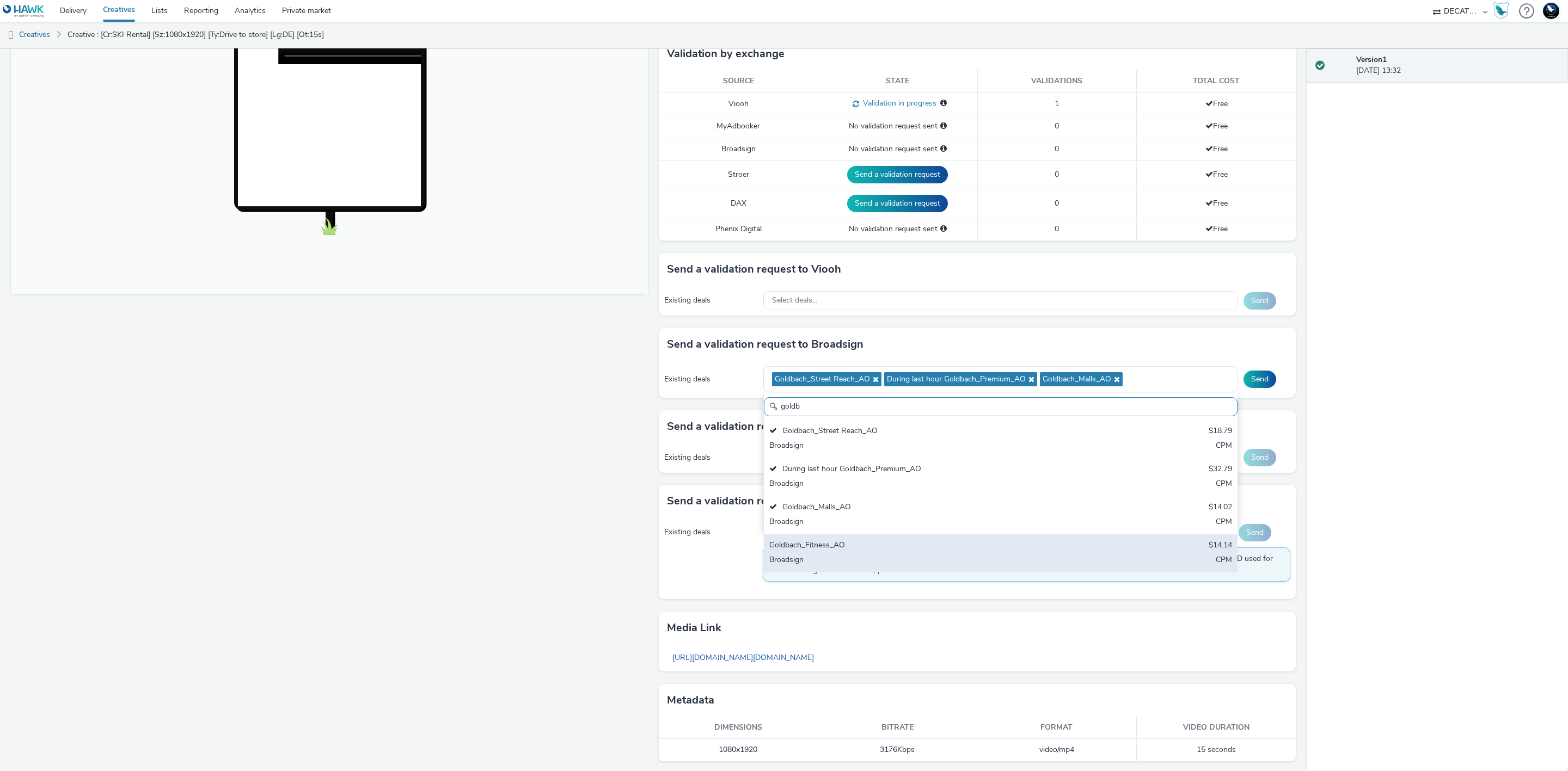
click at [1149, 560] on div "Goldbach_Fitness_AO $14.14 Broadsign CPM" at bounding box center [1000, 553] width 473 height 38
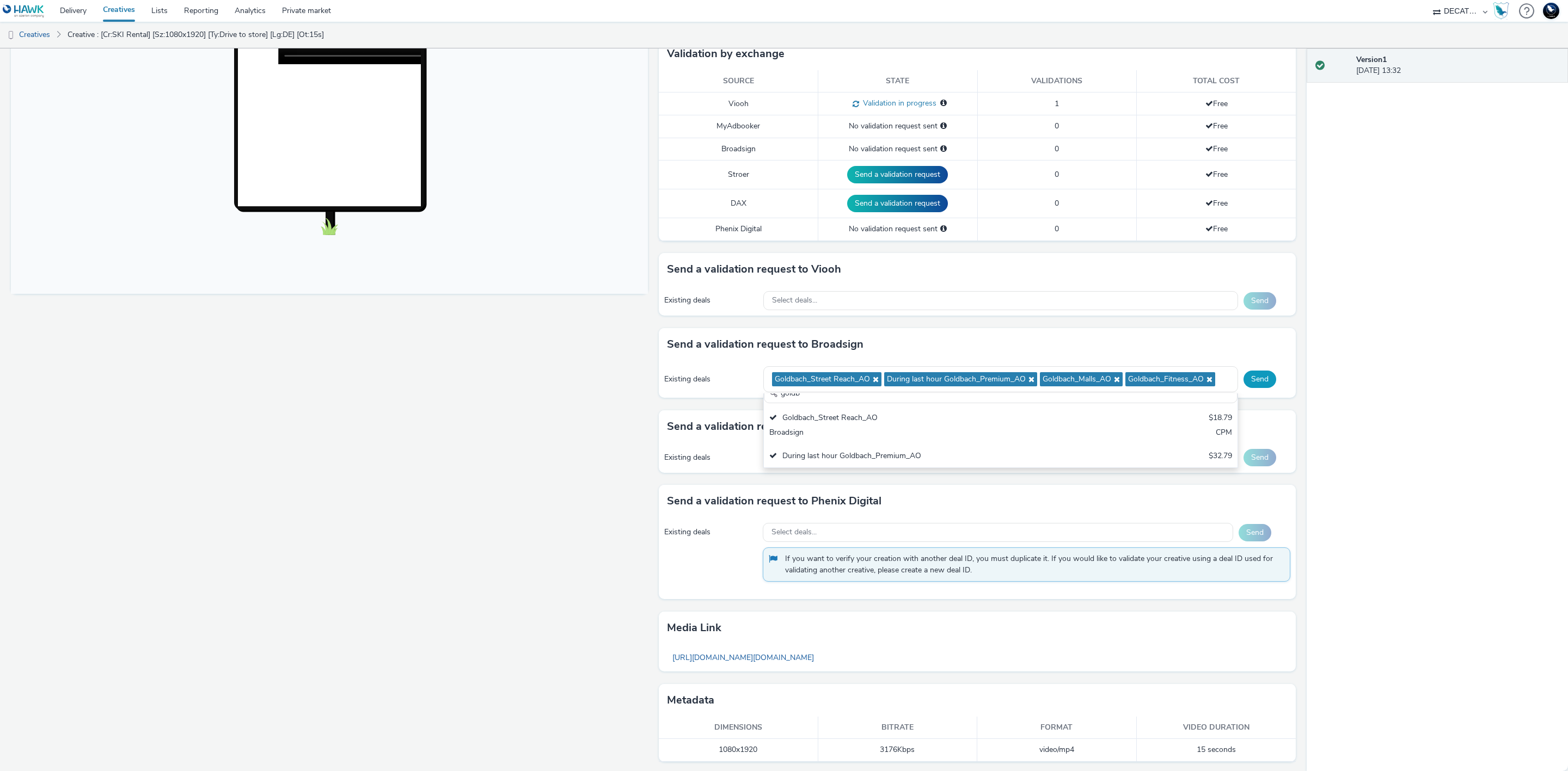
click at [1250, 377] on button "Send" at bounding box center [1260, 379] width 33 height 18
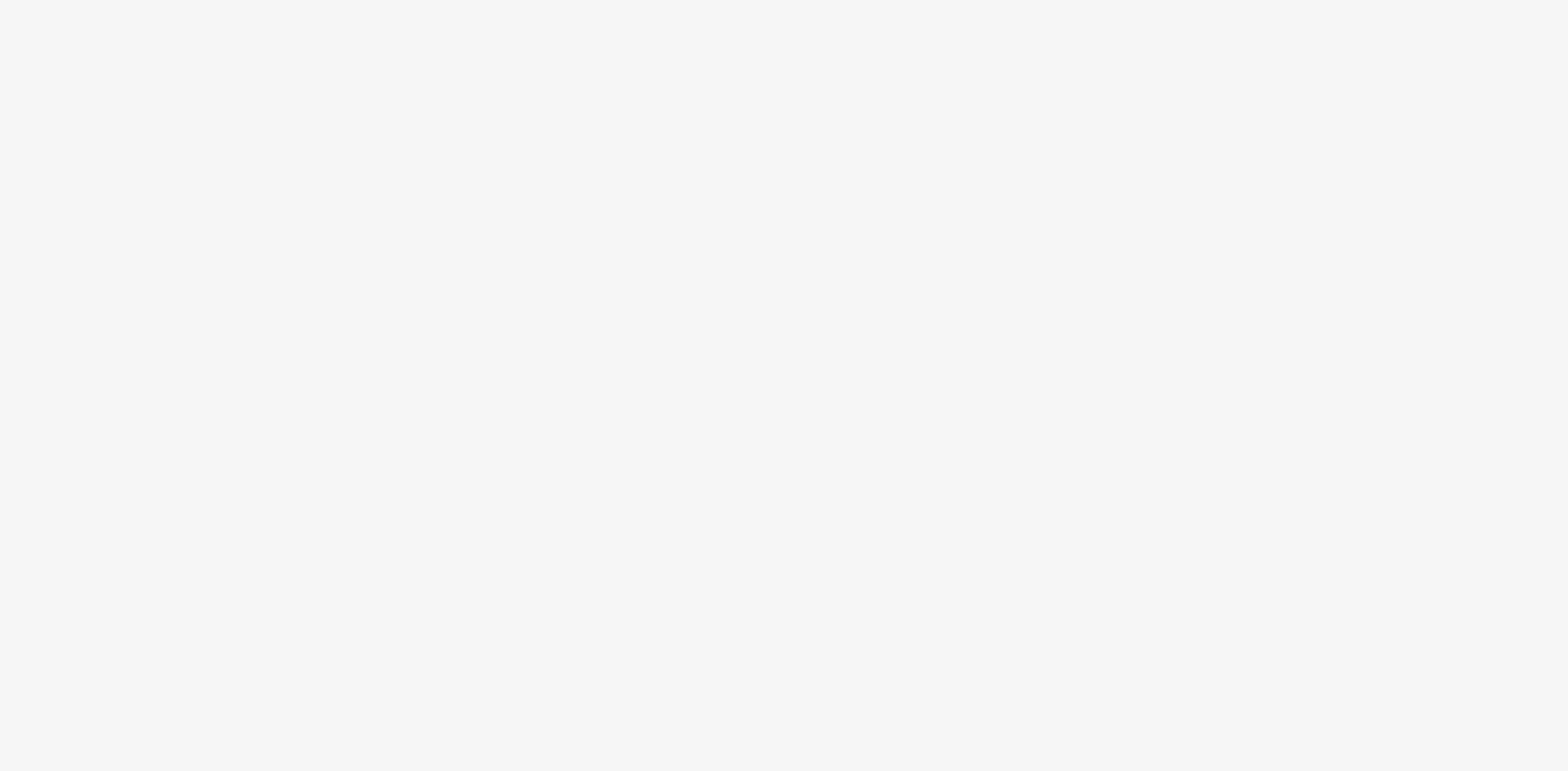
select select "440da4fd-3060-4a41-ba81-8784f925740e"
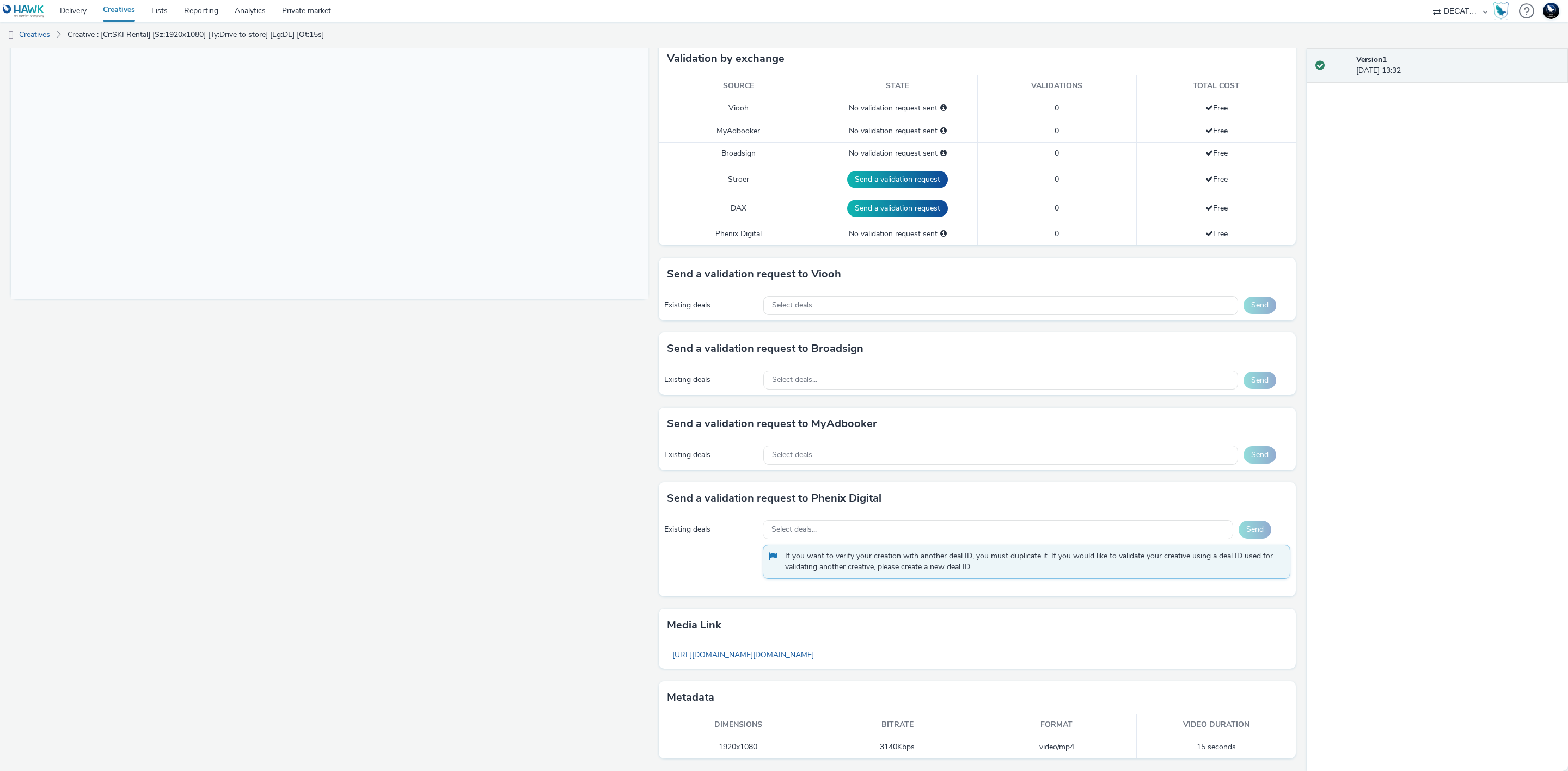
scroll to position [282, 0]
click at [936, 299] on div "Select deals..." at bounding box center [1000, 305] width 475 height 19
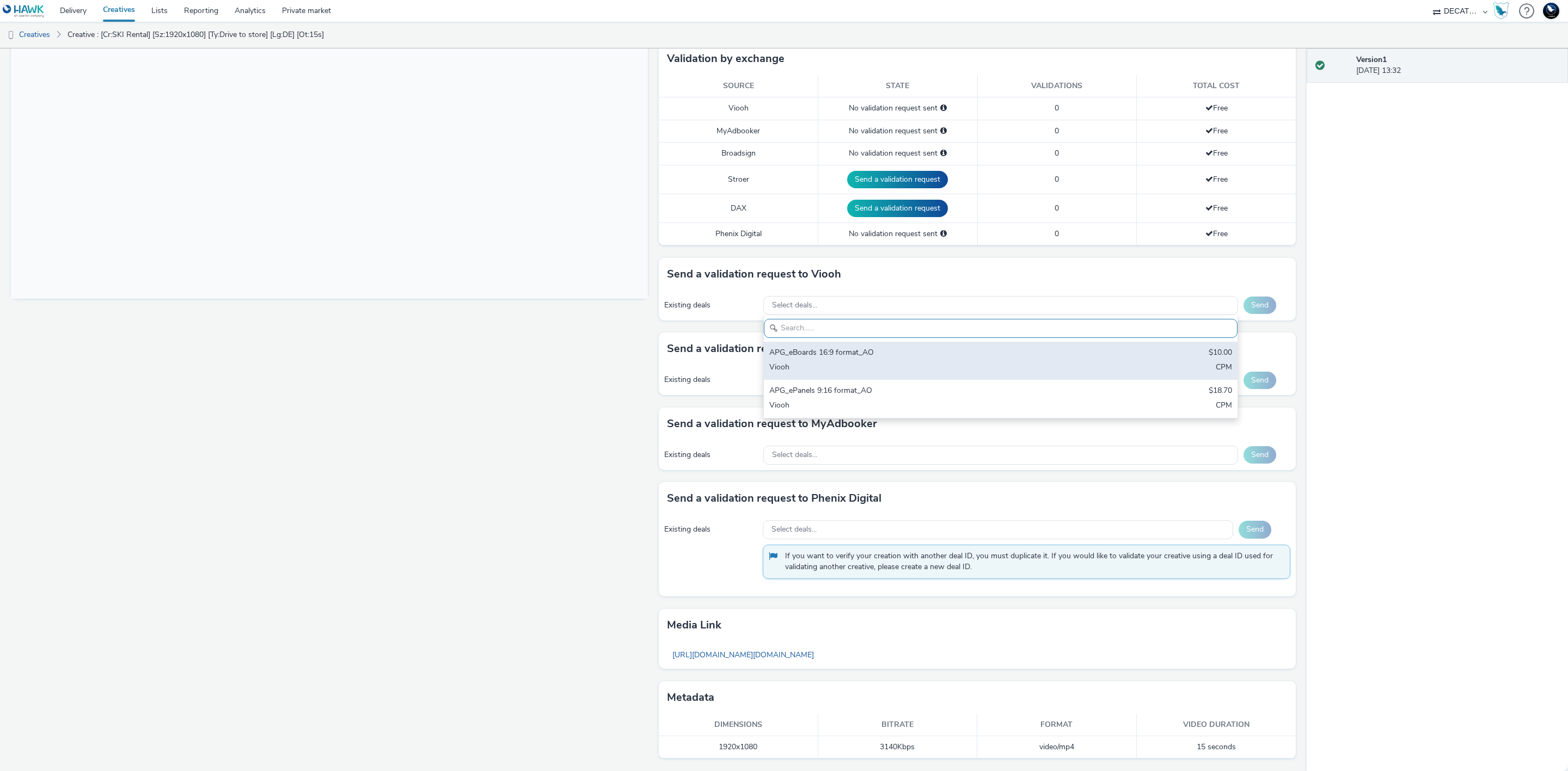
click at [989, 348] on div "APG_eBoards 16:9 format_AO" at bounding box center [923, 353] width 307 height 12
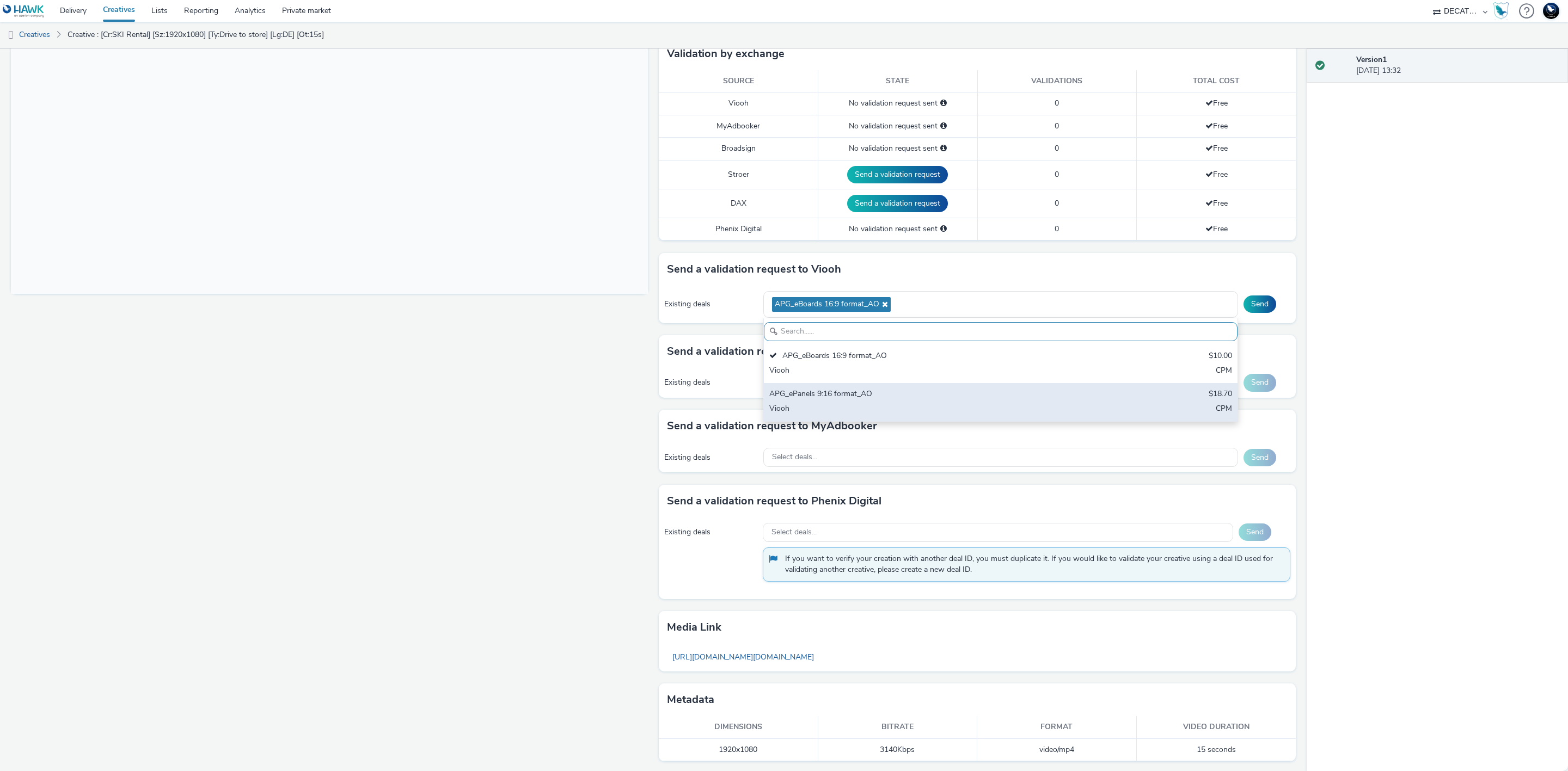
click at [1048, 401] on div "APG_ePanels 9:16 format_AO" at bounding box center [923, 395] width 307 height 12
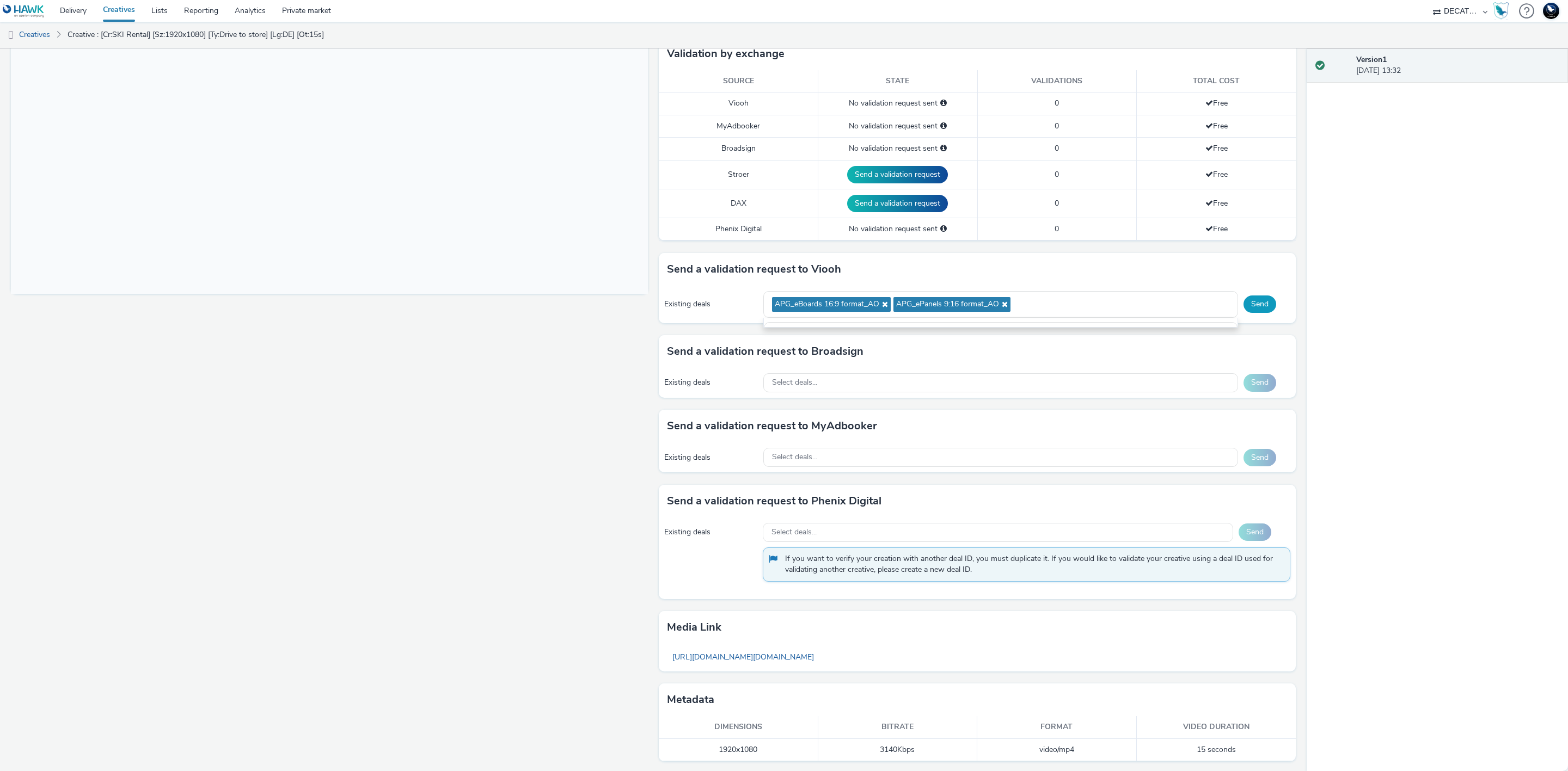
click at [1248, 301] on button "Send" at bounding box center [1260, 304] width 33 height 18
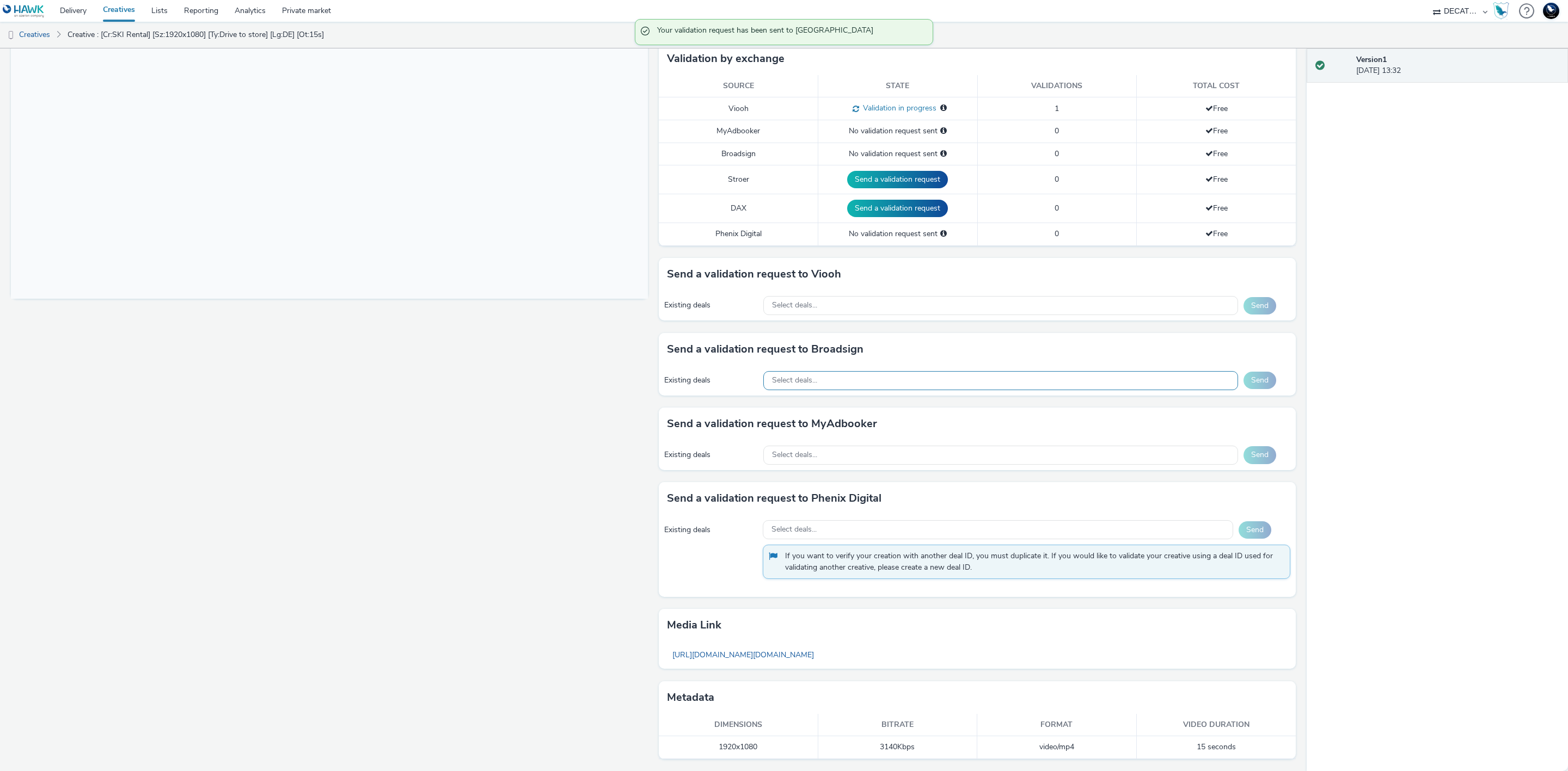
click at [1001, 387] on div "Select deals..." at bounding box center [1000, 380] width 475 height 19
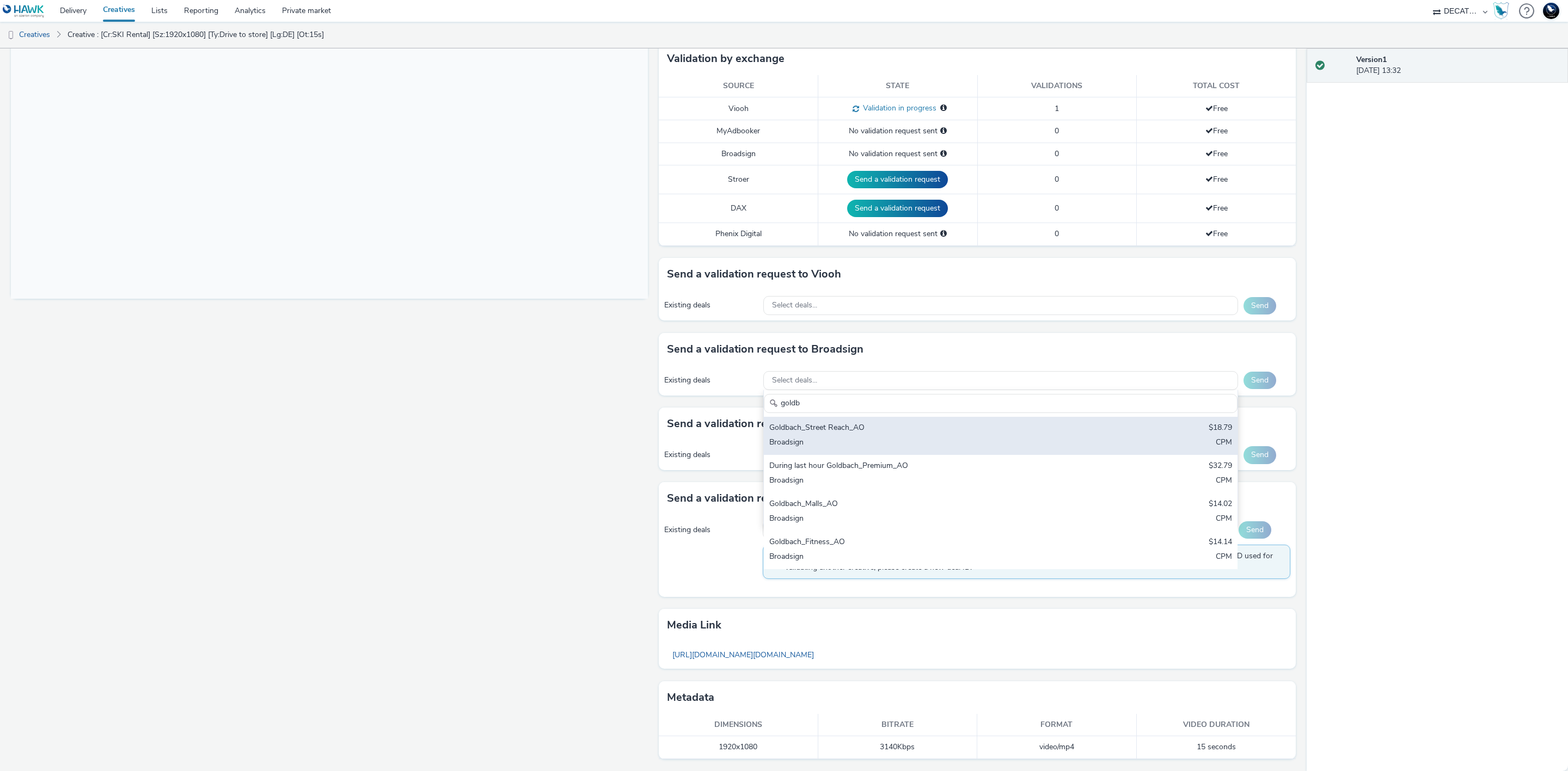
type input "goldb"
click at [1021, 422] on div "Goldbach_Street Reach_AO" at bounding box center [923, 428] width 307 height 12
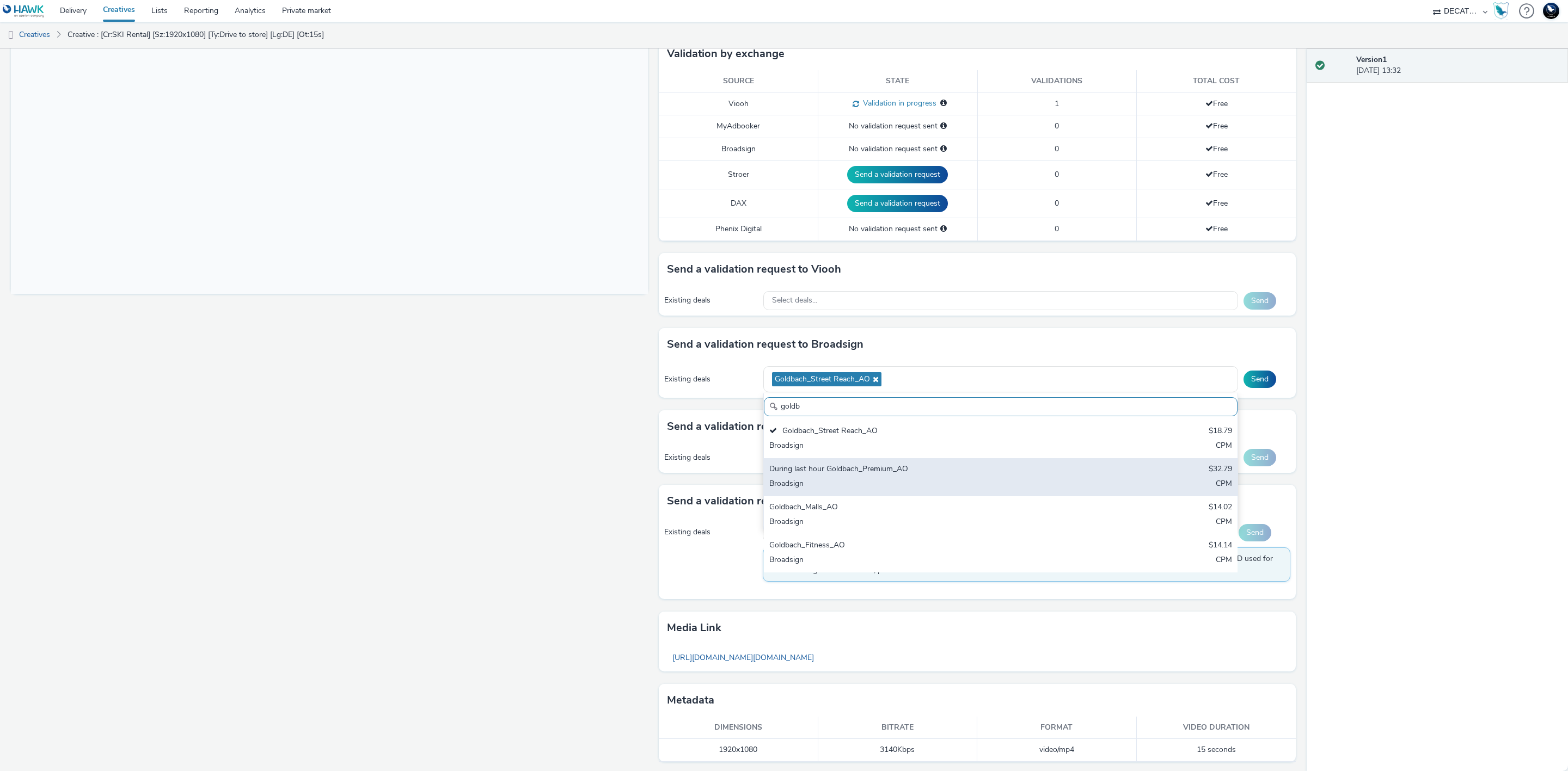
click at [1051, 468] on div "During last hour Goldbach_Premium_AO" at bounding box center [923, 470] width 307 height 12
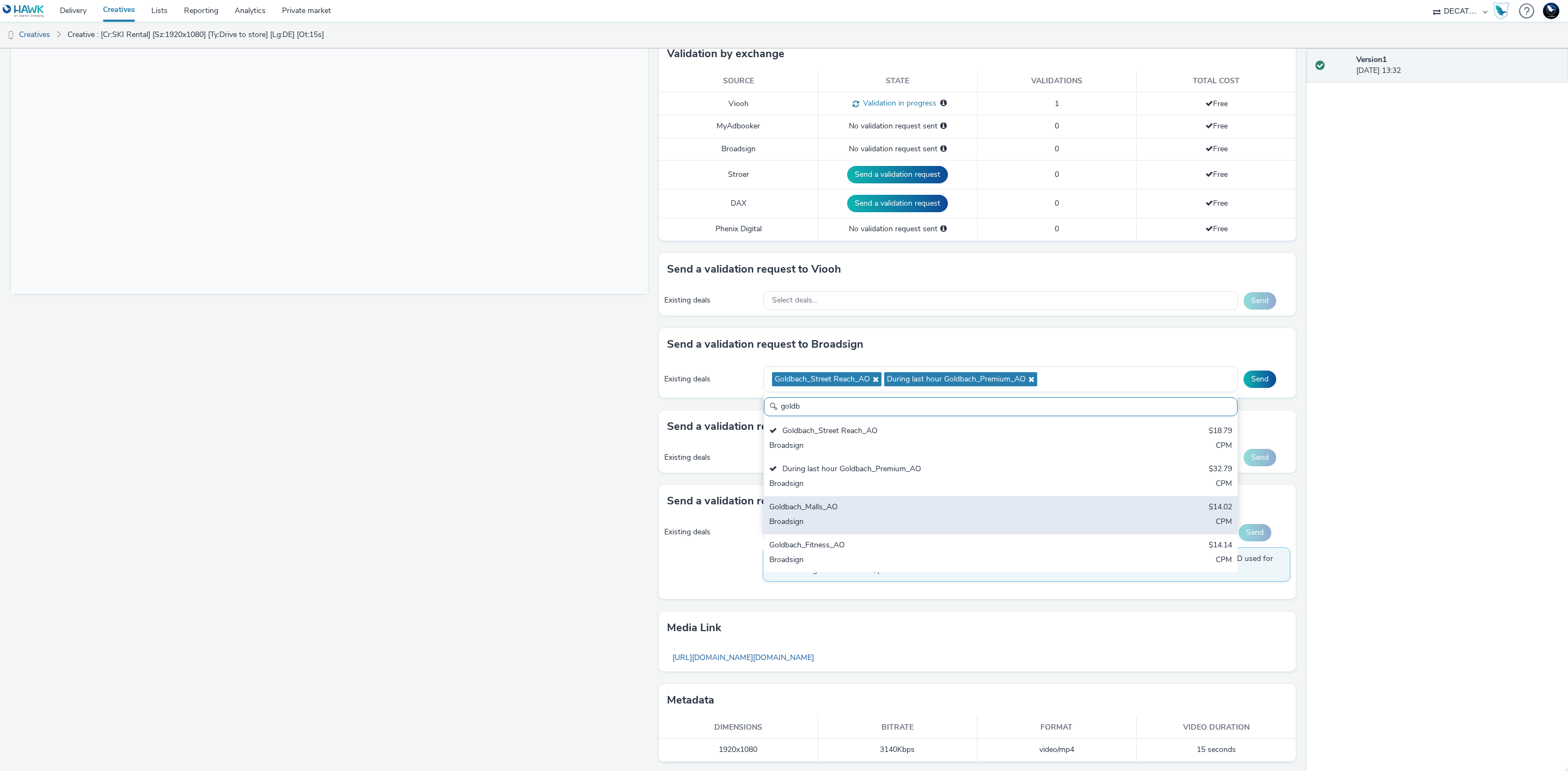
click at [1078, 514] on div "Goldbach_Malls_AO $14.02 Broadsign CPM" at bounding box center [1000, 515] width 473 height 38
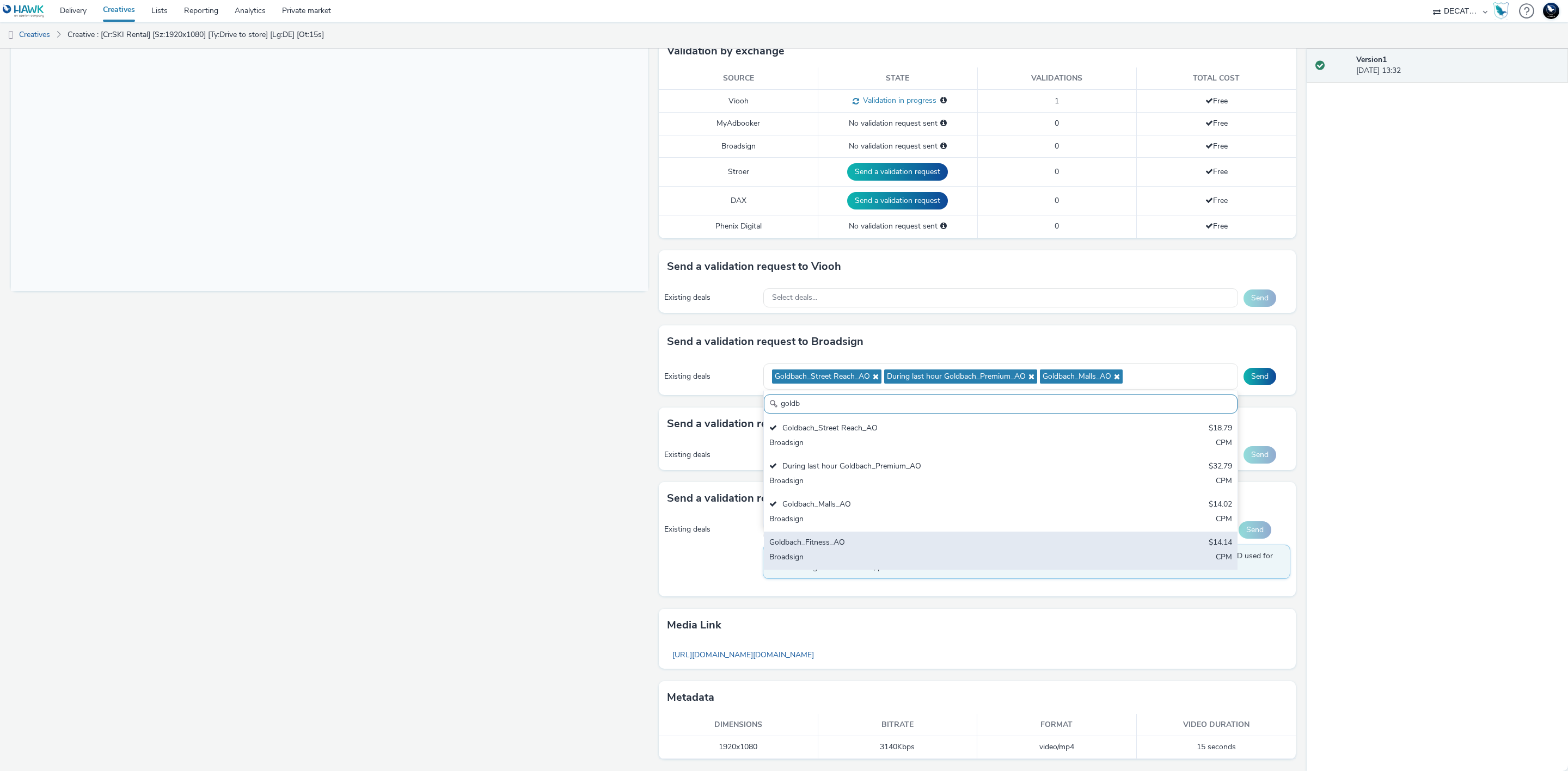
click at [1106, 541] on div "Goldbach_Fitness_AO $14.14 Broadsign CPM" at bounding box center [1000, 550] width 473 height 38
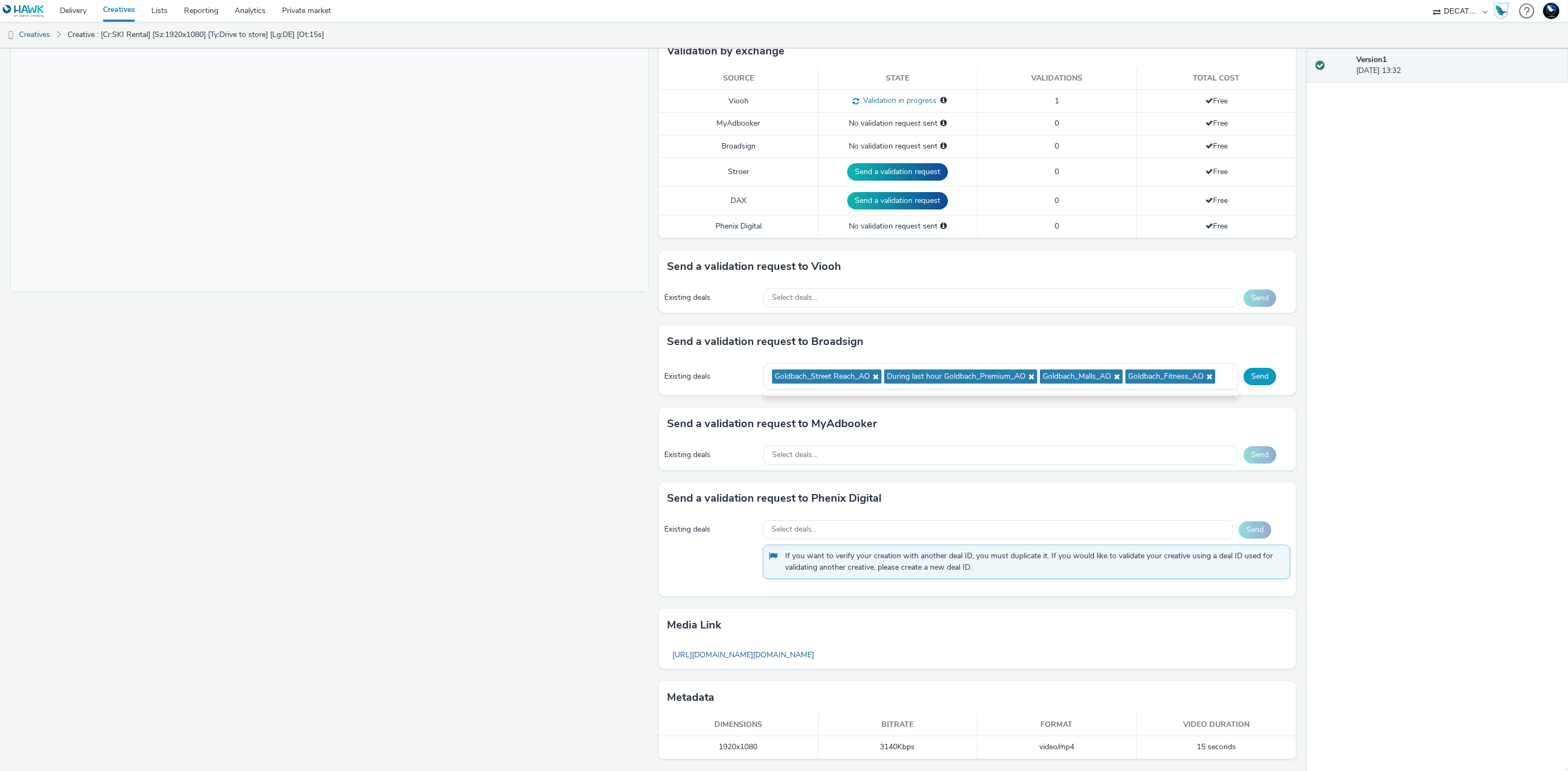
click at [1248, 372] on button "Send" at bounding box center [1260, 376] width 33 height 18
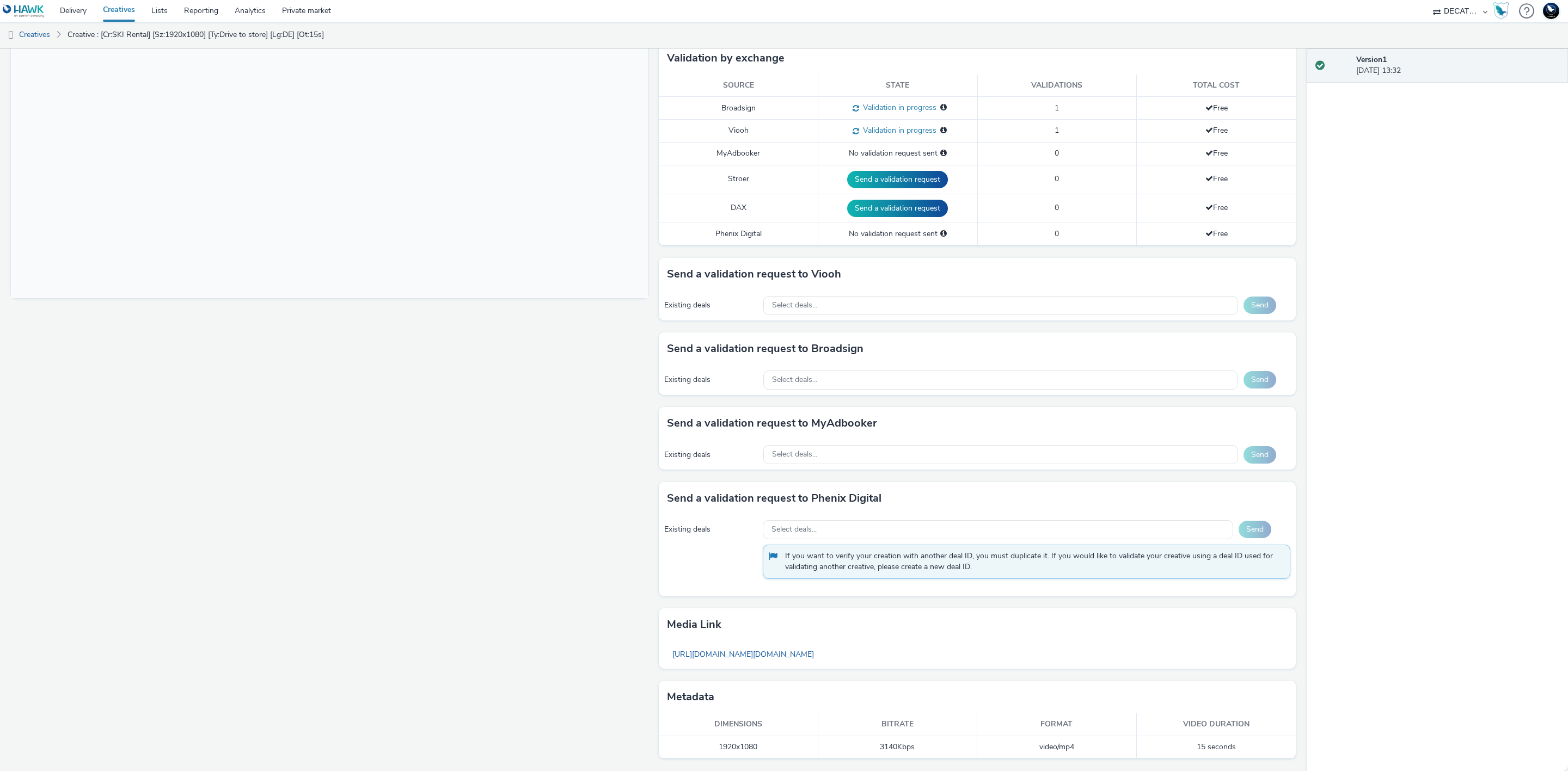
scroll to position [282, 0]
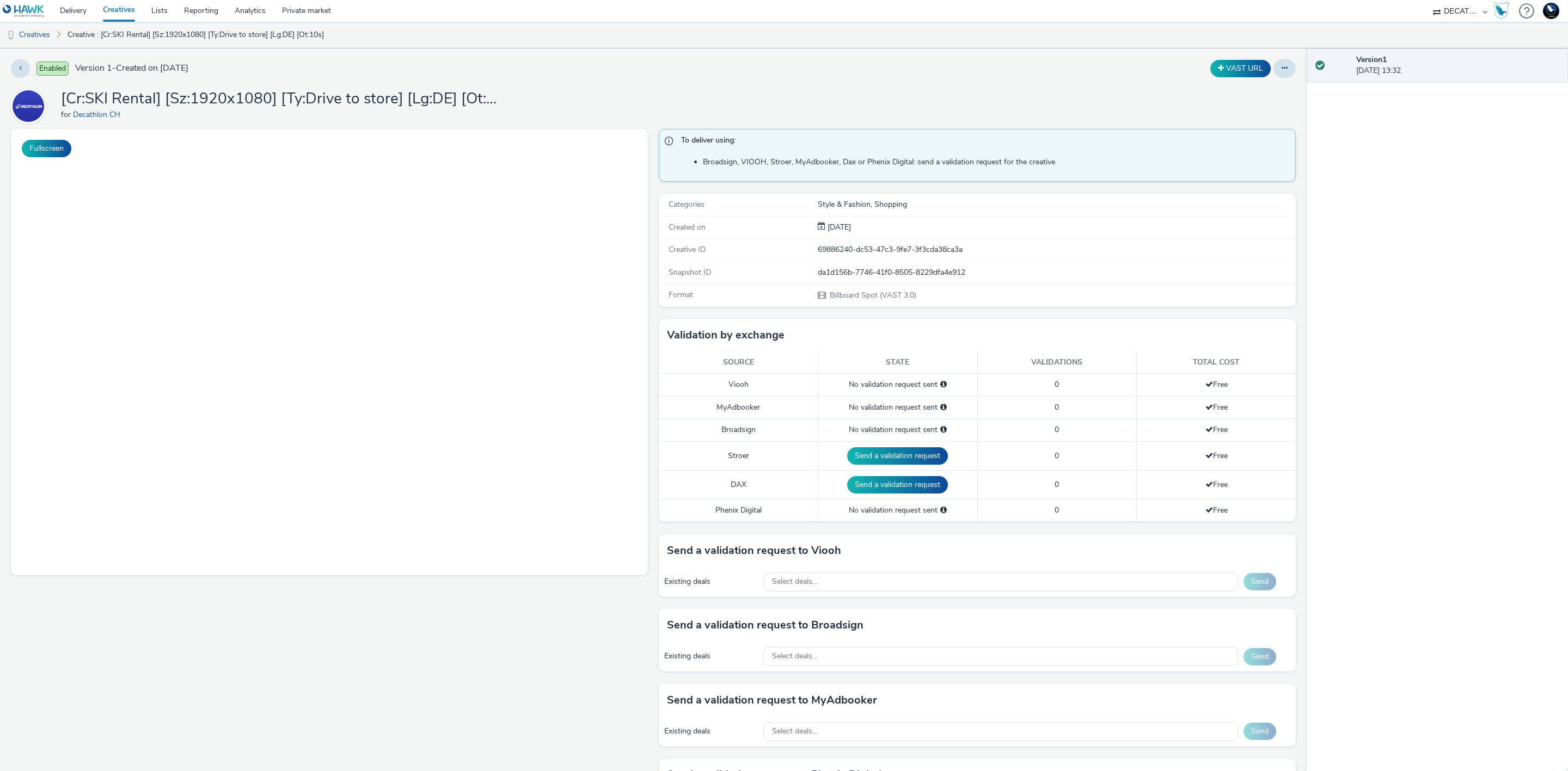
select select "440da4fd-3060-4a41-ba81-8784f925740e"
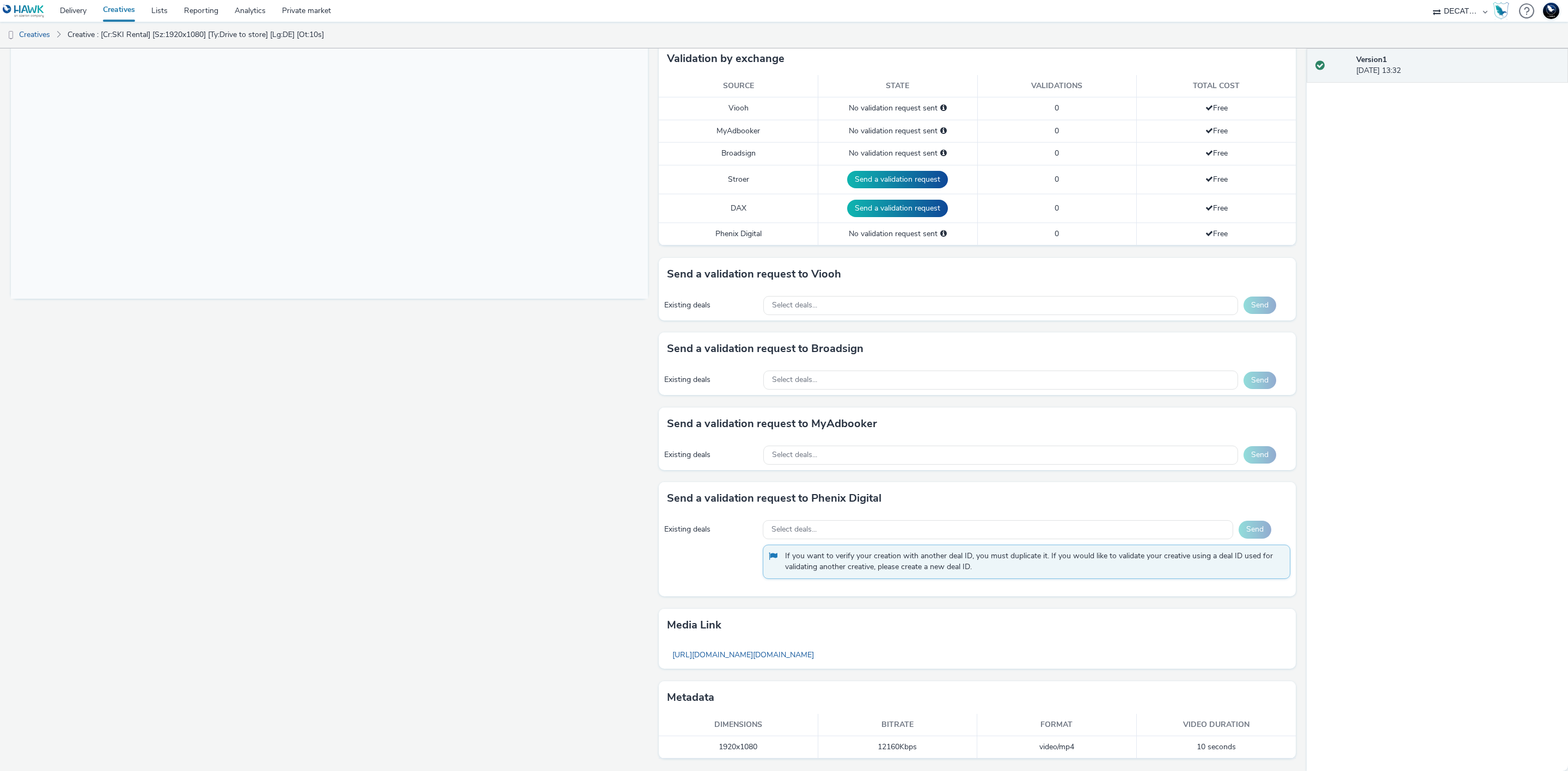
scroll to position [282, 0]
click at [1026, 304] on div "Select deals..." at bounding box center [1000, 305] width 475 height 19
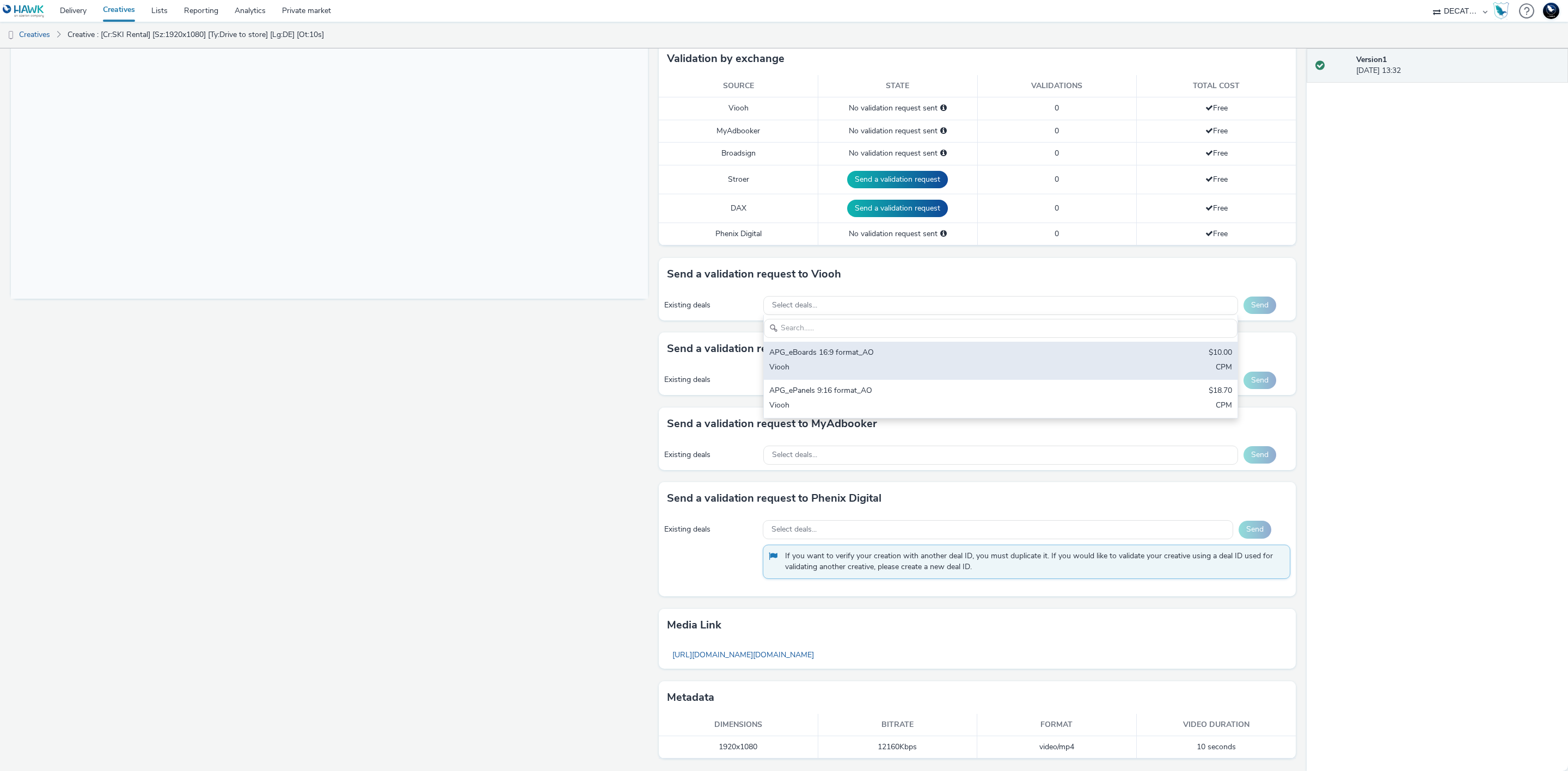
scroll to position [0, 0]
click at [1065, 362] on div "Viooh" at bounding box center [923, 368] width 307 height 12
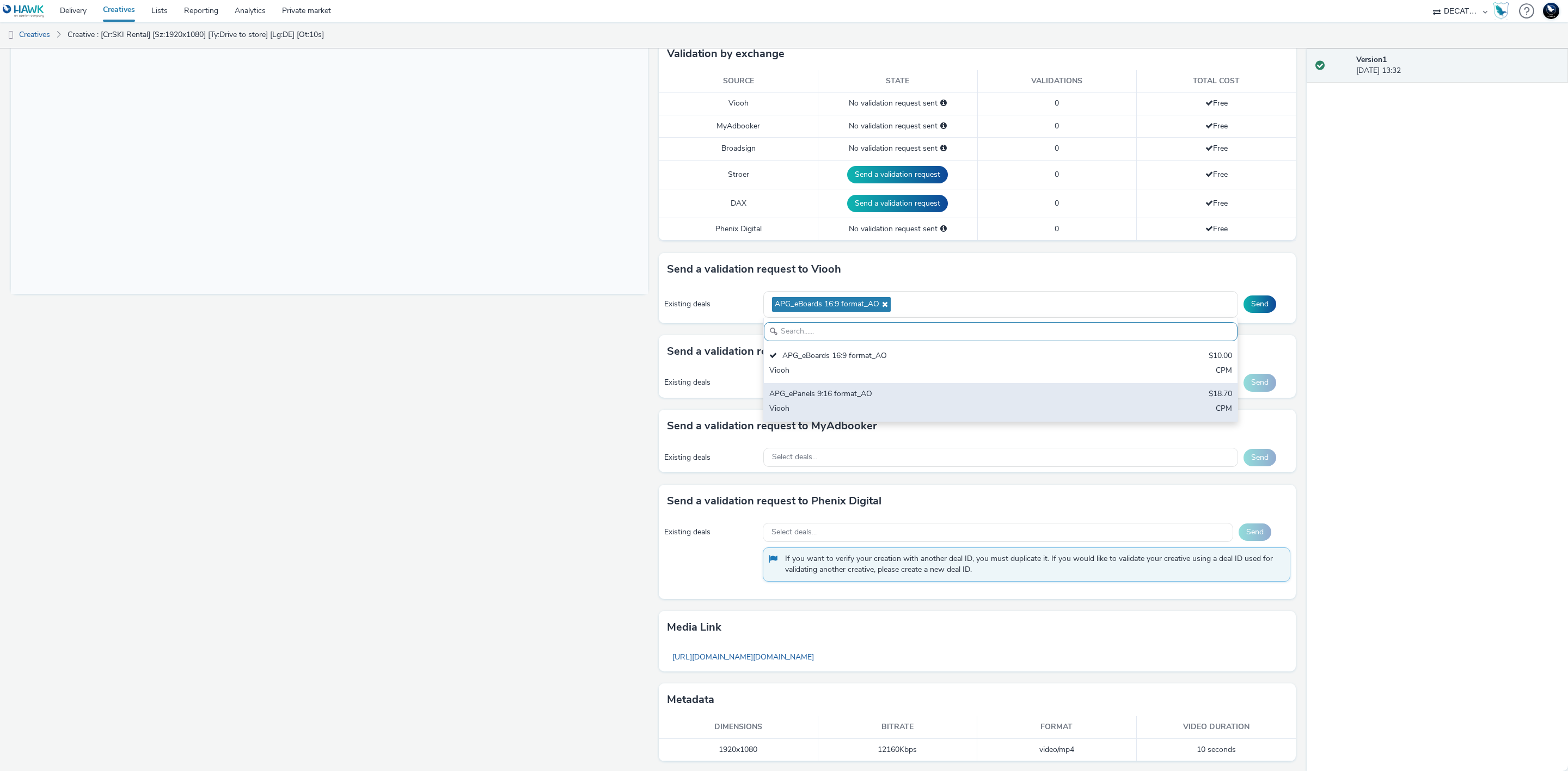
click at [1107, 398] on div "APG_ePanels 9:16 format_AO $18.70 Viooh CPM" at bounding box center [1000, 402] width 473 height 38
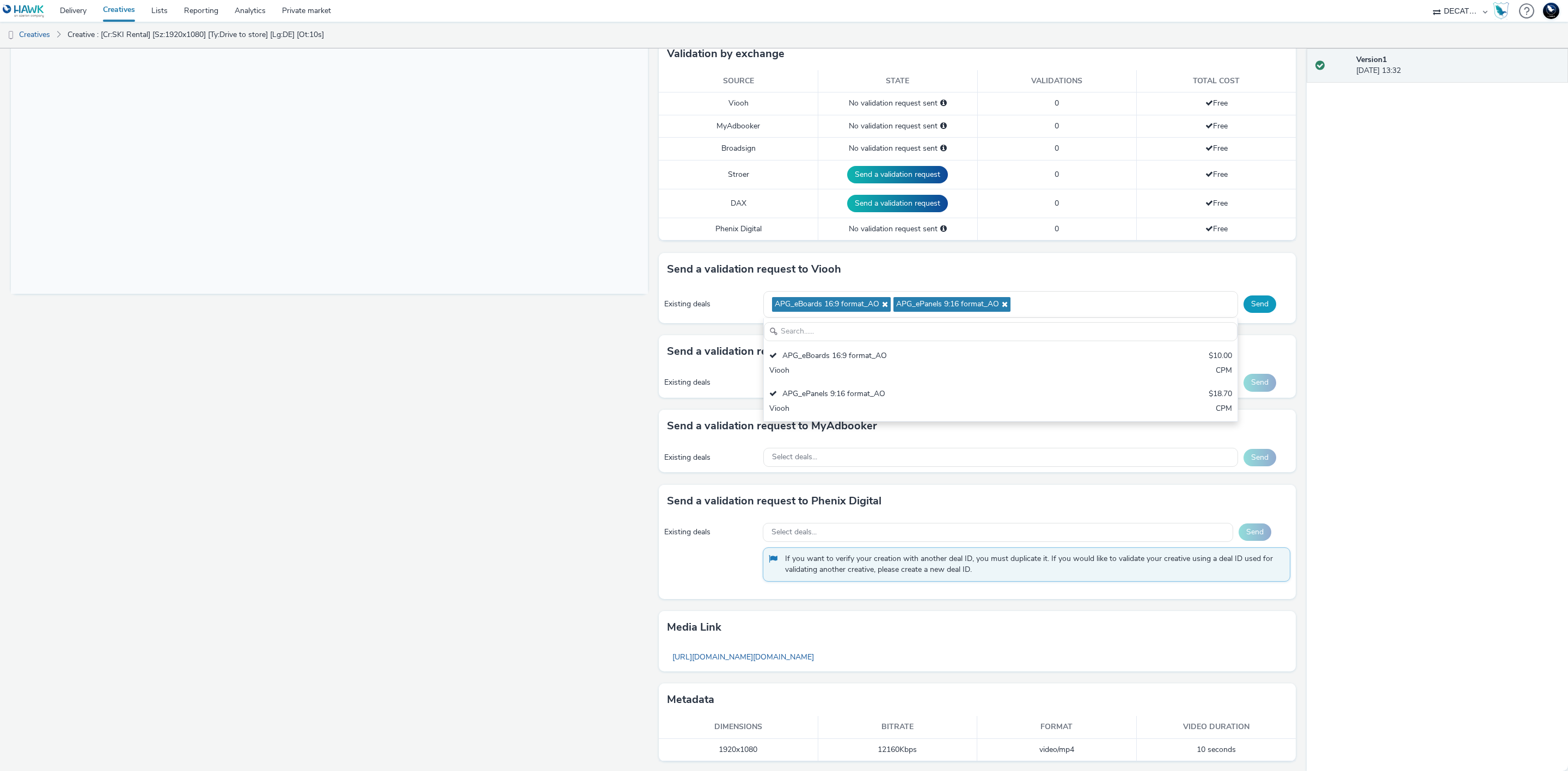
click at [1252, 307] on button "Send" at bounding box center [1260, 304] width 33 height 18
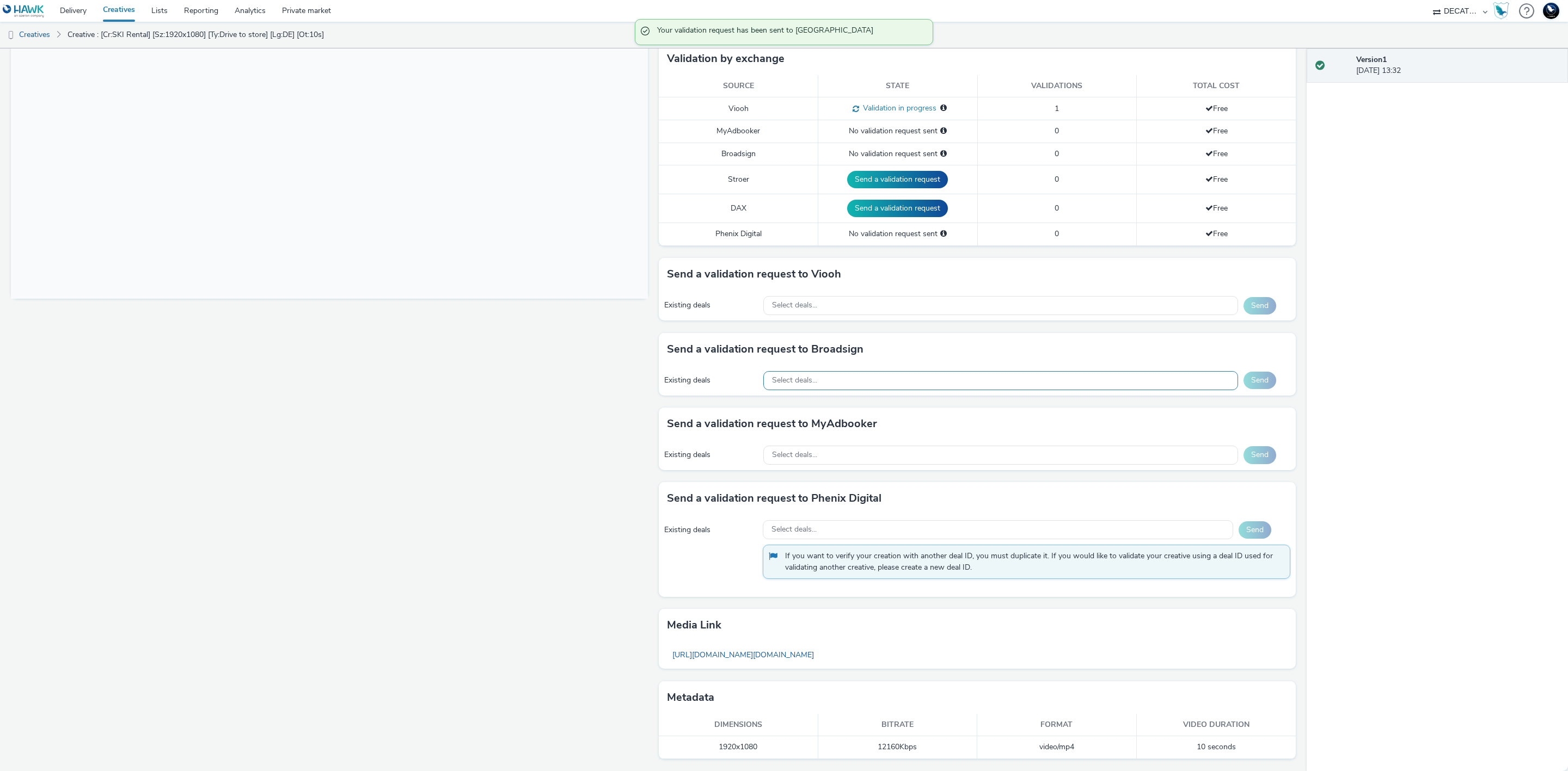
click at [1032, 385] on div "Select deals..." at bounding box center [1000, 380] width 475 height 19
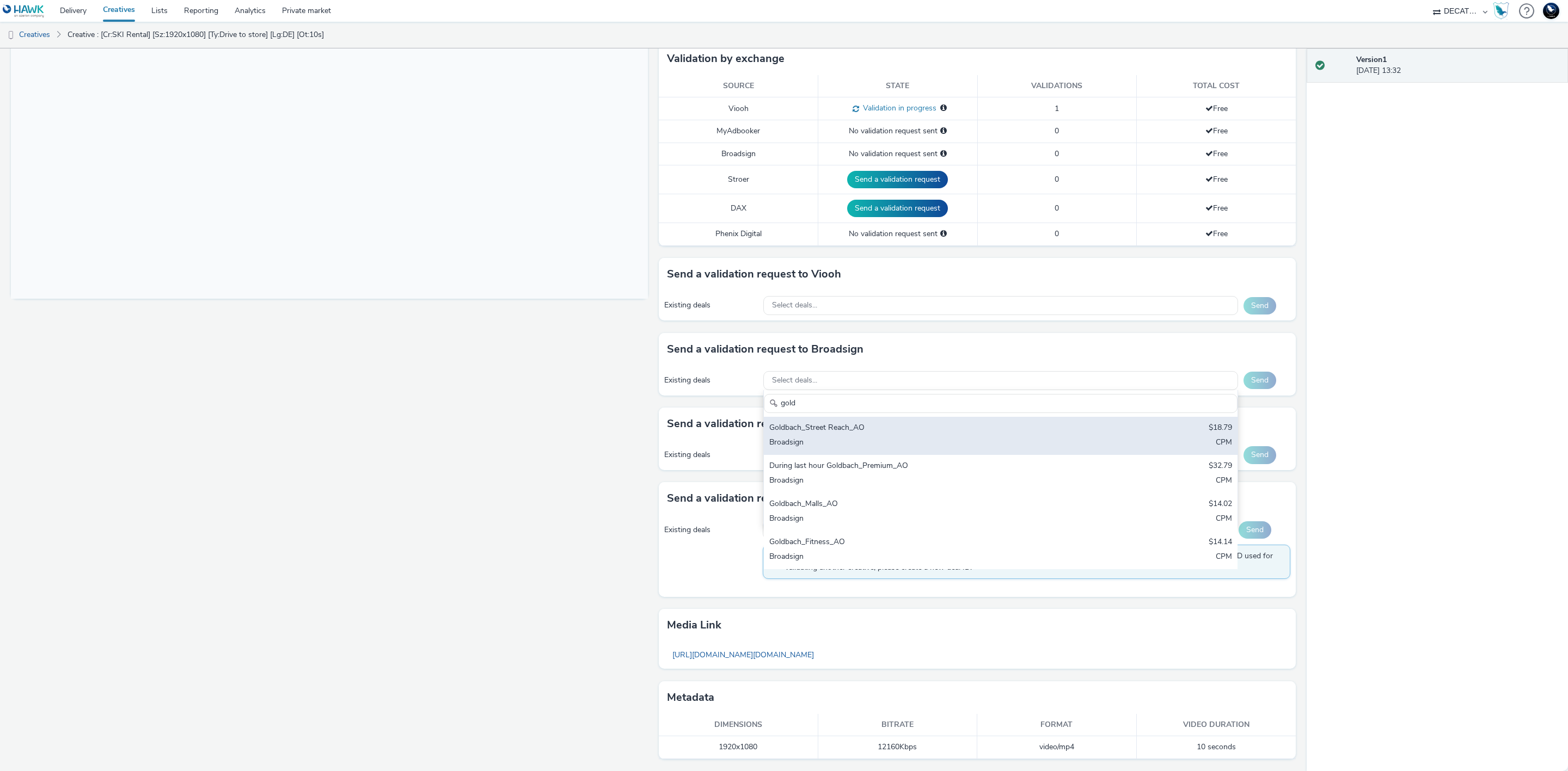
type input "gold"
click at [1054, 426] on div "Goldbach_Street Reach_AO" at bounding box center [923, 428] width 307 height 12
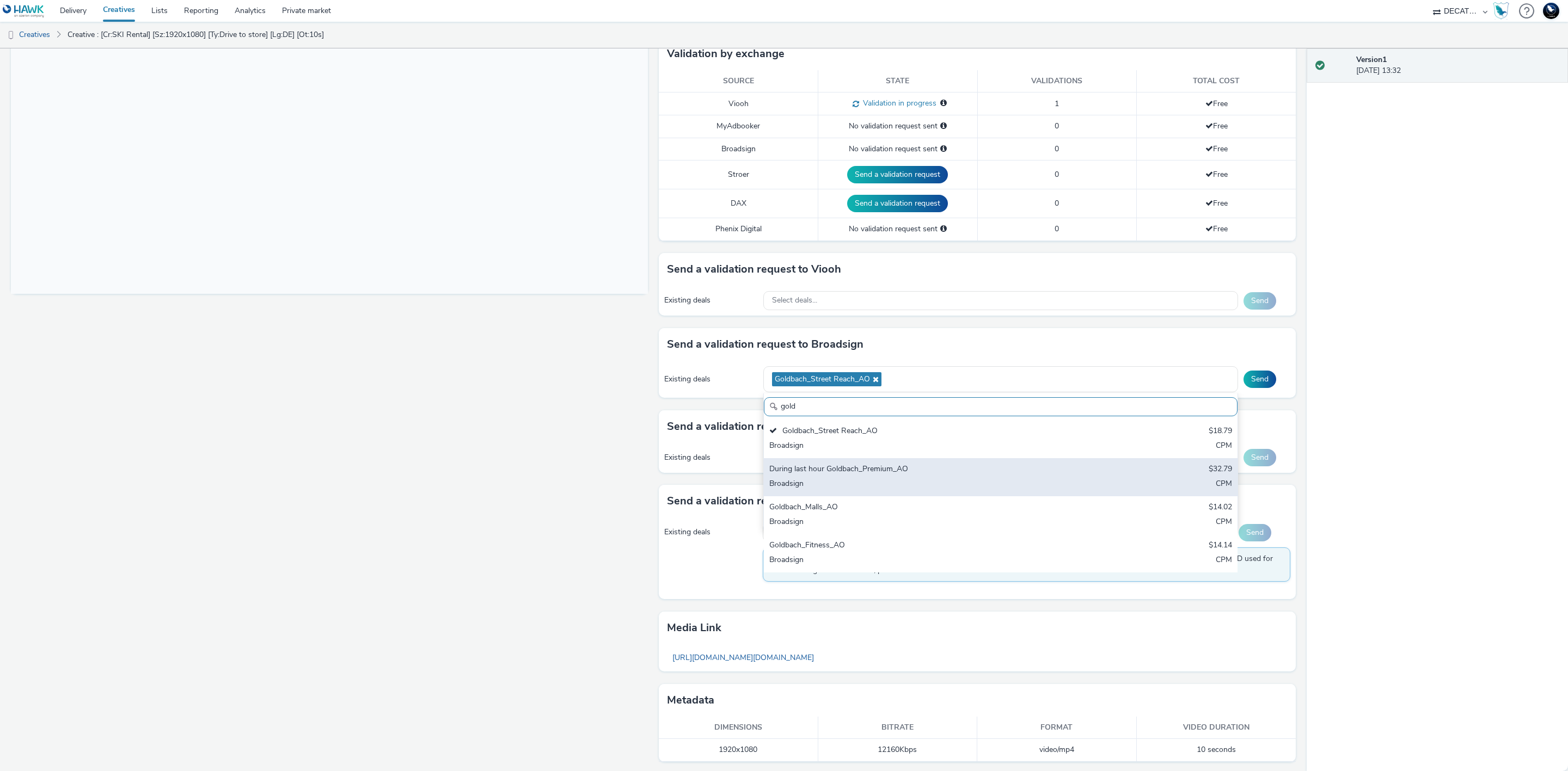
click at [1075, 470] on div "During last hour Goldbach_Premium_AO $32.79 Broadsign CPM" at bounding box center [1000, 477] width 473 height 38
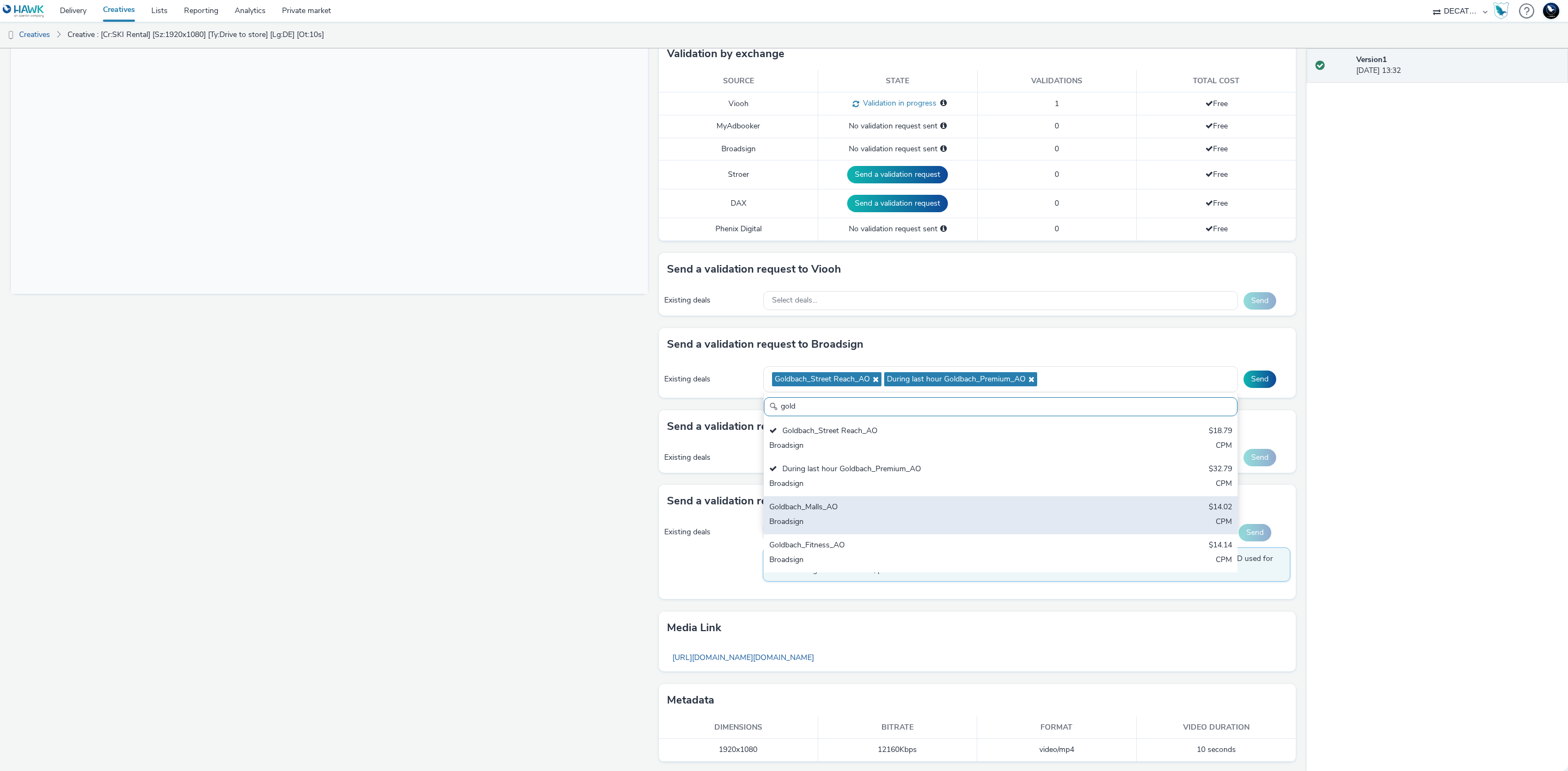
click at [1098, 508] on div "Goldbach_Malls_AO $14.02 Broadsign CPM" at bounding box center [1000, 515] width 473 height 38
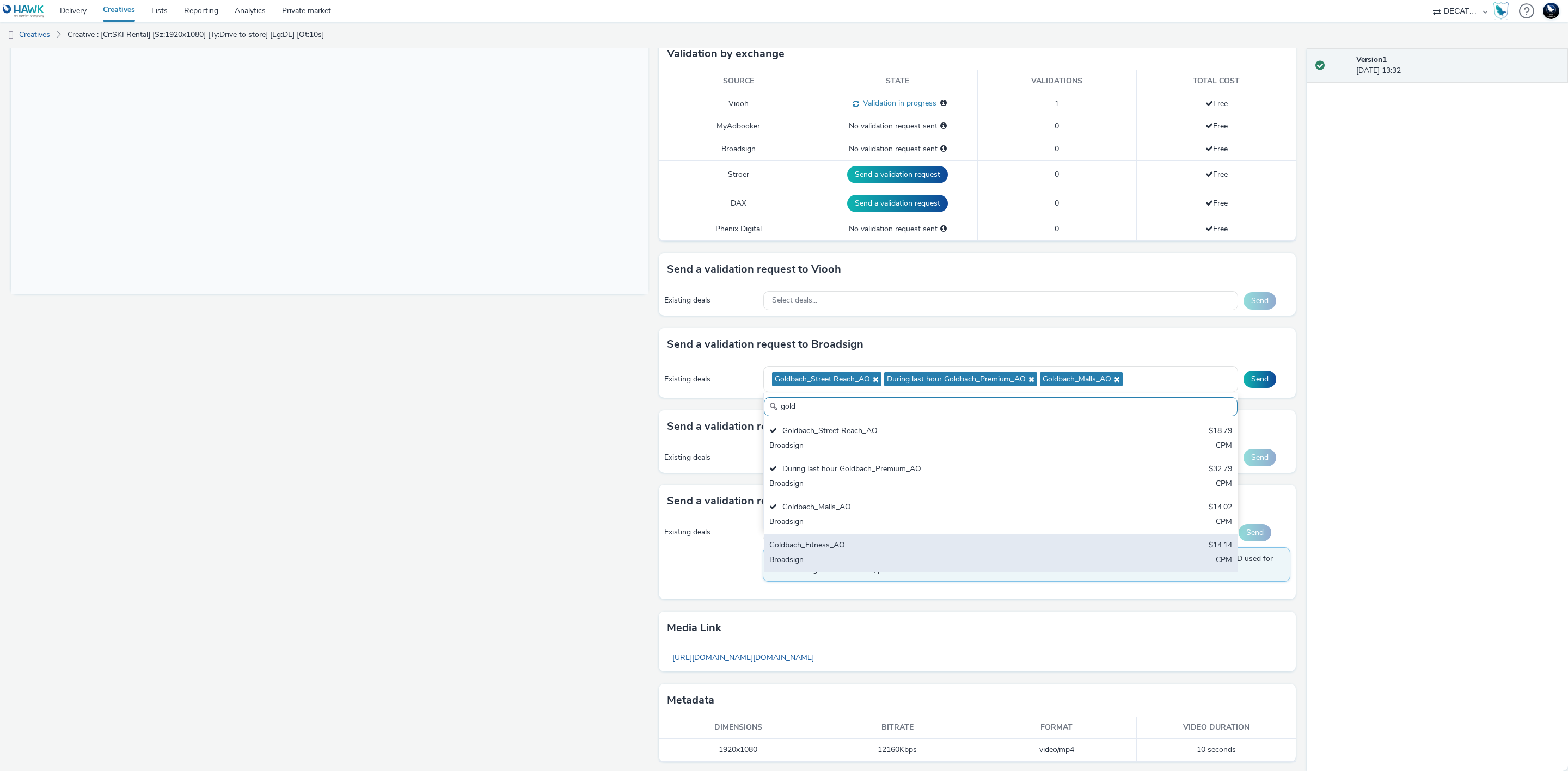
click at [1127, 554] on div "Goldbach_Fitness_AO $14.14 Broadsign CPM" at bounding box center [1000, 553] width 473 height 38
click at [1246, 380] on button "Send" at bounding box center [1260, 379] width 33 height 18
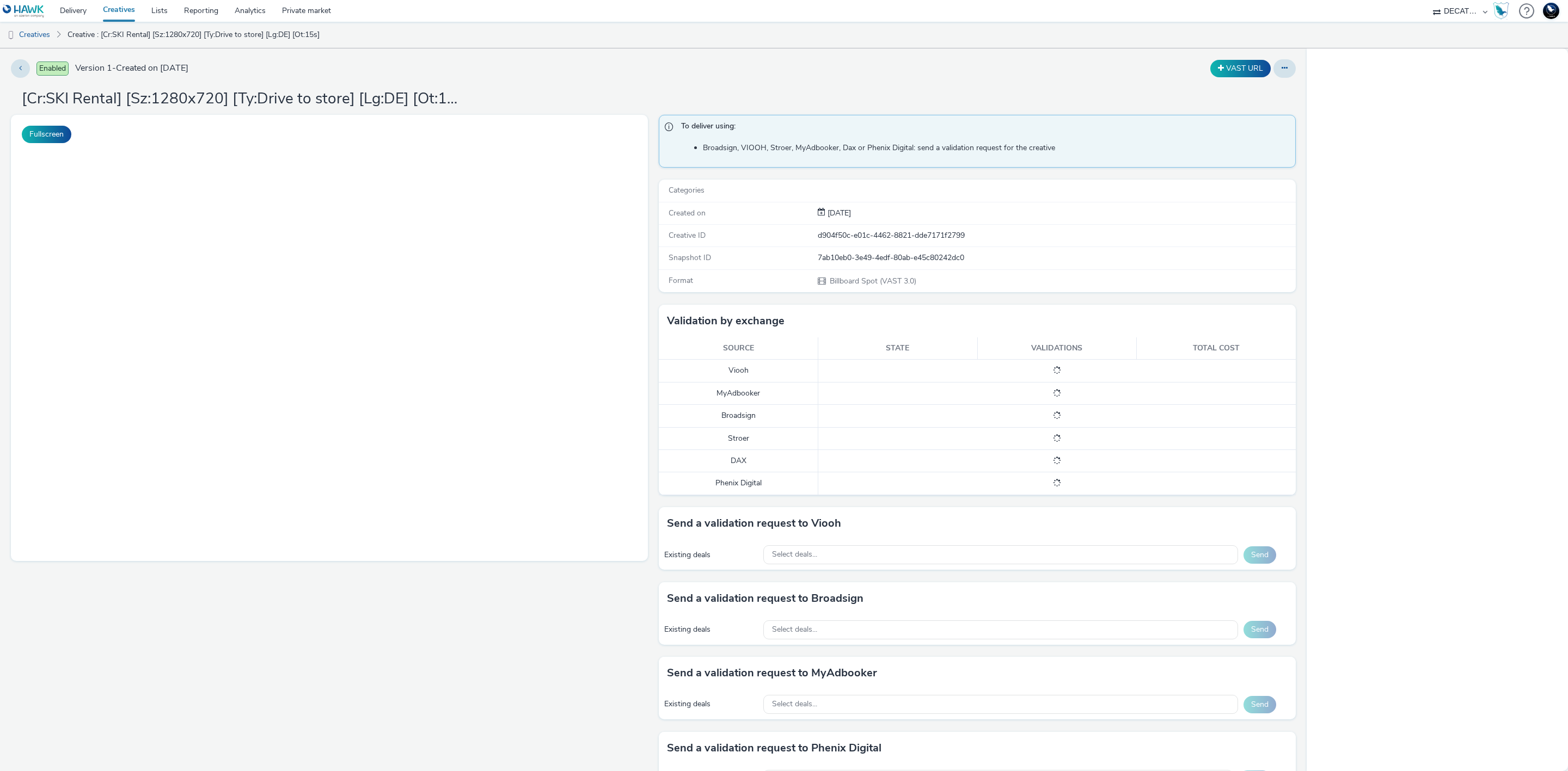
select select "440da4fd-3060-4a41-ba81-8784f925740e"
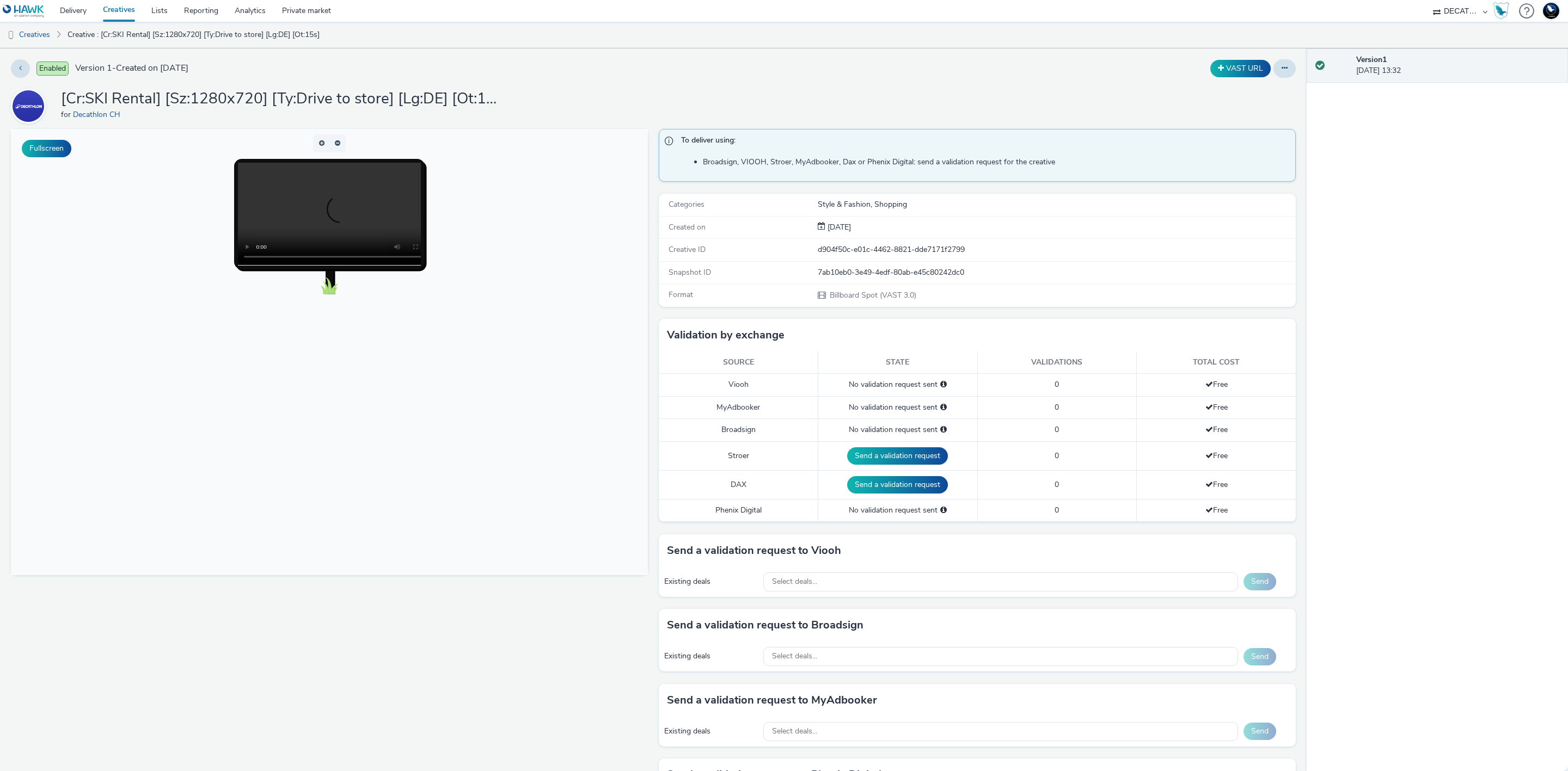
scroll to position [282, 0]
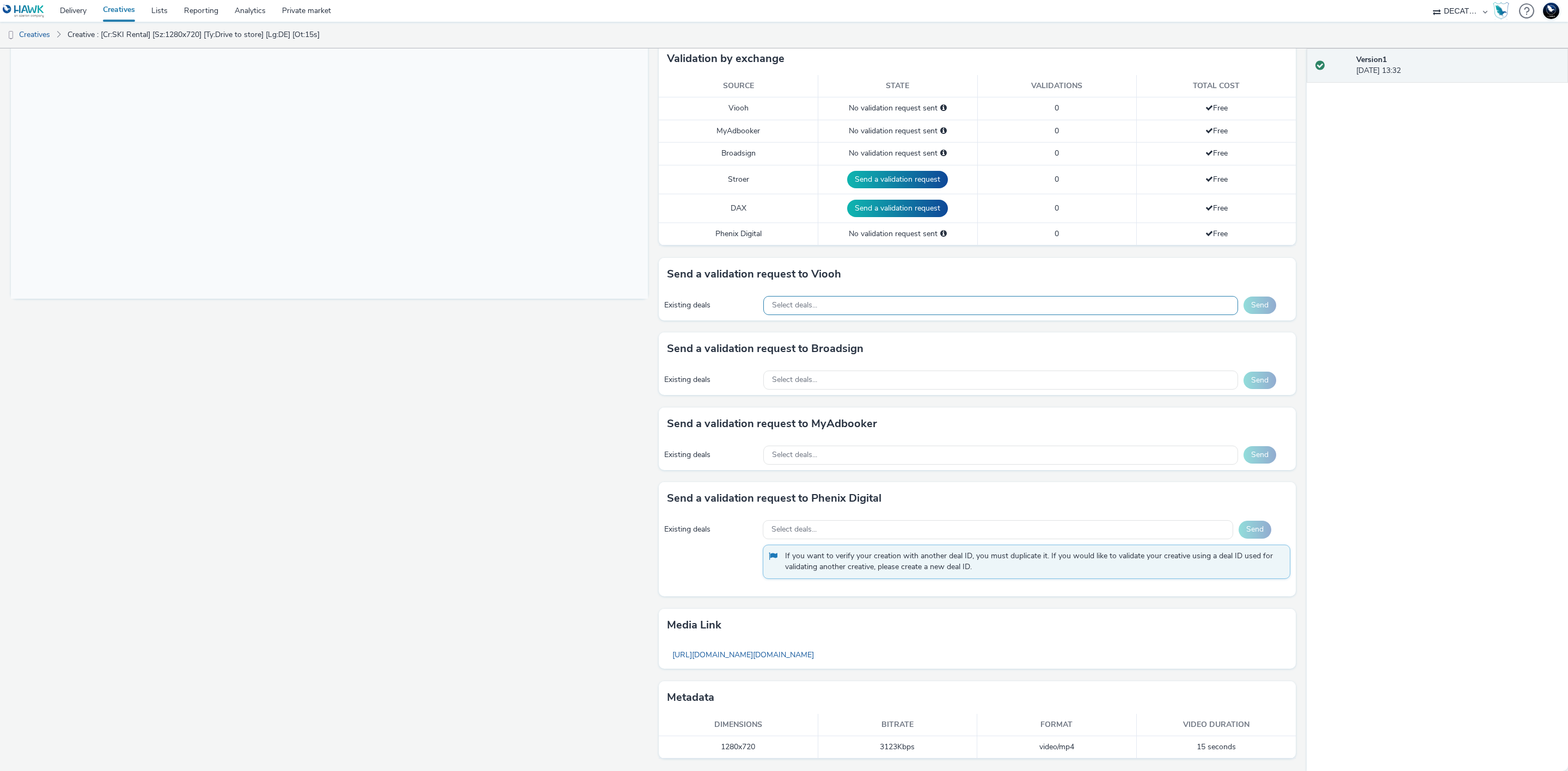
click at [1013, 301] on div "Select deals..." at bounding box center [1000, 305] width 475 height 19
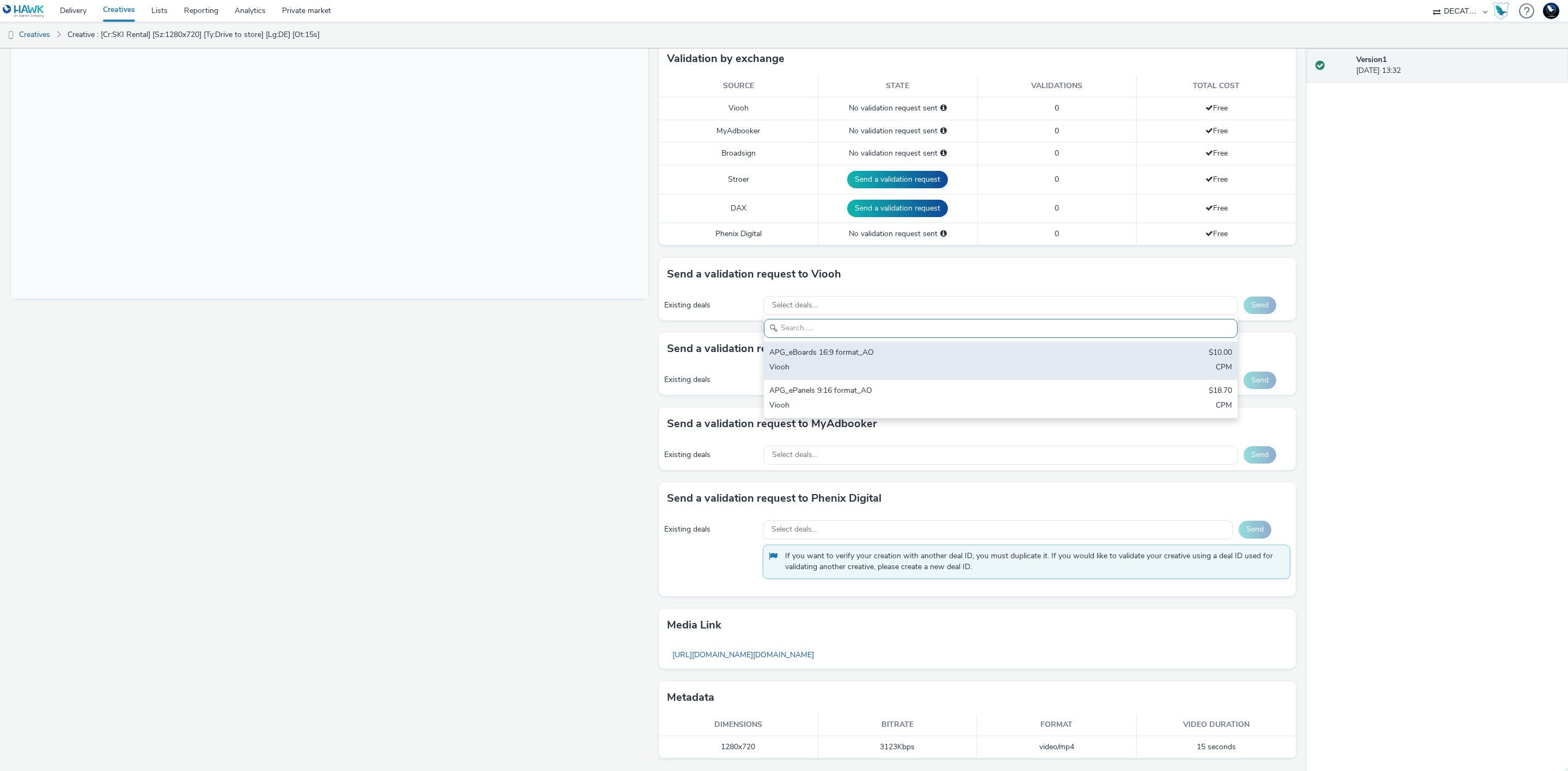
click at [1029, 351] on div "APG_eBoards 16:9 format_AO" at bounding box center [923, 353] width 307 height 12
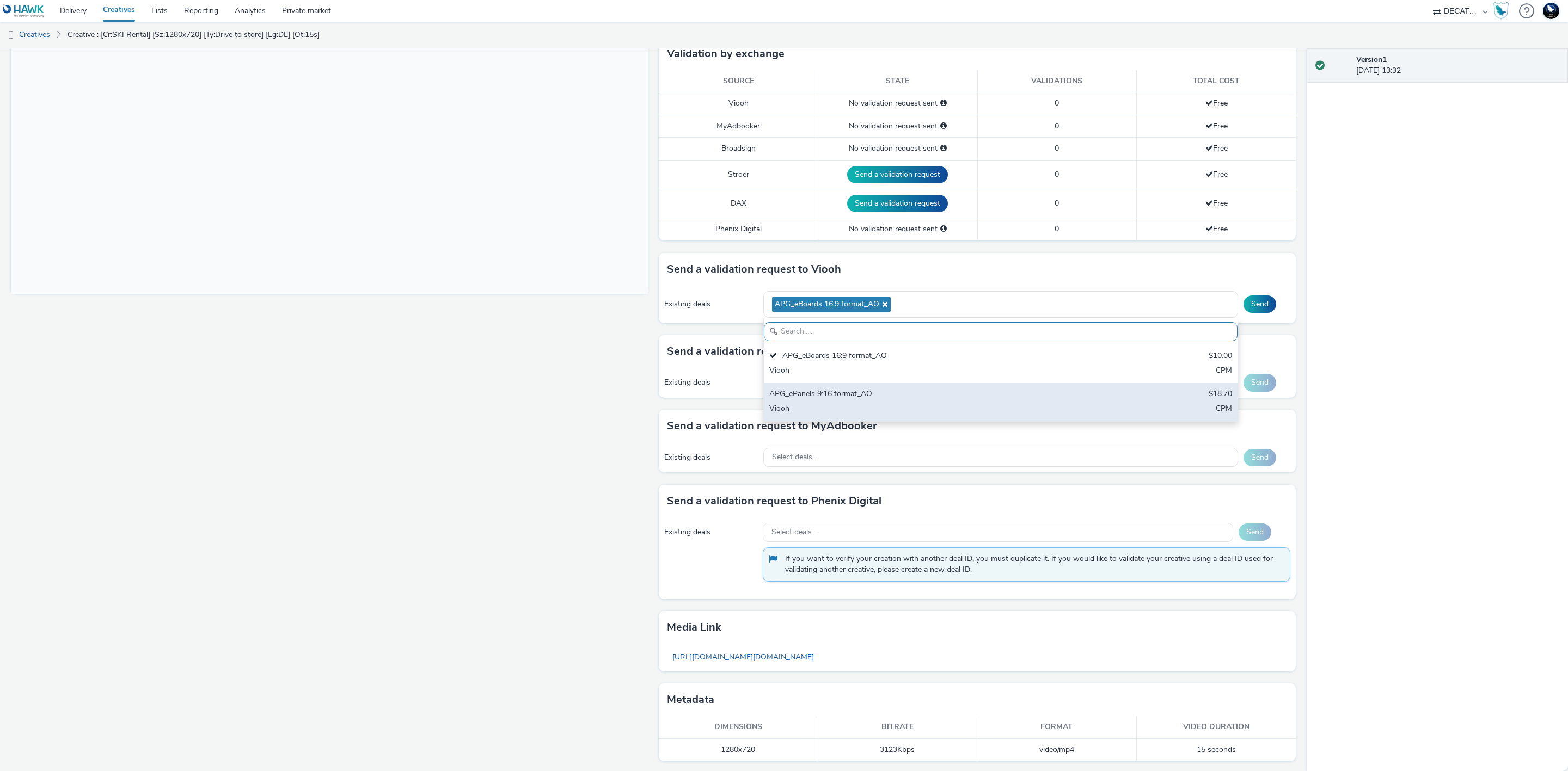
click at [1065, 401] on div "APG_ePanels 9:16 format_AO" at bounding box center [923, 395] width 307 height 12
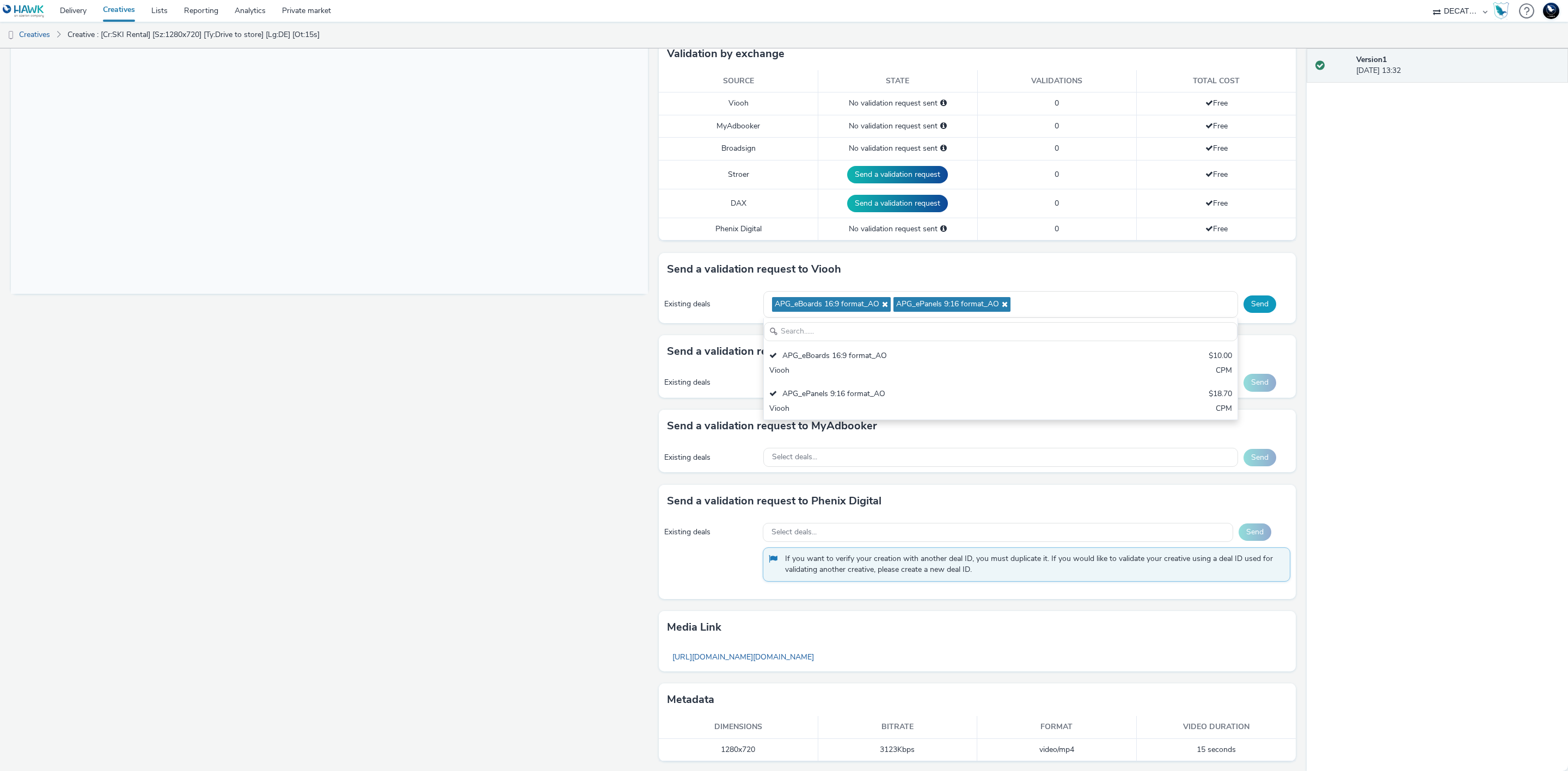
click at [1244, 307] on button "Send" at bounding box center [1260, 304] width 33 height 18
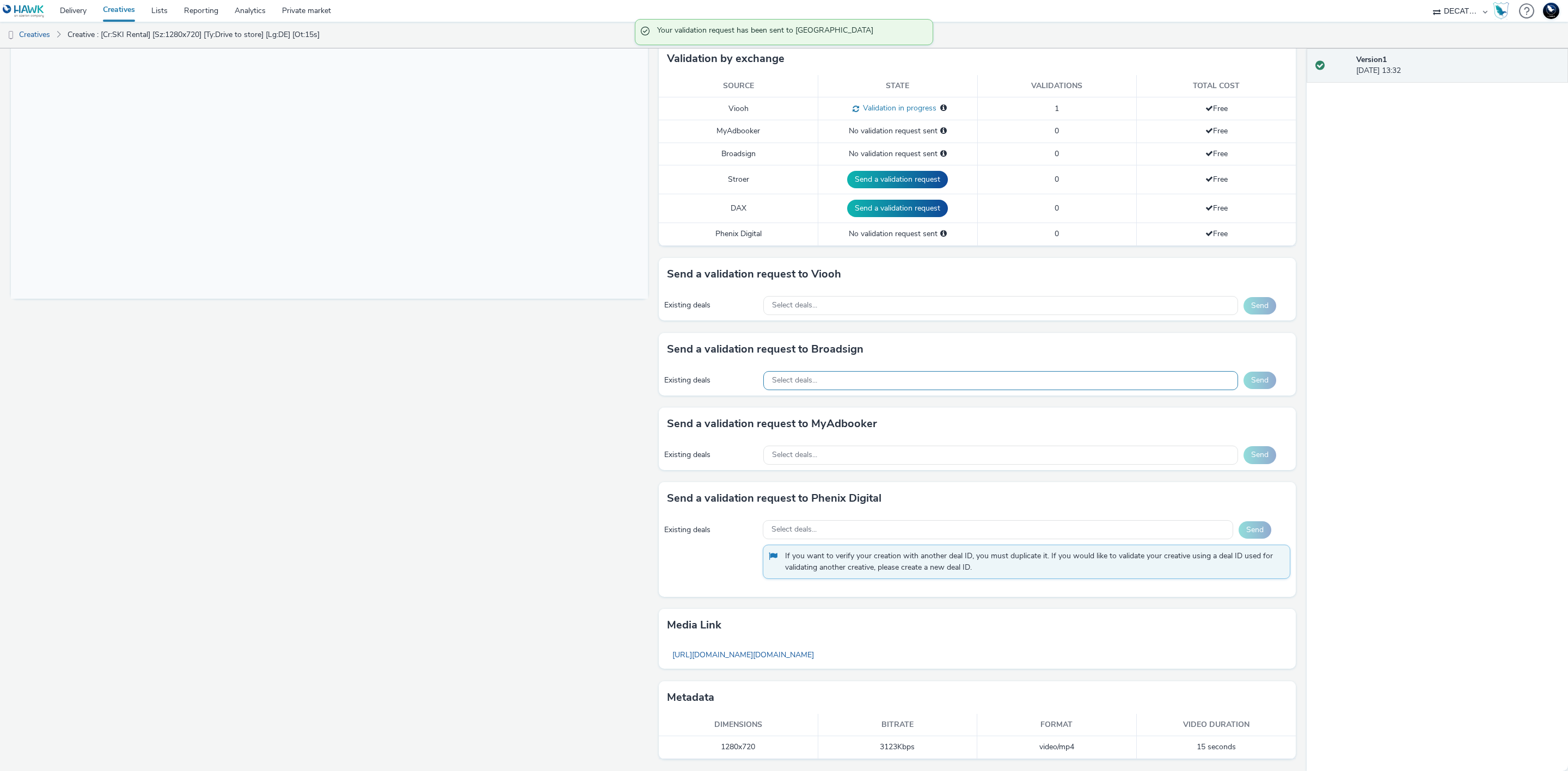
click at [1031, 387] on div "Select deals..." at bounding box center [1000, 380] width 475 height 19
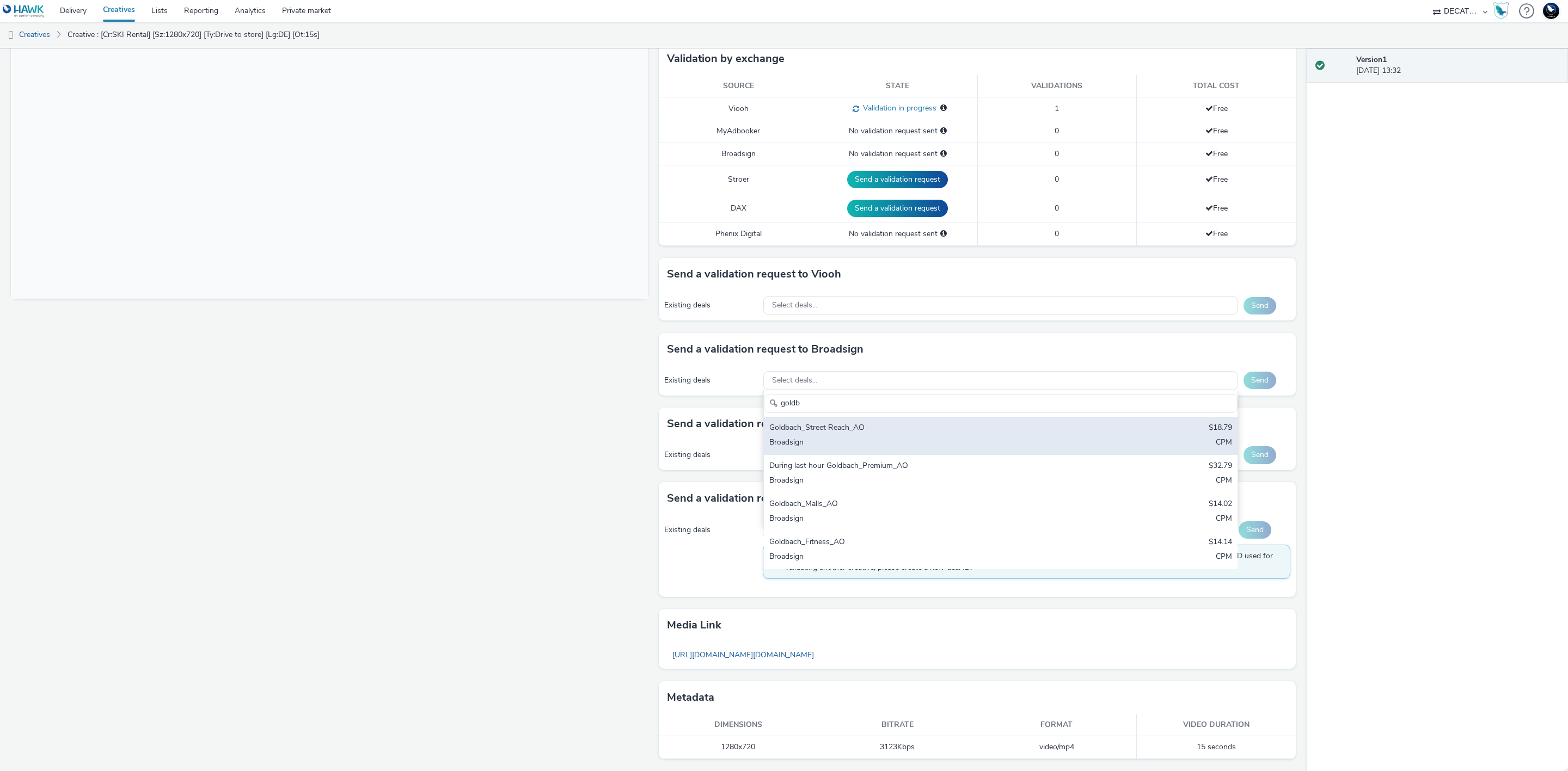
type input "goldb"
click at [1054, 433] on div "Goldbach_Street Reach_AO" at bounding box center [923, 428] width 307 height 12
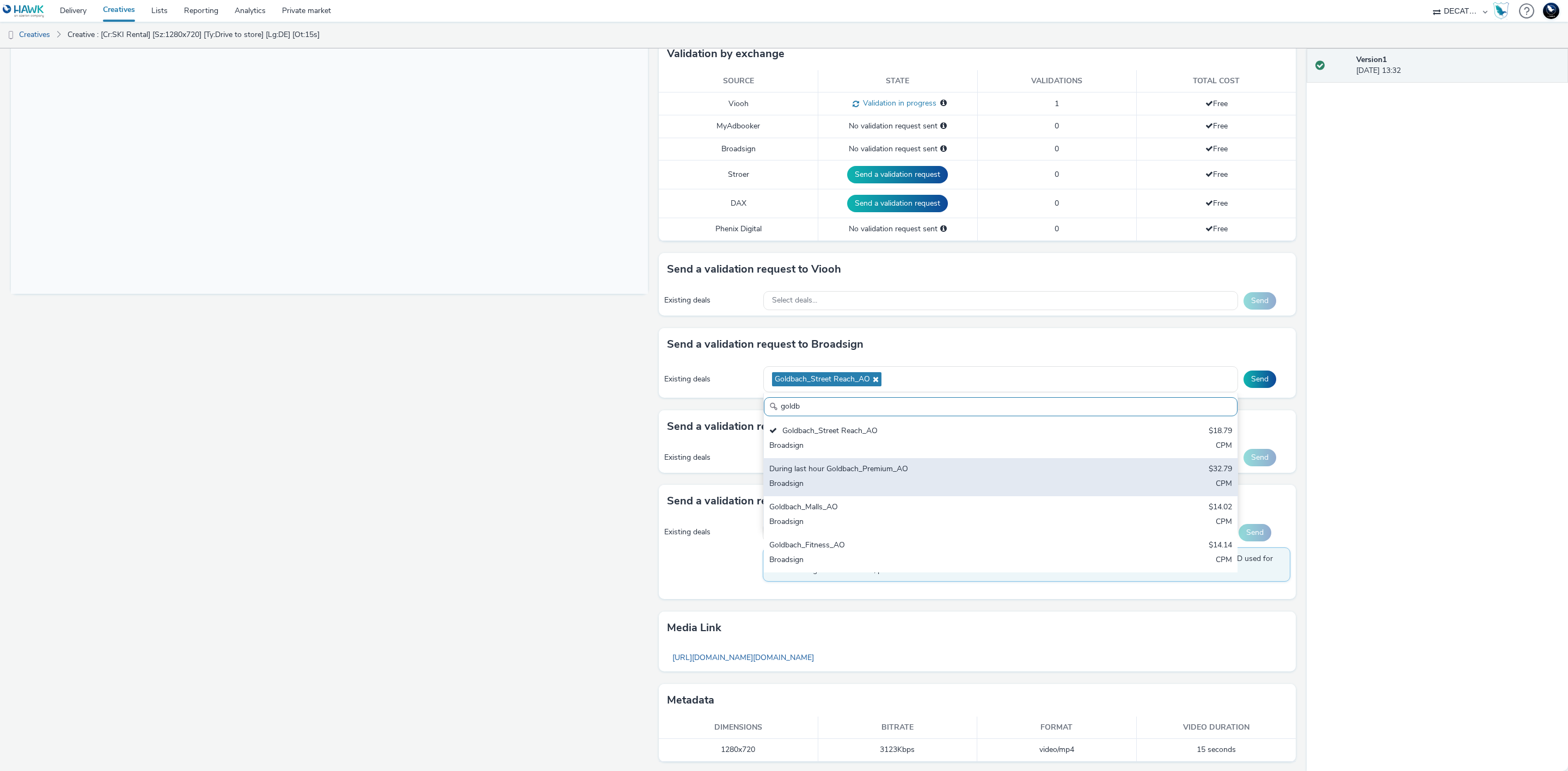
click at [1078, 476] on div "During last hour Goldbach_Premium_AO $32.79 Broadsign CPM" at bounding box center [1000, 477] width 473 height 38
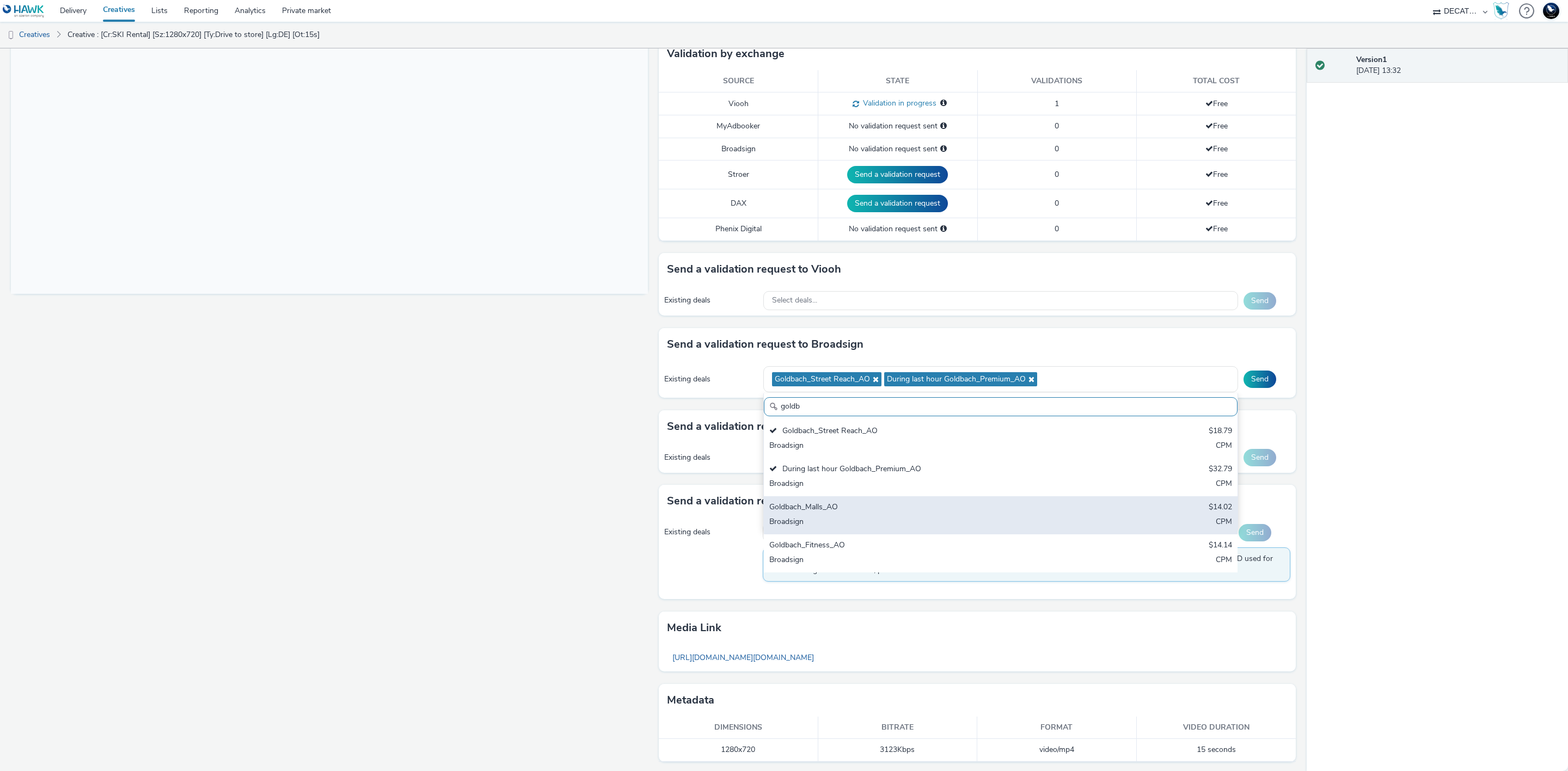
click at [1101, 512] on div "Goldbach_Malls_AO $14.02 Broadsign CPM" at bounding box center [1000, 515] width 473 height 38
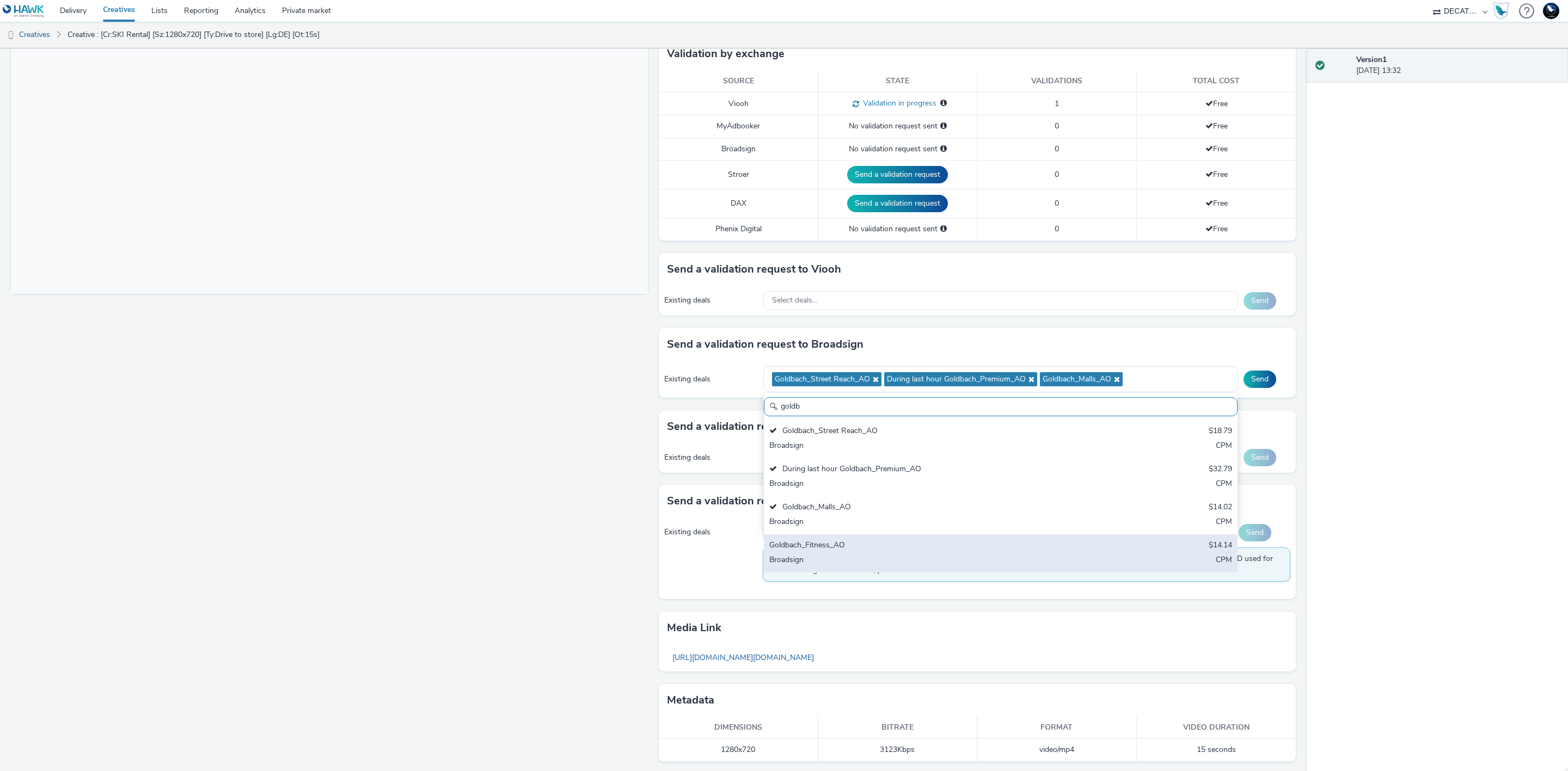
click at [1129, 557] on div "Goldbach_Fitness_AO $14.14 Broadsign CPM" at bounding box center [1000, 553] width 473 height 38
click at [1247, 377] on button "Send" at bounding box center [1260, 379] width 33 height 18
